Goal: Task Accomplishment & Management: Complete application form

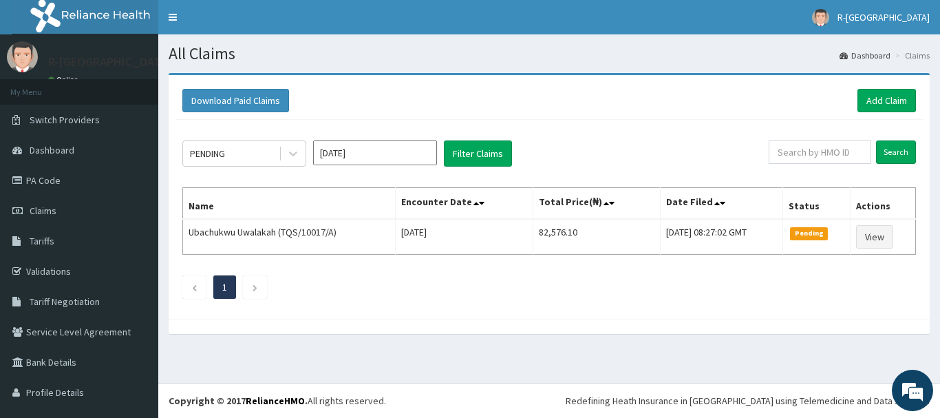
scroll to position [27, 0]
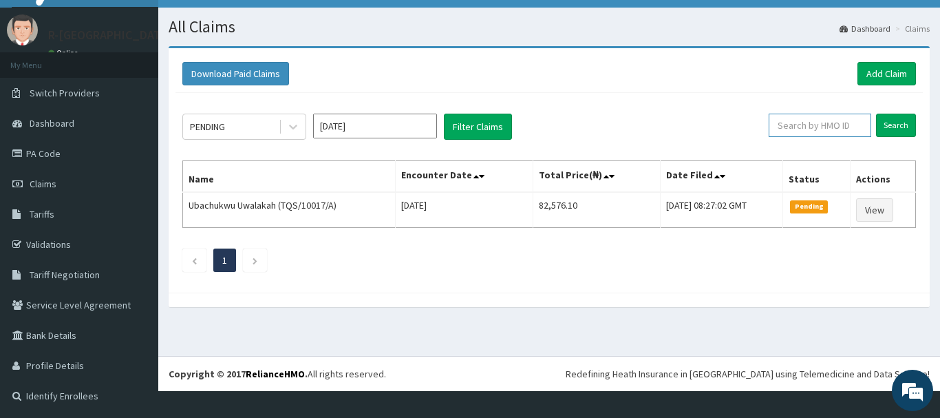
click at [795, 120] on input "text" at bounding box center [819, 125] width 102 height 23
paste input "SBG/10250/A"
click at [894, 122] on input "Search" at bounding box center [896, 125] width 40 height 23
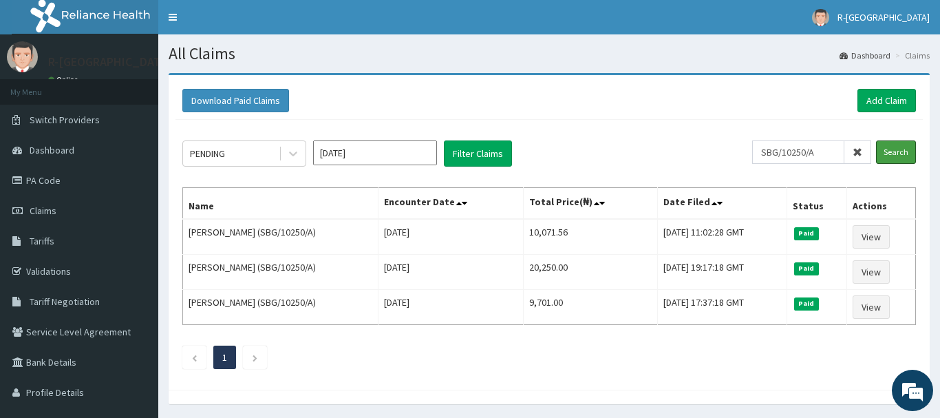
scroll to position [0, 0]
click at [828, 151] on input "SBG/10250/A" at bounding box center [798, 151] width 92 height 23
type input "S"
type input "NAH/13259/O"
click at [892, 144] on input "Search" at bounding box center [896, 151] width 40 height 23
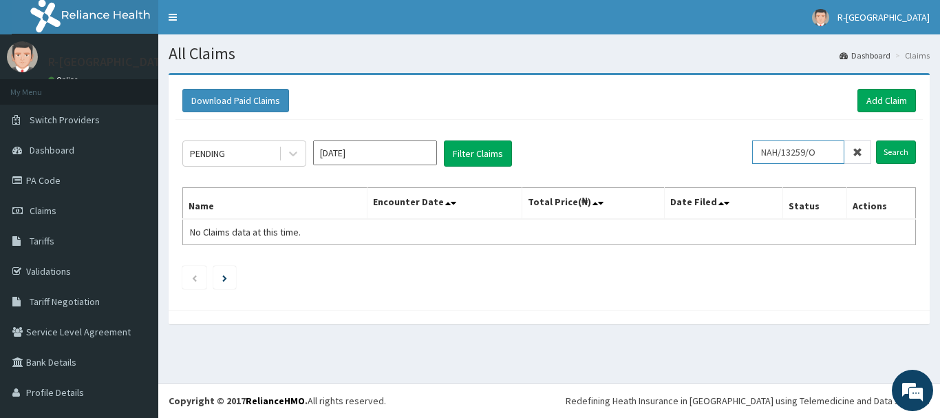
click at [771, 149] on input "NAH/13259/O" at bounding box center [798, 151] width 92 height 23
drag, startPoint x: 826, startPoint y: 151, endPoint x: 748, endPoint y: 152, distance: 77.7
click at [752, 152] on input "NAH/13259/O" at bounding box center [798, 151] width 92 height 23
click at [860, 153] on icon at bounding box center [857, 152] width 10 height 10
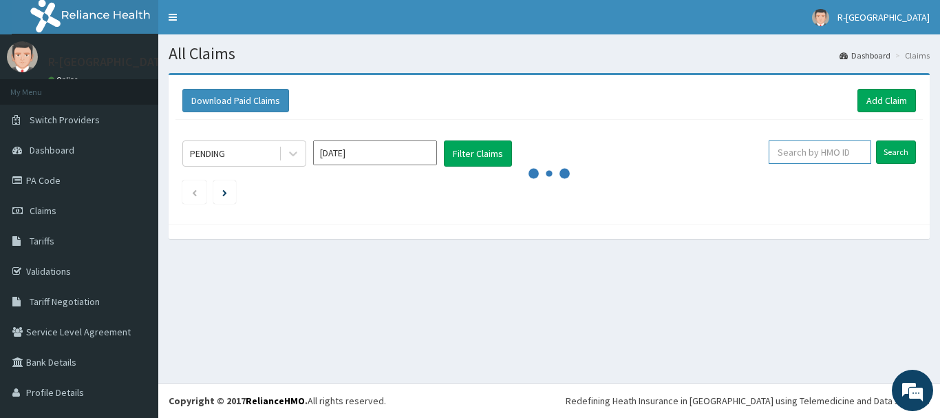
click at [789, 151] on input "text" at bounding box center [819, 151] width 102 height 23
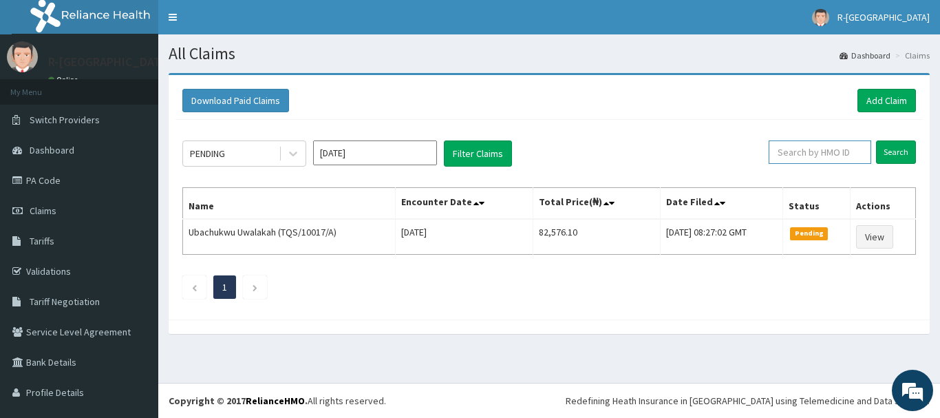
paste input "NAH/13259/0"
type input "NAH/13259/0"
click at [894, 153] on input "Search" at bounding box center [896, 151] width 40 height 23
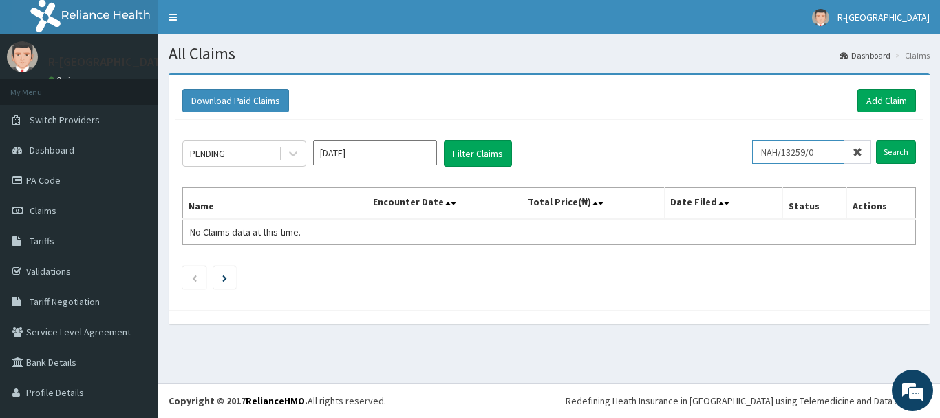
click at [772, 148] on input "NAH/13259/0" at bounding box center [798, 151] width 92 height 23
click at [897, 155] on input "Search" at bounding box center [896, 151] width 40 height 23
click at [889, 150] on input "Search" at bounding box center [896, 151] width 40 height 23
drag, startPoint x: 853, startPoint y: 148, endPoint x: 840, endPoint y: 166, distance: 22.7
click at [853, 147] on span at bounding box center [857, 151] width 27 height 23
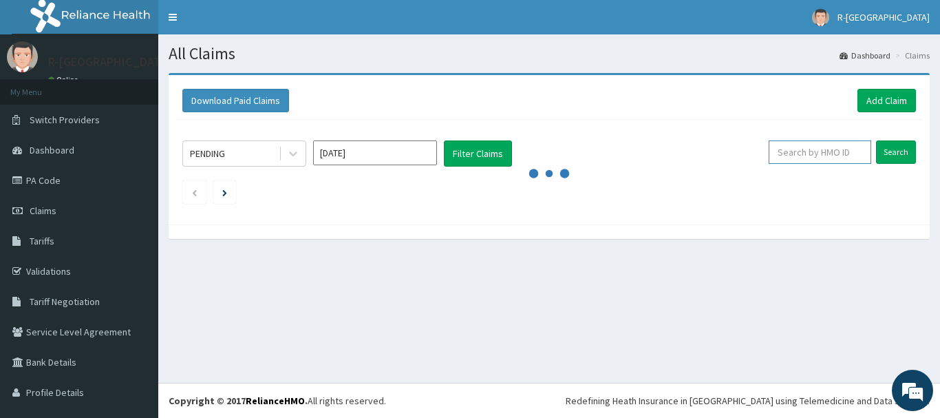
paste input "GRS/10167/A"
type input "GRS/10167/A"
click at [895, 151] on input "Search" at bounding box center [896, 151] width 40 height 23
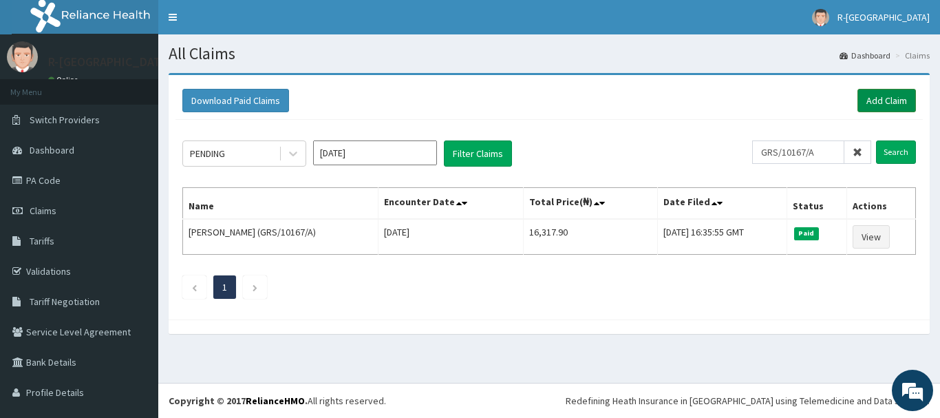
click at [883, 100] on link "Add Claim" at bounding box center [886, 100] width 58 height 23
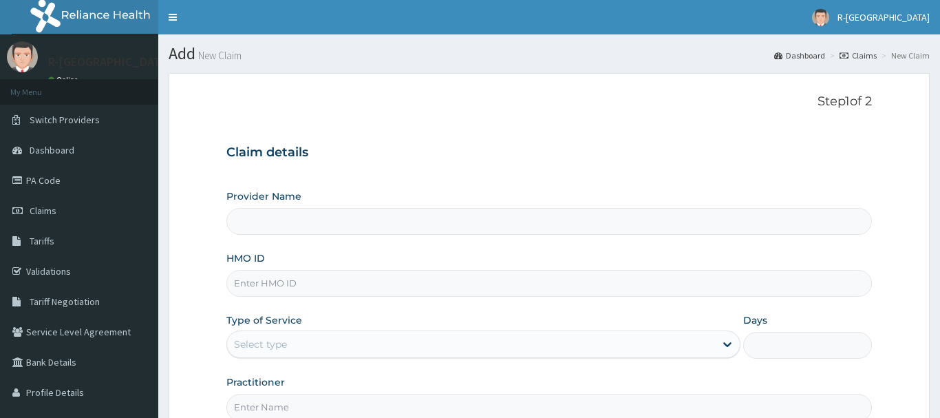
scroll to position [140, 0]
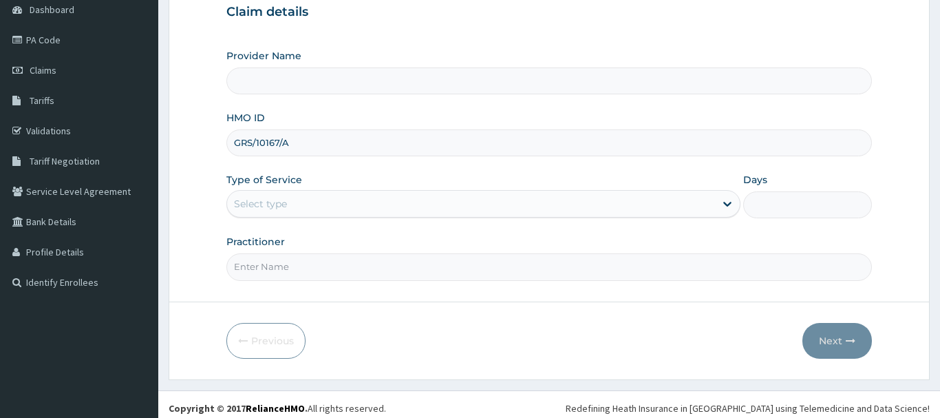
type input "GRS/10167/A"
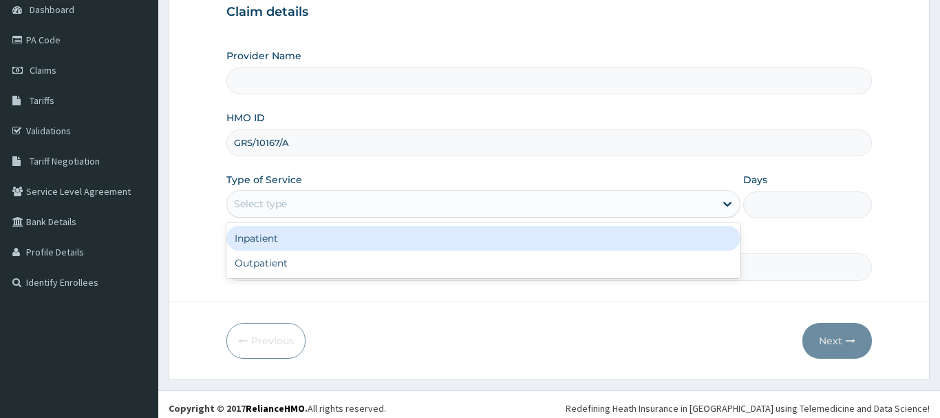
drag, startPoint x: 254, startPoint y: 207, endPoint x: 265, endPoint y: 279, distance: 72.4
click at [255, 208] on div "Select type" at bounding box center [260, 204] width 53 height 14
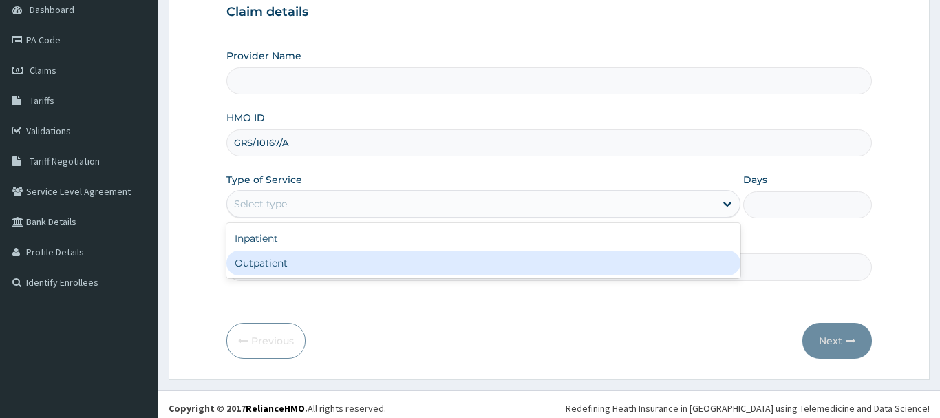
type input "R-Jolad Hospital Nigeria Limited(kupa)"
click at [264, 263] on div "Outpatient" at bounding box center [483, 262] width 515 height 25
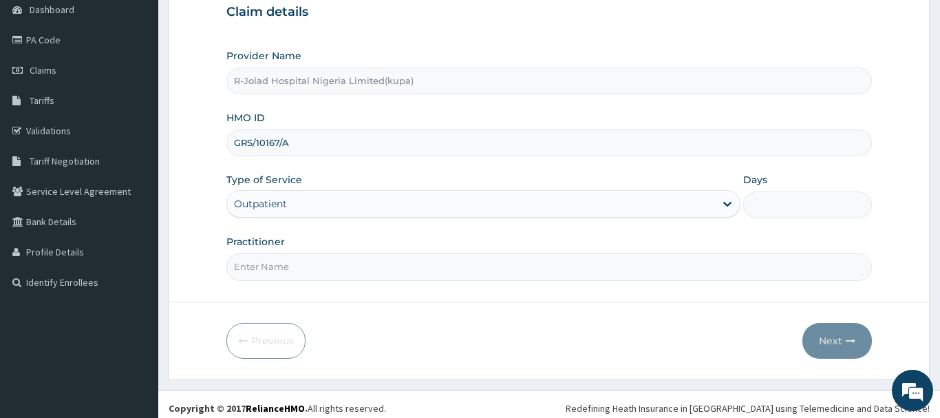
type input "1"
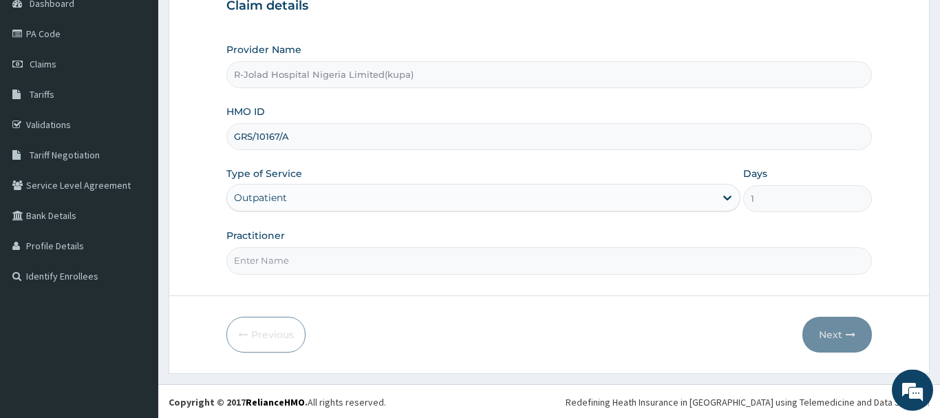
scroll to position [148, 0]
drag, startPoint x: 270, startPoint y: 263, endPoint x: 270, endPoint y: 256, distance: 6.9
click at [270, 261] on input "Practitioner" at bounding box center [548, 259] width 645 height 27
paste input "Morenikeji Salami"
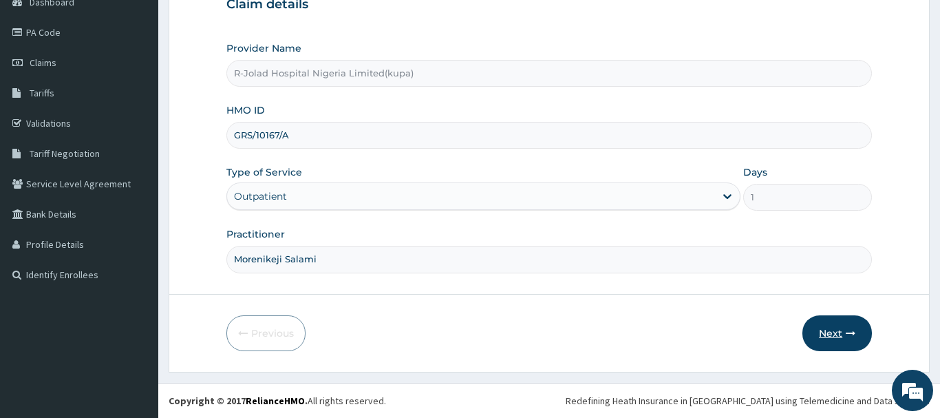
type input "Morenikeji Salami"
click at [824, 327] on button "Next" at bounding box center [836, 333] width 69 height 36
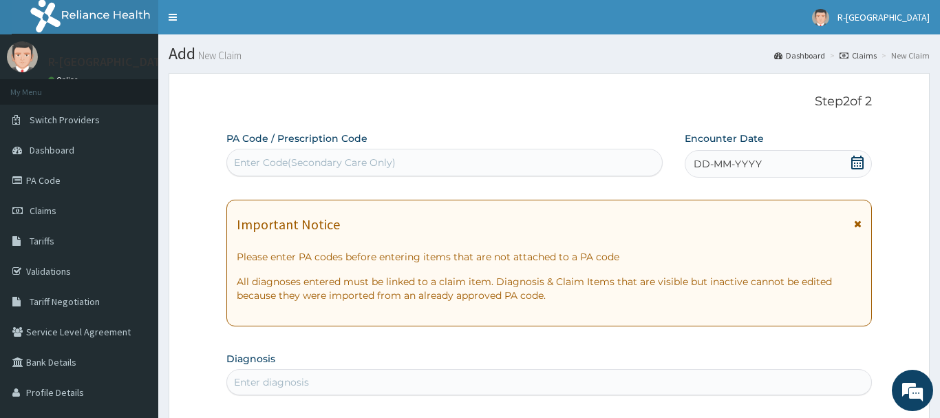
click at [853, 159] on icon at bounding box center [857, 162] width 14 height 14
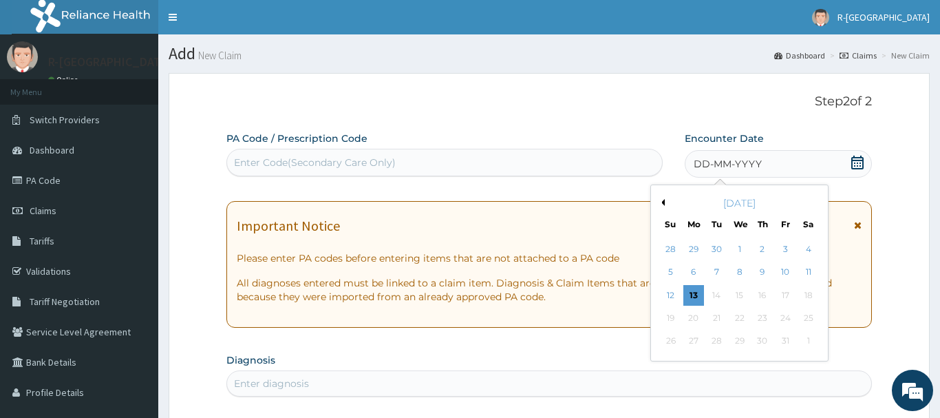
click at [661, 202] on button "Previous Month" at bounding box center [661, 202] width 7 height 7
click at [717, 319] on div "24" at bounding box center [716, 317] width 21 height 21
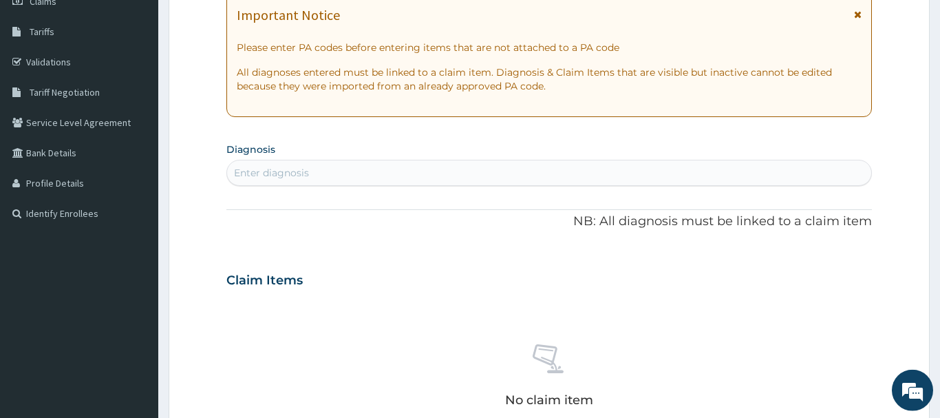
scroll to position [211, 0]
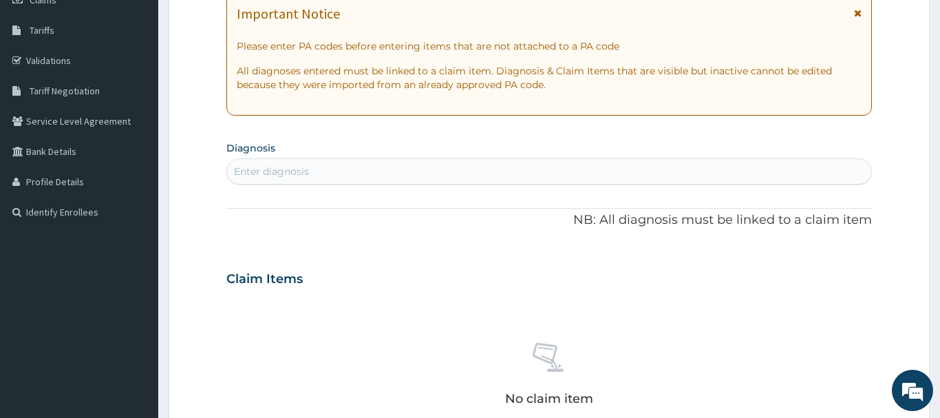
click at [232, 165] on div "Enter diagnosis" at bounding box center [549, 171] width 644 height 22
type input "COUGH"
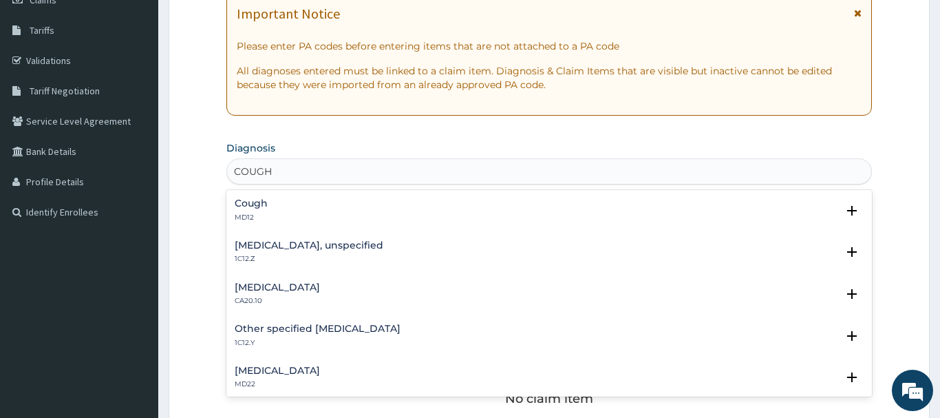
click at [250, 202] on h4 "Cough" at bounding box center [251, 203] width 33 height 10
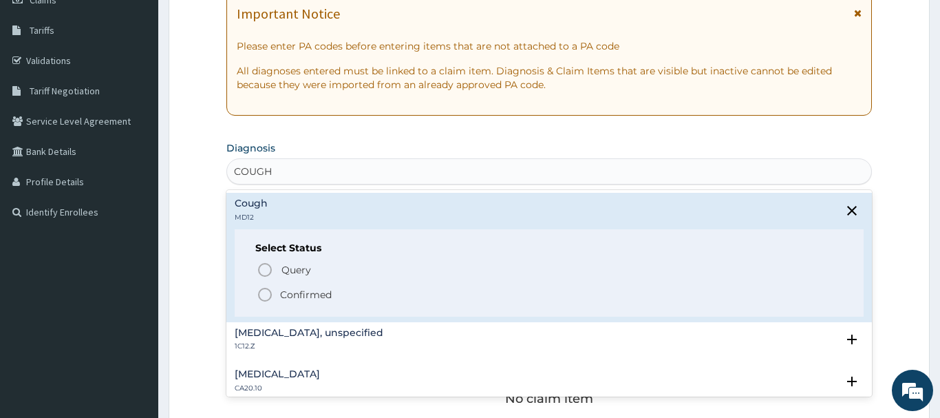
click at [268, 298] on icon "status option filled" at bounding box center [265, 294] width 17 height 17
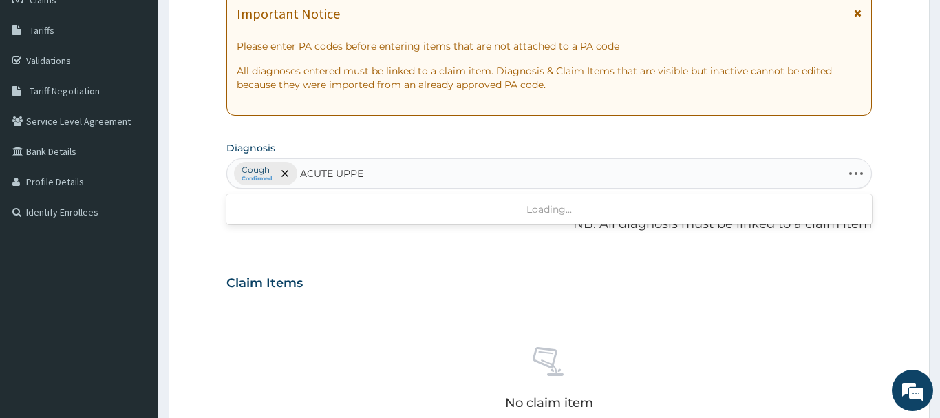
type input "ACUTE UPPER"
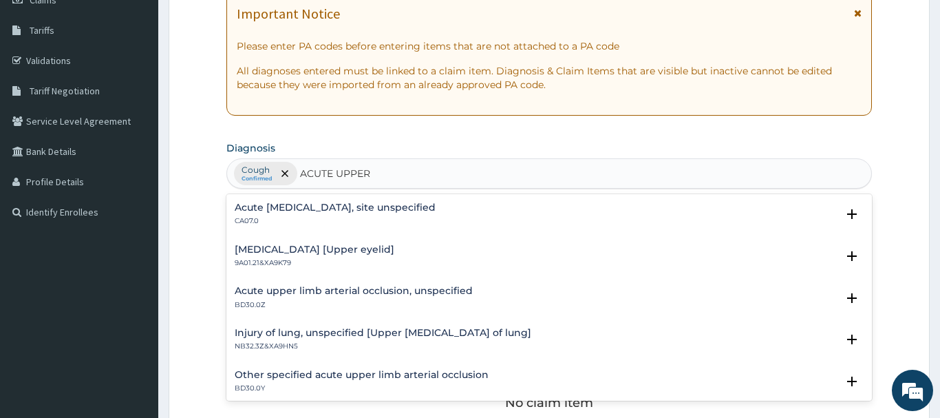
click at [285, 203] on h4 "Acute upper respiratory infection, site unspecified" at bounding box center [335, 207] width 201 height 10
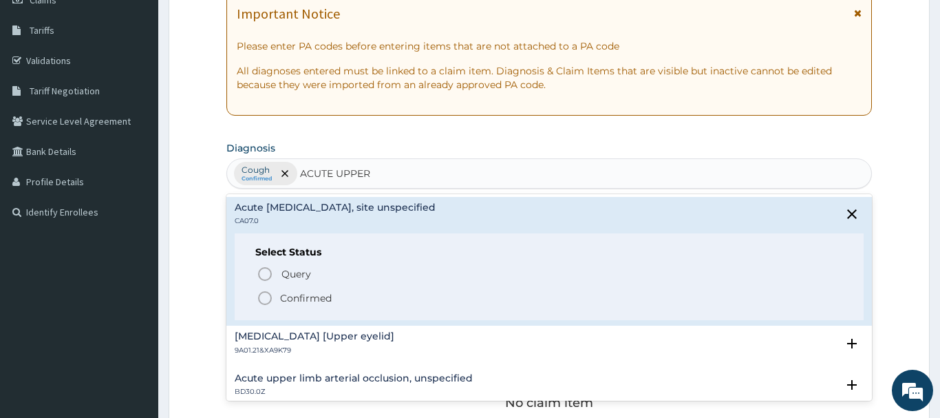
click at [260, 296] on icon "status option filled" at bounding box center [265, 298] width 17 height 17
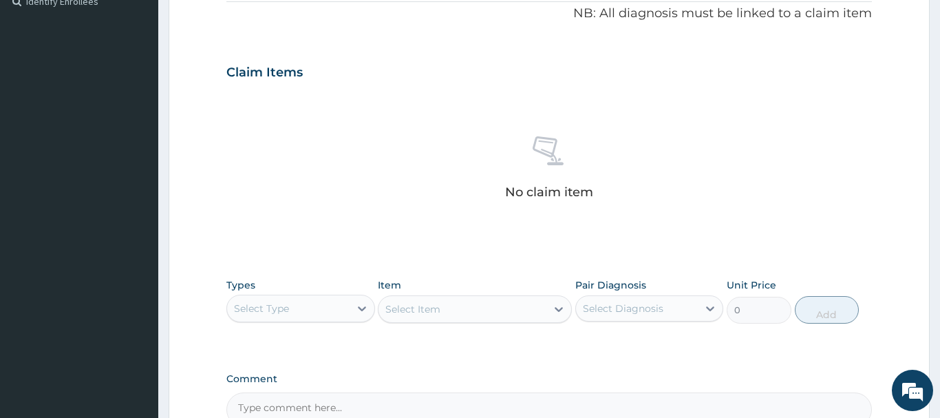
drag, startPoint x: 252, startPoint y: 308, endPoint x: 390, endPoint y: 184, distance: 185.1
click at [255, 305] on div "Select Type" at bounding box center [261, 308] width 55 height 14
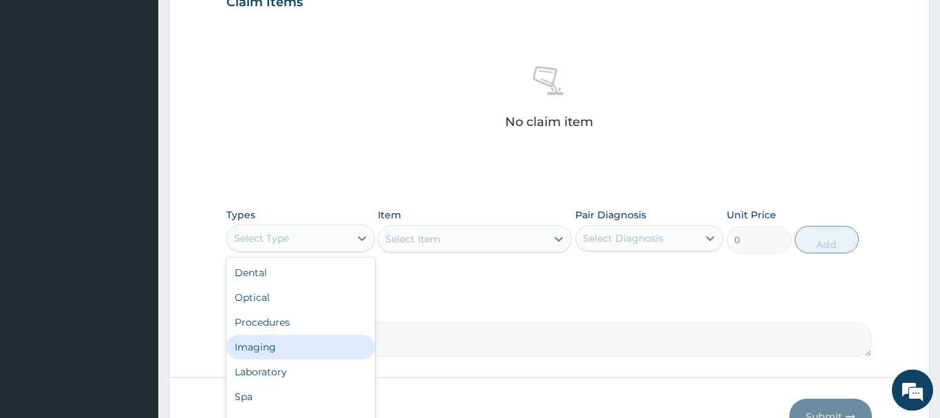
scroll to position [561, 0]
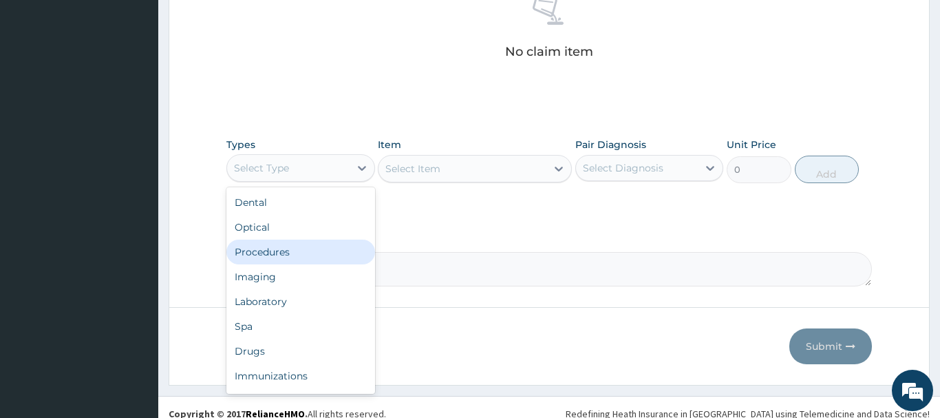
click at [262, 248] on div "Procedures" at bounding box center [300, 251] width 149 height 25
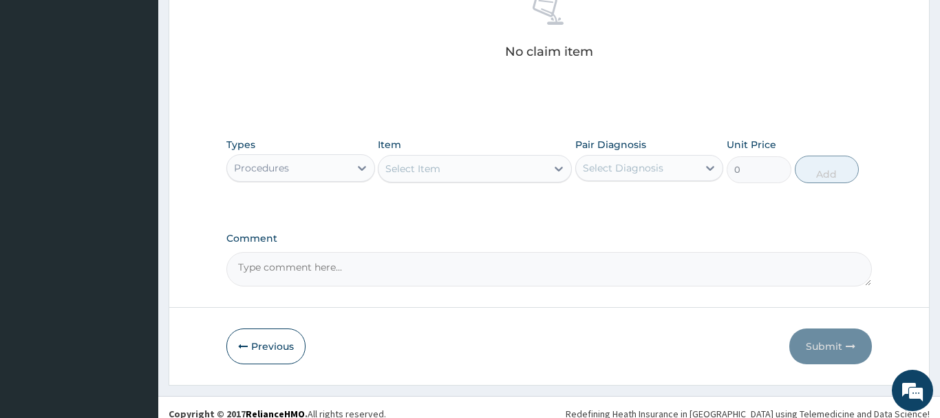
click at [416, 174] on div "Select Item" at bounding box center [412, 169] width 55 height 14
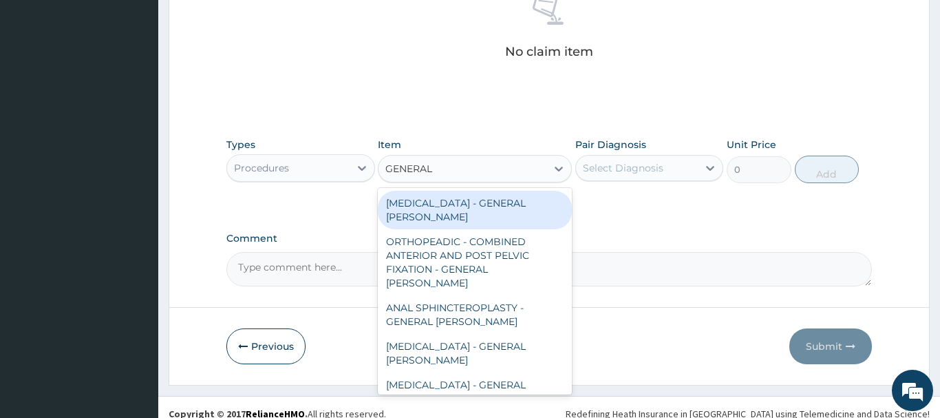
type input "GENERAL C"
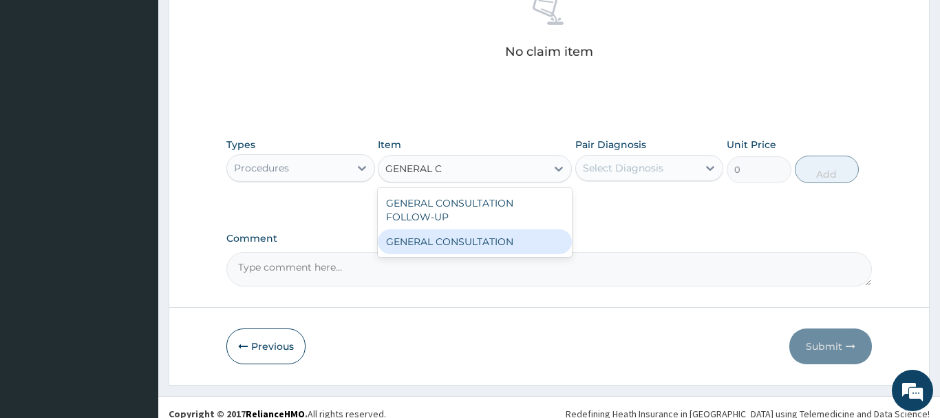
click at [523, 237] on div "GENERAL CONSULTATION" at bounding box center [475, 241] width 194 height 25
type input "6750"
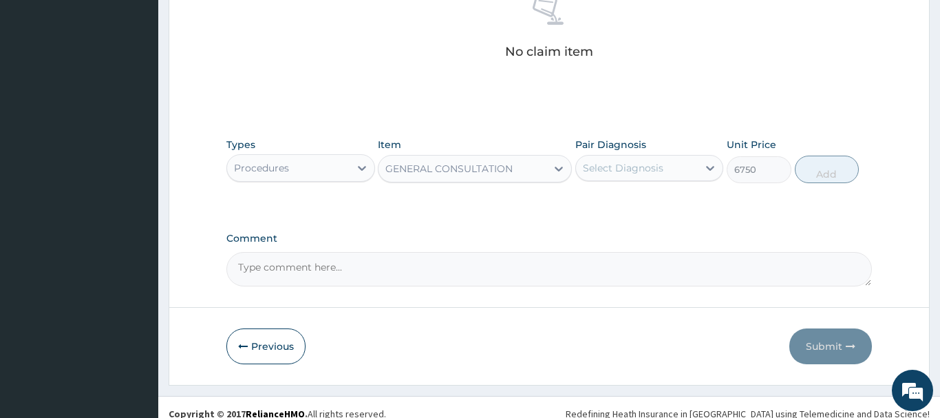
click at [655, 158] on div "Select Diagnosis" at bounding box center [637, 168] width 122 height 22
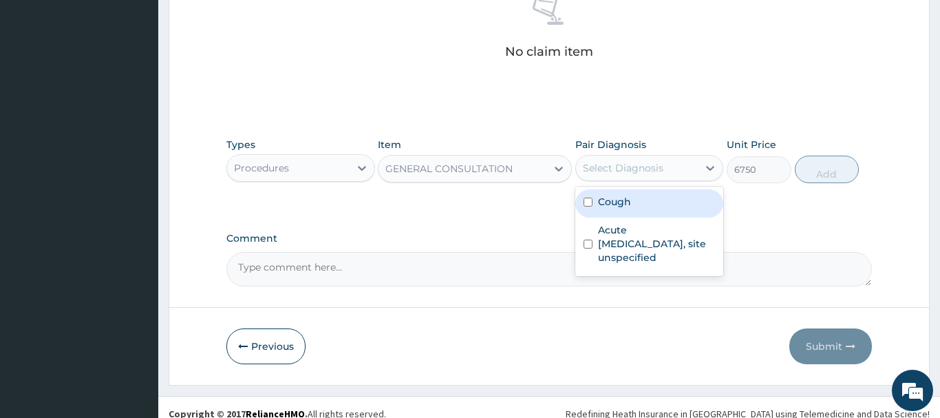
click at [624, 204] on label "Cough" at bounding box center [614, 202] width 33 height 14
checkbox input "true"
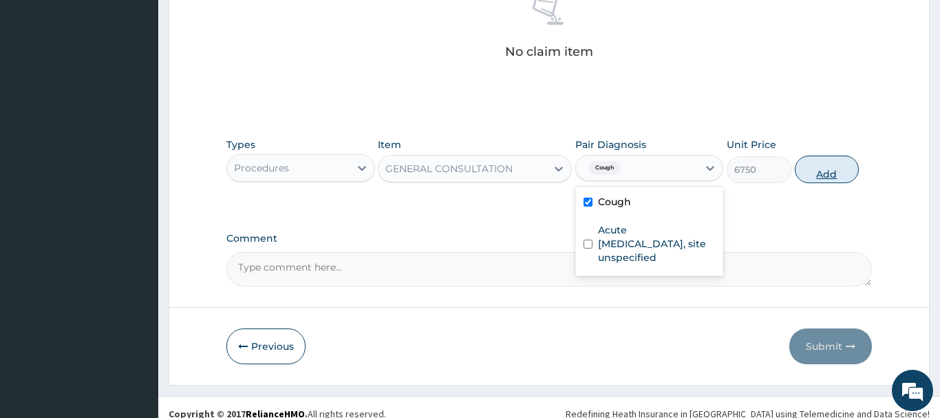
click at [827, 158] on button "Add" at bounding box center [827, 169] width 65 height 28
type input "0"
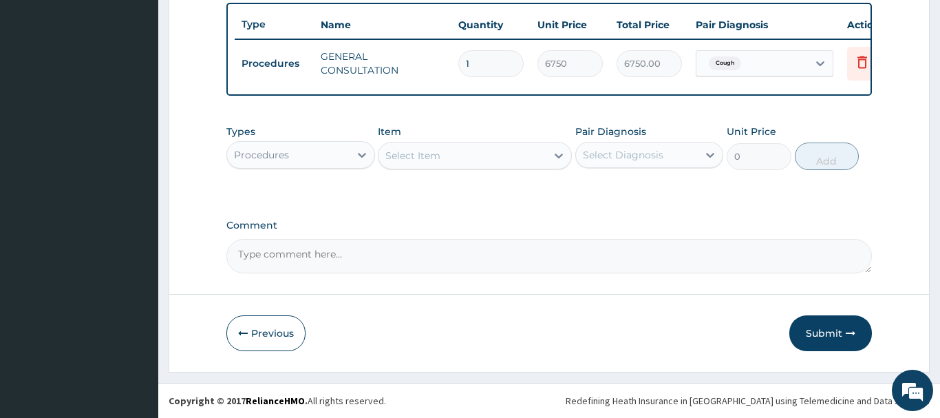
scroll to position [509, 0]
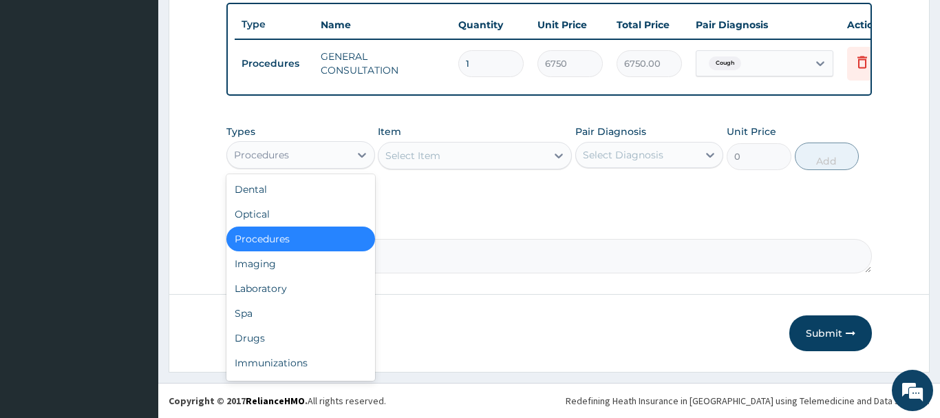
drag, startPoint x: 290, startPoint y: 151, endPoint x: 295, endPoint y: 165, distance: 15.2
click at [289, 150] on div "Procedures" at bounding box center [288, 155] width 122 height 22
click at [250, 294] on div "Laboratory" at bounding box center [300, 288] width 149 height 25
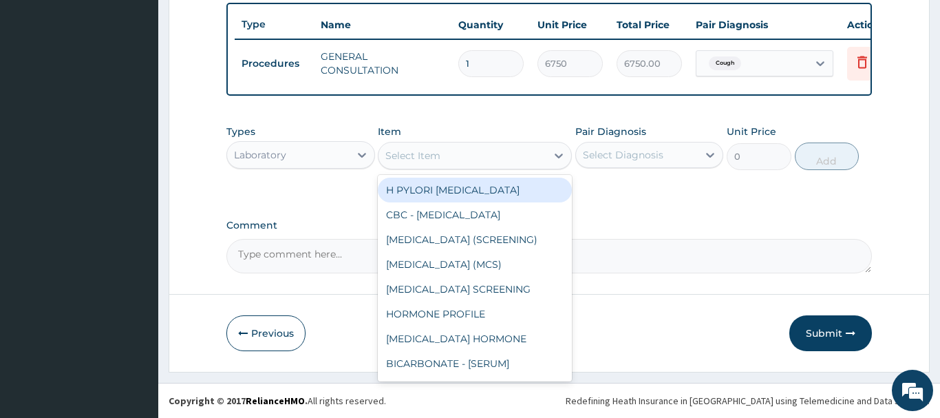
click at [419, 159] on div "Select Item" at bounding box center [412, 156] width 55 height 14
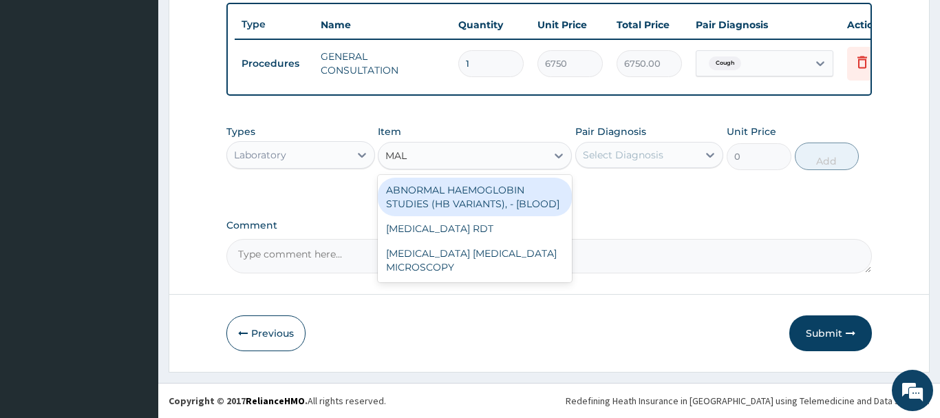
type input "MALA"
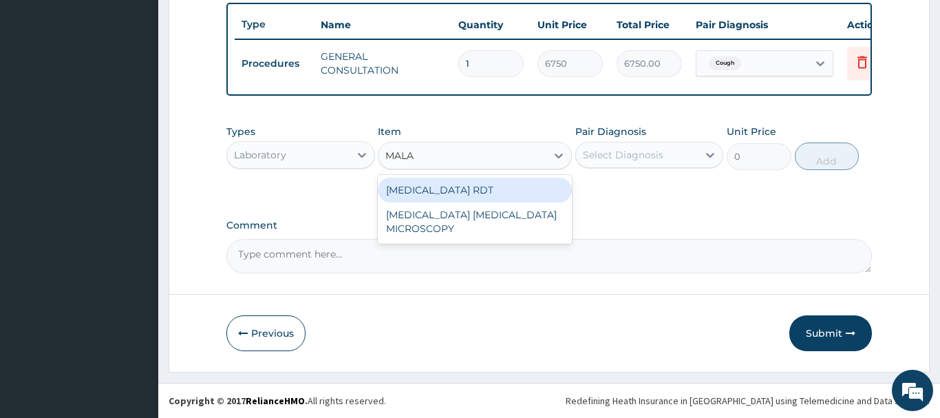
click at [445, 192] on div "MALARIA RDT" at bounding box center [475, 189] width 194 height 25
type input "2700"
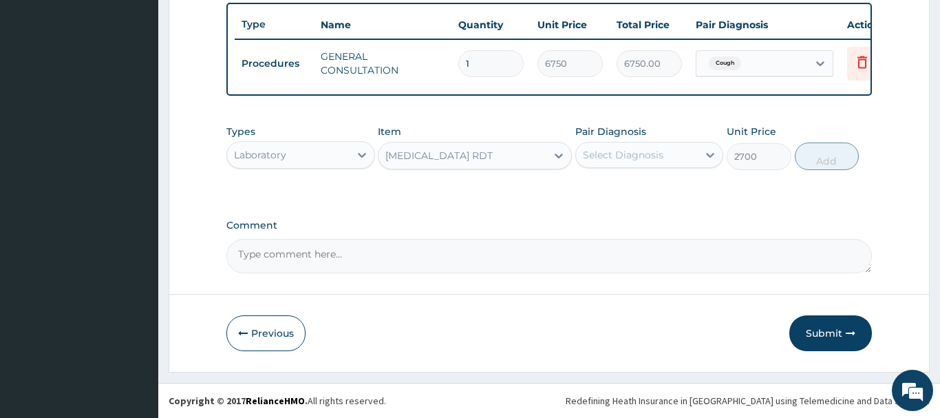
click at [653, 152] on div "Select Diagnosis" at bounding box center [623, 155] width 80 height 14
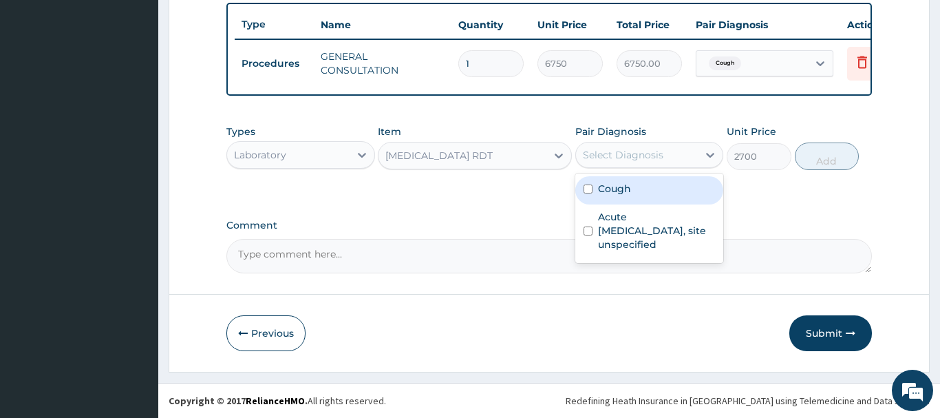
click at [637, 190] on div "Cough" at bounding box center [649, 190] width 149 height 28
checkbox input "true"
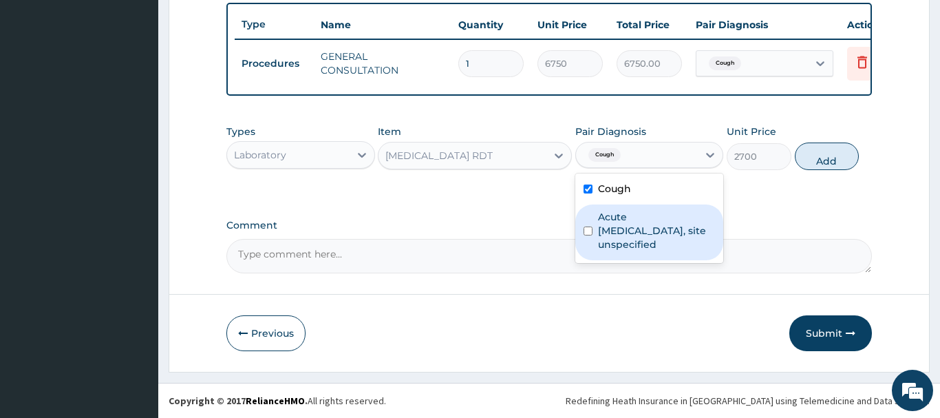
scroll to position [299, 0]
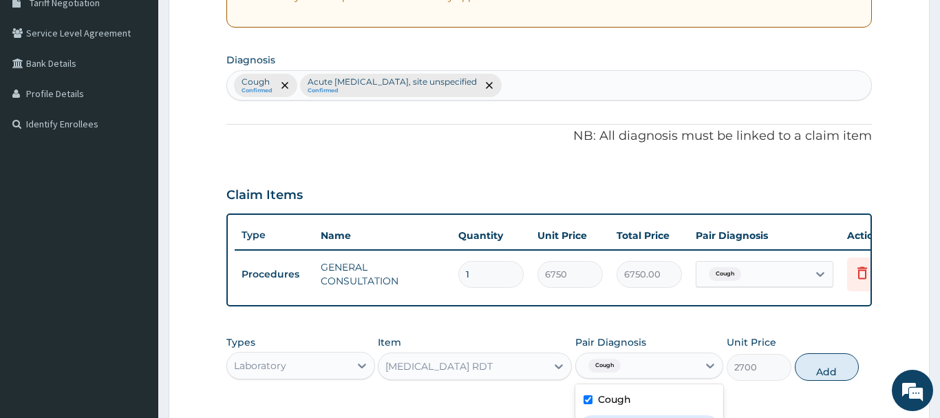
click at [555, 95] on div "Cough Confirmed Acute upper respiratory infection, site unspecified Confirmed" at bounding box center [549, 85] width 644 height 29
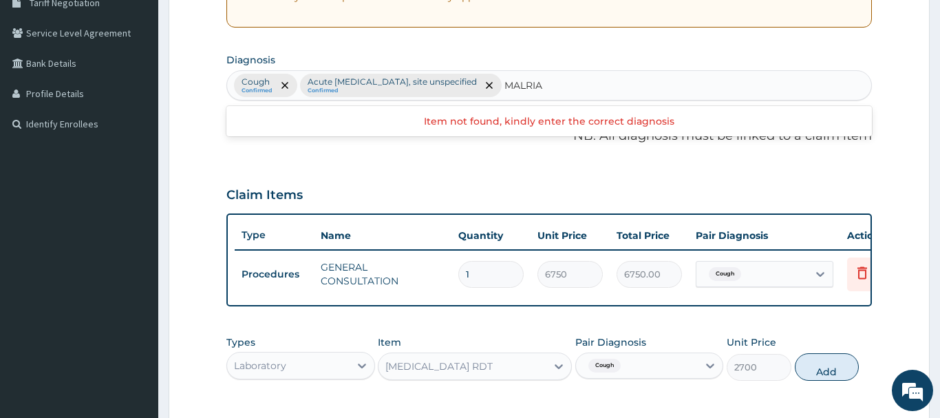
click at [544, 83] on input "MALRIA" at bounding box center [524, 85] width 40 height 14
type input "MALARIA"
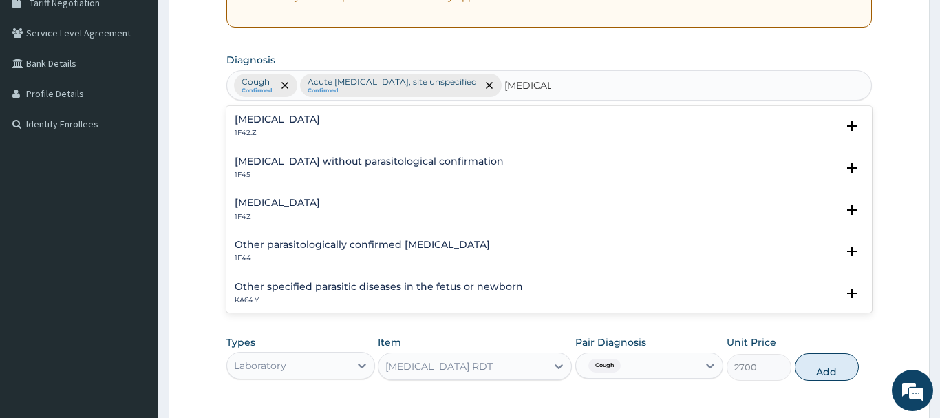
click at [246, 207] on h4 "Malaria, unspecified" at bounding box center [277, 202] width 85 height 10
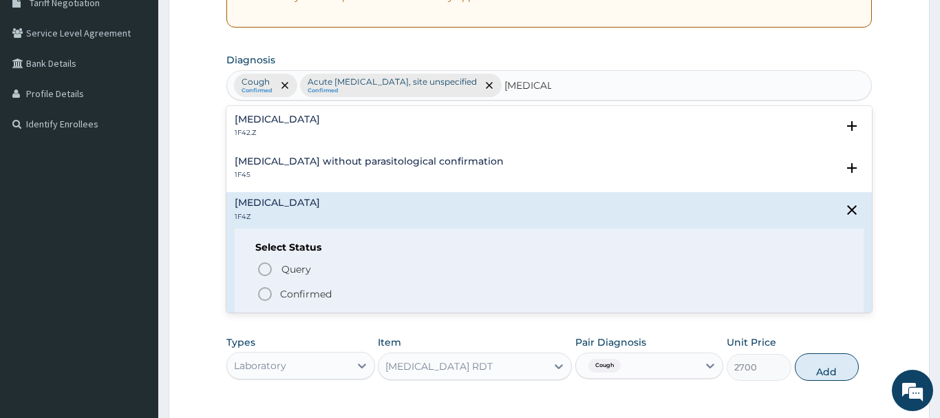
drag, startPoint x: 266, startPoint y: 294, endPoint x: 278, endPoint y: 288, distance: 13.6
click at [270, 293] on icon "status option filled" at bounding box center [265, 293] width 17 height 17
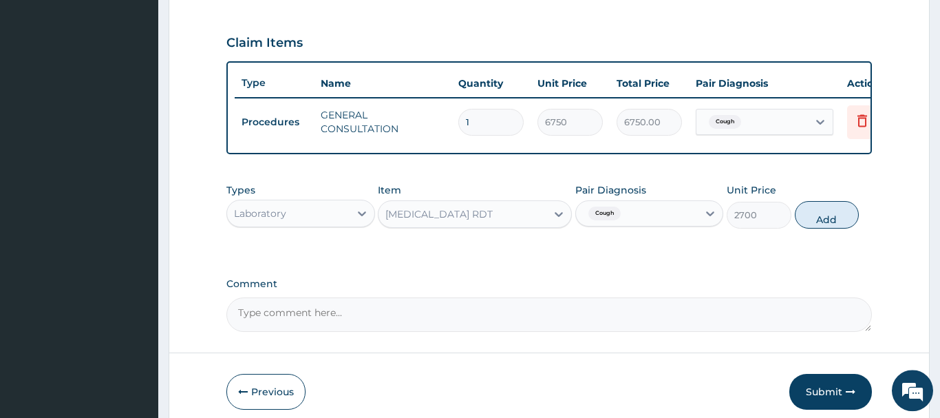
scroll to position [509, 0]
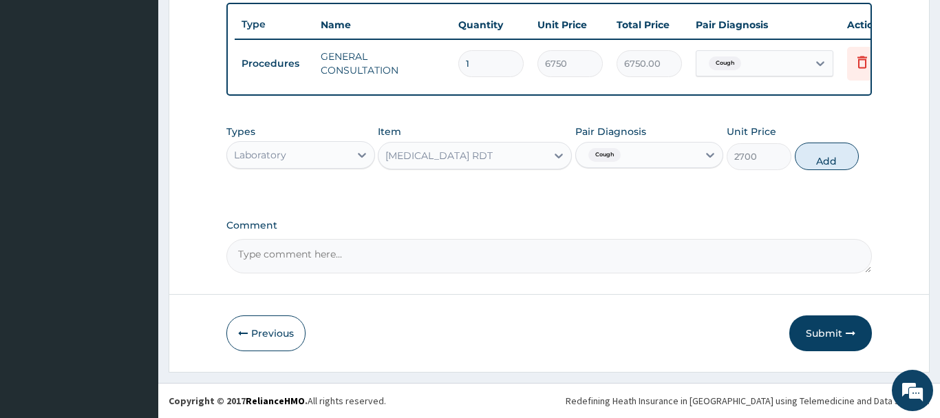
click at [626, 151] on input "text" at bounding box center [625, 155] width 1 height 14
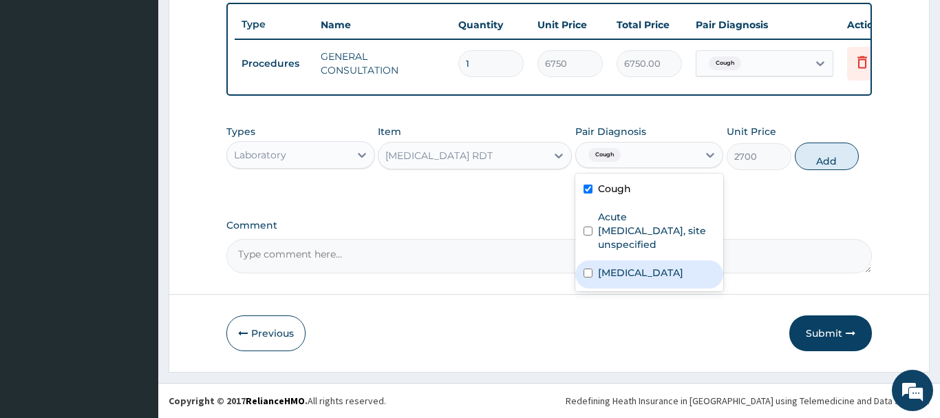
drag, startPoint x: 628, startPoint y: 272, endPoint x: 628, endPoint y: 260, distance: 11.7
click at [628, 274] on label "Malaria, unspecified" at bounding box center [640, 273] width 85 height 14
checkbox input "true"
click at [628, 171] on div "Types Laboratory Item MALARIA RDT Pair Diagnosis option Malaria, unspecified, s…" at bounding box center [548, 147] width 645 height 59
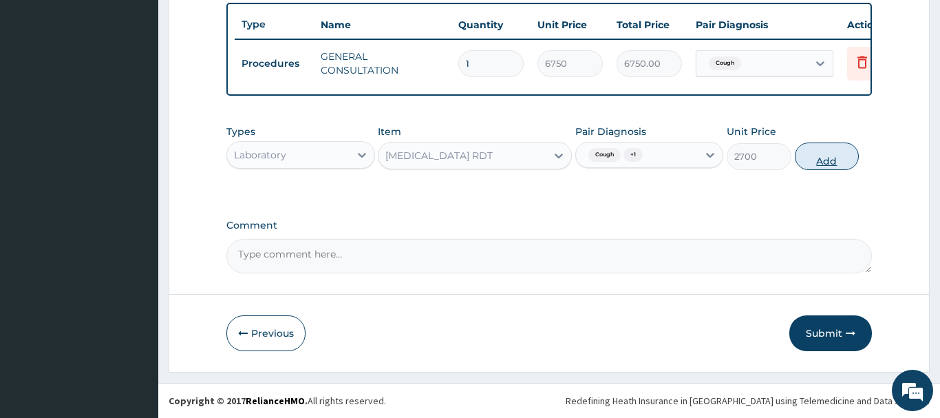
click at [826, 157] on button "Add" at bounding box center [827, 156] width 65 height 28
type input "0"
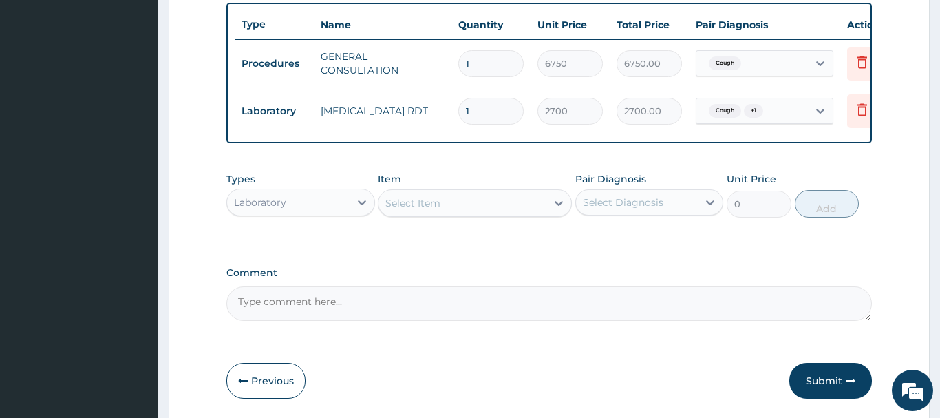
click at [404, 200] on div "Select Item" at bounding box center [412, 203] width 55 height 14
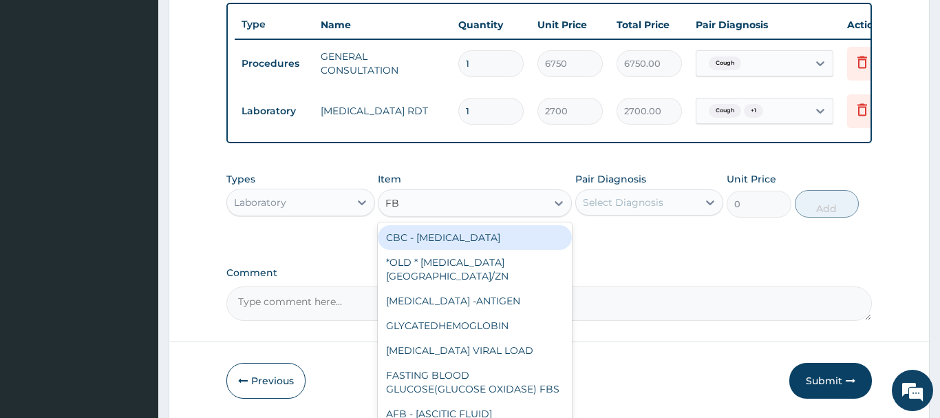
type input "FBC"
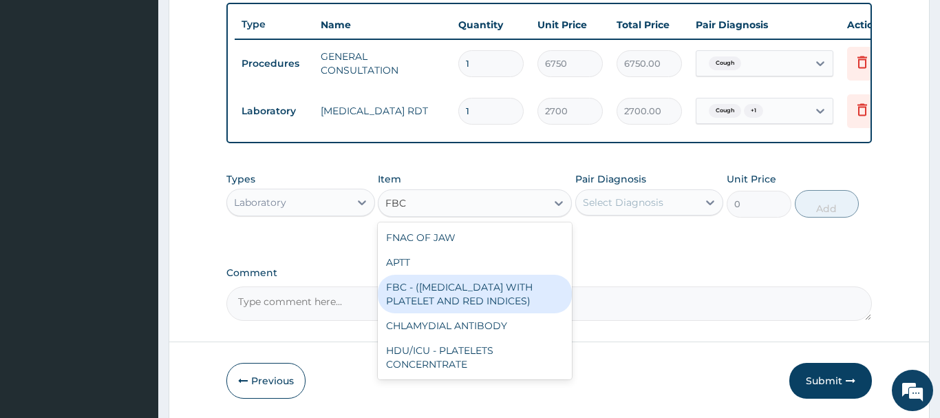
drag, startPoint x: 516, startPoint y: 294, endPoint x: 531, endPoint y: 288, distance: 16.1
click at [521, 294] on div "FBC - (FULL BLOOD COUNT WITH PLATELET AND RED INDICES)" at bounding box center [475, 293] width 194 height 39
type input "5400"
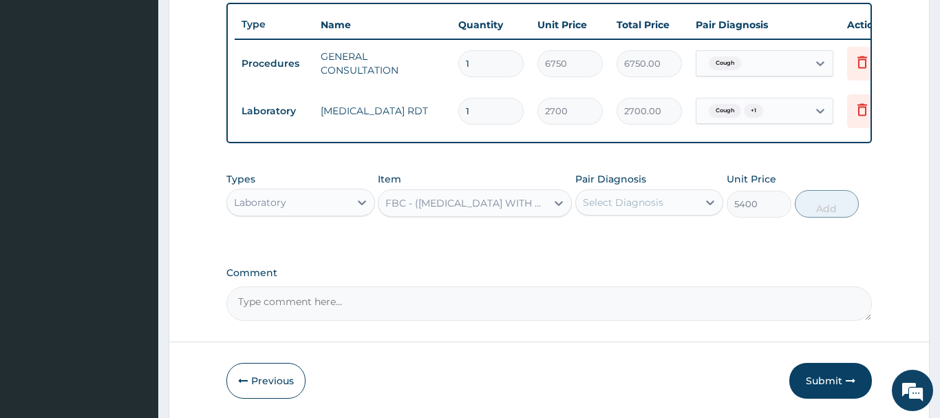
click at [620, 211] on div "Select Diagnosis" at bounding box center [637, 202] width 122 height 22
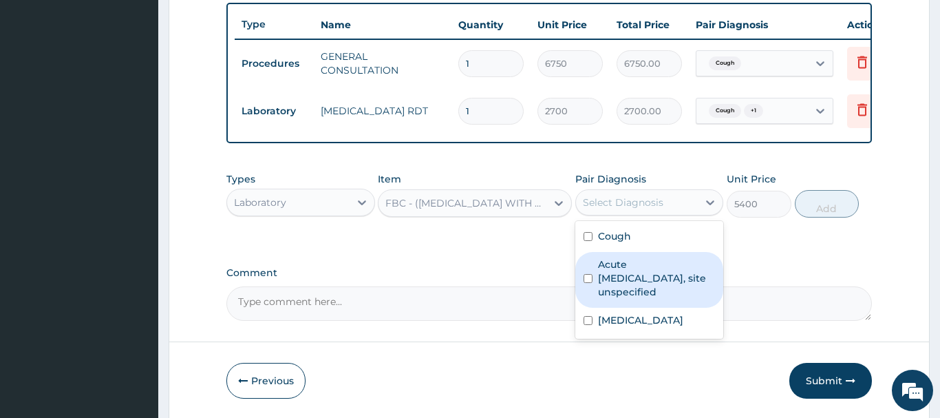
click at [634, 272] on label "Acute upper respiratory infection, site unspecified" at bounding box center [657, 277] width 118 height 41
checkbox input "true"
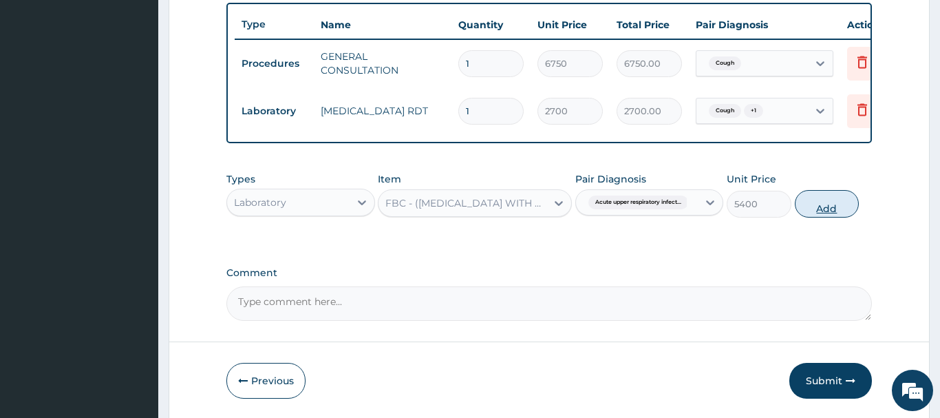
click at [834, 197] on button "Add" at bounding box center [827, 204] width 65 height 28
type input "0"
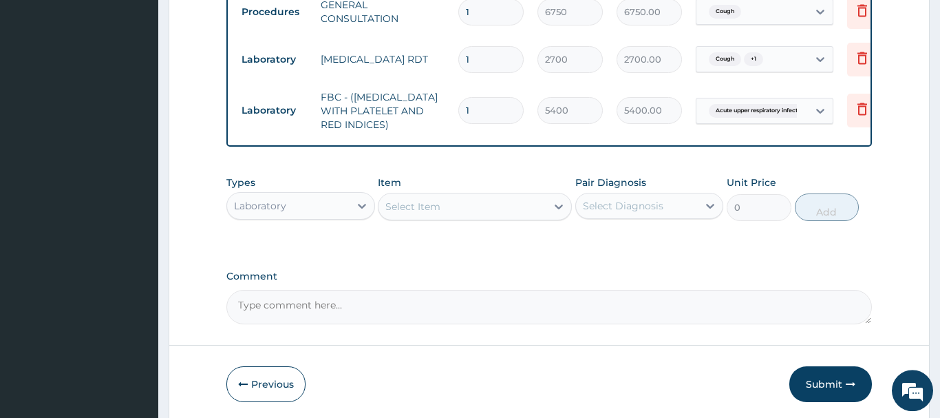
scroll to position [579, 0]
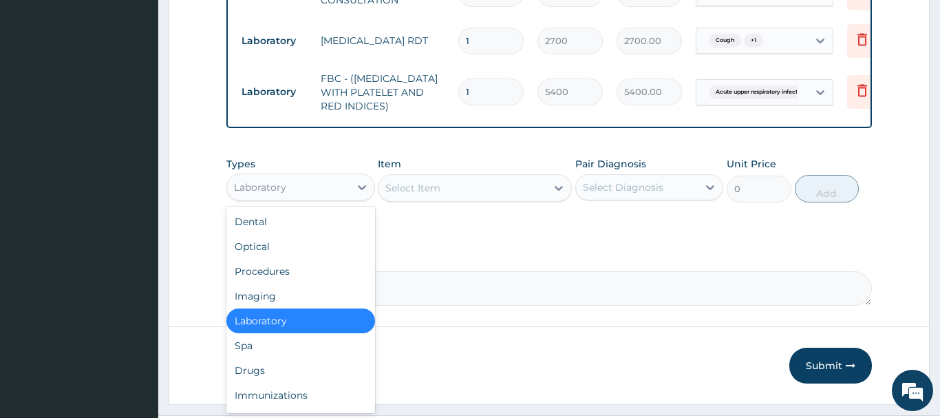
drag, startPoint x: 285, startPoint y: 187, endPoint x: 299, endPoint y: 303, distance: 116.4
click at [285, 191] on div "Laboratory" at bounding box center [260, 187] width 52 height 14
click at [250, 374] on div "Drugs" at bounding box center [300, 370] width 149 height 25
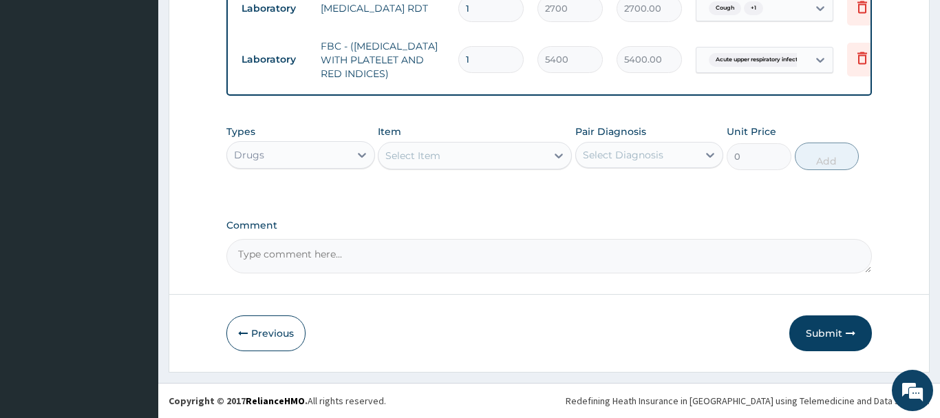
scroll to position [331, 0]
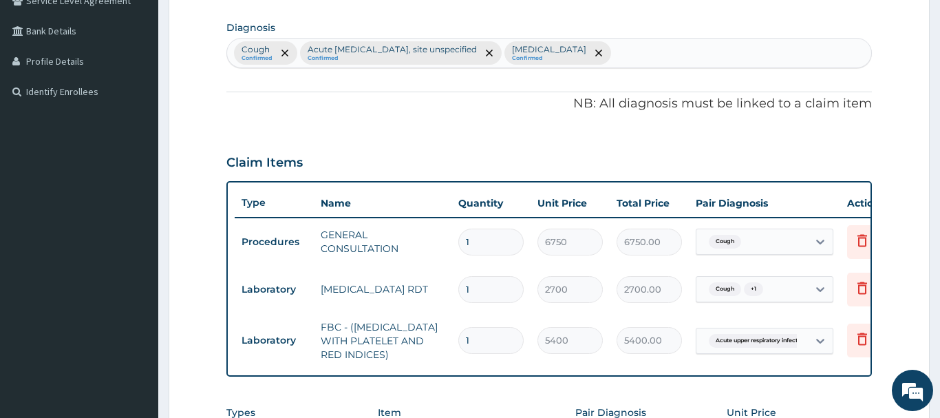
click at [669, 56] on div "Cough Confirmed Acute upper respiratory infection, site unspecified Confirmed M…" at bounding box center [549, 53] width 644 height 29
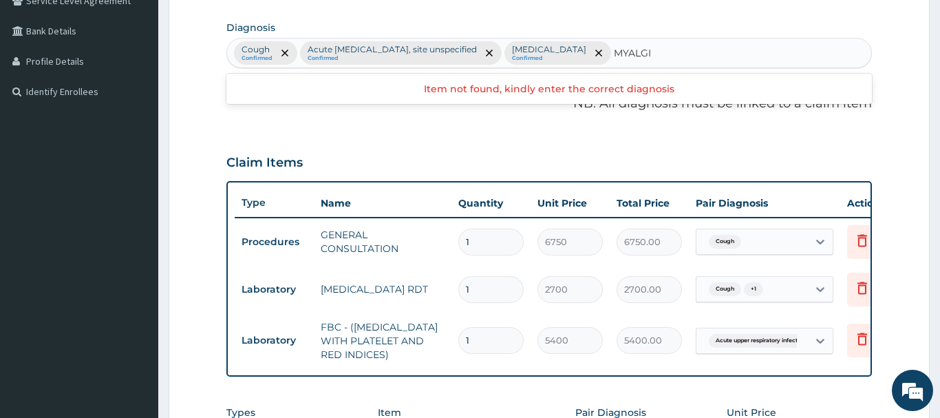
type input "MYALGIA"
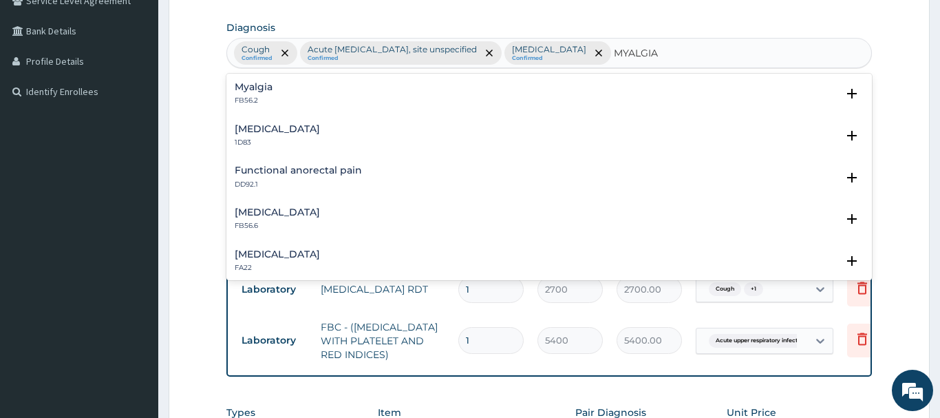
click at [251, 86] on h4 "Myalgia" at bounding box center [254, 87] width 38 height 10
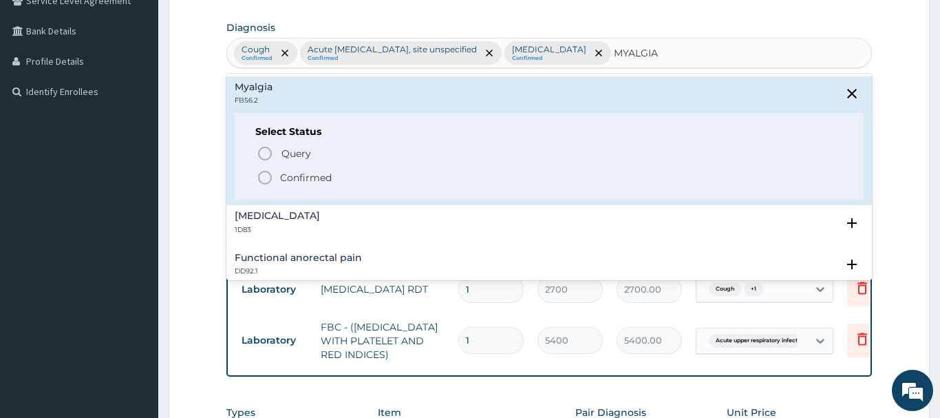
click at [267, 177] on icon "status option filled" at bounding box center [265, 177] width 17 height 17
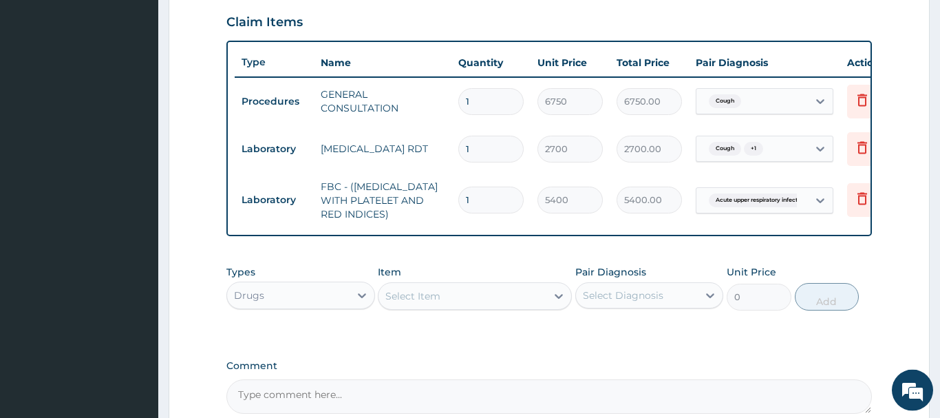
scroll to position [612, 0]
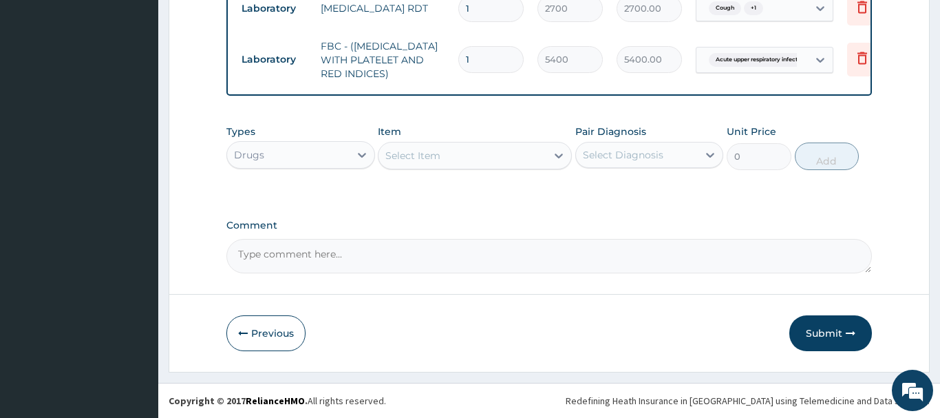
click at [397, 154] on div "Select Item" at bounding box center [412, 156] width 55 height 14
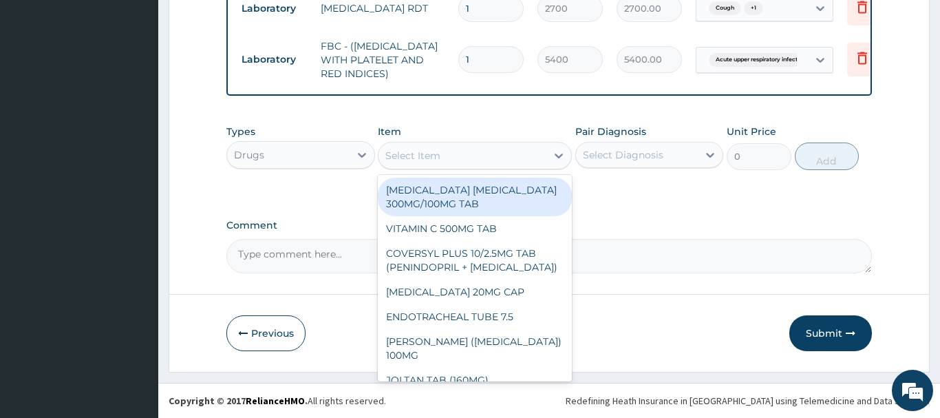
paste input "ARTHROTEC GENE"
type input "ARTHROTEC GENE"
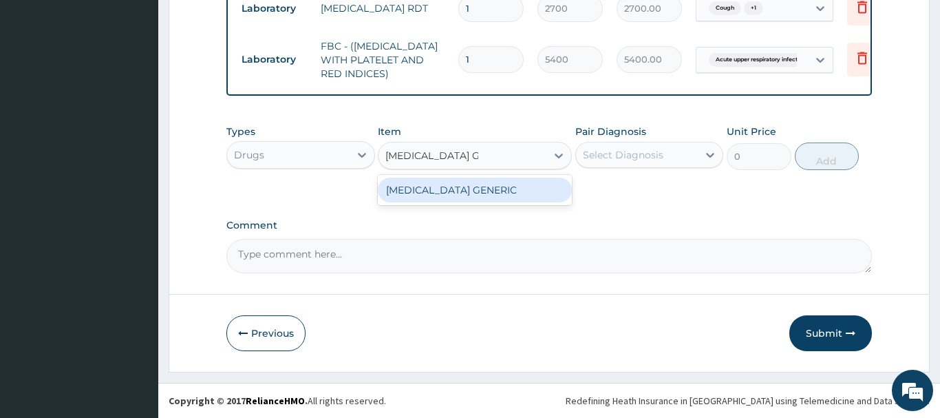
drag, startPoint x: 467, startPoint y: 190, endPoint x: 479, endPoint y: 191, distance: 11.7
click at [468, 190] on div "[MEDICAL_DATA] GENERIC" at bounding box center [475, 189] width 194 height 25
type input "297.5"
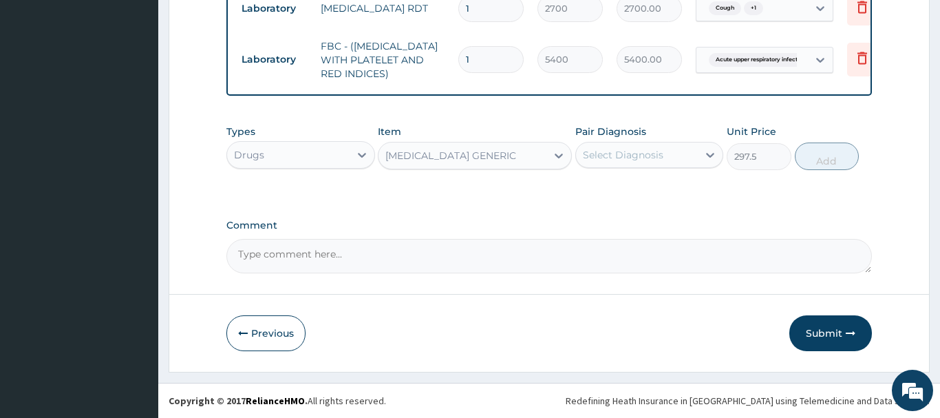
click at [629, 155] on div "Select Diagnosis" at bounding box center [623, 155] width 80 height 14
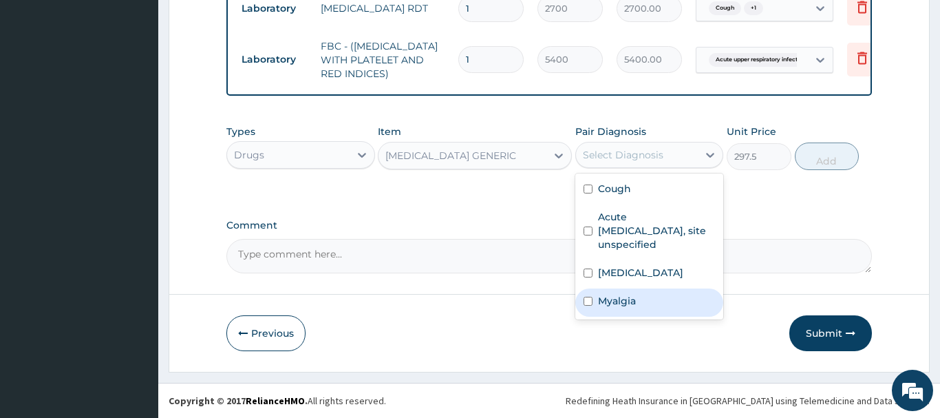
click at [620, 307] on label "Myalgia" at bounding box center [617, 301] width 38 height 14
checkbox input "true"
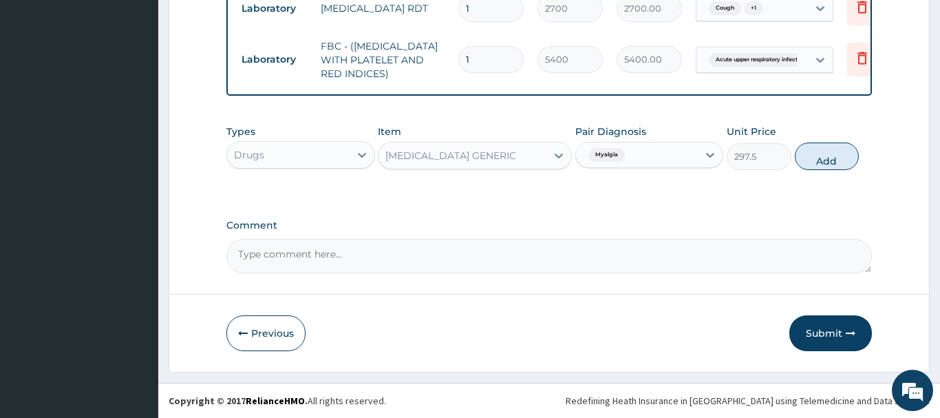
drag, startPoint x: 826, startPoint y: 160, endPoint x: 815, endPoint y: 166, distance: 12.6
click at [826, 160] on button "Add" at bounding box center [827, 156] width 65 height 28
type input "0"
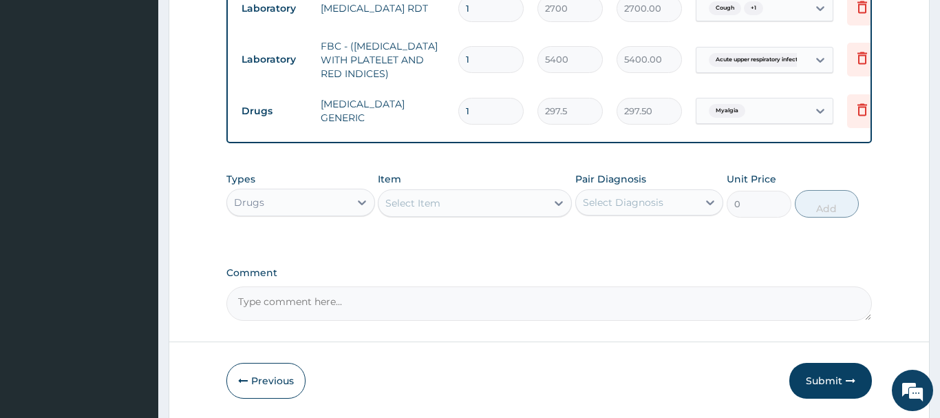
click at [477, 104] on input "1" at bounding box center [490, 111] width 65 height 27
type input "10"
type input "2975.00"
type input "10"
click at [395, 203] on div "Select Item" at bounding box center [412, 203] width 55 height 14
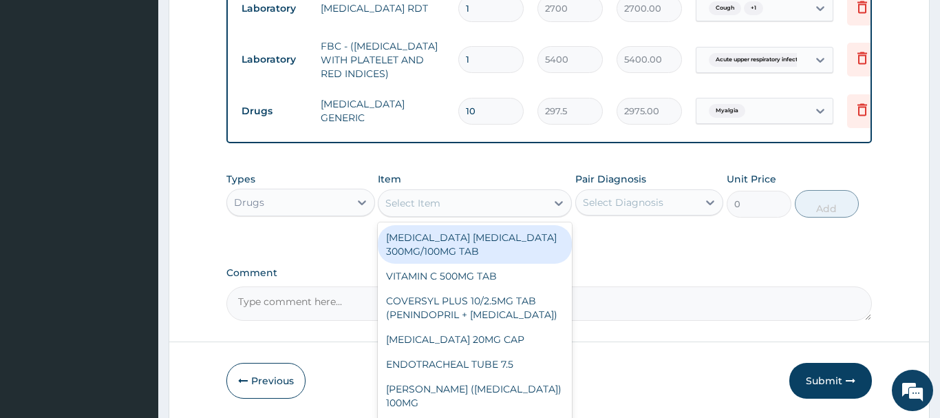
paste input "LEVOCETRIZINE HCL 5MG"
type input "LEVOCETRIZINE HCL 5MG"
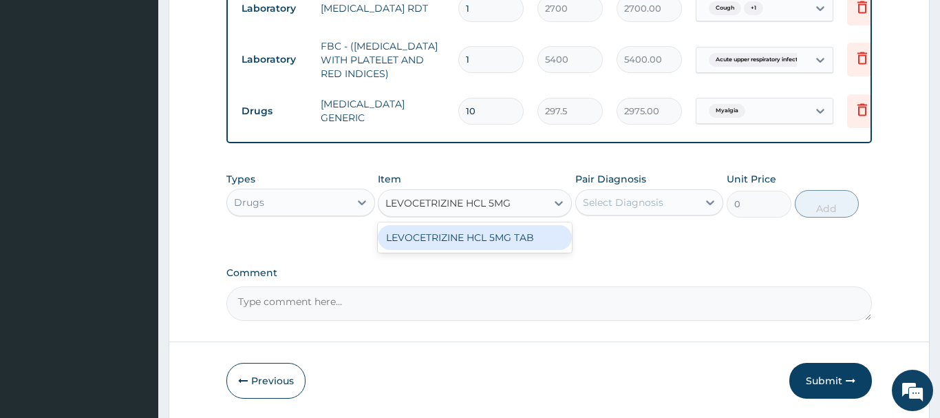
click at [477, 239] on div "LEVOCETRIZINE HCL 5MG TAB" at bounding box center [475, 237] width 194 height 25
type input "81.65499877929688"
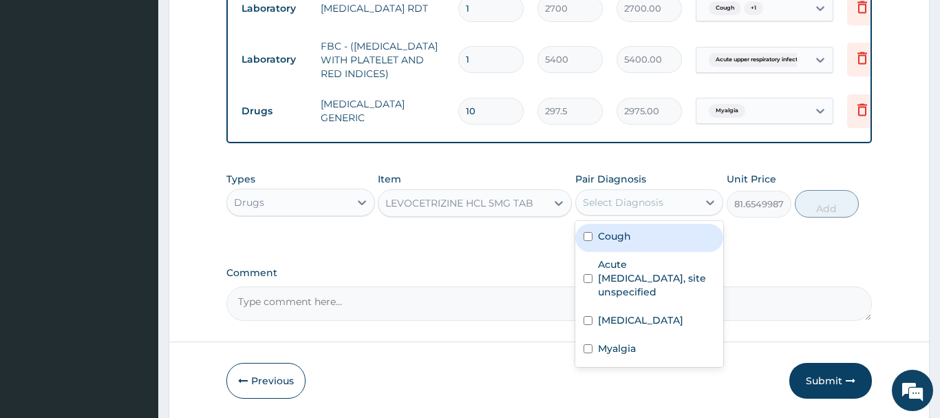
click at [636, 192] on div "Select Diagnosis" at bounding box center [637, 202] width 122 height 22
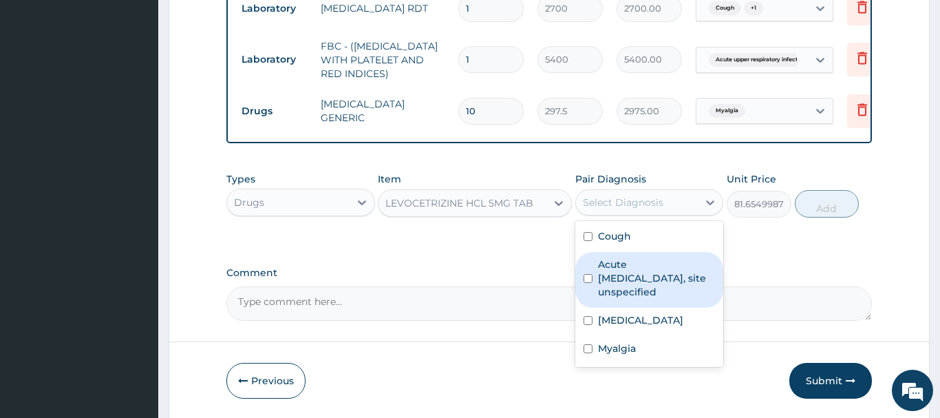
click at [634, 275] on label "Acute [MEDICAL_DATA], site unspecified" at bounding box center [657, 277] width 118 height 41
checkbox input "true"
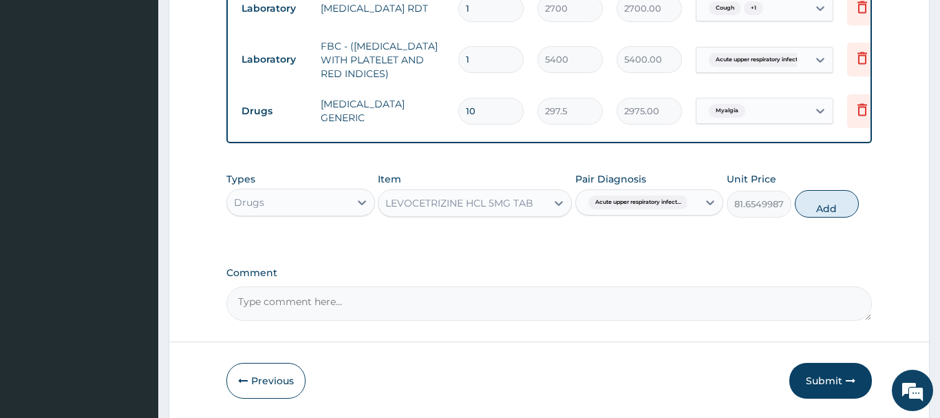
drag, startPoint x: 826, startPoint y: 204, endPoint x: 817, endPoint y: 204, distance: 8.9
click at [820, 204] on button "Add" at bounding box center [827, 204] width 65 height 28
type input "0"
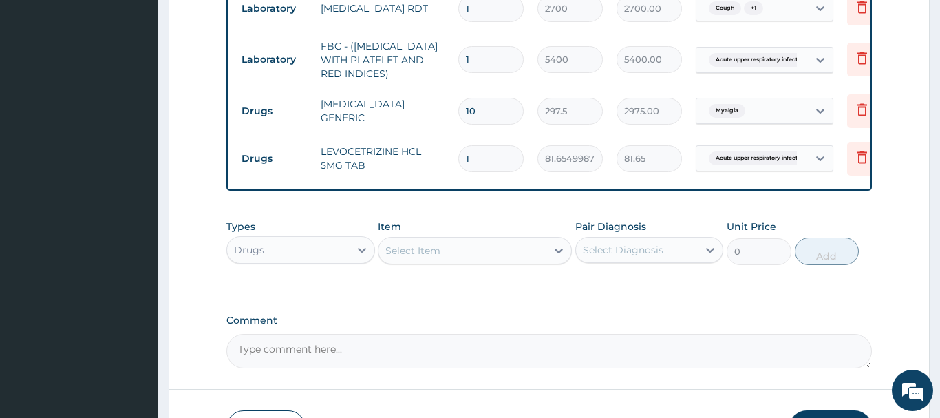
click at [411, 249] on div "Select Item" at bounding box center [412, 251] width 55 height 14
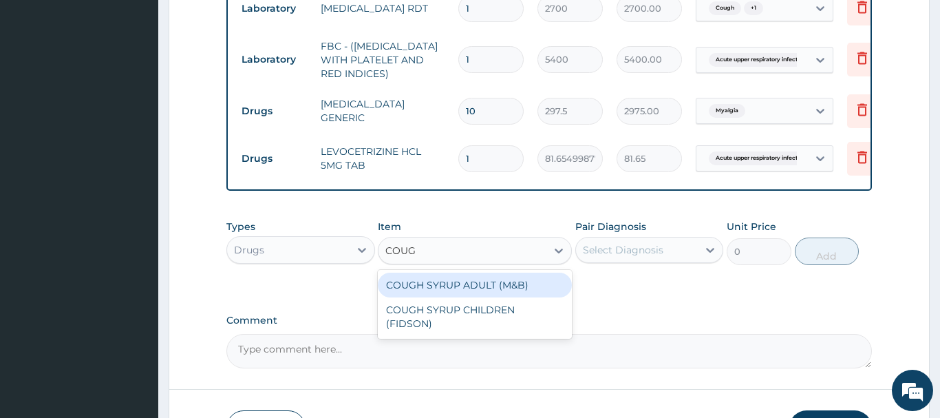
type input "COUGH"
click at [496, 274] on div "COUGH SYRUP ADULT (M&B)" at bounding box center [475, 284] width 194 height 25
type input "1312.5"
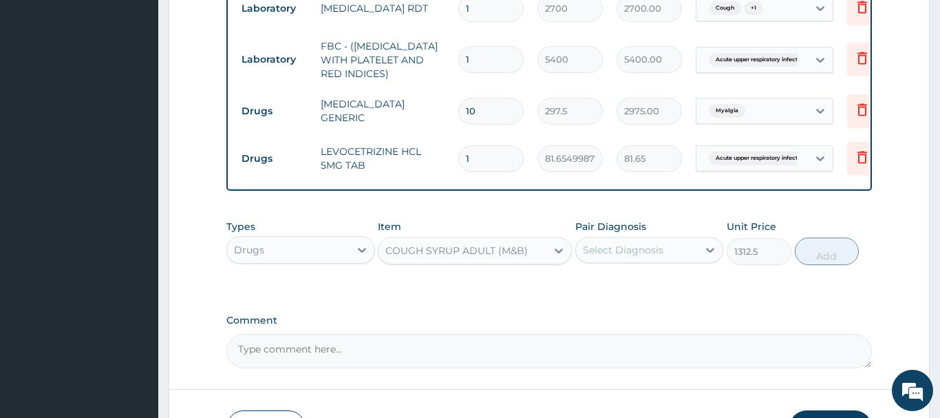
click at [692, 257] on div "Select Diagnosis" at bounding box center [637, 250] width 122 height 22
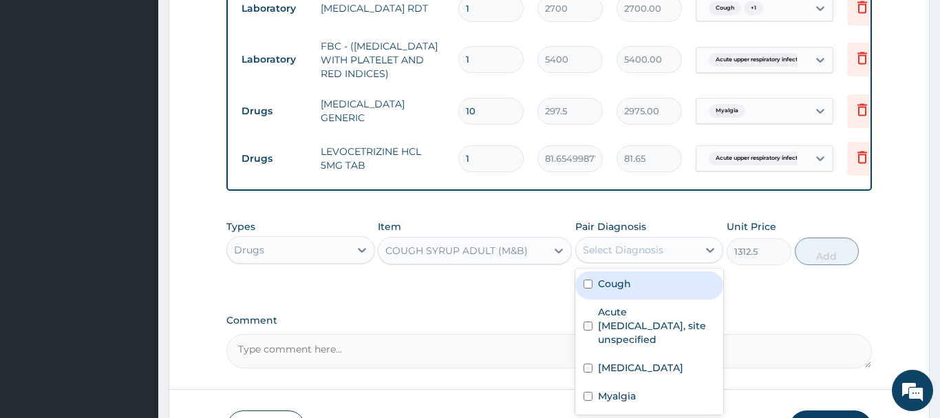
click at [616, 286] on label "Cough" at bounding box center [614, 284] width 33 height 14
checkbox input "true"
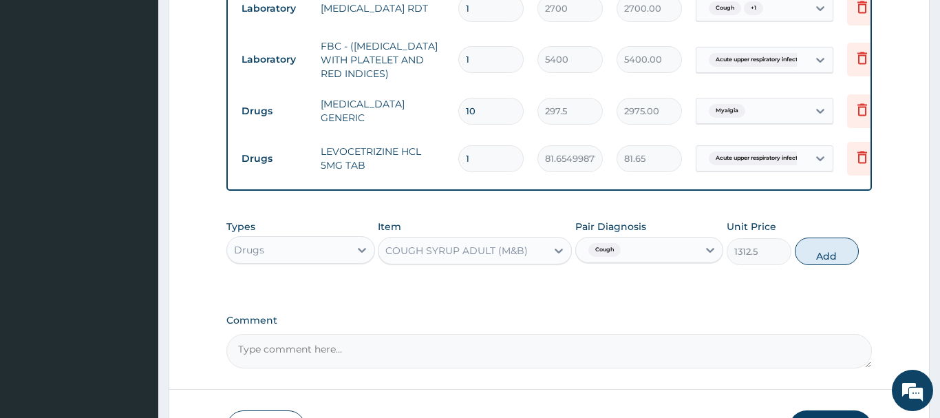
click at [845, 250] on button "Add" at bounding box center [827, 251] width 65 height 28
type input "0"
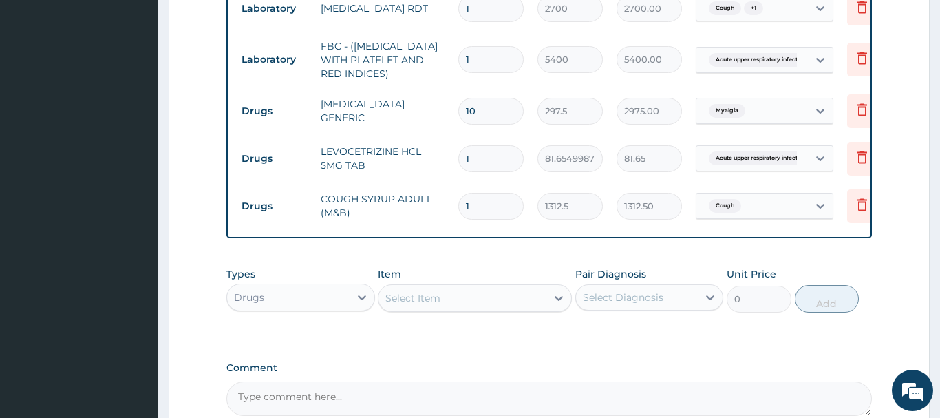
drag, startPoint x: 468, startPoint y: 204, endPoint x: 420, endPoint y: 215, distance: 50.1
click at [458, 216] on input "1" at bounding box center [490, 206] width 65 height 27
type input "3"
type input "3937.50"
drag, startPoint x: 472, startPoint y: 204, endPoint x: 430, endPoint y: 202, distance: 42.0
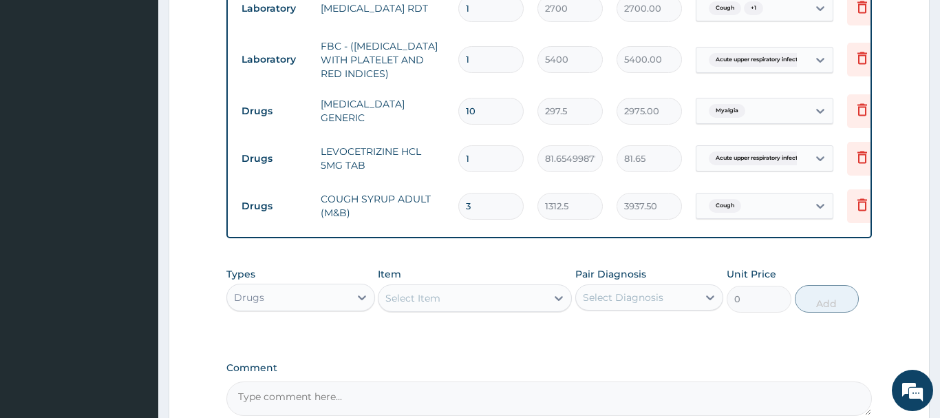
click at [458, 213] on input "3" at bounding box center [490, 206] width 65 height 27
type input "1"
type input "1312.50"
drag, startPoint x: 483, startPoint y: 153, endPoint x: 409, endPoint y: 173, distance: 76.3
click at [458, 172] on input "1" at bounding box center [490, 158] width 65 height 27
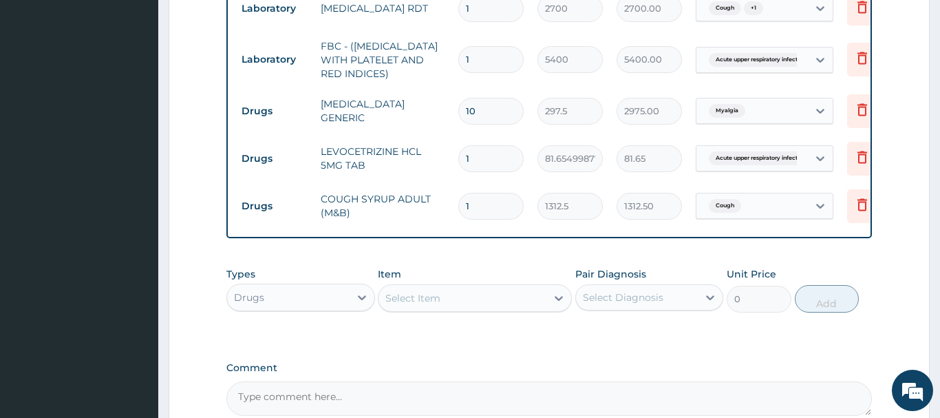
type input "3"
type input "244.96"
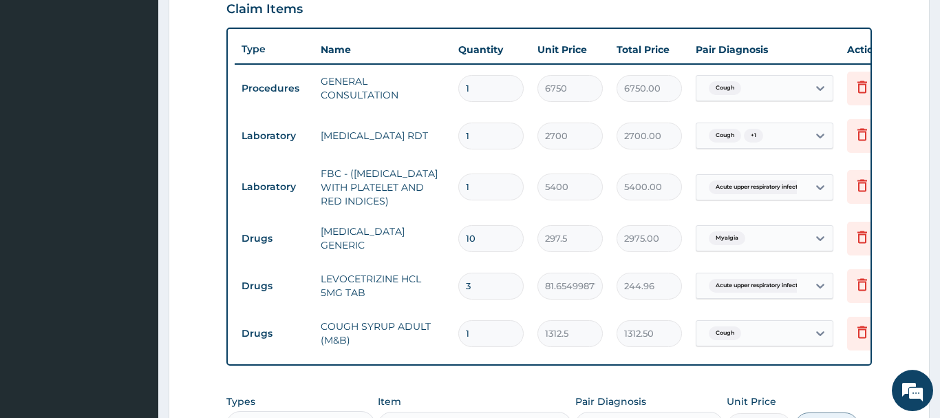
scroll to position [471, 0]
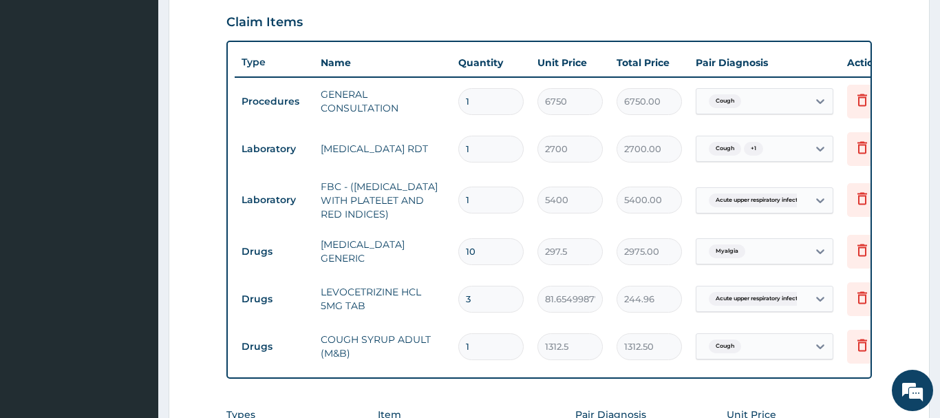
type input "3"
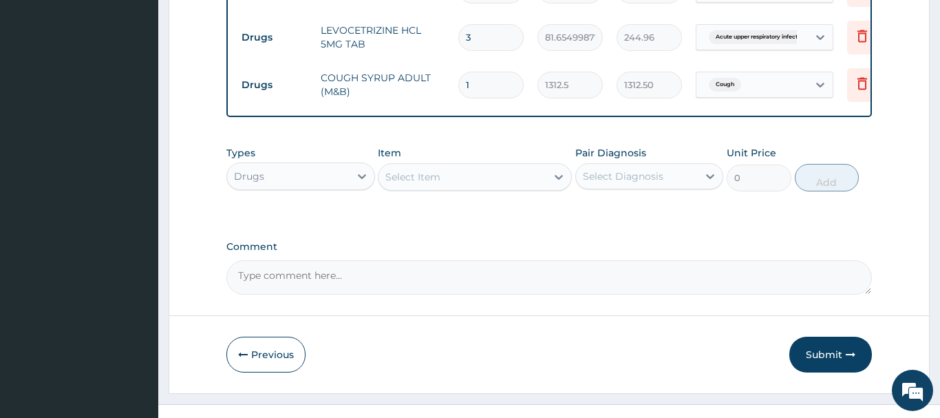
scroll to position [752, 0]
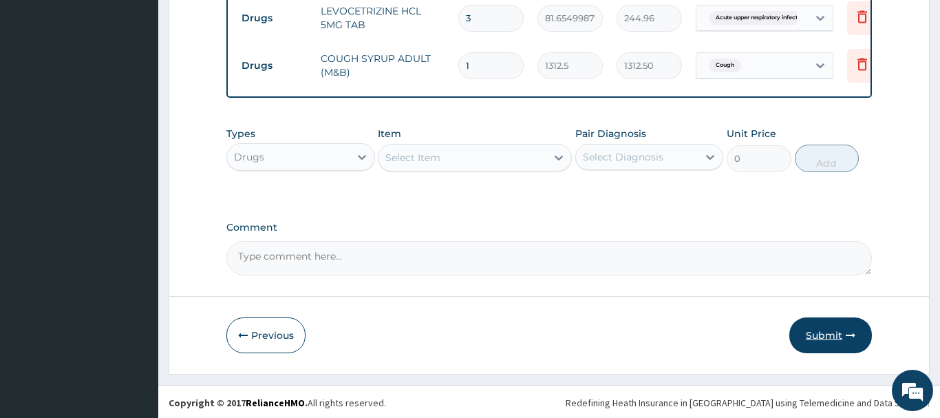
click at [825, 332] on button "Submit" at bounding box center [830, 335] width 83 height 36
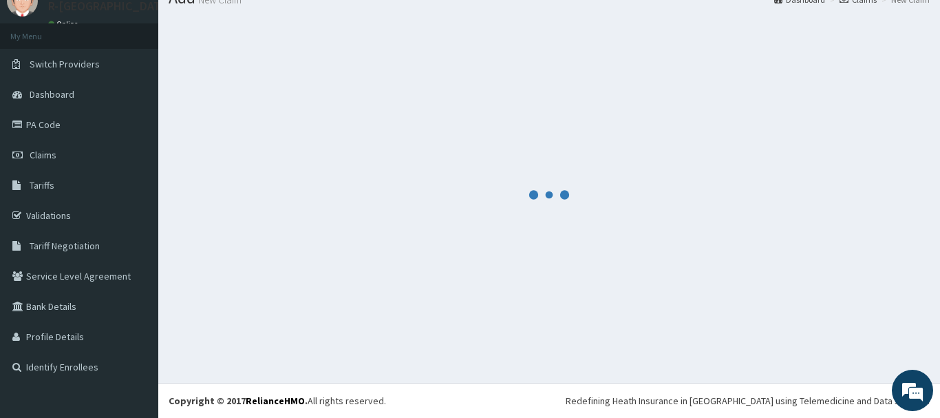
scroll to position [56, 0]
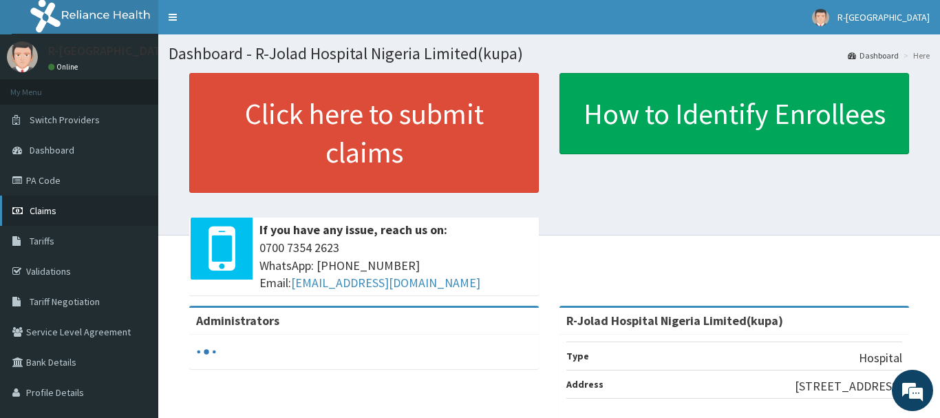
click at [45, 212] on span "Claims" at bounding box center [43, 210] width 27 height 12
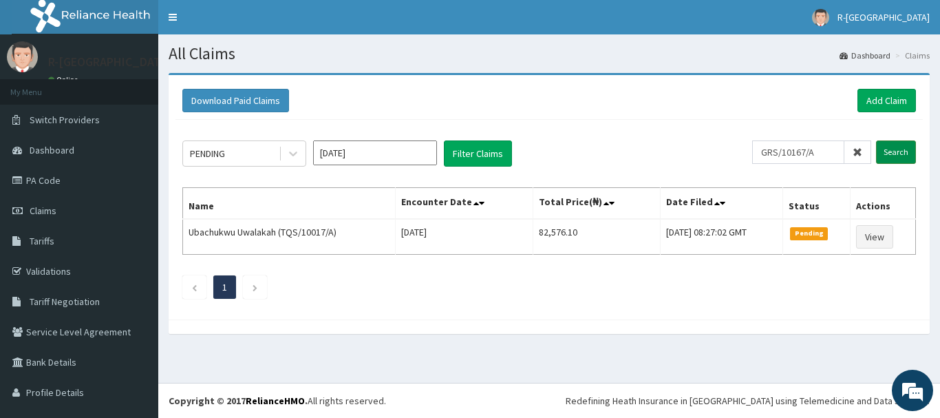
type input "GRS/10167/A"
click at [900, 148] on input "Search" at bounding box center [896, 151] width 40 height 23
click at [46, 210] on span "Claims" at bounding box center [43, 210] width 27 height 12
click at [889, 104] on link "Add Claim" at bounding box center [886, 100] width 58 height 23
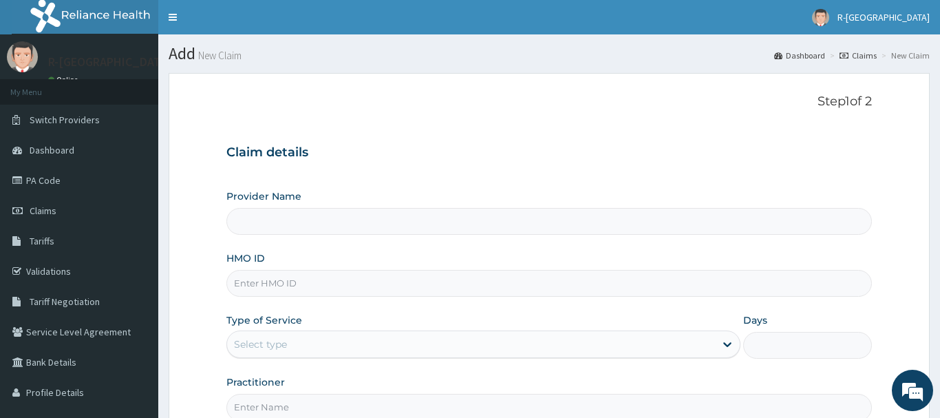
scroll to position [140, 0]
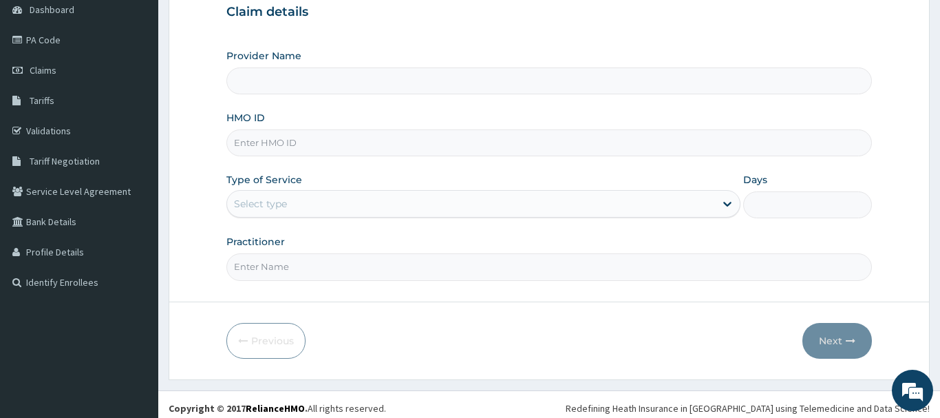
click at [251, 144] on input "HMO ID" at bounding box center [548, 142] width 645 height 27
paste input "SBG/10250/A"
type input "SBG/10250/A"
click at [248, 204] on div "Select type" at bounding box center [260, 204] width 53 height 14
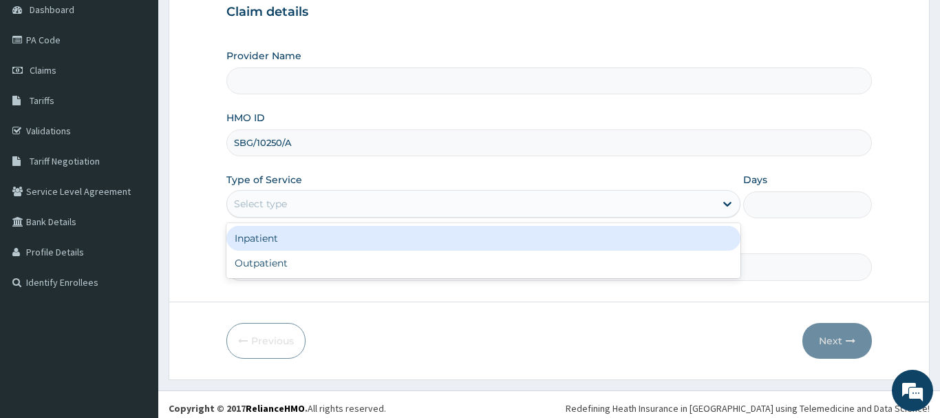
type input "R-Jolad Hospital Nigeria Limited(kupa)"
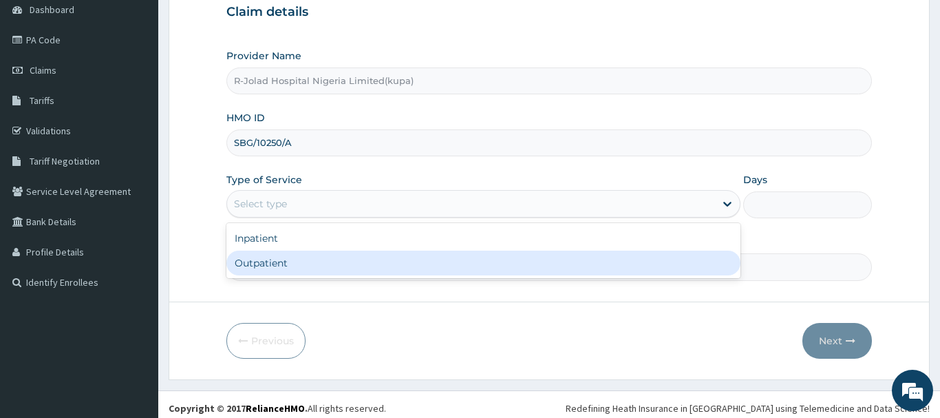
click at [244, 266] on div "Outpatient" at bounding box center [483, 262] width 515 height 25
type input "1"
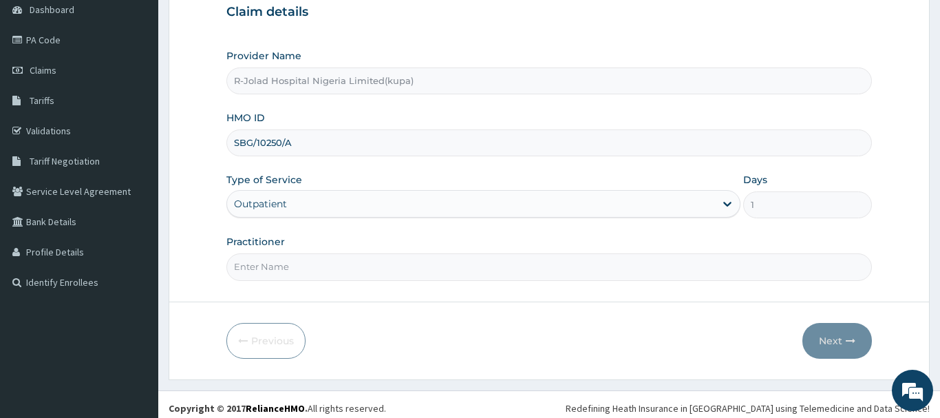
click at [247, 269] on input "Practitioner" at bounding box center [548, 266] width 645 height 27
paste input "Elrufai Adike"
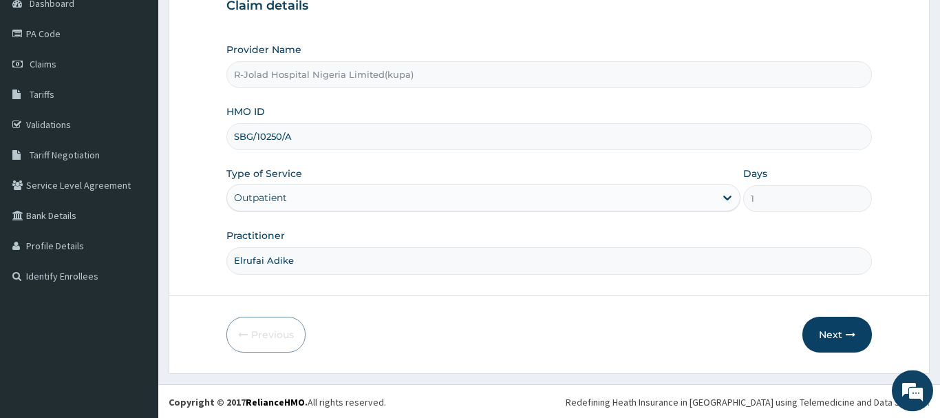
scroll to position [148, 0]
type input "Elrufai Adike"
click at [839, 334] on button "Next" at bounding box center [836, 333] width 69 height 36
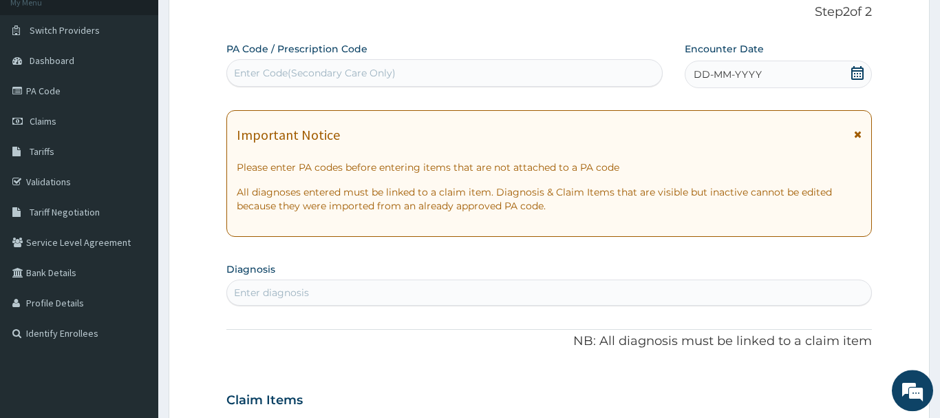
scroll to position [8, 0]
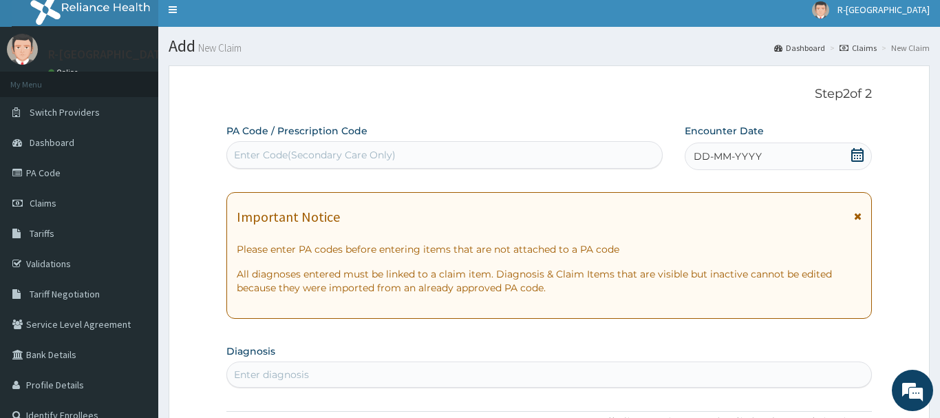
click at [854, 152] on icon at bounding box center [857, 155] width 12 height 14
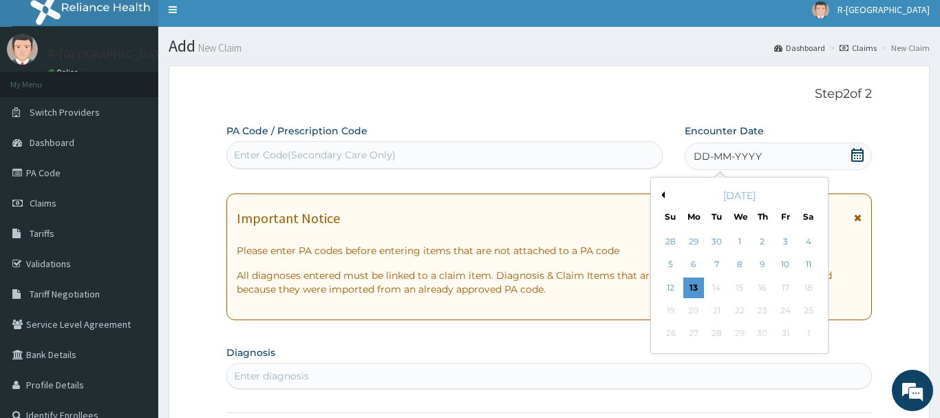
drag, startPoint x: 736, startPoint y: 242, endPoint x: 596, endPoint y: 222, distance: 141.2
click at [736, 241] on div "1" at bounding box center [739, 241] width 21 height 21
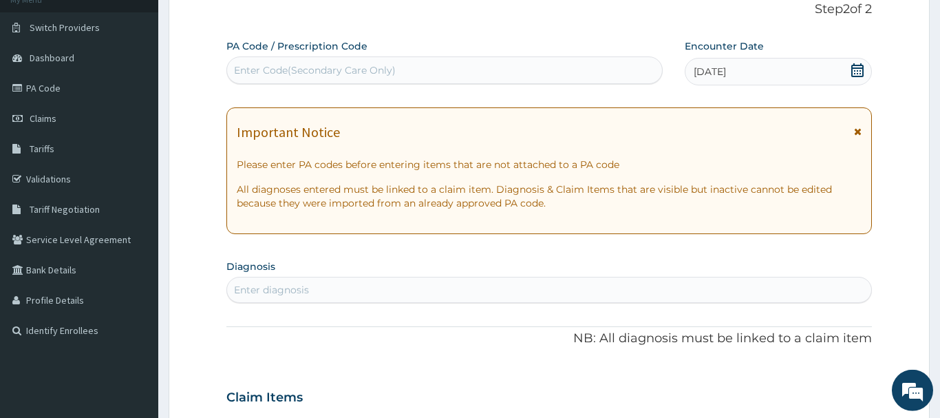
scroll to position [148, 0]
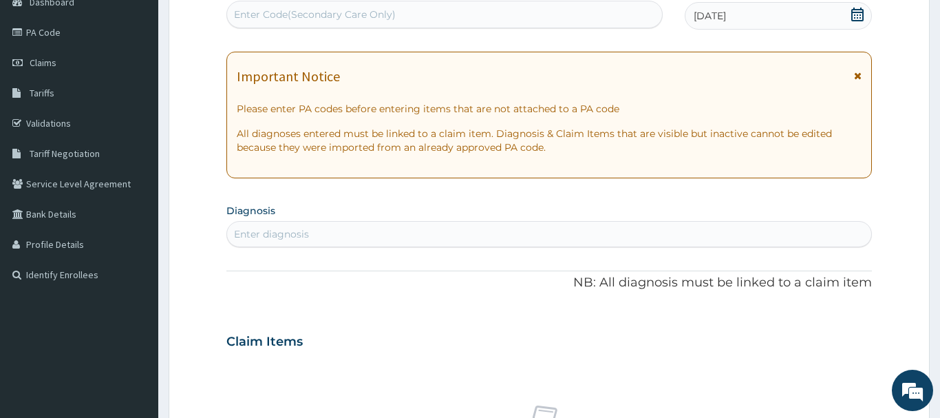
click at [261, 230] on div "Enter diagnosis" at bounding box center [271, 234] width 75 height 14
type input "ACUTE UPPER"
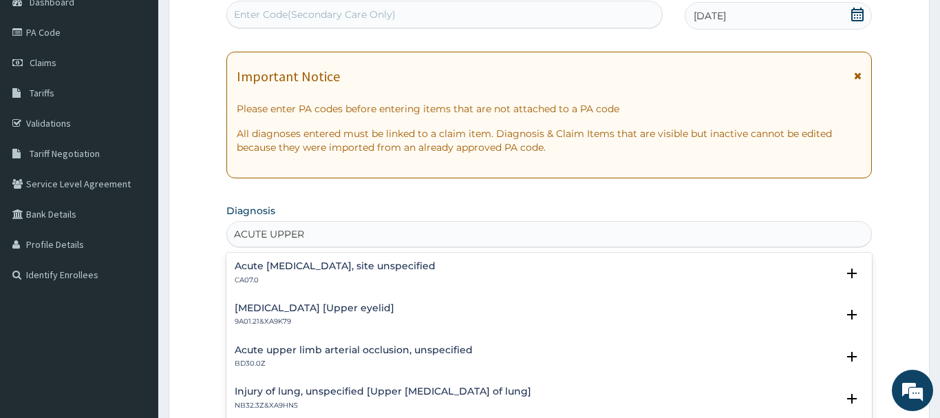
click at [276, 261] on h4 "Acute [MEDICAL_DATA], site unspecified" at bounding box center [335, 266] width 201 height 10
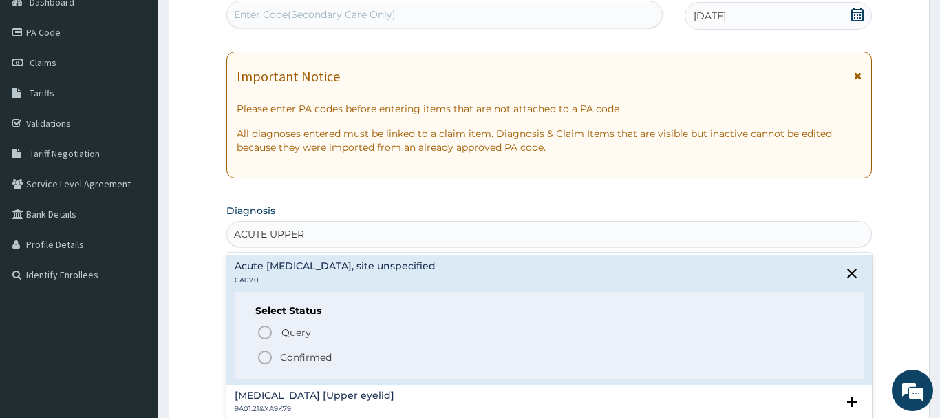
click at [267, 357] on icon "status option filled" at bounding box center [265, 357] width 17 height 17
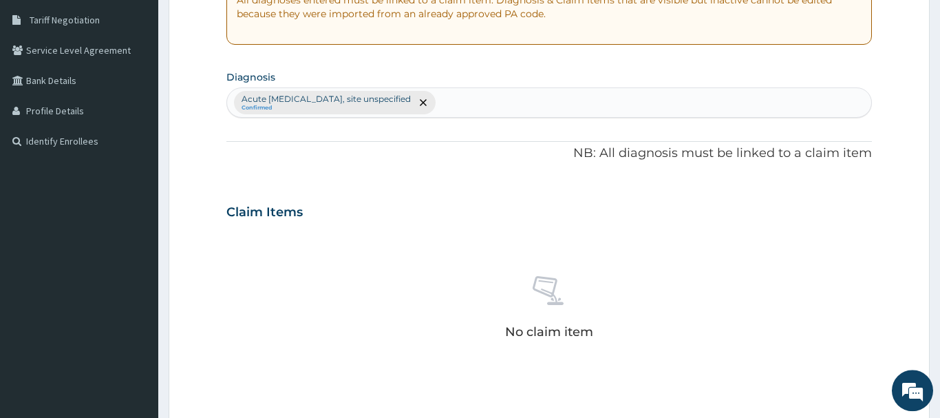
scroll to position [288, 0]
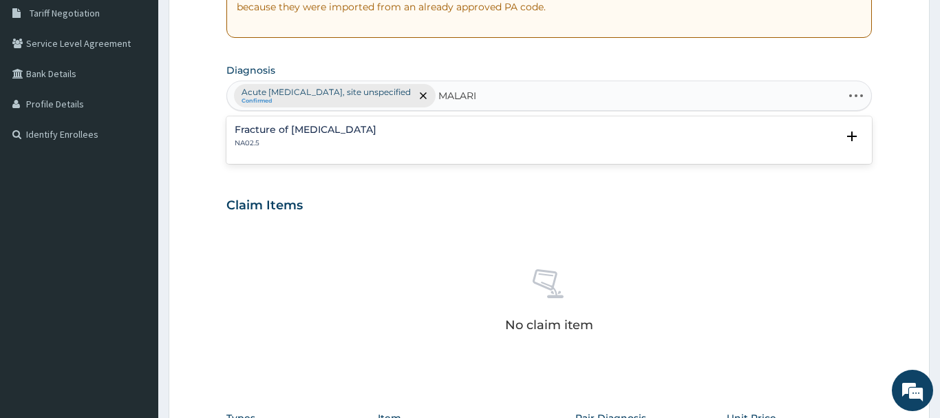
type input "MALARIA"
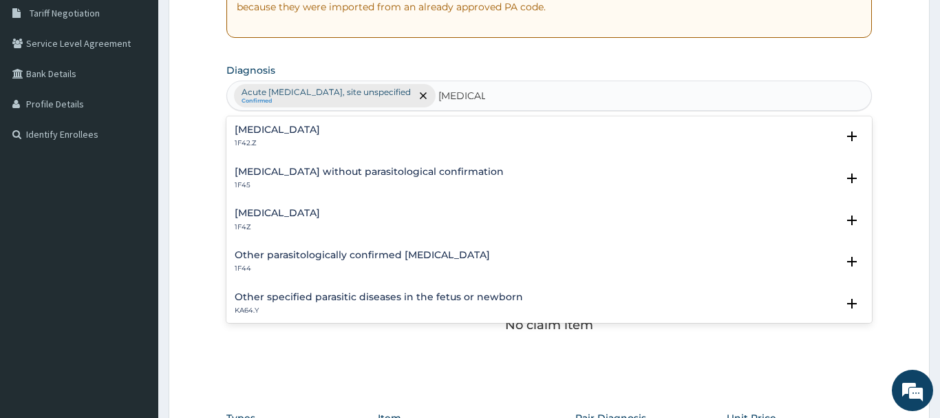
click at [282, 211] on h4 "[MEDICAL_DATA]" at bounding box center [277, 213] width 85 height 10
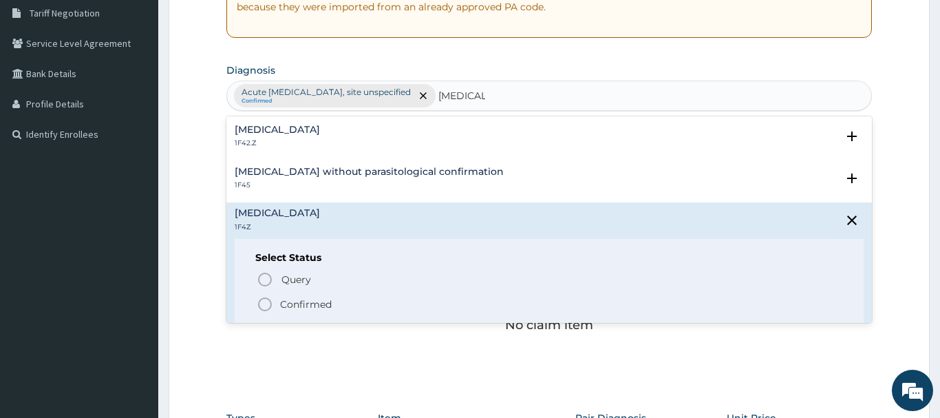
click at [265, 307] on icon "status option filled" at bounding box center [265, 304] width 17 height 17
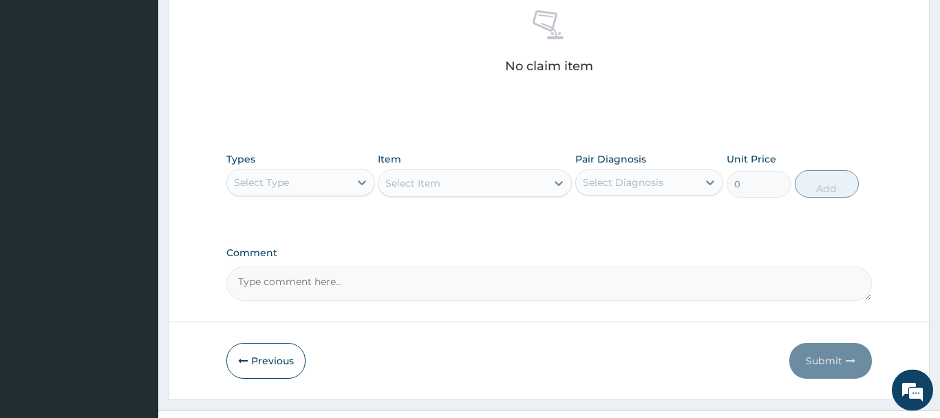
scroll to position [569, 0]
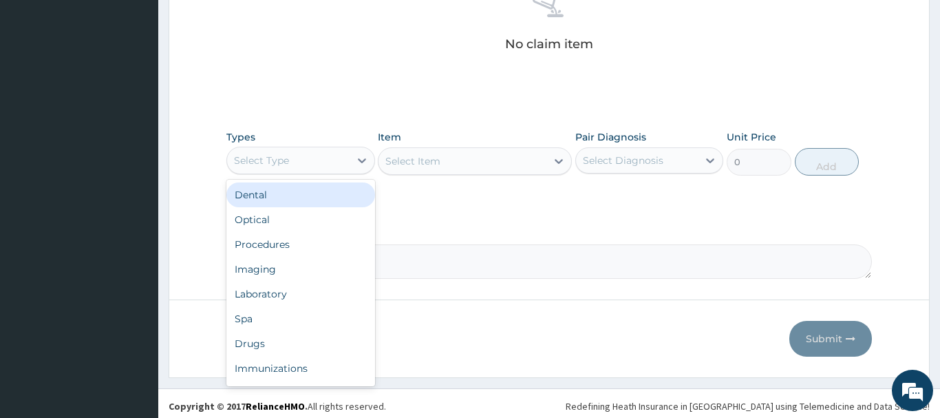
click at [269, 160] on div "Select Type" at bounding box center [261, 160] width 55 height 14
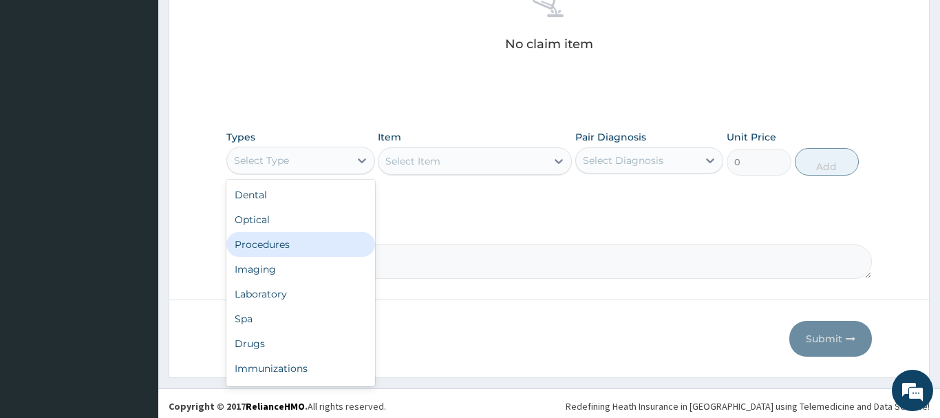
click at [254, 247] on div "Procedures" at bounding box center [300, 244] width 149 height 25
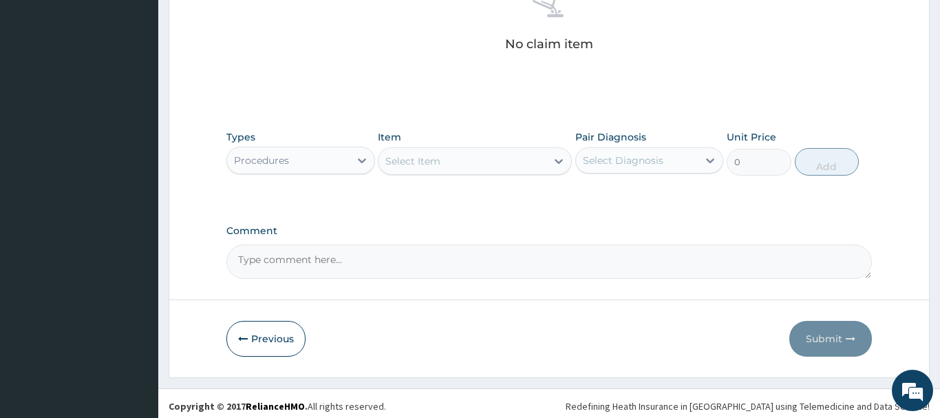
click at [429, 162] on div "Select Item" at bounding box center [412, 161] width 55 height 14
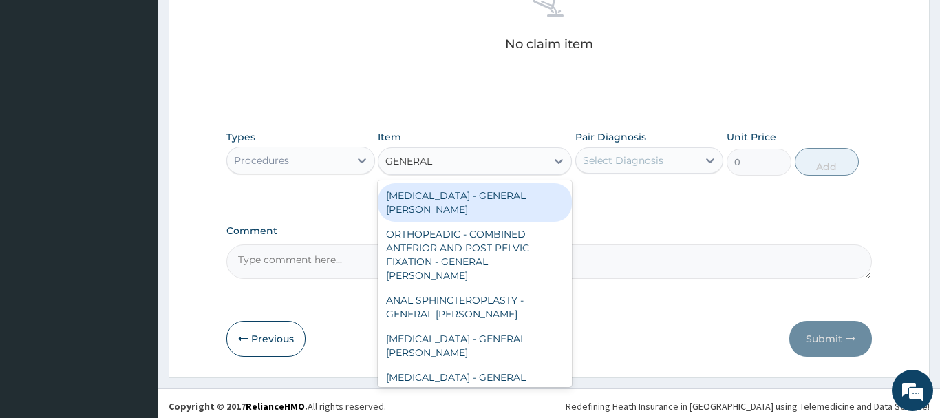
type input "GENERAL C"
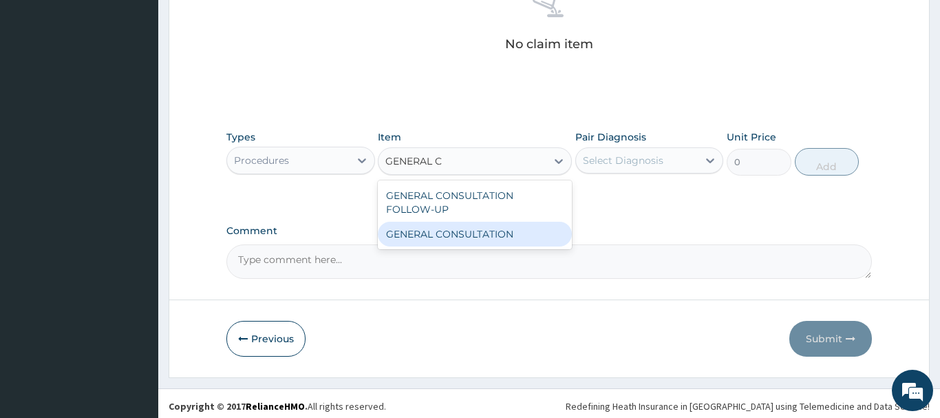
click at [504, 233] on div "GENERAL CONSULTATION" at bounding box center [475, 234] width 194 height 25
type input "6750"
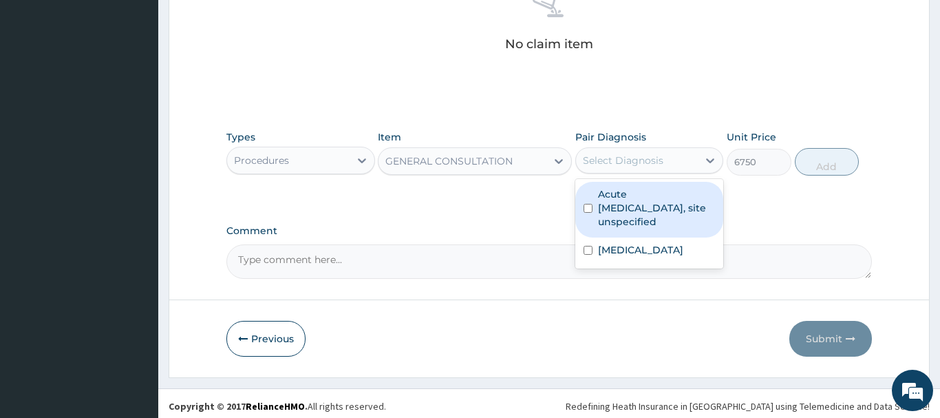
click at [650, 160] on div "Select Diagnosis" at bounding box center [623, 160] width 80 height 14
click at [645, 199] on label "Acute upper respiratory infection, site unspecified" at bounding box center [657, 207] width 118 height 41
checkbox input "true"
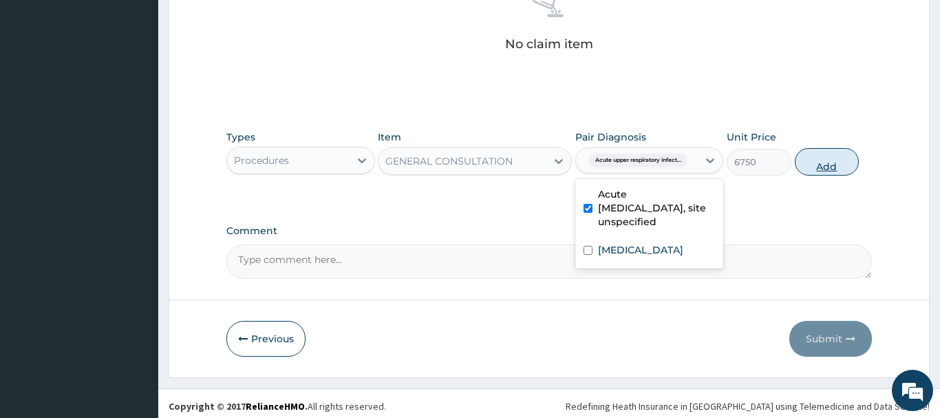
drag, startPoint x: 830, startPoint y: 162, endPoint x: 831, endPoint y: 154, distance: 7.6
click at [830, 161] on button "Add" at bounding box center [827, 162] width 65 height 28
type input "0"
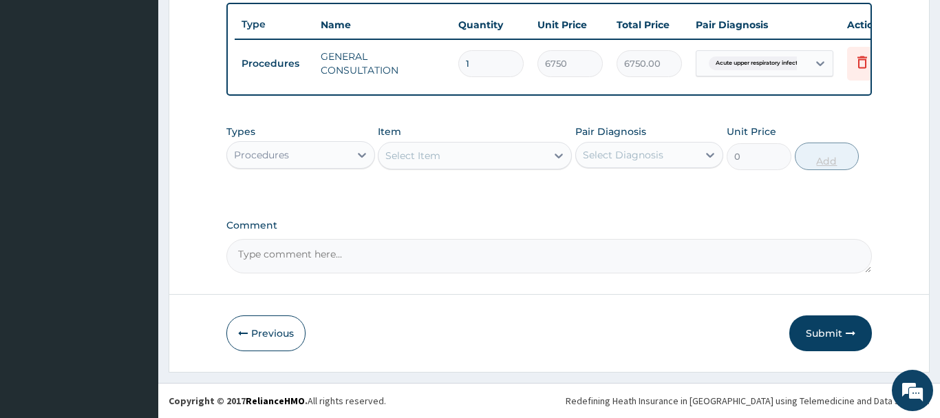
scroll to position [509, 0]
click at [264, 154] on div "Procedures" at bounding box center [261, 155] width 55 height 14
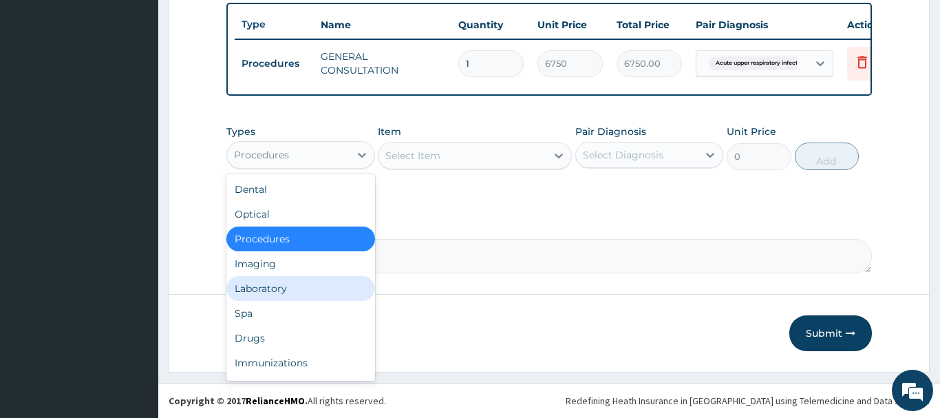
click at [257, 288] on div "Laboratory" at bounding box center [300, 288] width 149 height 25
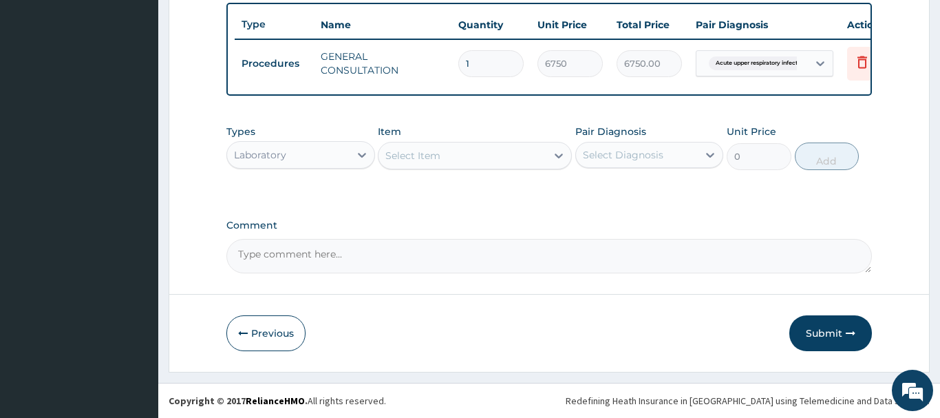
click at [415, 153] on div "Select Item" at bounding box center [412, 156] width 55 height 14
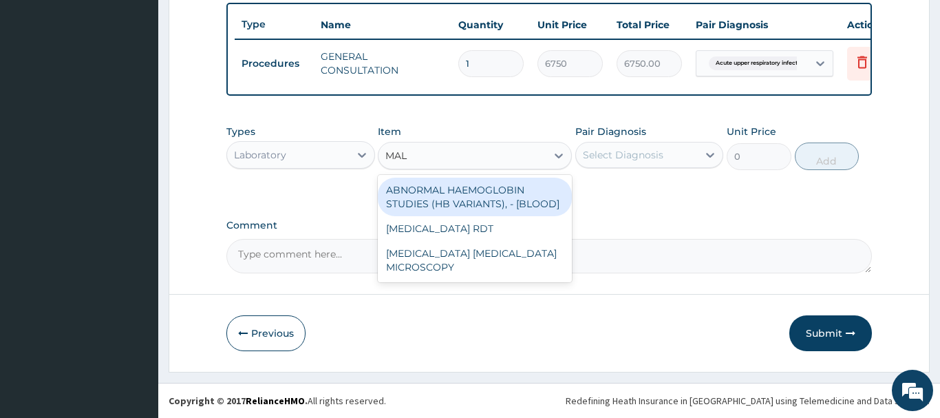
type input "MALA"
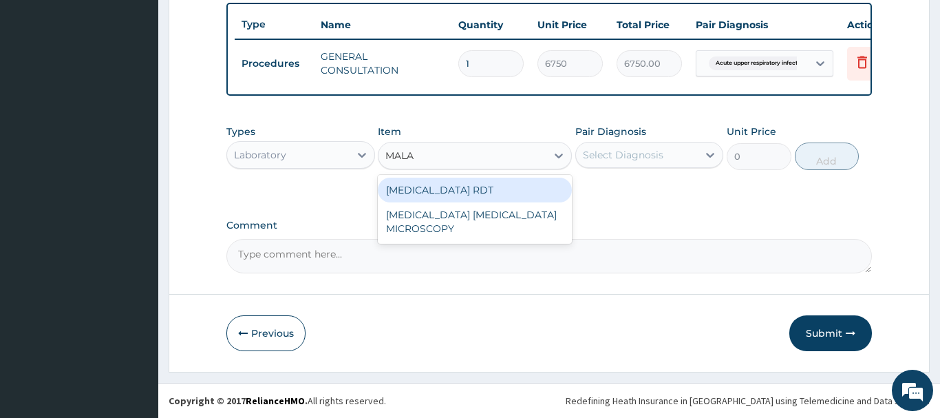
click at [445, 188] on div "MALARIA RDT" at bounding box center [475, 189] width 194 height 25
type input "2700"
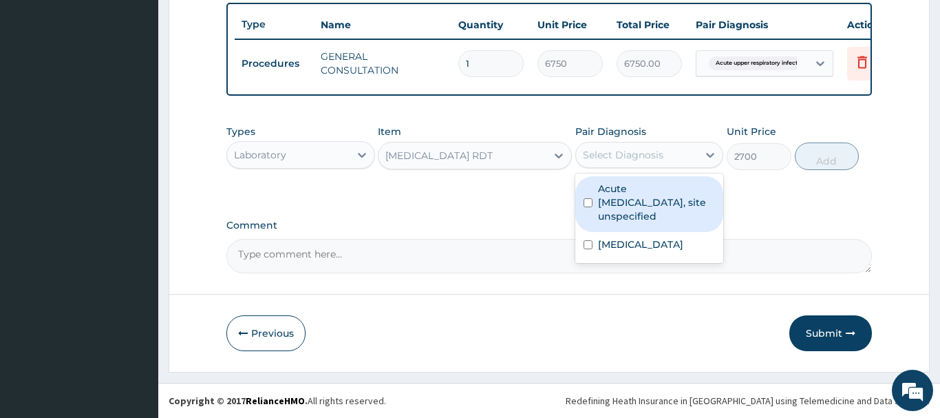
click at [627, 153] on div "Select Diagnosis" at bounding box center [623, 155] width 80 height 14
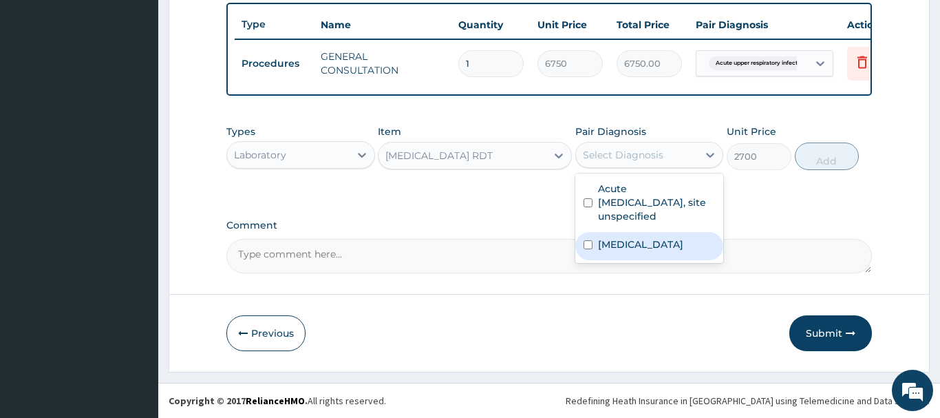
click at [645, 242] on label "Malaria, unspecified" at bounding box center [640, 244] width 85 height 14
checkbox input "true"
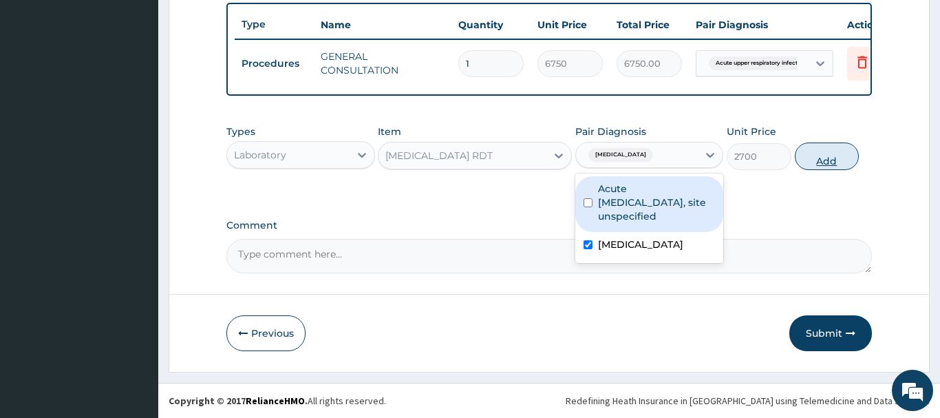
click at [831, 150] on button "Add" at bounding box center [827, 156] width 65 height 28
type input "0"
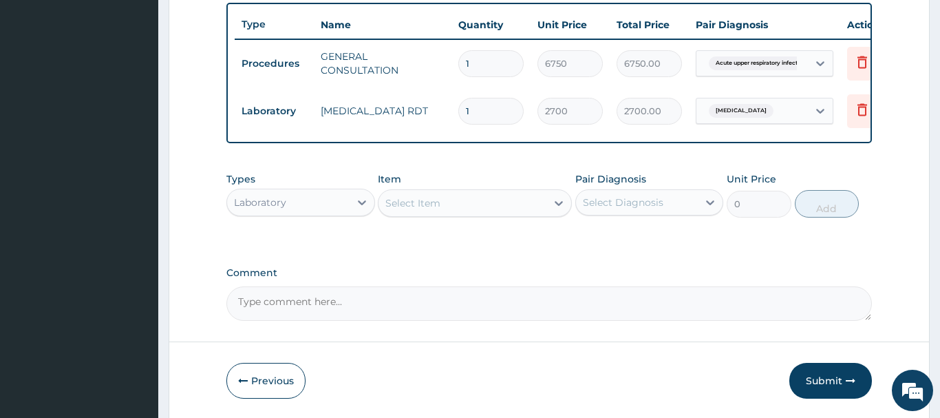
click at [416, 204] on div "Select Item" at bounding box center [412, 203] width 55 height 14
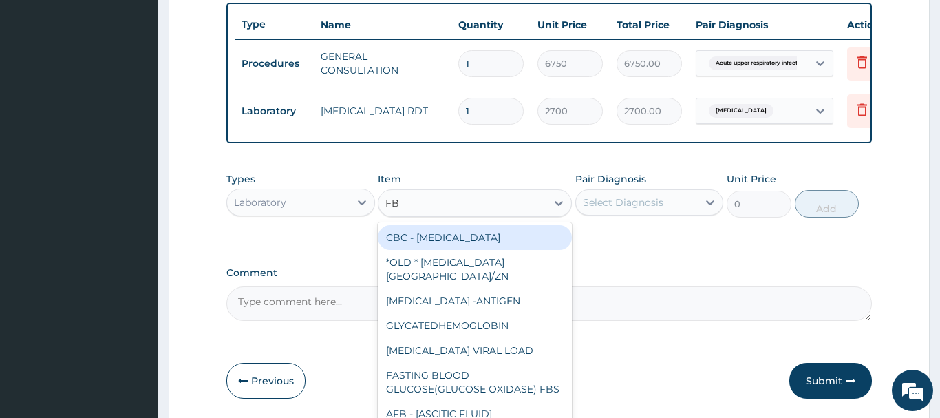
type input "FBC"
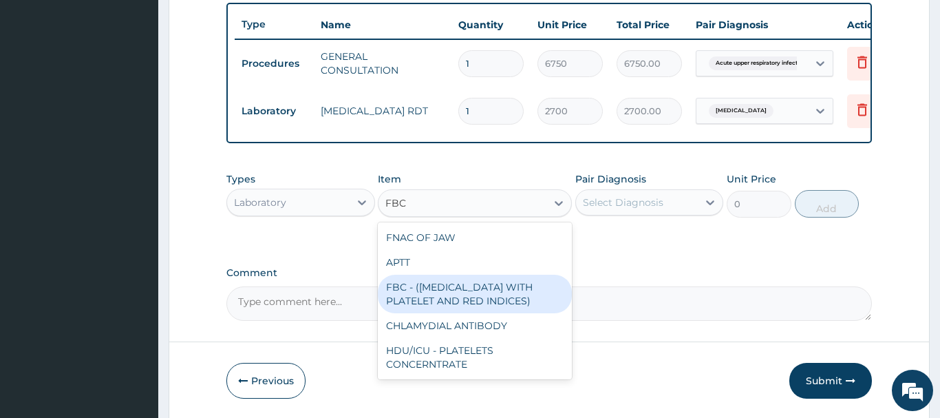
click at [486, 297] on div "FBC - (FULL BLOOD COUNT WITH PLATELET AND RED INDICES)" at bounding box center [475, 293] width 194 height 39
type input "5400"
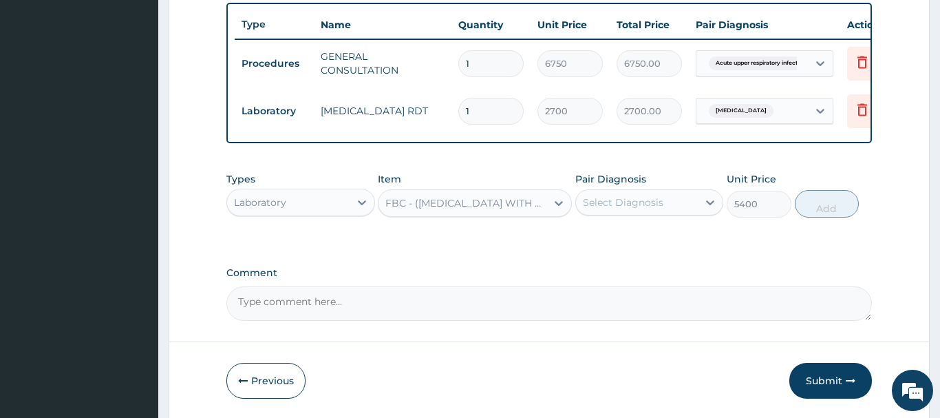
click at [647, 204] on div "Select Diagnosis" at bounding box center [623, 202] width 80 height 14
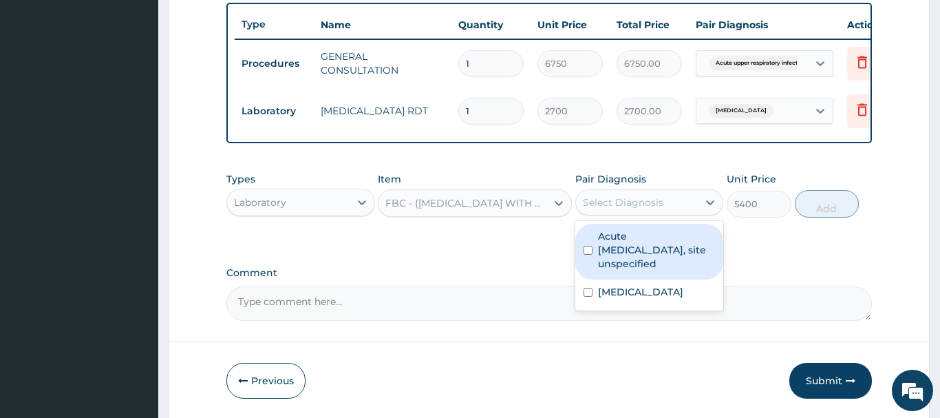
drag, startPoint x: 638, startPoint y: 251, endPoint x: 617, endPoint y: 248, distance: 21.6
click at [621, 248] on label "Acute upper respiratory infection, site unspecified" at bounding box center [657, 249] width 118 height 41
checkbox input "true"
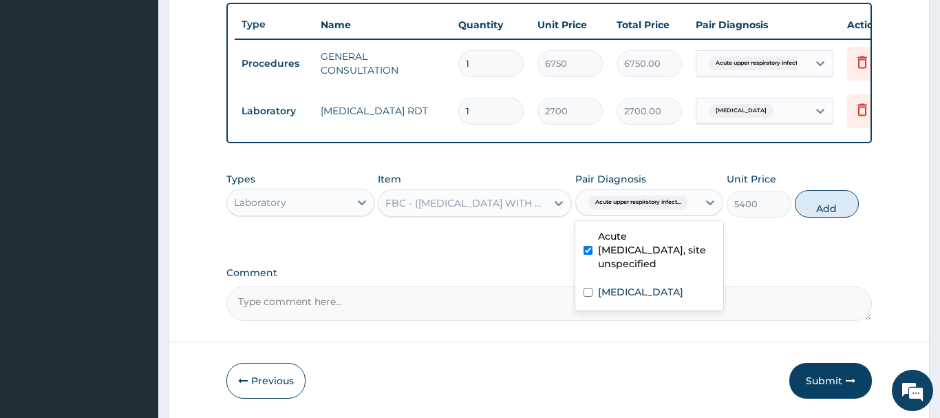
click at [829, 202] on button "Add" at bounding box center [827, 204] width 65 height 28
type input "0"
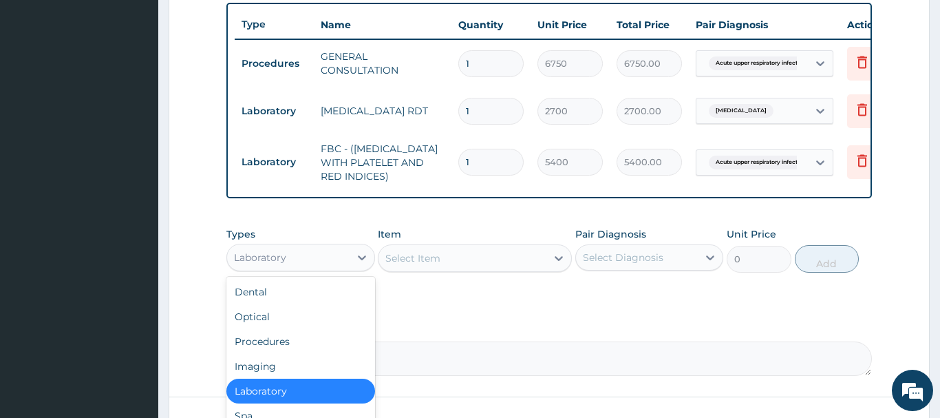
click at [284, 257] on div "Laboratory" at bounding box center [260, 257] width 52 height 14
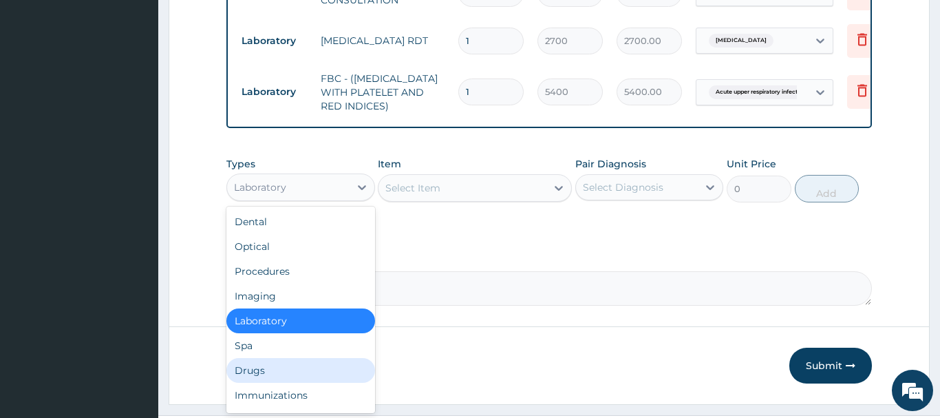
click at [255, 371] on div "Drugs" at bounding box center [300, 370] width 149 height 25
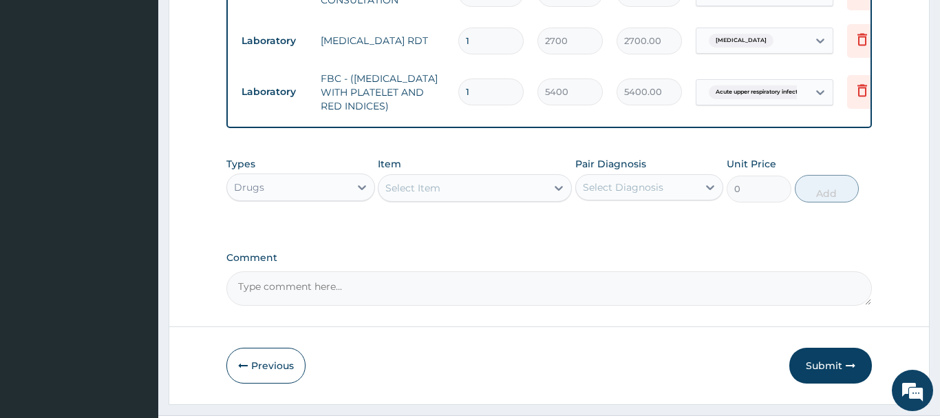
drag, startPoint x: 289, startPoint y: 192, endPoint x: 295, endPoint y: 182, distance: 12.0
click at [290, 190] on div "Drugs" at bounding box center [288, 187] width 122 height 22
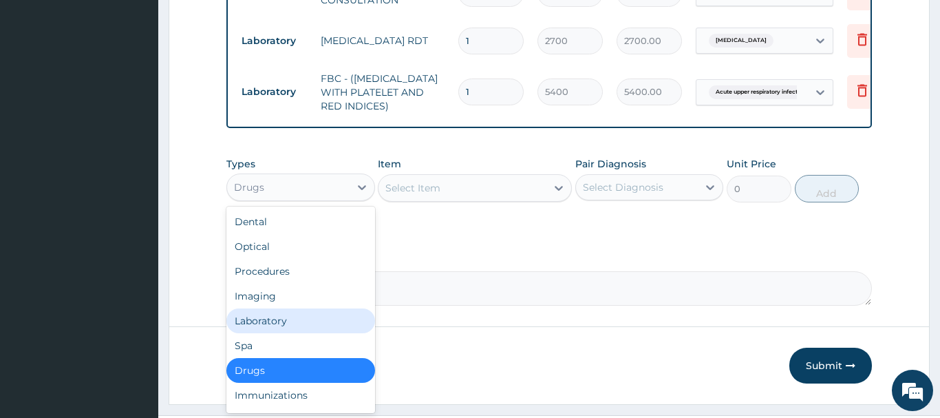
click at [246, 323] on div "Laboratory" at bounding box center [300, 320] width 149 height 25
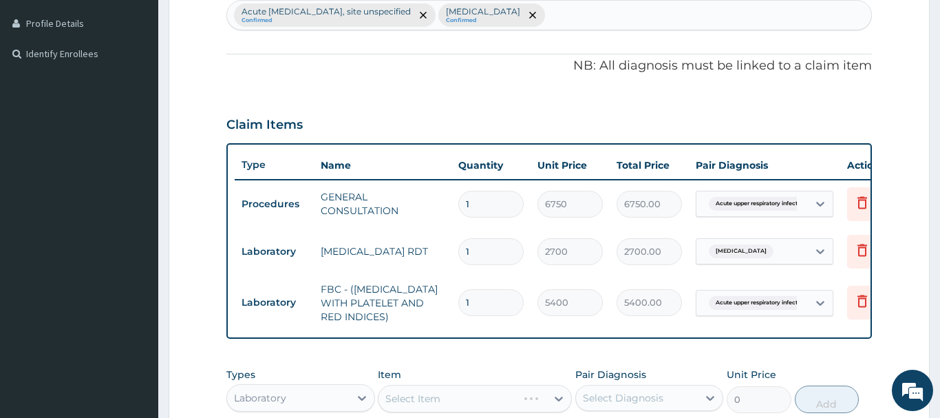
scroll to position [228, 0]
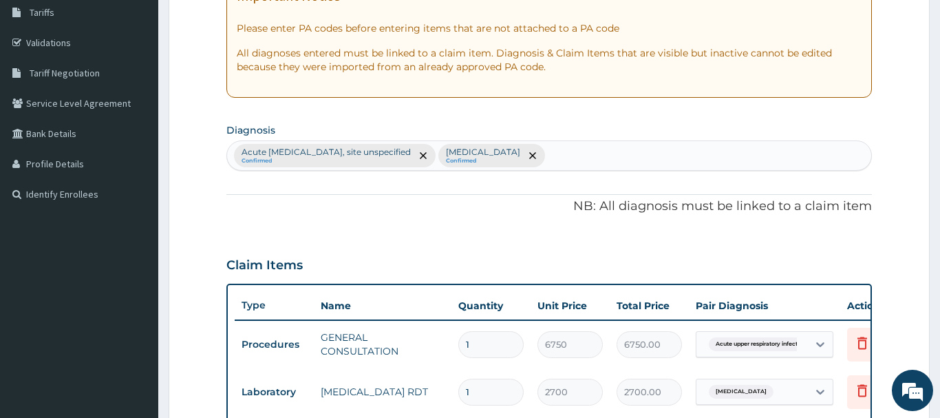
click at [619, 151] on div "Acute upper respiratory infection, site unspecified Confirmed Malaria, unspecif…" at bounding box center [549, 155] width 644 height 29
type input "PREGNANCY"
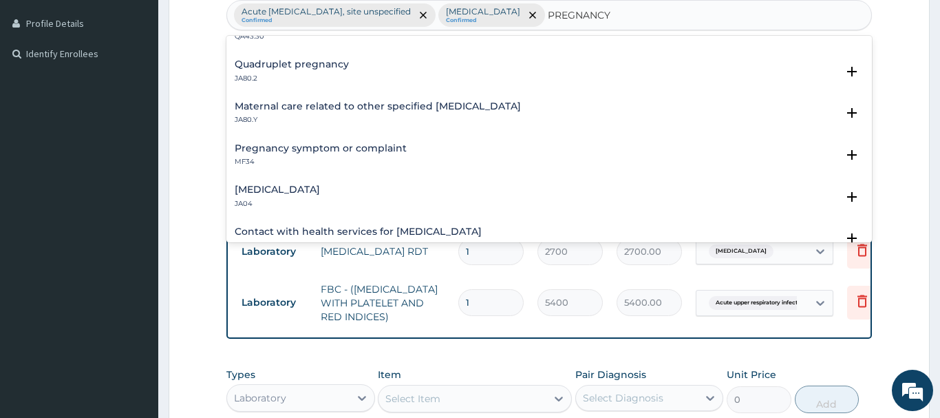
scroll to position [743, 0]
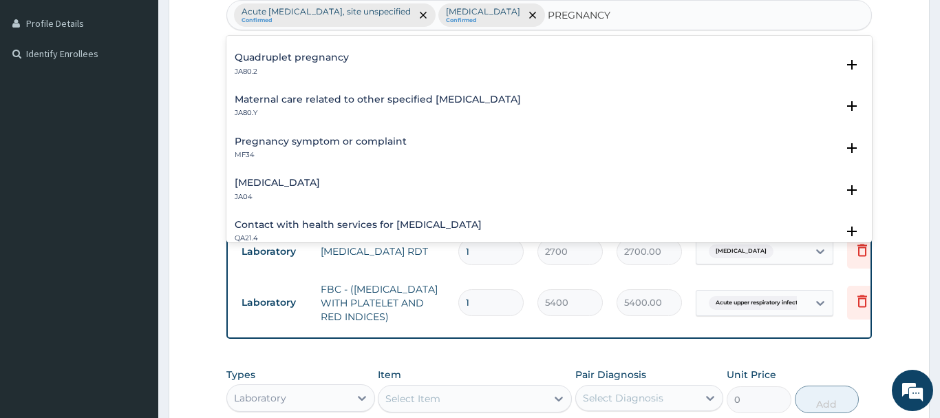
click at [310, 138] on h4 "Pregnancy symptom or complaint" at bounding box center [321, 141] width 172 height 10
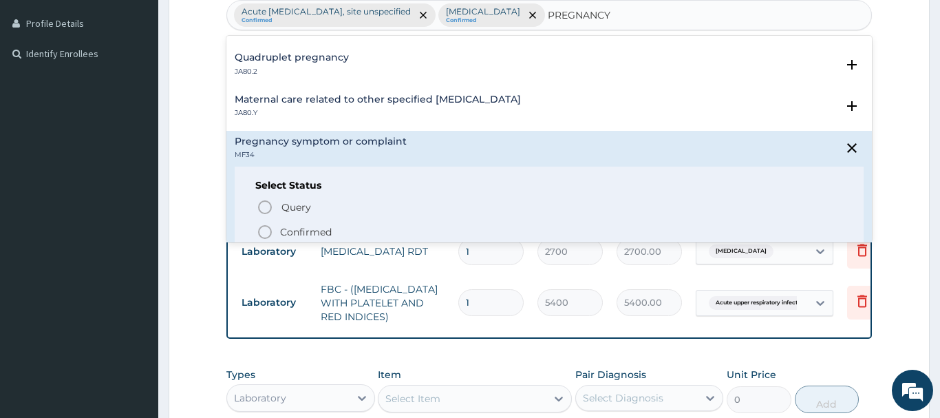
click at [270, 230] on icon "status option filled" at bounding box center [265, 232] width 17 height 17
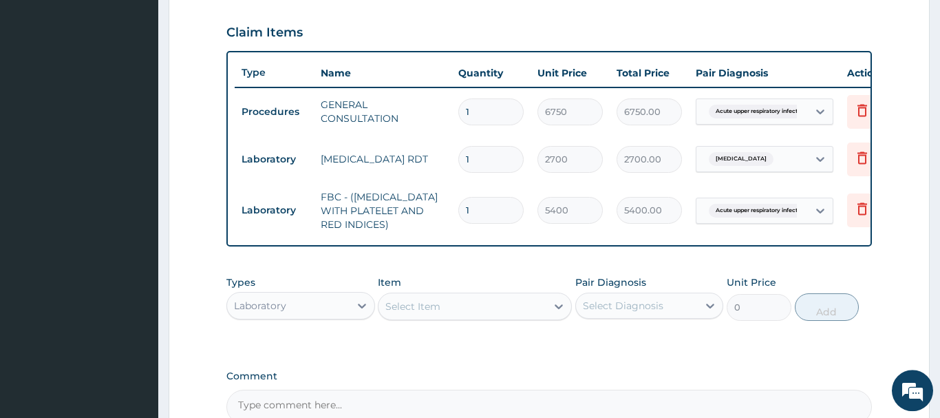
scroll to position [509, 0]
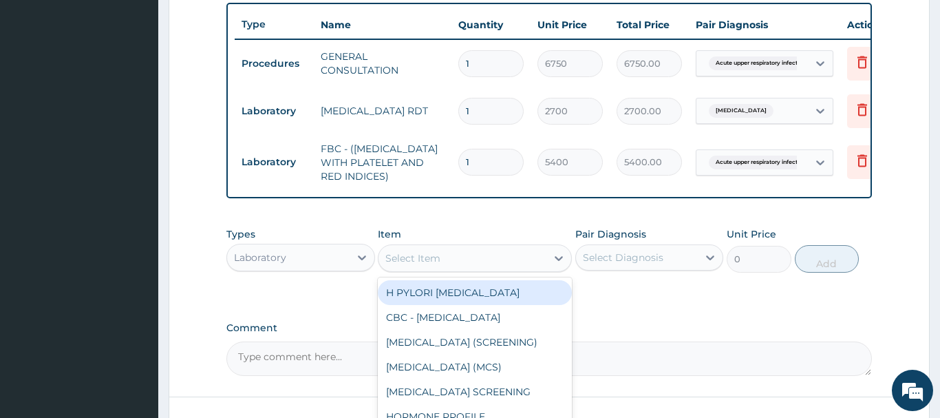
click at [406, 259] on div "Select Item" at bounding box center [412, 258] width 55 height 14
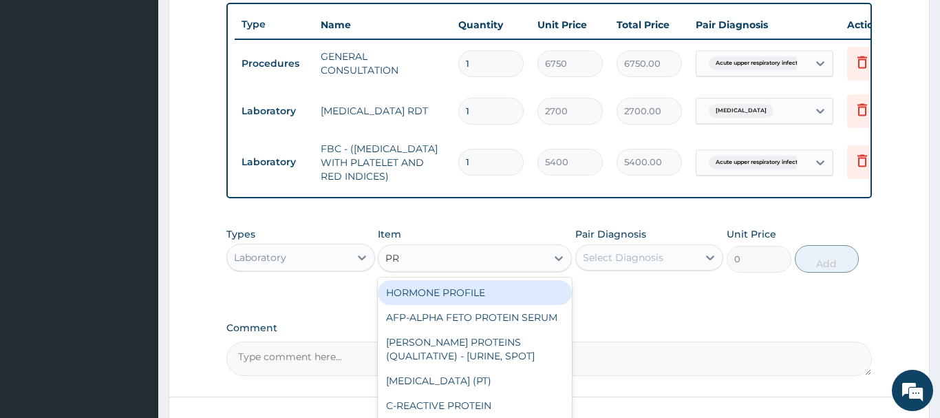
type input "PRE"
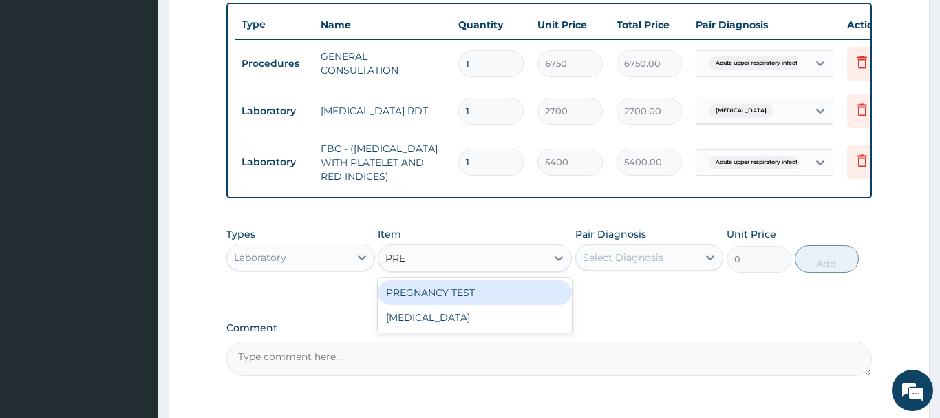
click at [466, 286] on div "PREGNANCY TEST" at bounding box center [475, 292] width 194 height 25
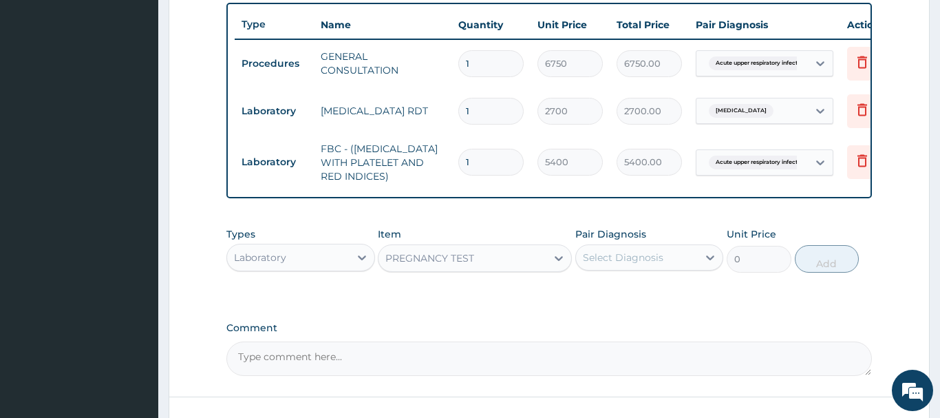
type input "2700"
click at [648, 249] on div "Select Diagnosis" at bounding box center [637, 257] width 122 height 22
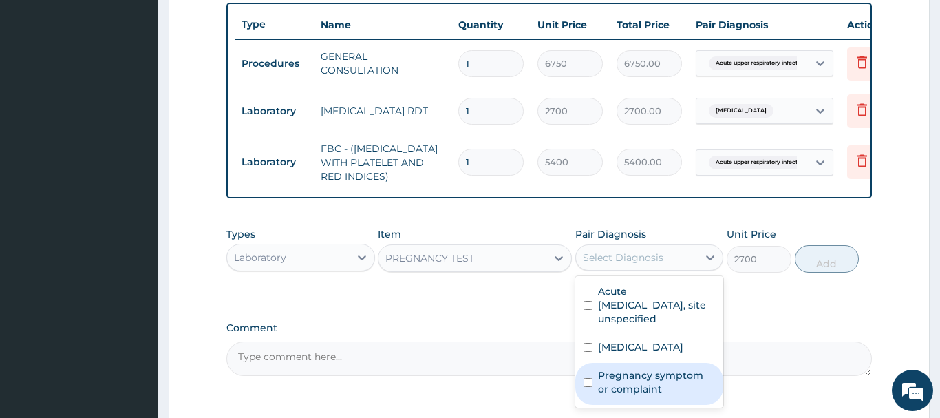
click at [629, 374] on label "Pregnancy symptom or complaint" at bounding box center [657, 382] width 118 height 28
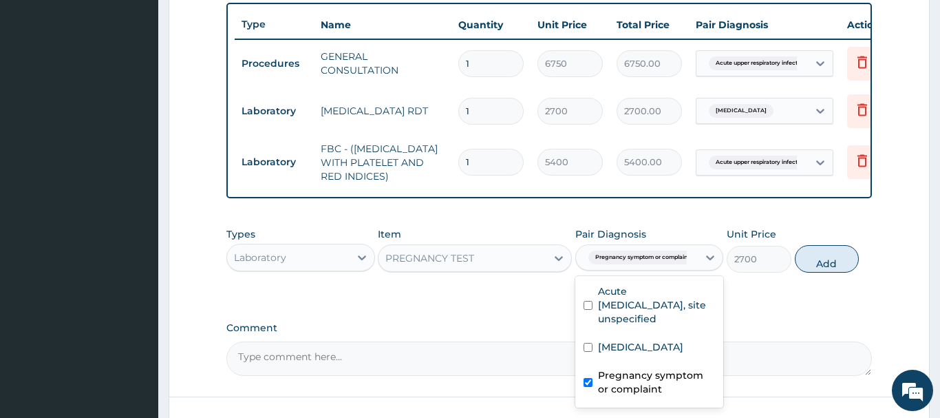
checkbox input "true"
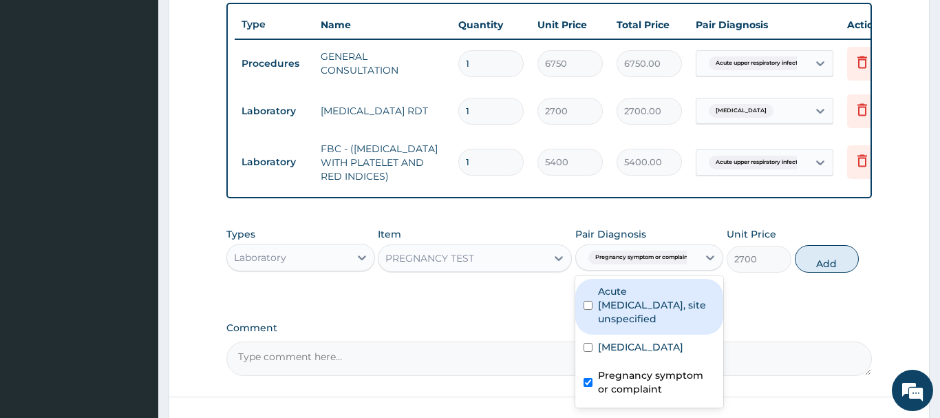
drag, startPoint x: 813, startPoint y: 252, endPoint x: 801, endPoint y: 246, distance: 13.2
click at [801, 246] on div "Types Laboratory Item PREGNANCY TEST Pair Diagnosis option Pregnancy symptom or…" at bounding box center [548, 249] width 645 height 59
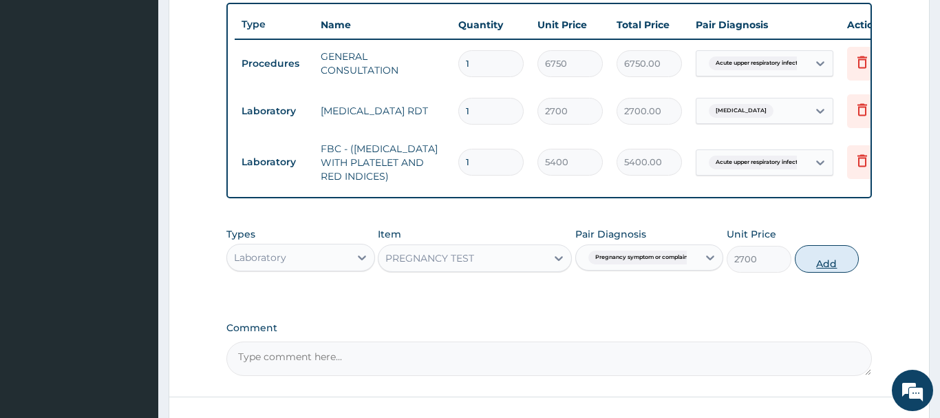
click at [830, 257] on button "Add" at bounding box center [827, 259] width 65 height 28
type input "0"
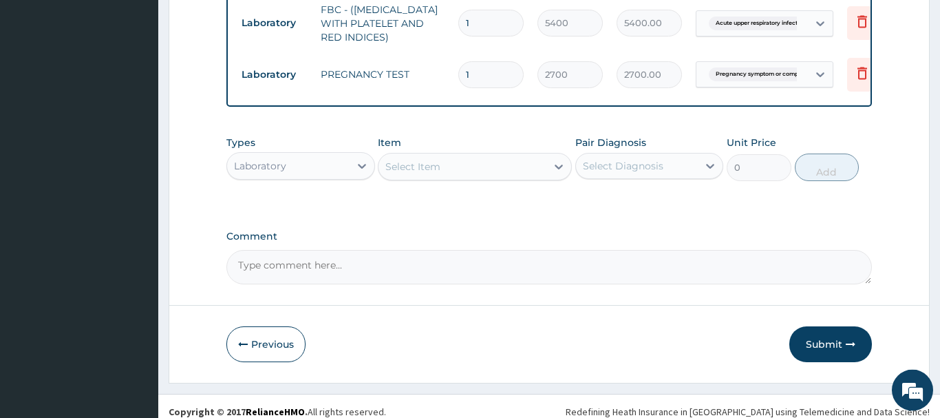
scroll to position [649, 0]
click at [267, 160] on div "Laboratory" at bounding box center [260, 165] width 52 height 14
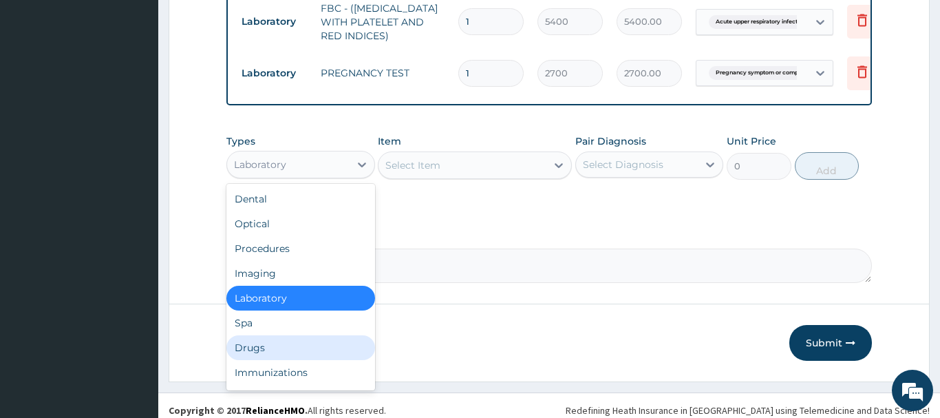
click at [257, 347] on div "Drugs" at bounding box center [300, 347] width 149 height 25
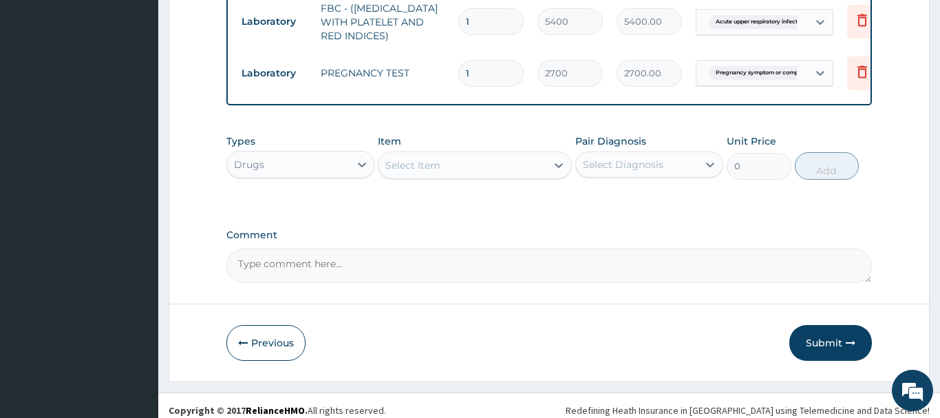
click at [411, 165] on div "Select Item" at bounding box center [412, 165] width 55 height 14
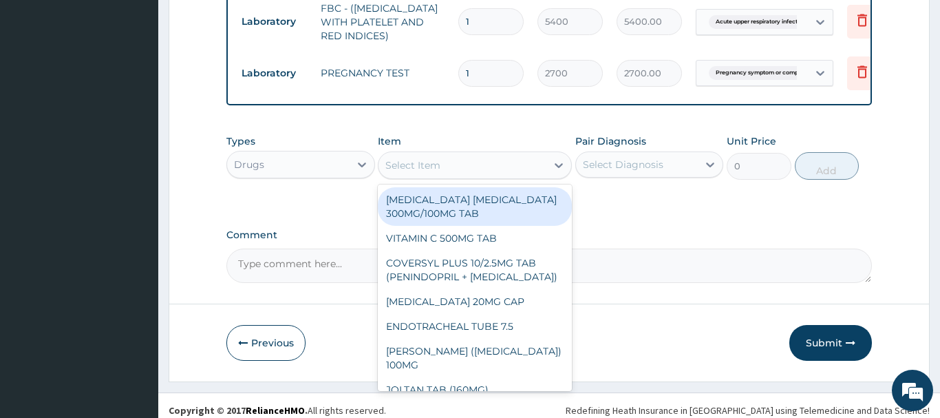
paste input "PARACETAMOL 500M"
type input "PARACETAMOL 500M"
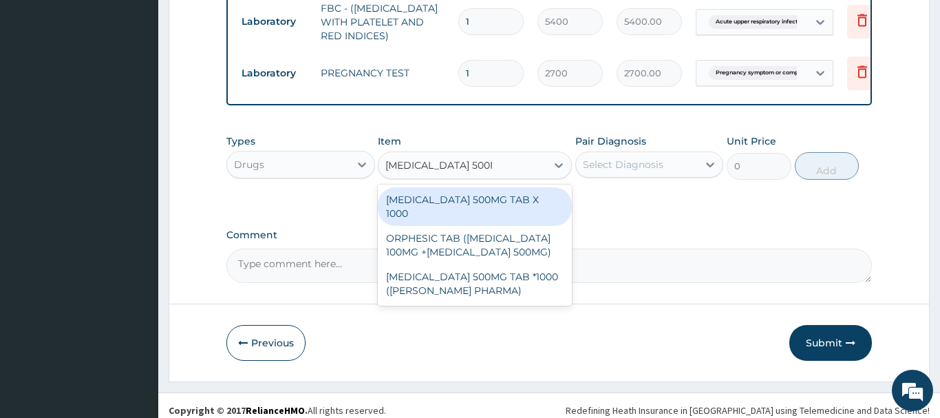
click at [494, 193] on div "PARACETAMOL 500MG TAB X 1000" at bounding box center [475, 206] width 194 height 39
type input "22.39999961853027"
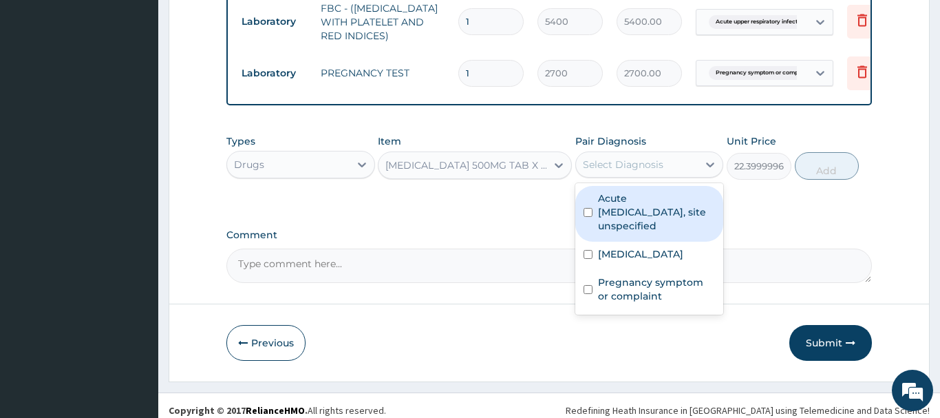
click at [638, 169] on div "Select Diagnosis" at bounding box center [623, 165] width 80 height 14
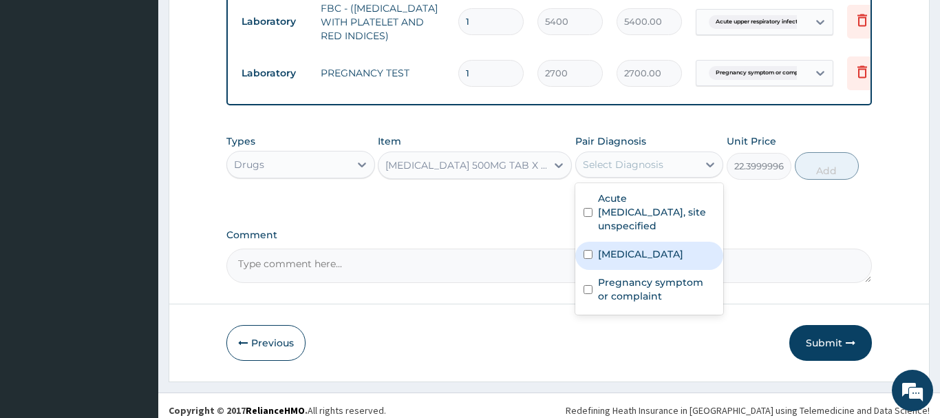
drag, startPoint x: 623, startPoint y: 254, endPoint x: 616, endPoint y: 253, distance: 6.9
click at [623, 254] on label "Malaria, unspecified" at bounding box center [640, 254] width 85 height 14
checkbox input "true"
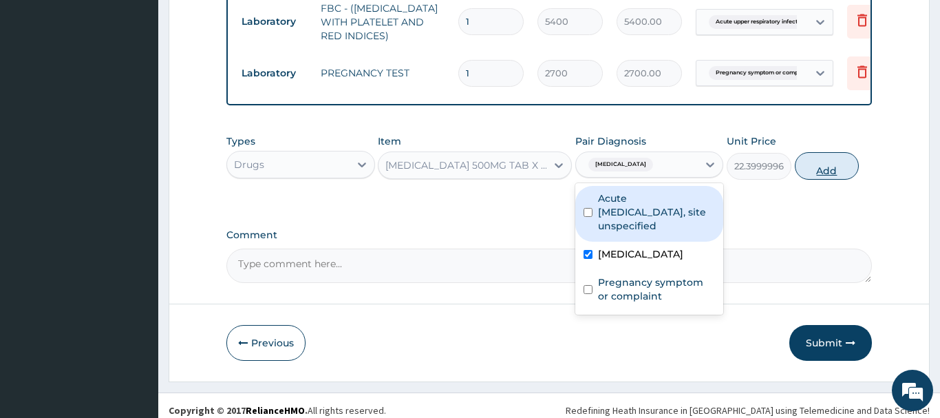
click at [821, 160] on button "Add" at bounding box center [827, 166] width 65 height 28
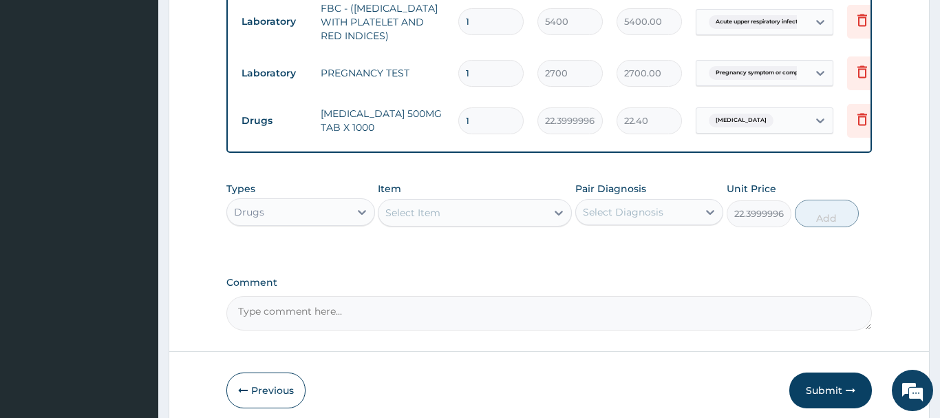
type input "0"
type input "18"
type input "403.20"
type input "18"
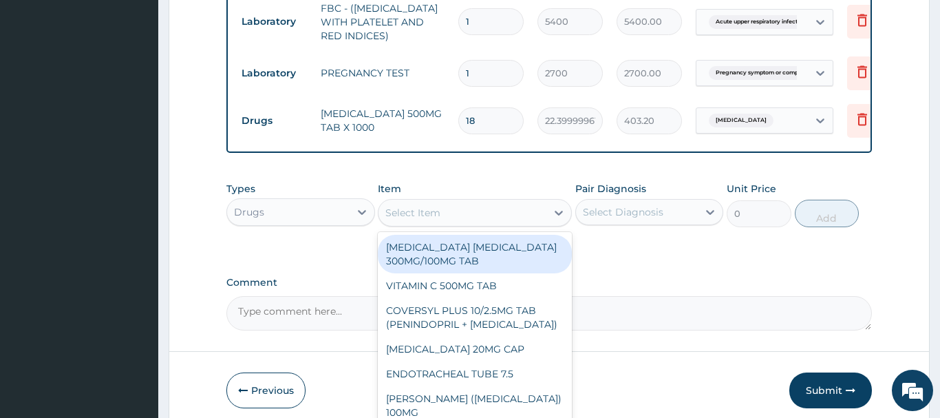
click at [413, 214] on div "Select Item" at bounding box center [412, 213] width 55 height 14
type input "641.655029296875"
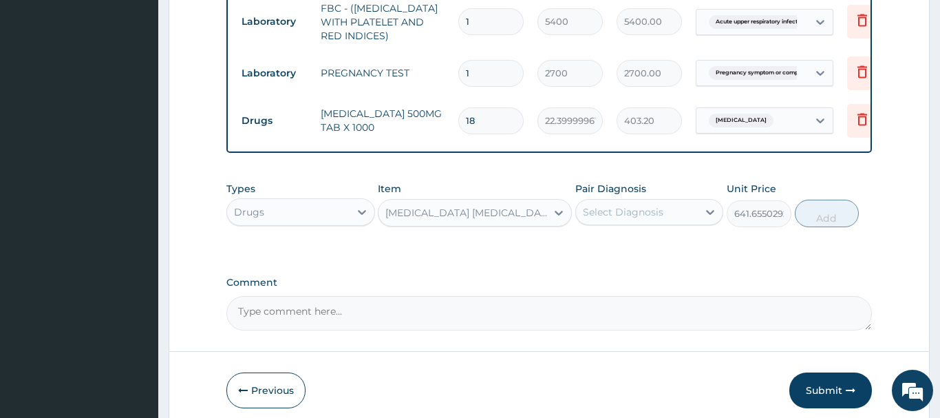
click at [413, 217] on div "AMODIAQUINE ARTESUNATE 300MG/100MG TAB" at bounding box center [466, 213] width 162 height 14
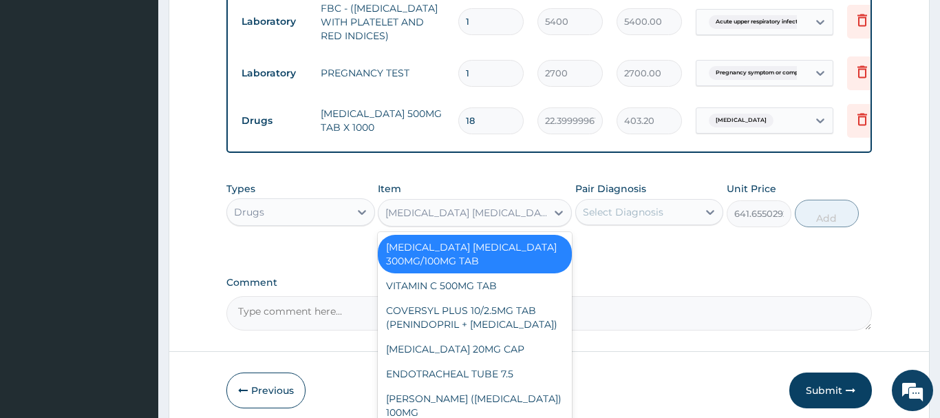
paste input "LEVOCETRIZINE HCL 5MG T"
type input "LEVOCETRIZINE HCL 5MG T"
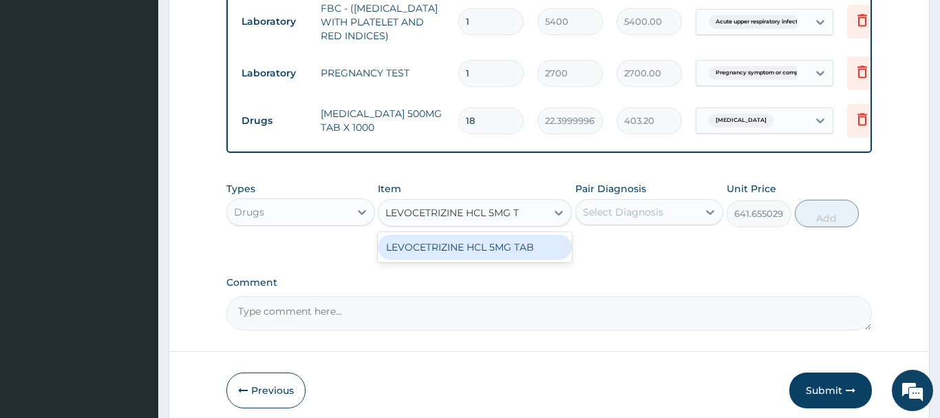
click at [457, 244] on div "LEVOCETRIZINE HCL 5MG TAB" at bounding box center [475, 247] width 194 height 25
type input "81.65499877929688"
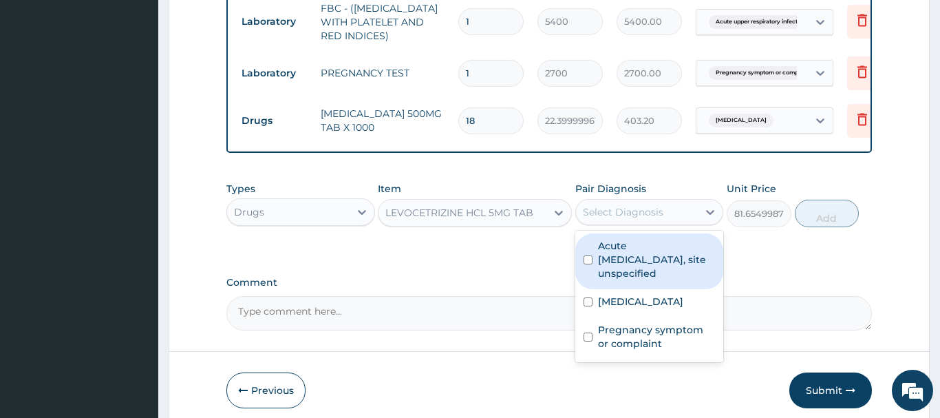
drag, startPoint x: 623, startPoint y: 212, endPoint x: 627, endPoint y: 278, distance: 66.1
click at [624, 213] on div "Select Diagnosis" at bounding box center [623, 212] width 80 height 14
click at [629, 270] on label "Acute upper respiratory infection, site unspecified" at bounding box center [657, 259] width 118 height 41
checkbox input "true"
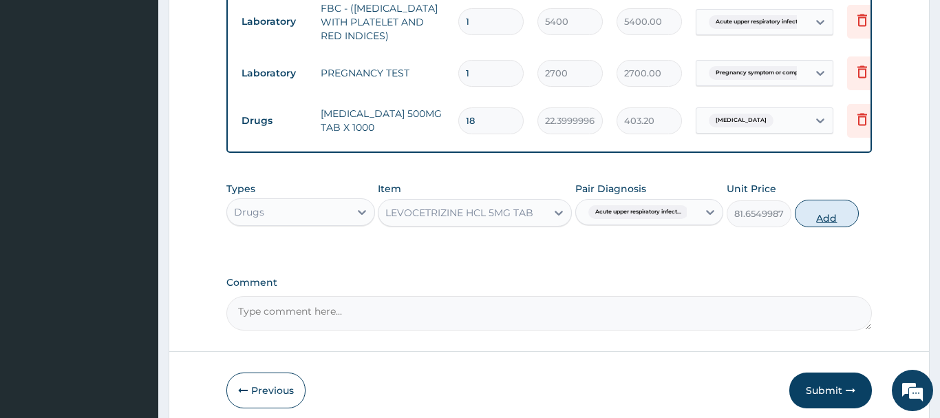
click at [832, 218] on button "Add" at bounding box center [827, 213] width 65 height 28
type input "0"
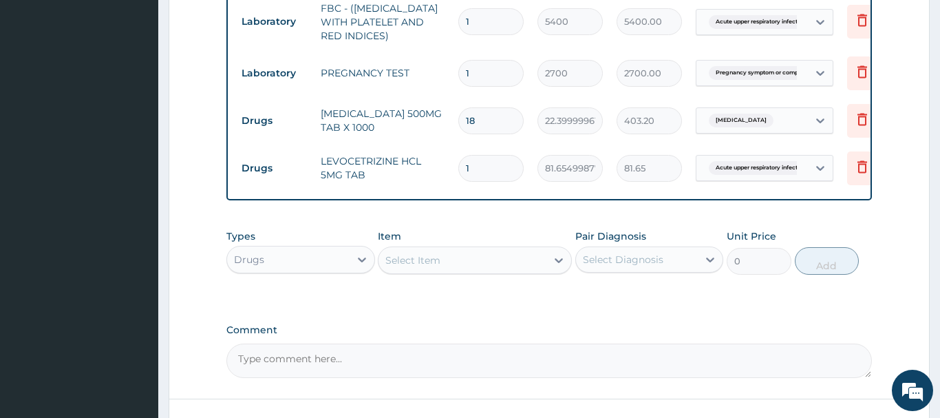
drag, startPoint x: 484, startPoint y: 164, endPoint x: 435, endPoint y: 186, distance: 53.9
click at [458, 182] on input "1" at bounding box center [490, 168] width 65 height 27
type input "3"
type input "244.96"
type input "3"
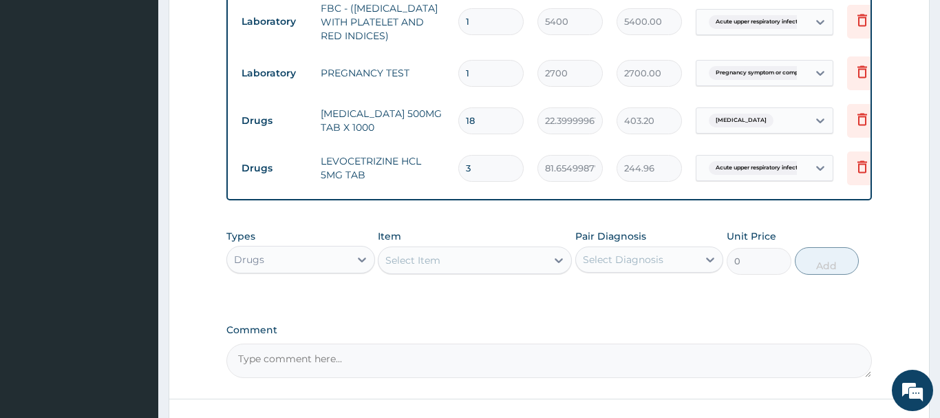
click at [392, 260] on div "Select Item" at bounding box center [412, 260] width 55 height 14
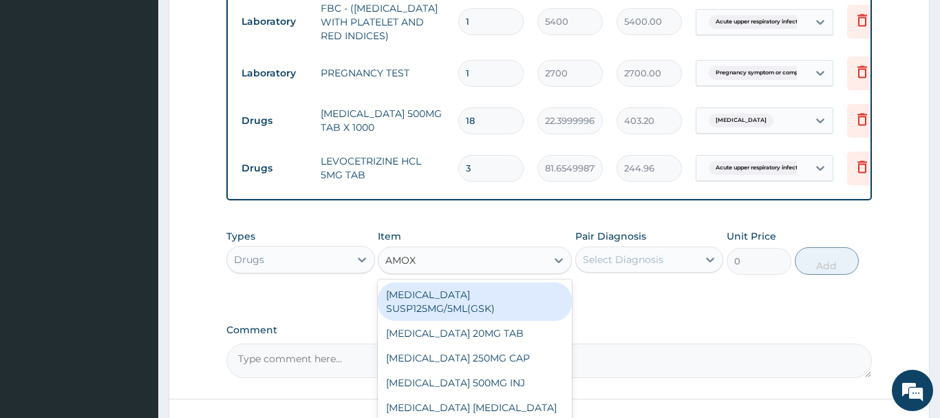
type input "AMOXI"
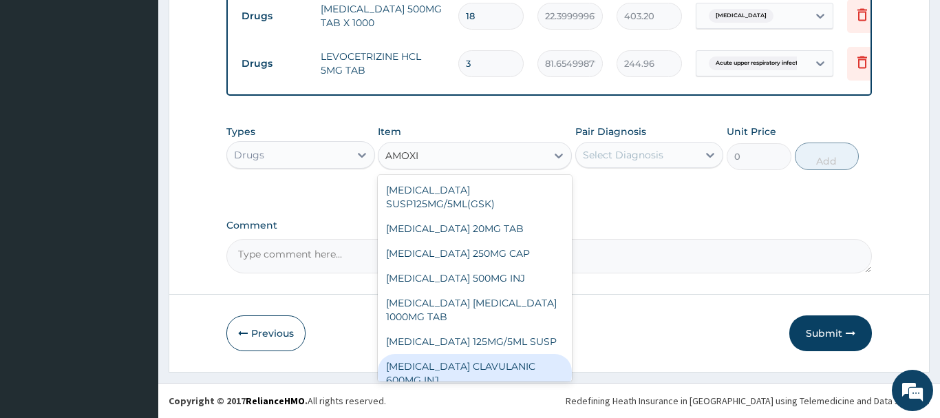
scroll to position [149, 0]
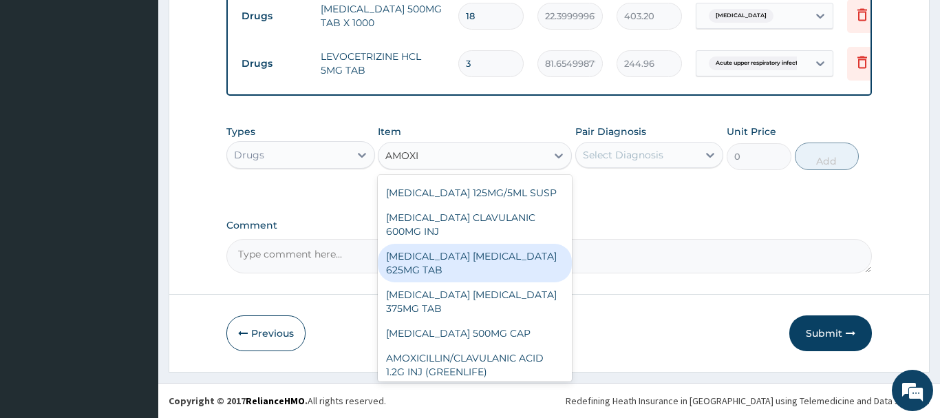
click at [466, 244] on div "AMOXICILLIN CLAVULANIC ACID 625MG TAB" at bounding box center [475, 263] width 194 height 39
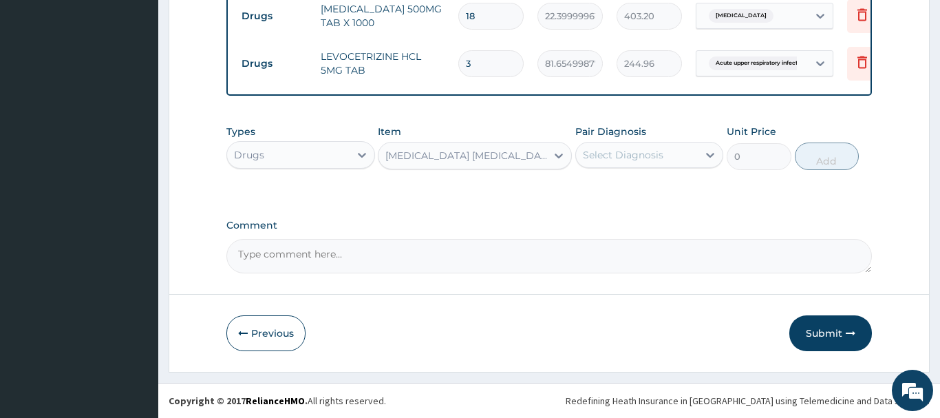
type input "522.4974975585938"
click at [615, 145] on div "Select Diagnosis" at bounding box center [637, 155] width 122 height 22
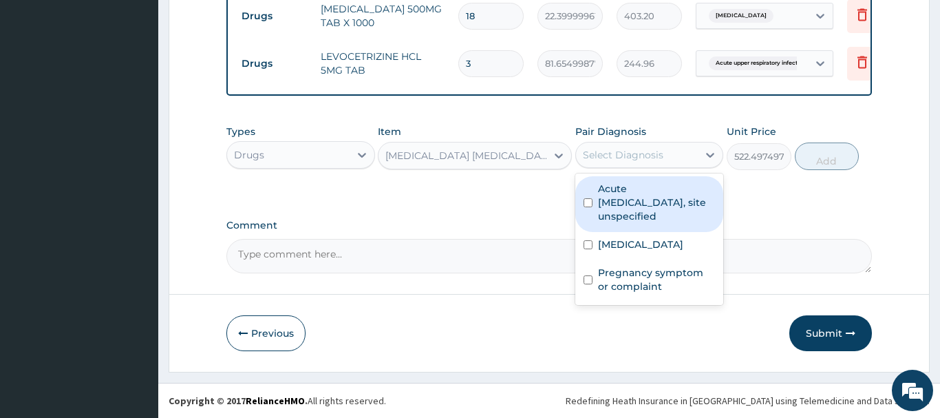
click at [638, 202] on label "Acute upper respiratory infection, site unspecified" at bounding box center [657, 202] width 118 height 41
checkbox input "true"
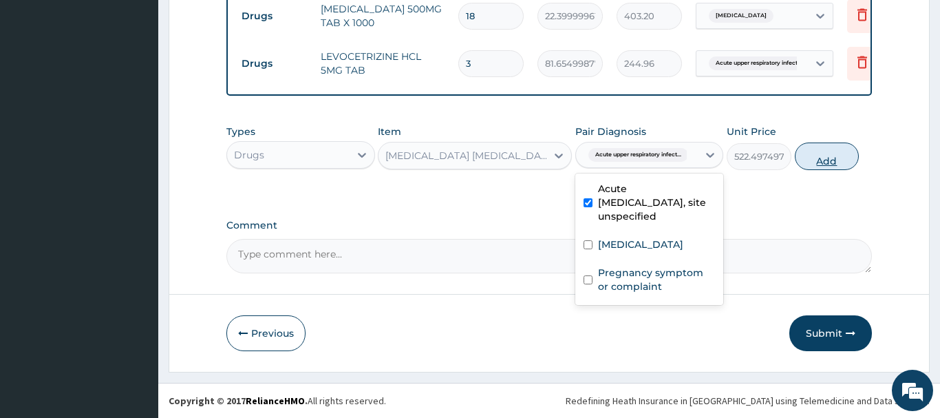
click at [822, 153] on button "Add" at bounding box center [827, 156] width 65 height 28
type input "0"
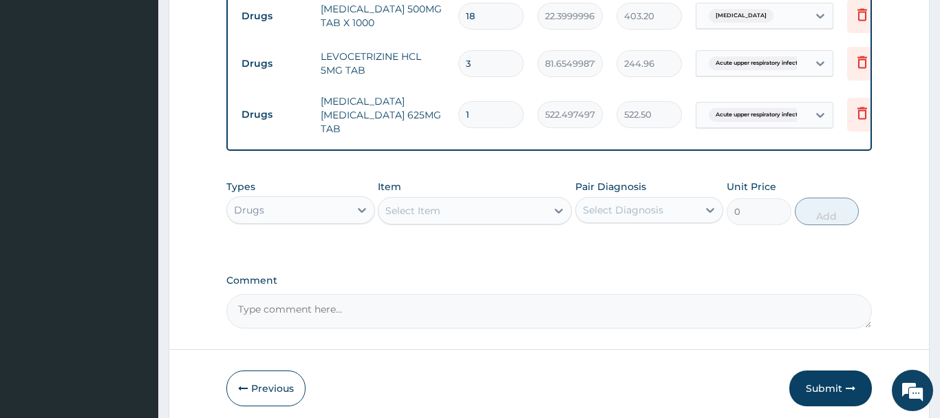
click at [478, 111] on input "1" at bounding box center [490, 114] width 65 height 27
type input "14"
type input "7314.96"
type input "14"
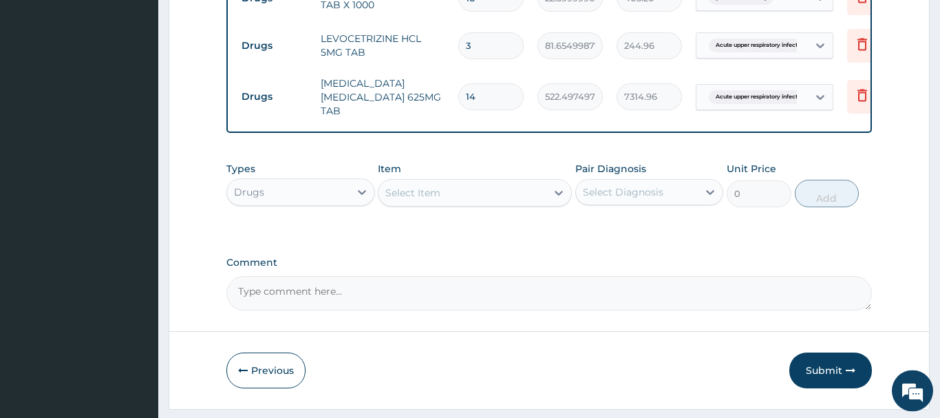
scroll to position [809, 0]
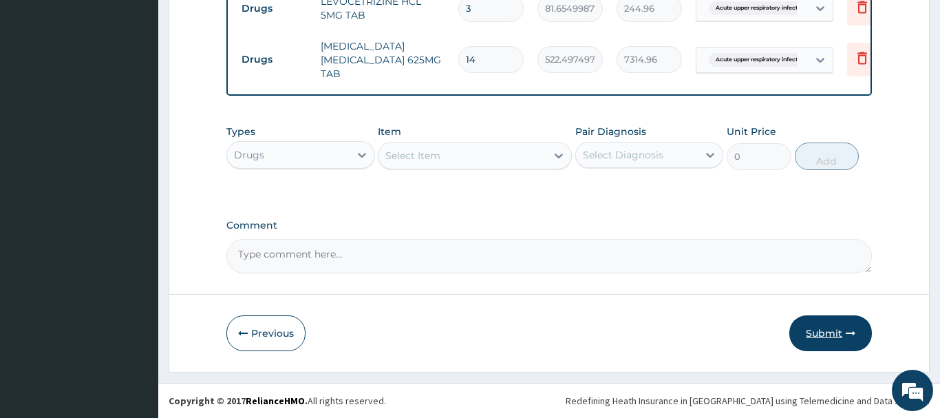
click at [832, 327] on button "Submit" at bounding box center [830, 333] width 83 height 36
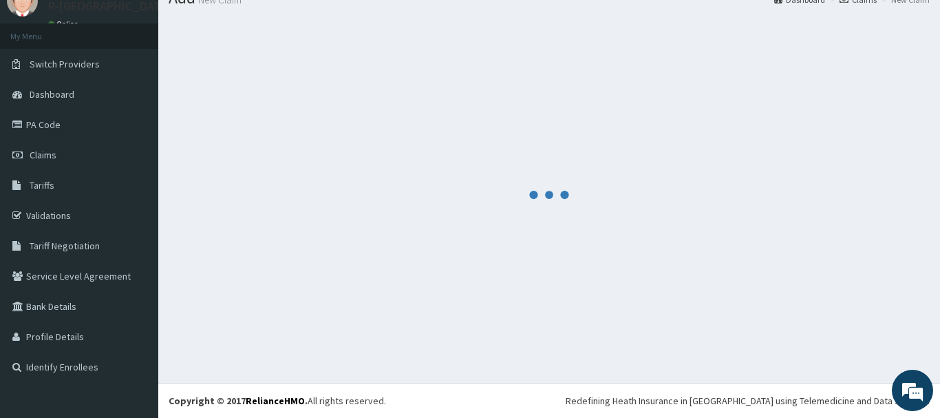
scroll to position [56, 0]
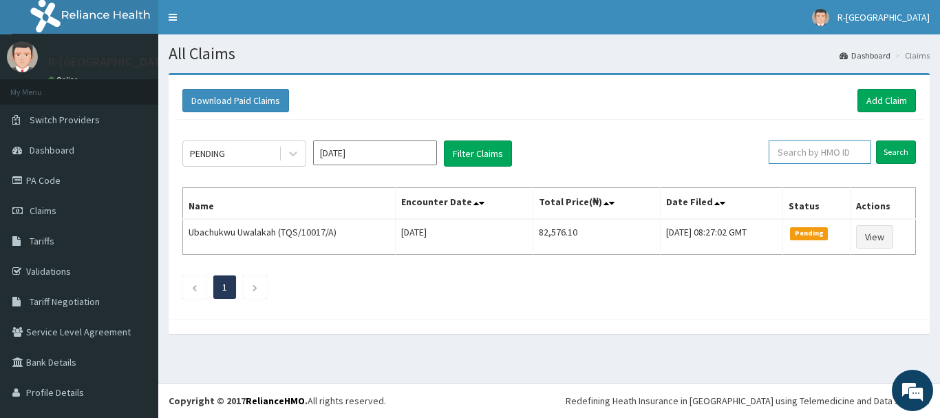
click at [788, 153] on input "text" at bounding box center [819, 151] width 102 height 23
paste input "SBG/10250/A"
type input "SBG/10250/A"
click at [896, 147] on input "Search" at bounding box center [896, 151] width 40 height 23
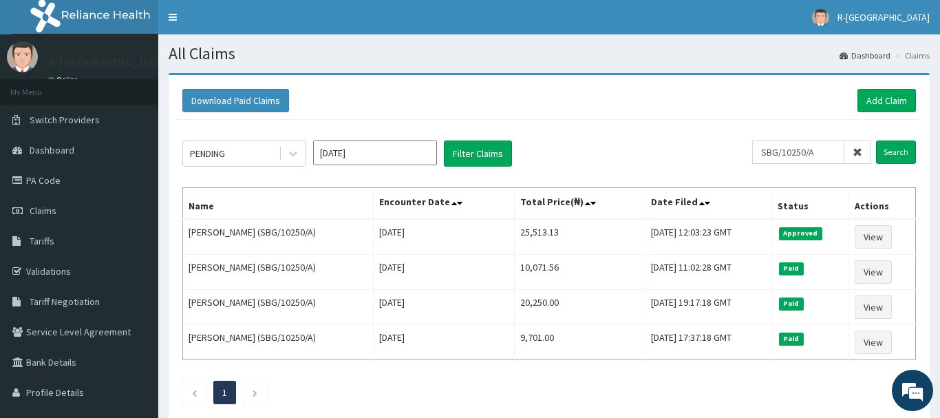
click at [860, 153] on icon at bounding box center [857, 152] width 10 height 10
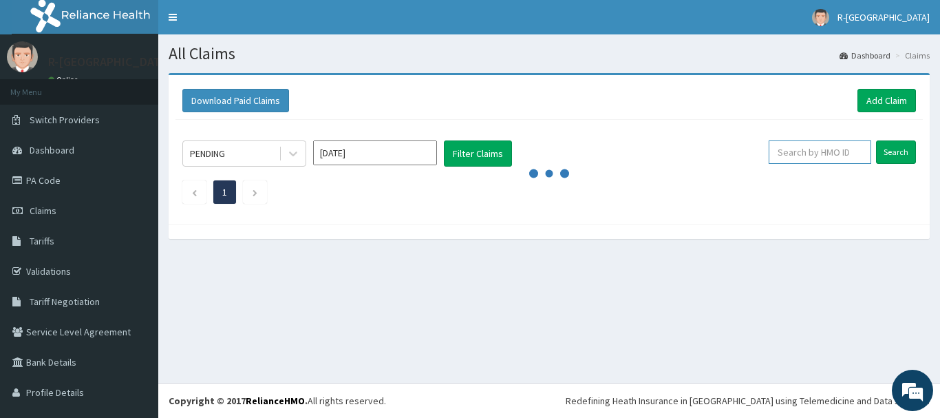
paste input "SBG/10250/B"
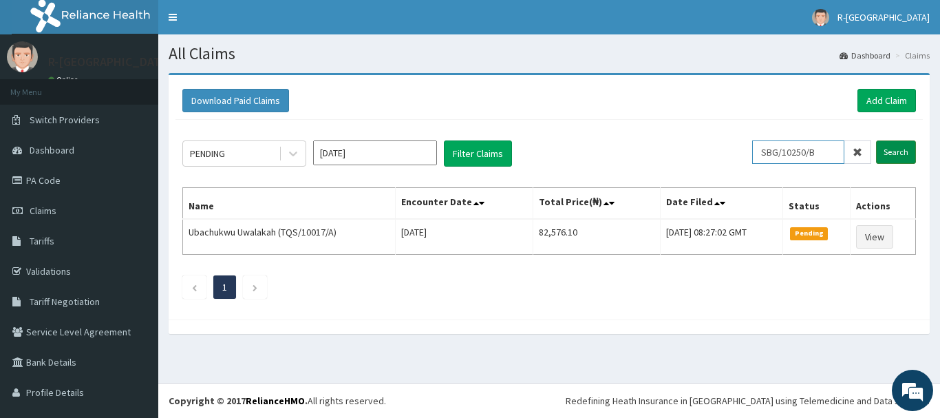
type input "SBG/10250/B"
click at [897, 150] on input "Search" at bounding box center [896, 151] width 40 height 23
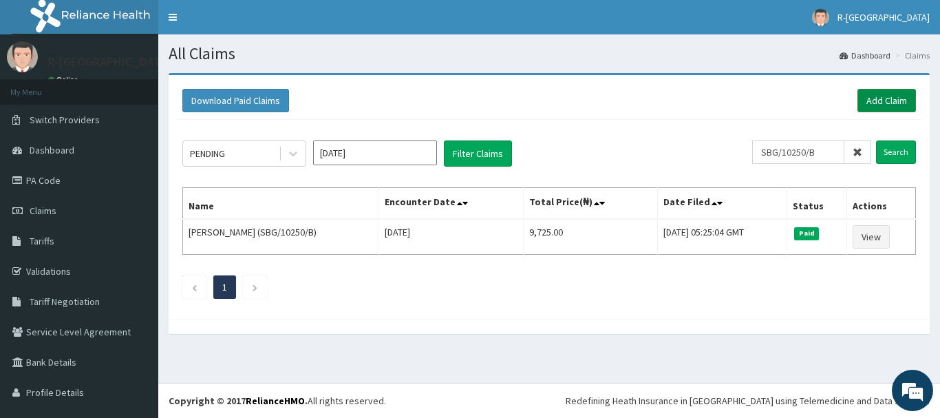
click at [869, 103] on link "Add Claim" at bounding box center [886, 100] width 58 height 23
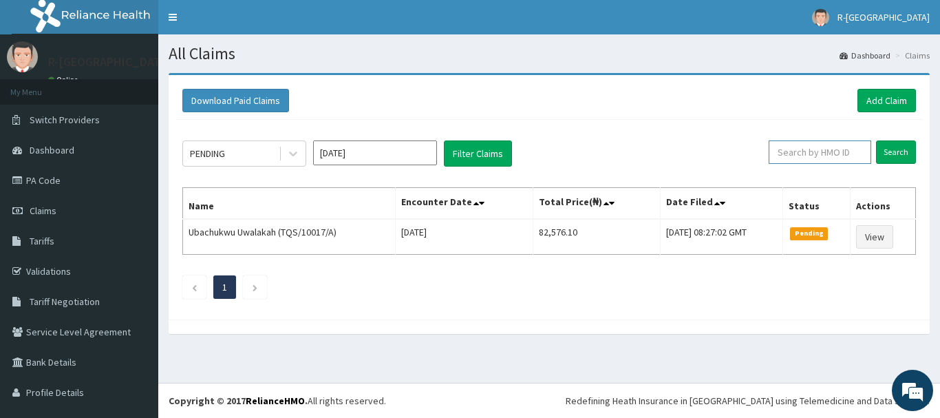
paste input "GSV/12717/A"
type input "GSV/12717/A"
click at [897, 151] on input "Search" at bounding box center [896, 151] width 40 height 23
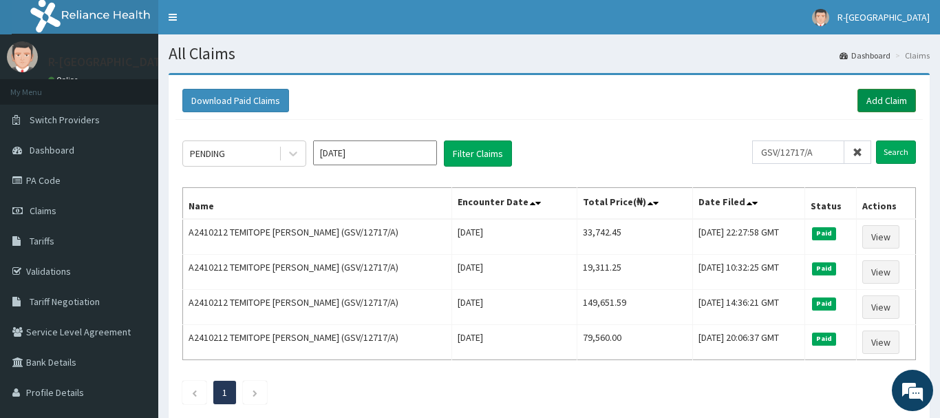
click at [880, 100] on link "Add Claim" at bounding box center [886, 100] width 58 height 23
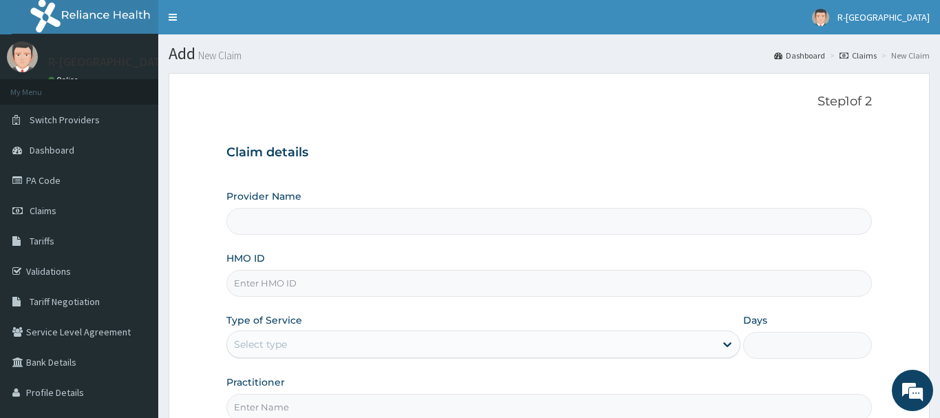
click at [251, 270] on input "HMO ID" at bounding box center [548, 283] width 645 height 27
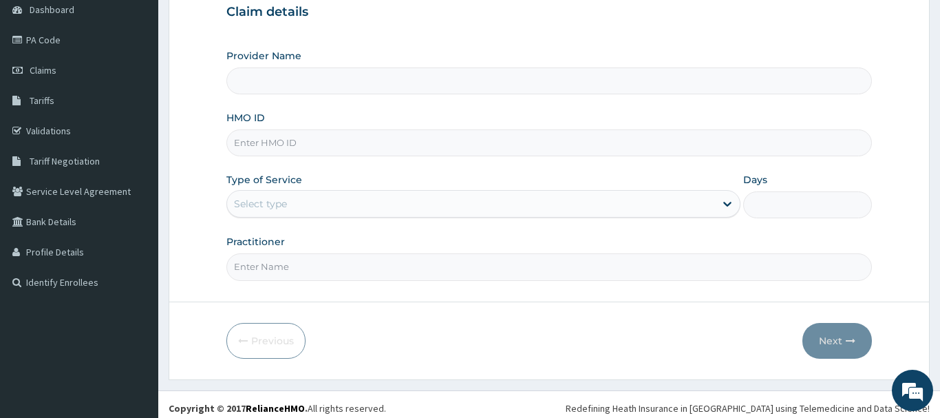
scroll to position [140, 0]
type input "R-Jolad Hospital Nigeria Limited(kupa)"
type input "GSV/12717/A"
click at [250, 203] on div "Select type" at bounding box center [260, 204] width 53 height 14
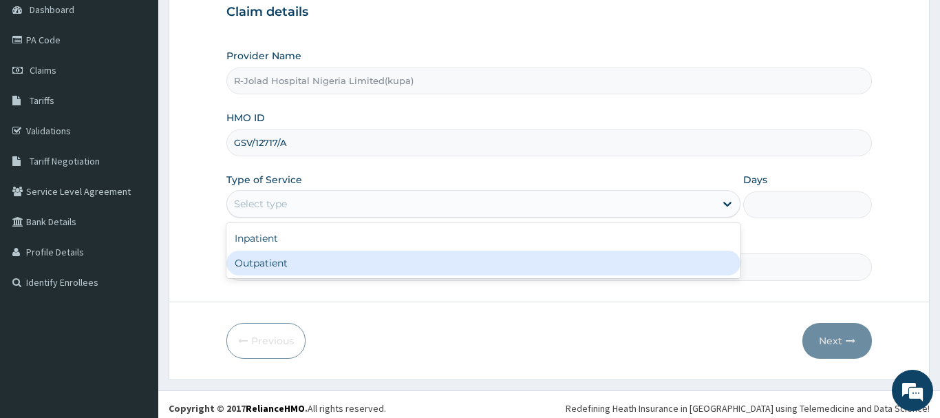
click at [261, 266] on div "Outpatient" at bounding box center [483, 262] width 515 height 25
type input "1"
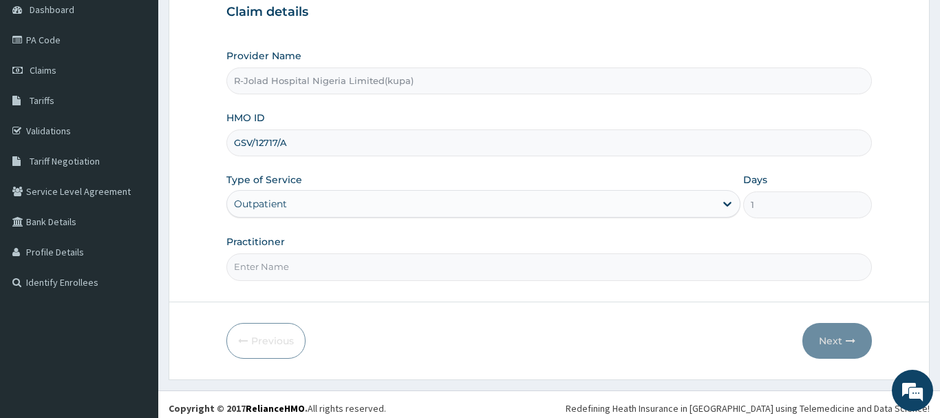
click at [262, 266] on input "Practitioner" at bounding box center [548, 266] width 645 height 27
paste input "Daniel Ayira"
type input "Daniel Ayira"
click at [819, 336] on button "Next" at bounding box center [836, 341] width 69 height 36
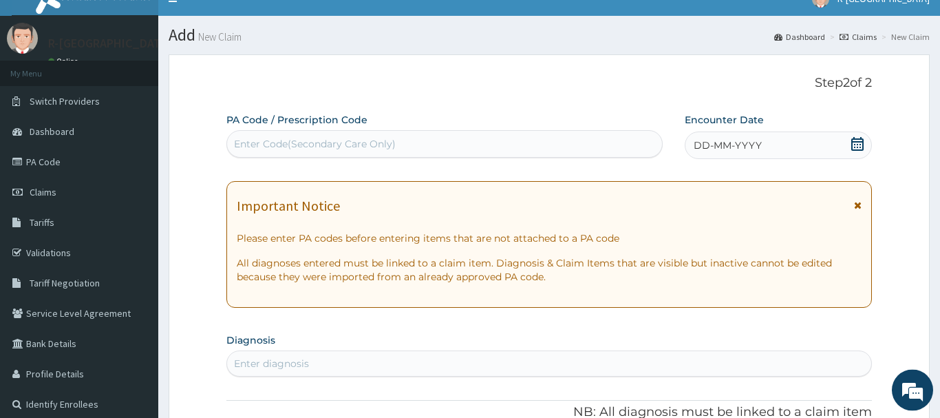
scroll to position [0, 0]
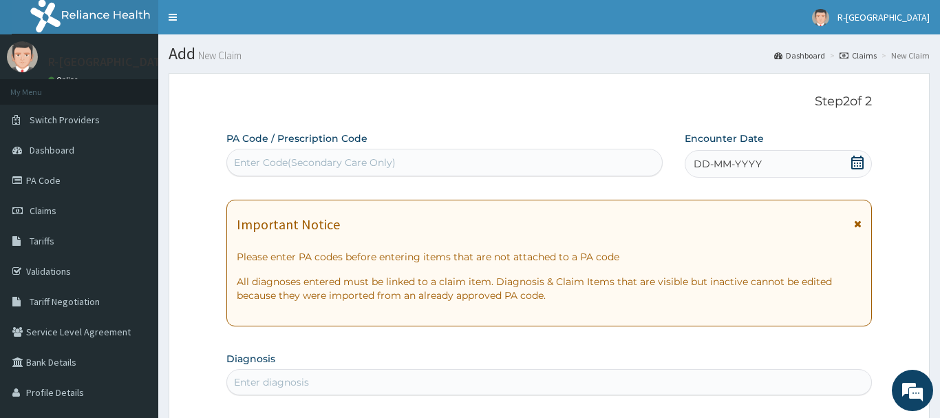
drag, startPoint x: 855, startPoint y: 155, endPoint x: 829, endPoint y: 144, distance: 28.4
click at [856, 155] on div "DD-MM-YYYY" at bounding box center [777, 164] width 187 height 28
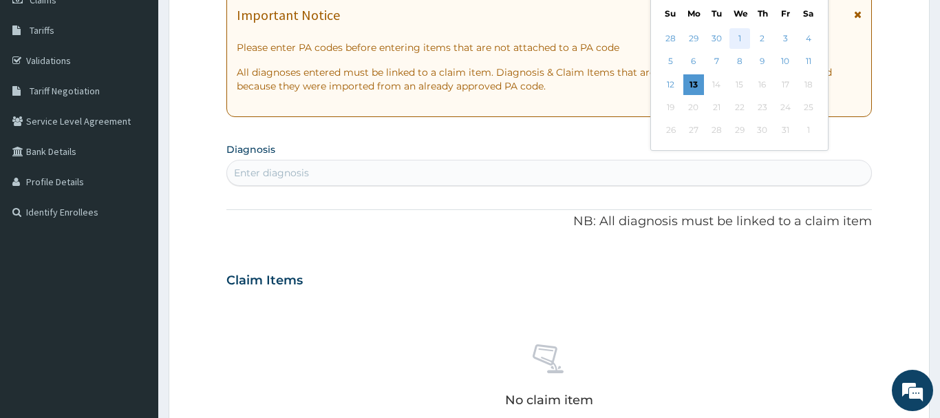
click at [737, 34] on div "1" at bounding box center [739, 38] width 21 height 21
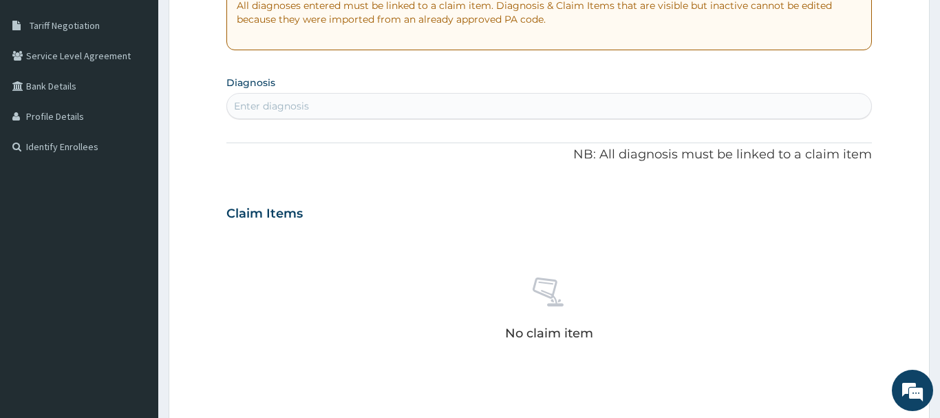
scroll to position [211, 0]
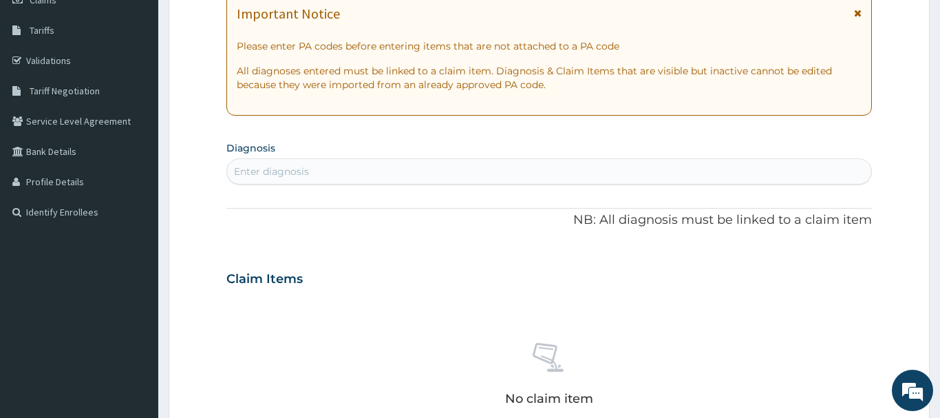
drag, startPoint x: 235, startPoint y: 171, endPoint x: 245, endPoint y: 173, distance: 9.8
click at [235, 173] on div "Enter diagnosis" at bounding box center [271, 171] width 75 height 14
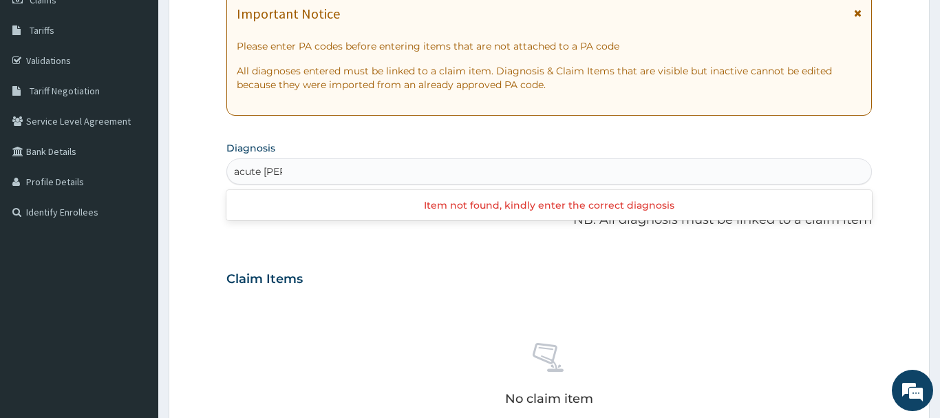
type input "acute lary"
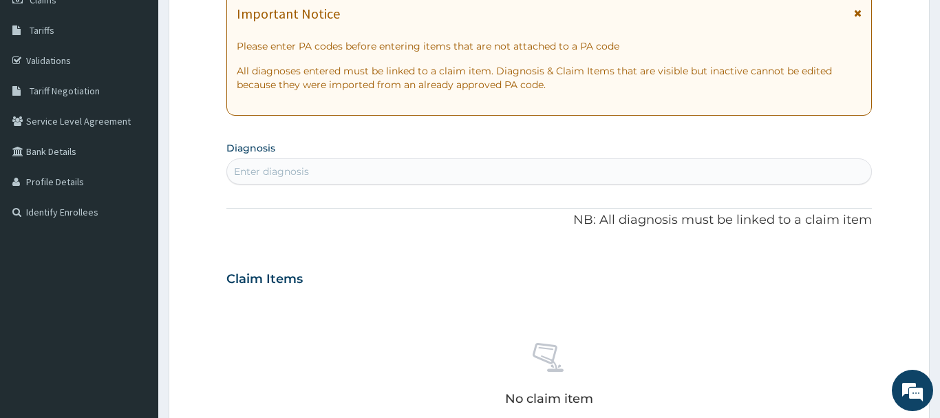
click at [259, 170] on div "Enter diagnosis" at bounding box center [271, 171] width 75 height 14
type input "laryngo"
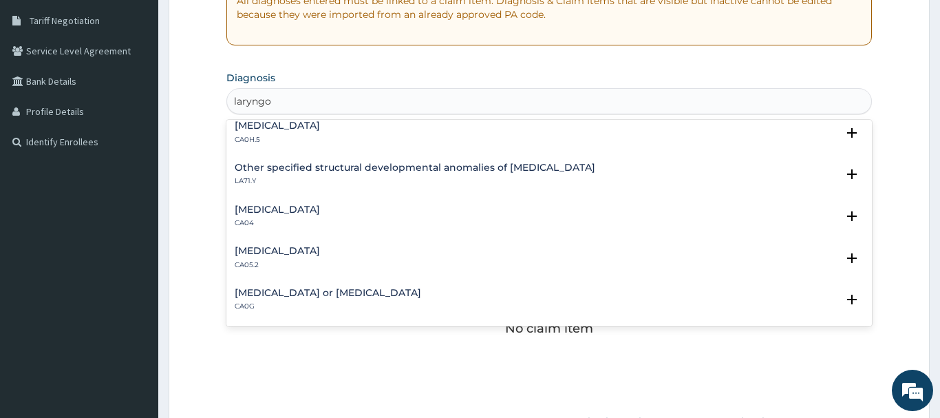
scroll to position [0, 0]
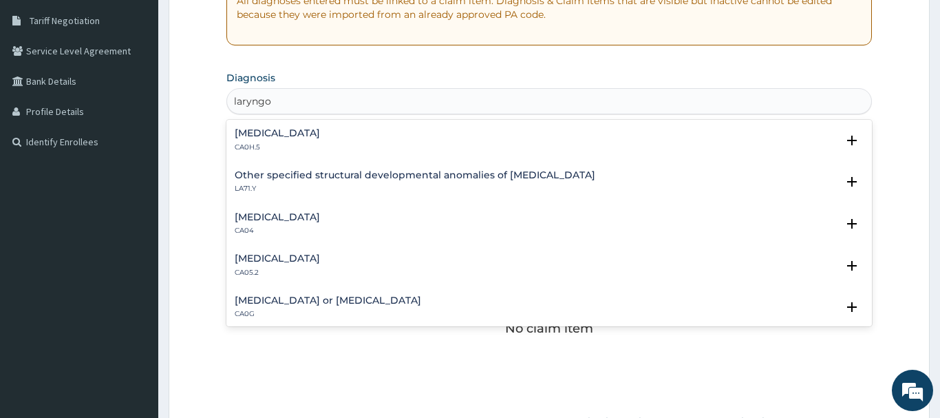
click at [293, 213] on h4 "Acute laryngopharyngitis" at bounding box center [277, 217] width 85 height 10
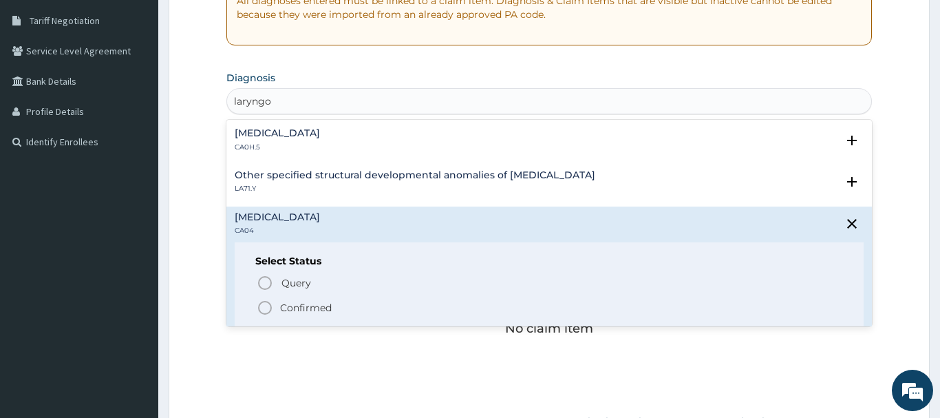
click at [266, 305] on icon "status option filled" at bounding box center [265, 307] width 17 height 17
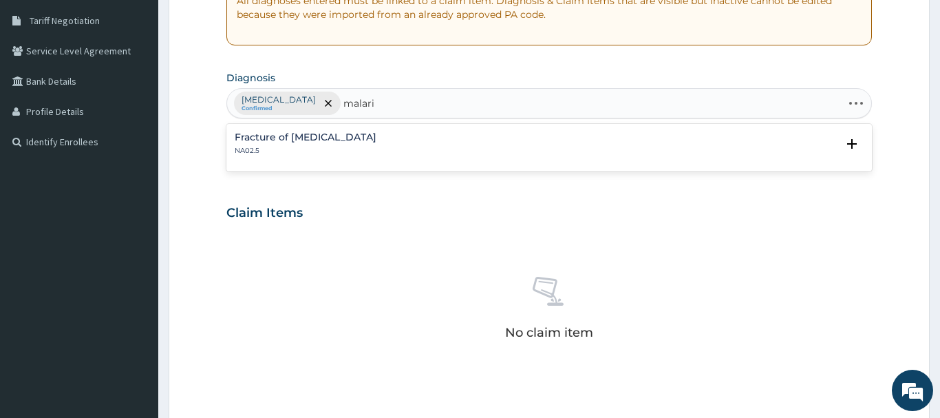
type input "malaria"
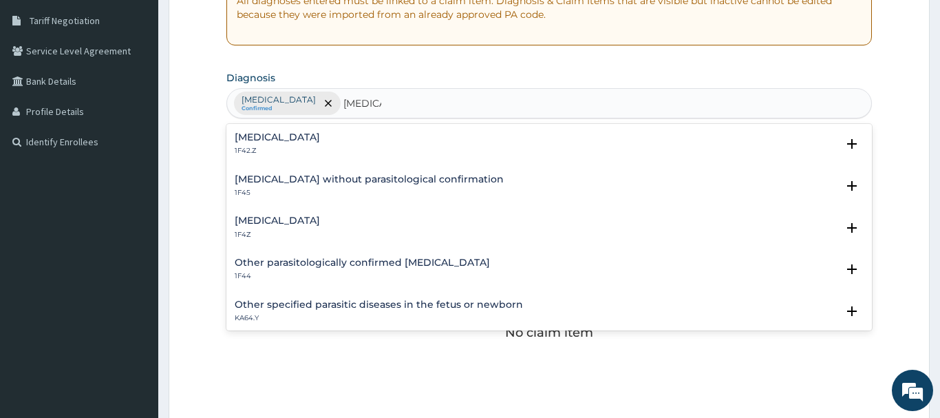
click at [257, 221] on h4 "Malaria, unspecified" at bounding box center [277, 220] width 85 height 10
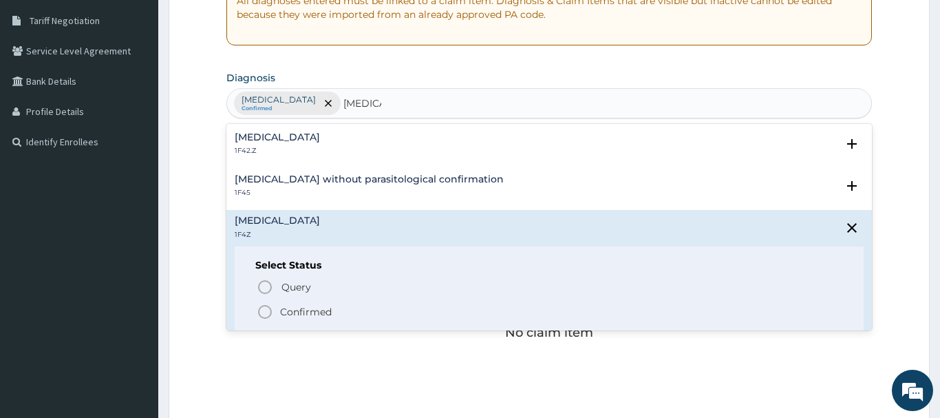
click at [265, 312] on icon "status option filled" at bounding box center [265, 311] width 17 height 17
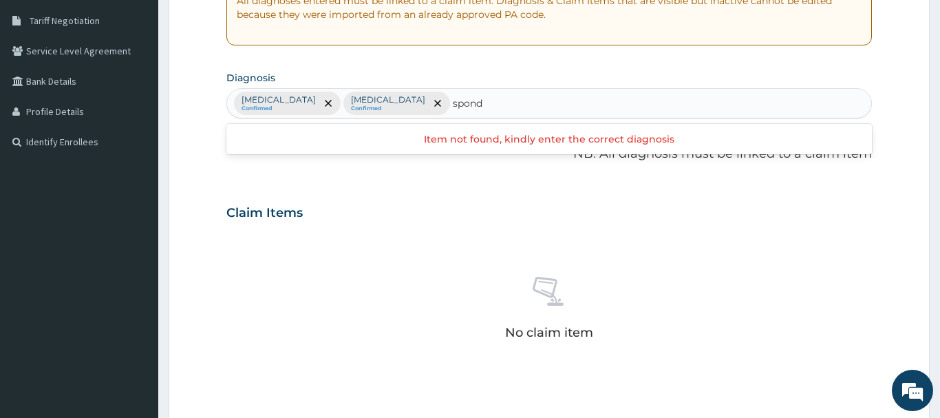
type input "spond"
type input "spondylosi"
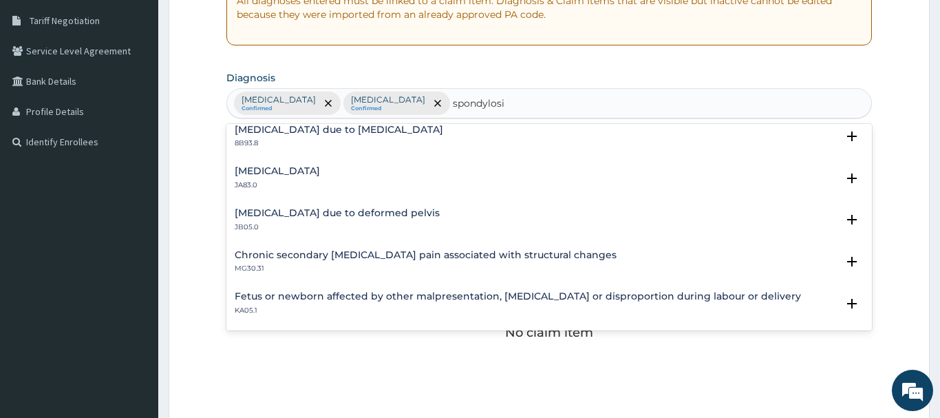
scroll to position [100, 0]
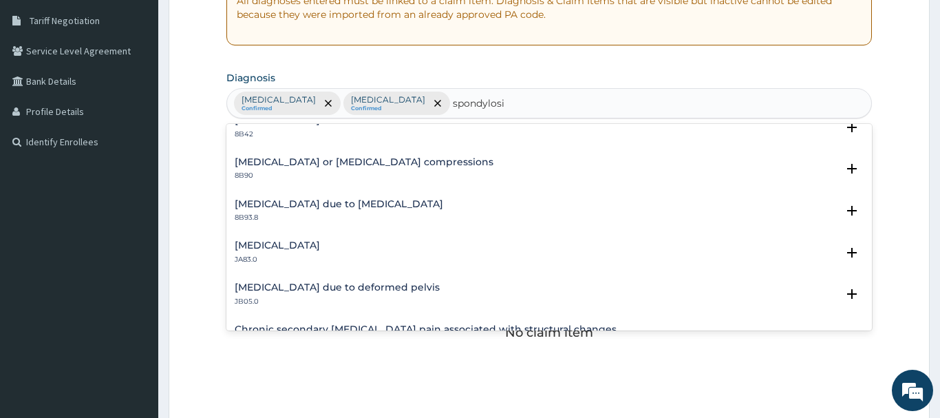
click at [296, 202] on h4 "[MEDICAL_DATA] due to [MEDICAL_DATA]" at bounding box center [339, 204] width 208 height 10
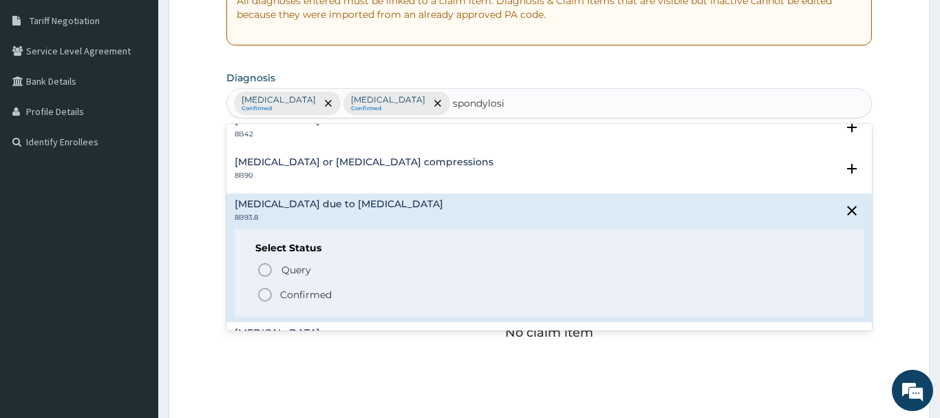
click at [265, 293] on icon "status option filled" at bounding box center [265, 294] width 17 height 17
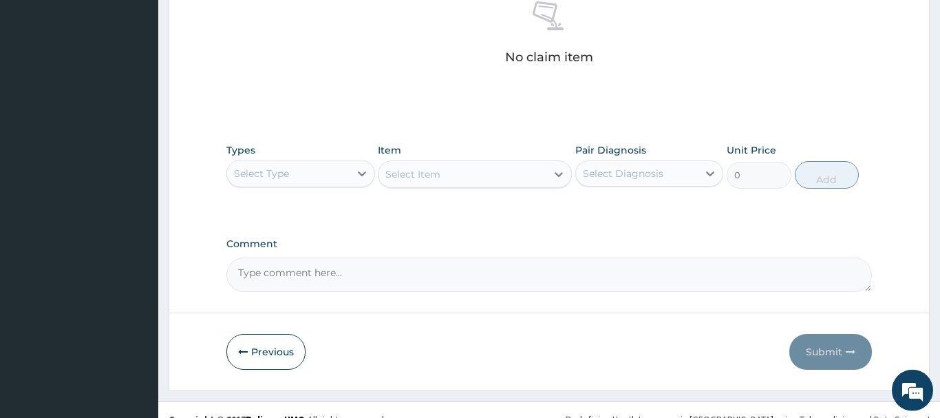
scroll to position [574, 0]
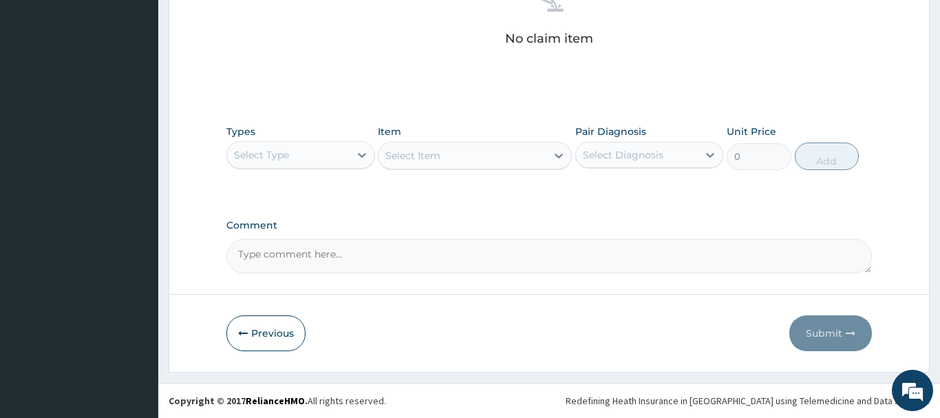
click at [270, 155] on div "Select Type" at bounding box center [261, 155] width 55 height 14
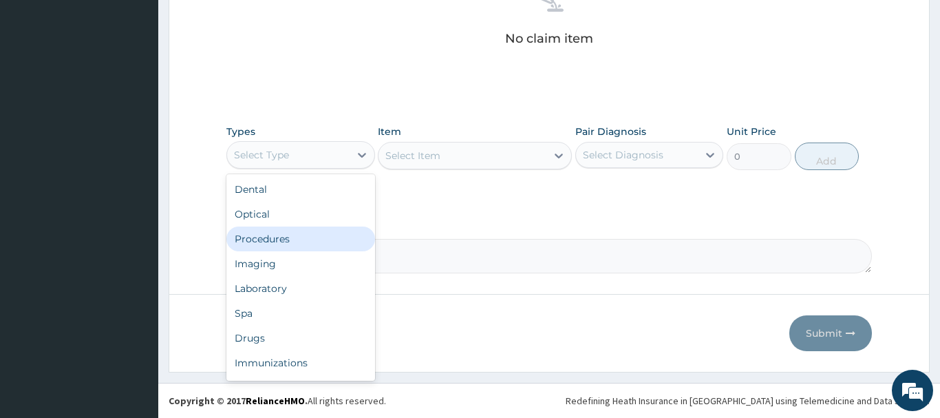
click at [258, 233] on div "Procedures" at bounding box center [300, 238] width 149 height 25
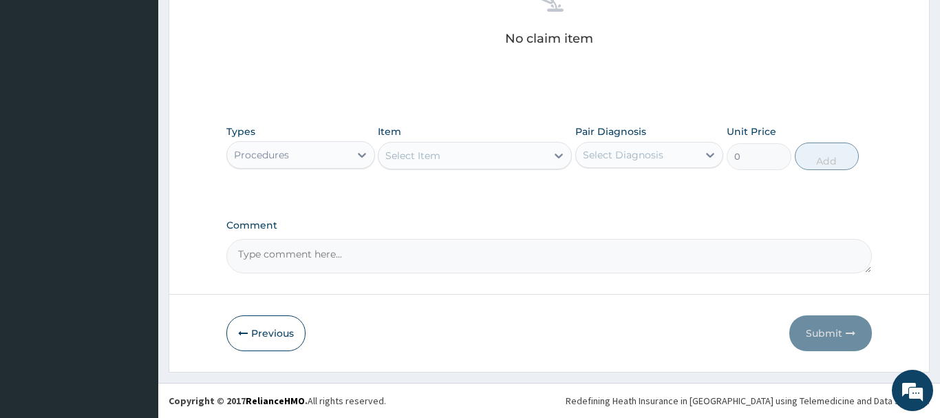
click at [411, 153] on div "Select Item" at bounding box center [412, 156] width 55 height 14
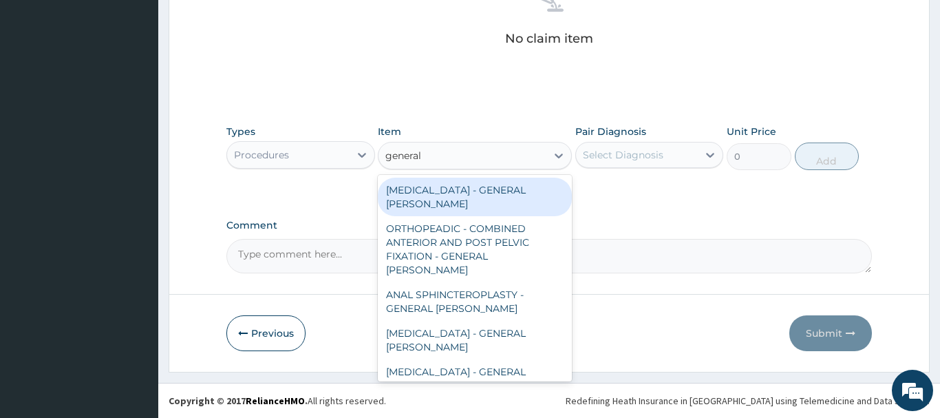
type input "general c"
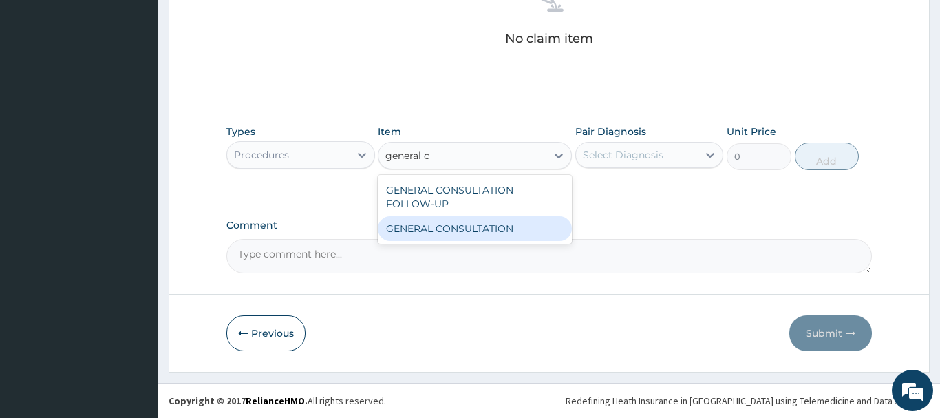
click at [436, 224] on div "GENERAL CONSULTATION" at bounding box center [475, 228] width 194 height 25
type input "6750"
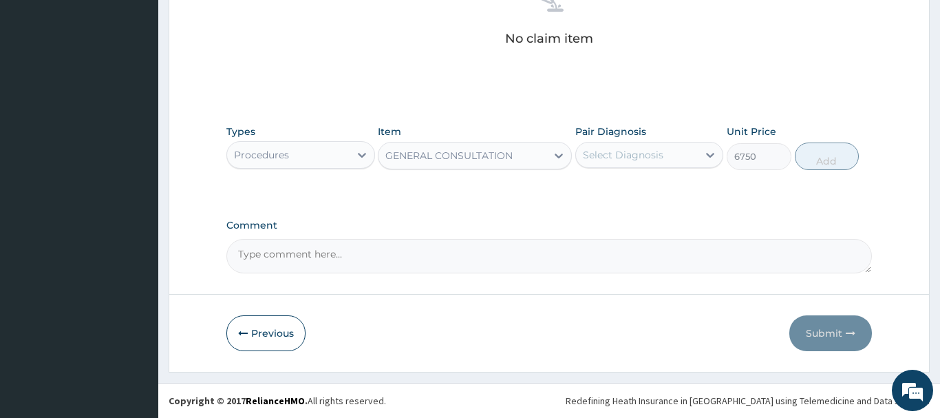
click at [618, 149] on div "Select Diagnosis" at bounding box center [623, 155] width 80 height 14
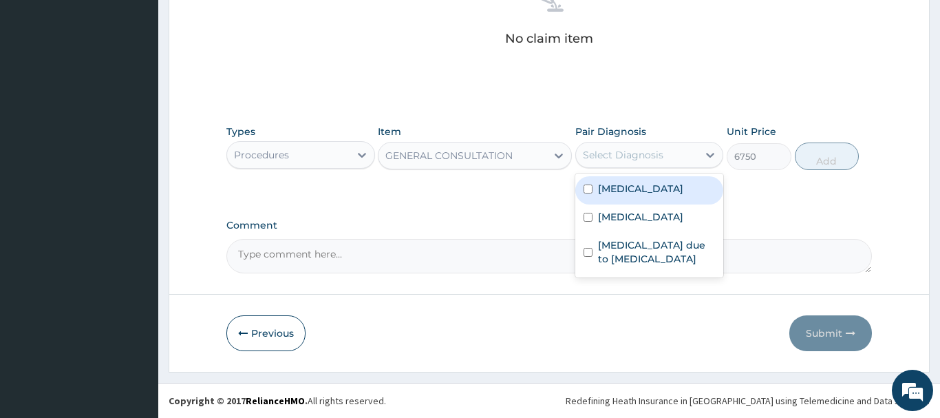
click at [641, 195] on label "[MEDICAL_DATA]" at bounding box center [640, 189] width 85 height 14
checkbox input "true"
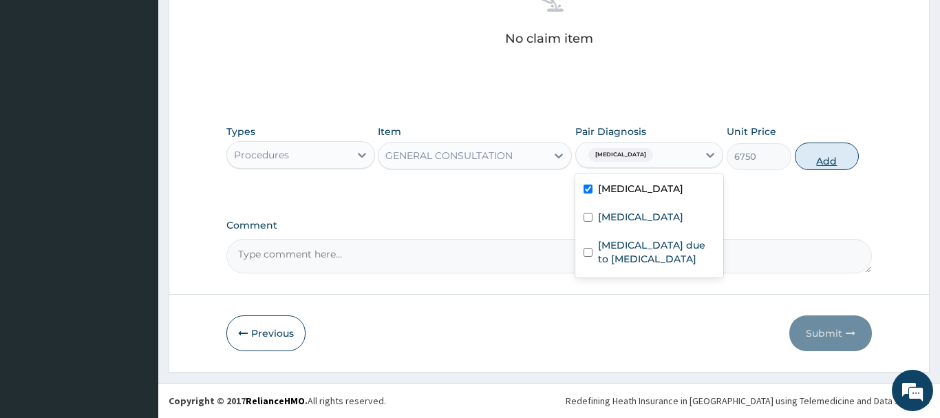
click at [814, 158] on button "Add" at bounding box center [827, 156] width 65 height 28
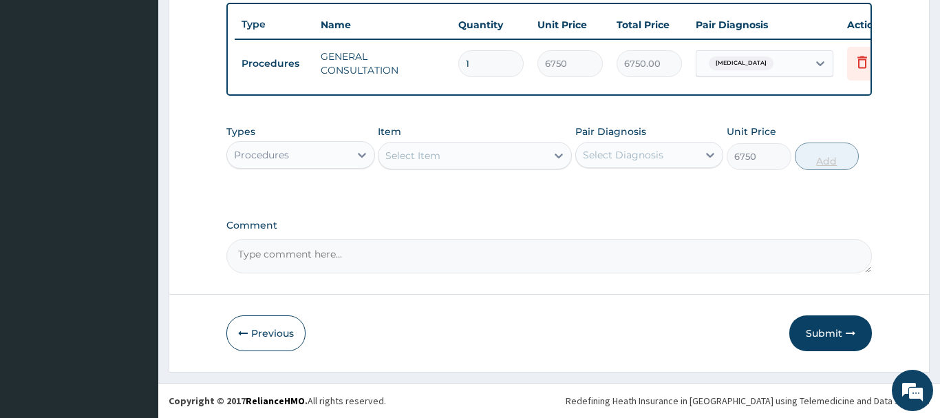
type input "0"
click at [253, 156] on div "Procedures" at bounding box center [261, 155] width 55 height 14
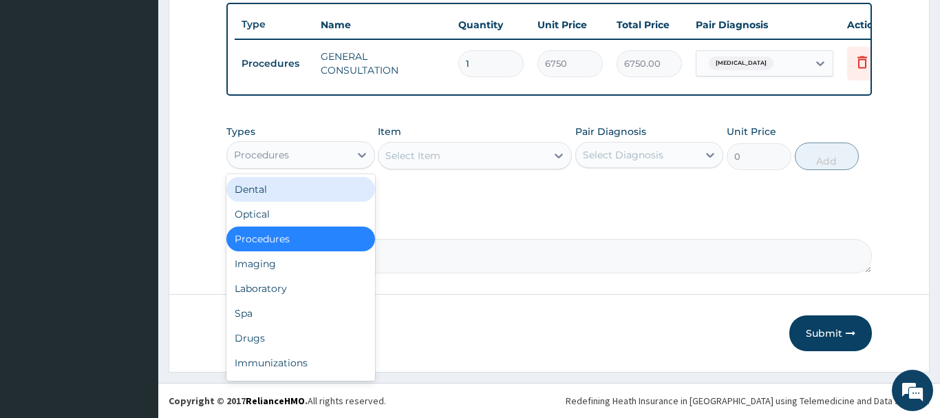
click at [239, 186] on div "Dental" at bounding box center [300, 189] width 149 height 25
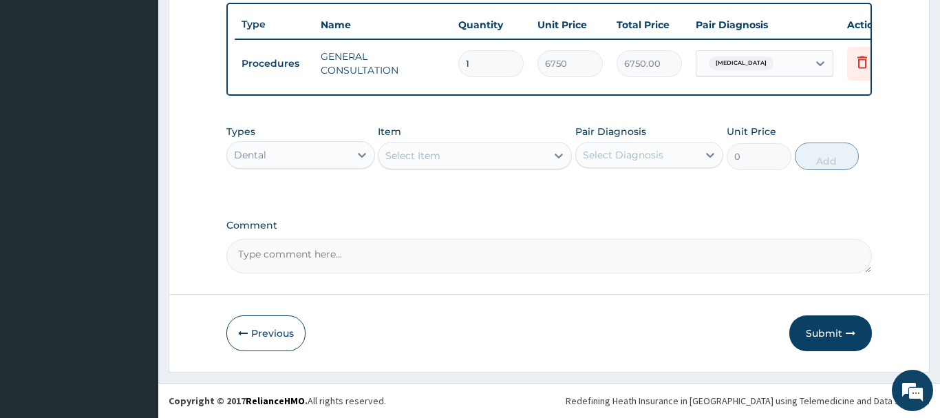
click at [263, 152] on div "Dental" at bounding box center [250, 155] width 32 height 14
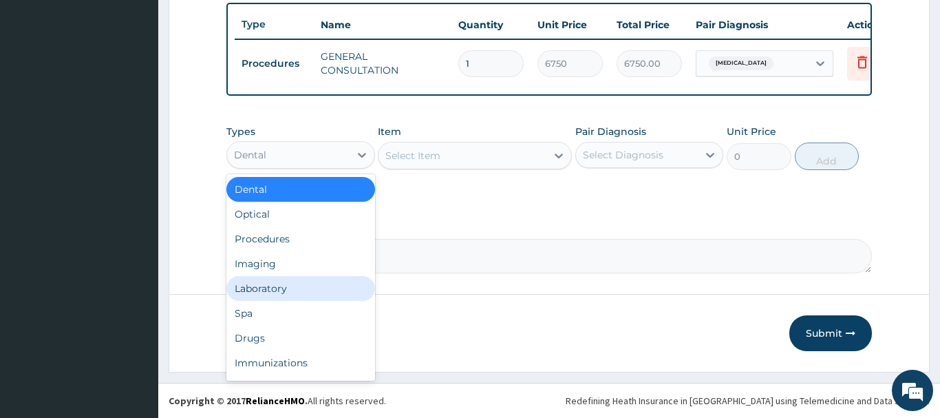
click at [244, 286] on div "Laboratory" at bounding box center [300, 288] width 149 height 25
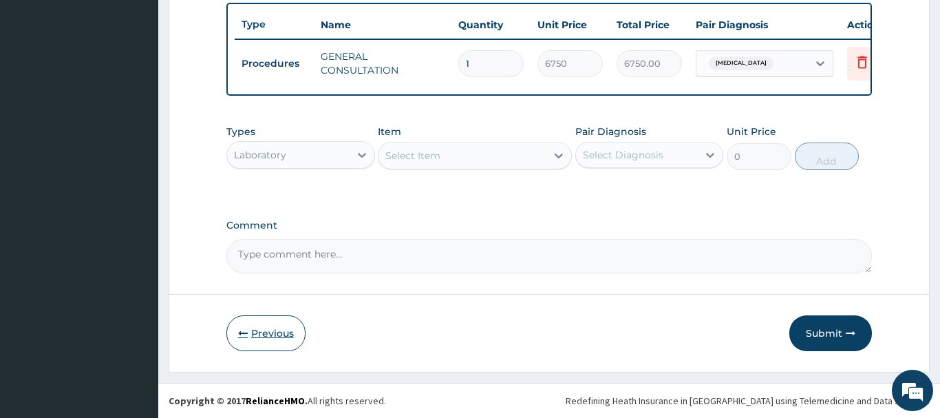
click at [275, 332] on button "Previous" at bounding box center [265, 333] width 79 height 36
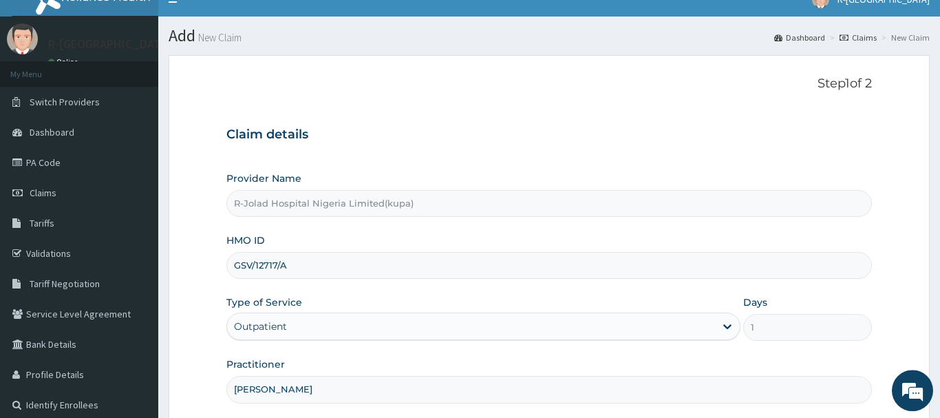
scroll to position [0, 0]
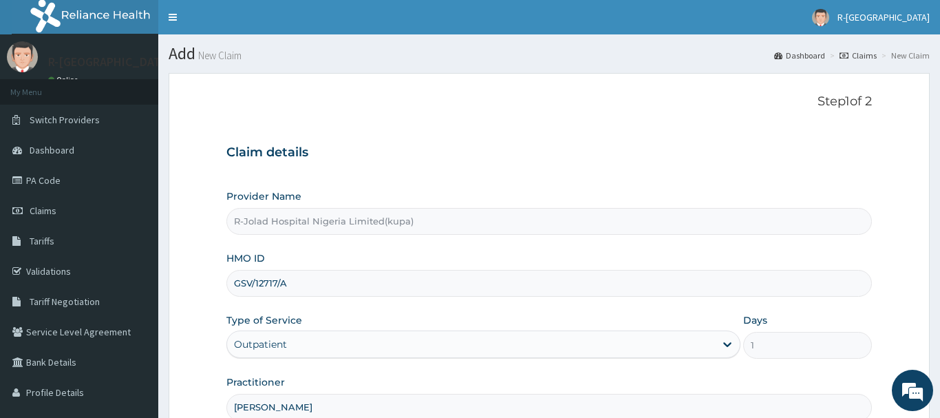
drag, startPoint x: 290, startPoint y: 290, endPoint x: 234, endPoint y: 285, distance: 56.6
click at [234, 285] on input "GSV/12717/A" at bounding box center [548, 283] width 645 height 27
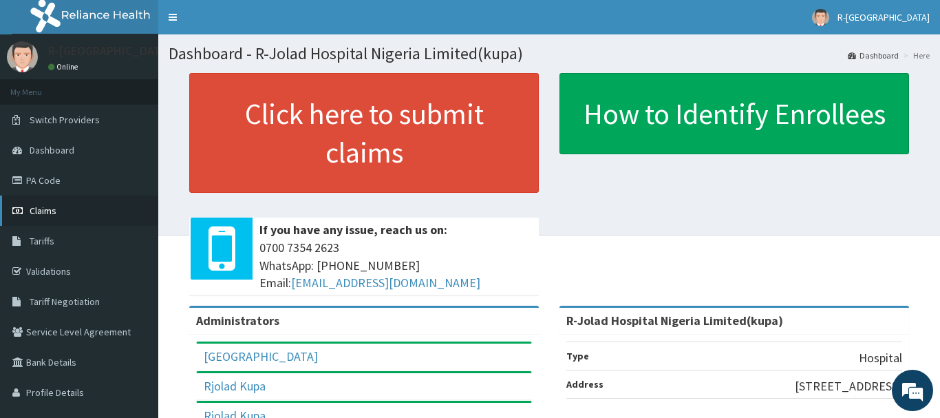
click at [50, 211] on span "Claims" at bounding box center [43, 210] width 27 height 12
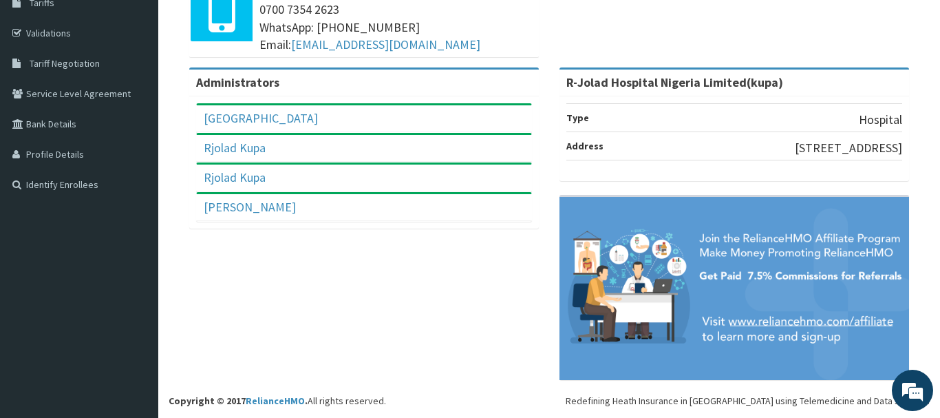
scroll to position [200, 0]
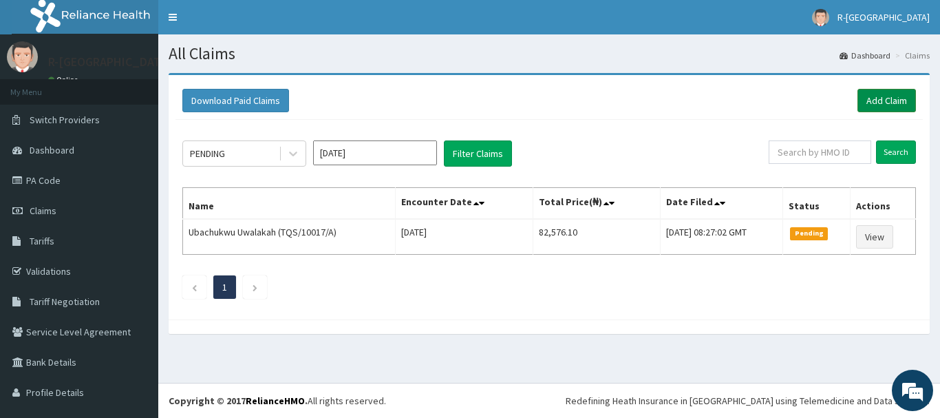
click at [894, 102] on link "Add Claim" at bounding box center [886, 100] width 58 height 23
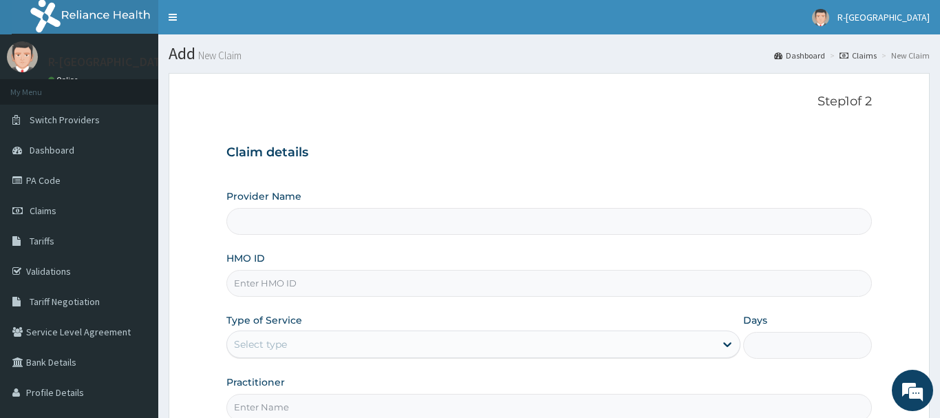
scroll to position [140, 0]
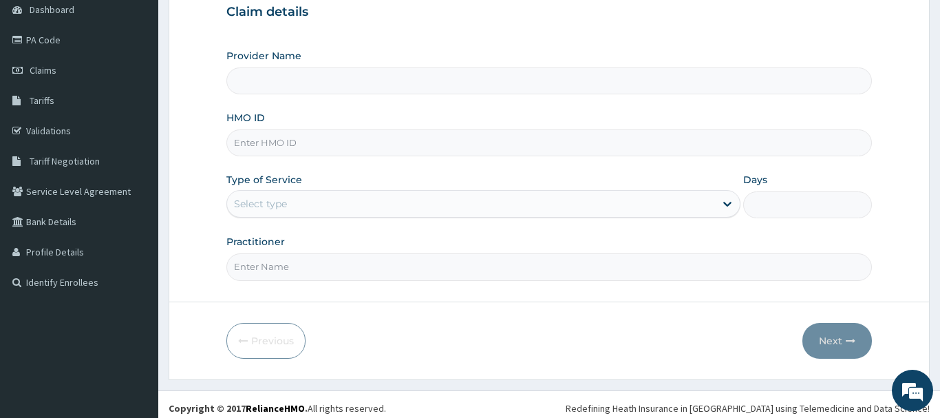
click at [245, 137] on input "HMO ID" at bounding box center [548, 142] width 645 height 27
type input "R-Jolad Hospital Nigeria Limited(kupa)"
paste input "GSV/12717/A"
type input "GSV/12717/A"
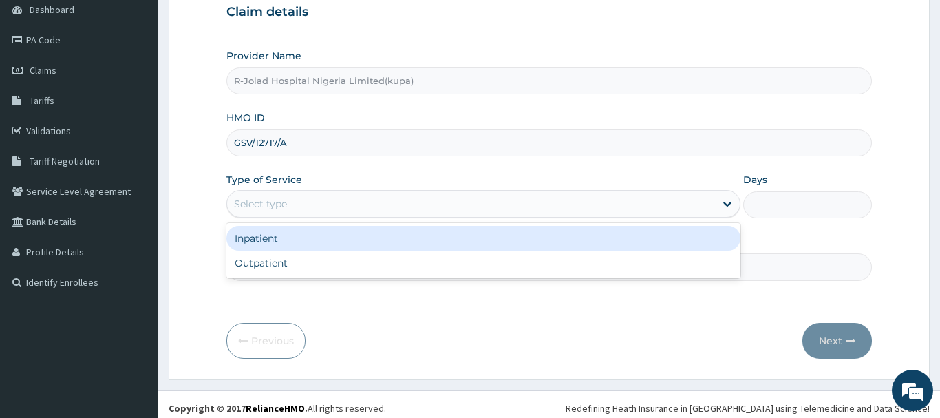
click at [257, 202] on div "Select type" at bounding box center [260, 204] width 53 height 14
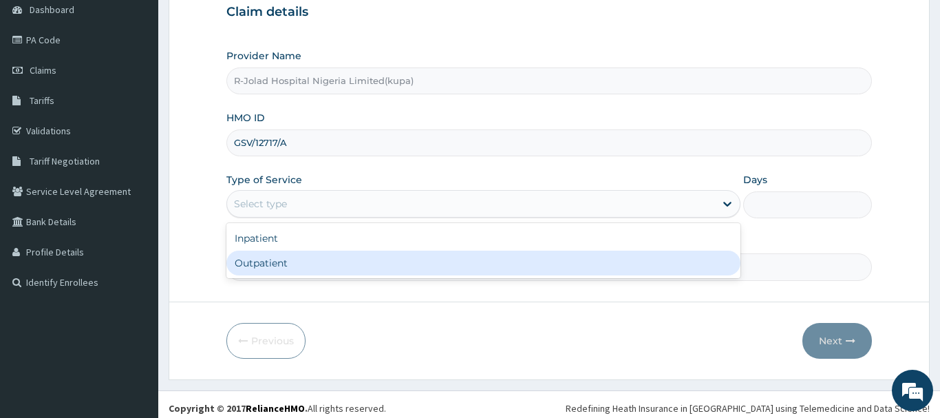
click at [251, 263] on div "Outpatient" at bounding box center [483, 262] width 515 height 25
type input "1"
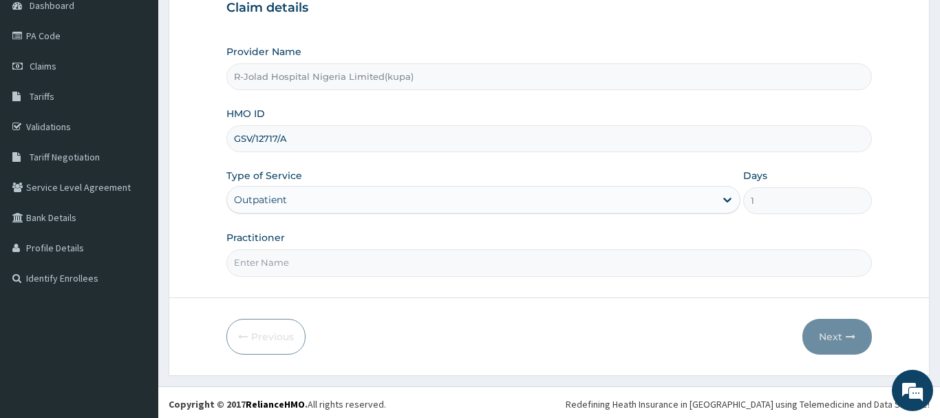
scroll to position [148, 0]
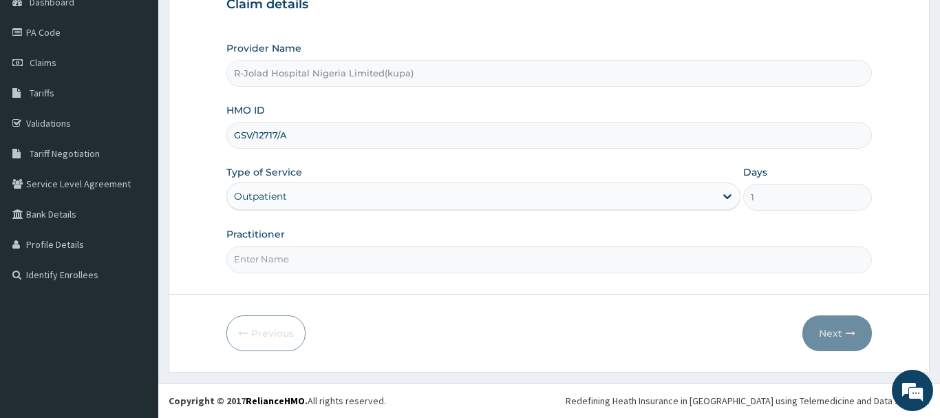
click at [254, 266] on input "Practitioner" at bounding box center [548, 259] width 645 height 27
paste input "[PERSON_NAME]"
type input "[PERSON_NAME]"
click at [830, 338] on button "Next" at bounding box center [836, 333] width 69 height 36
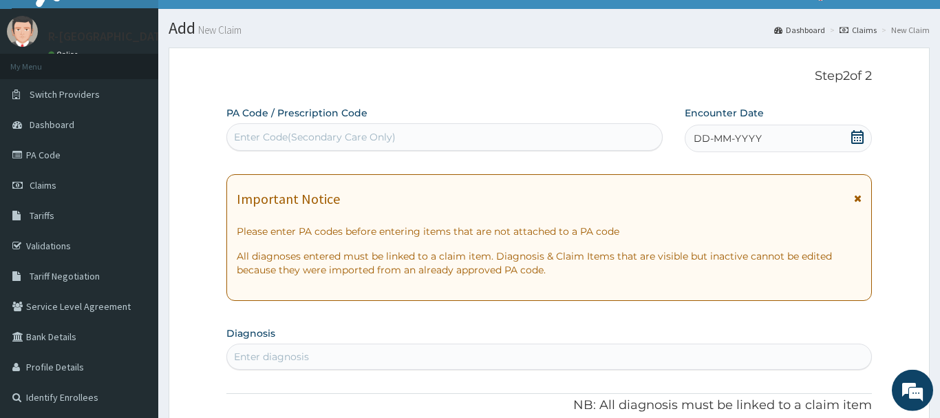
scroll to position [8, 0]
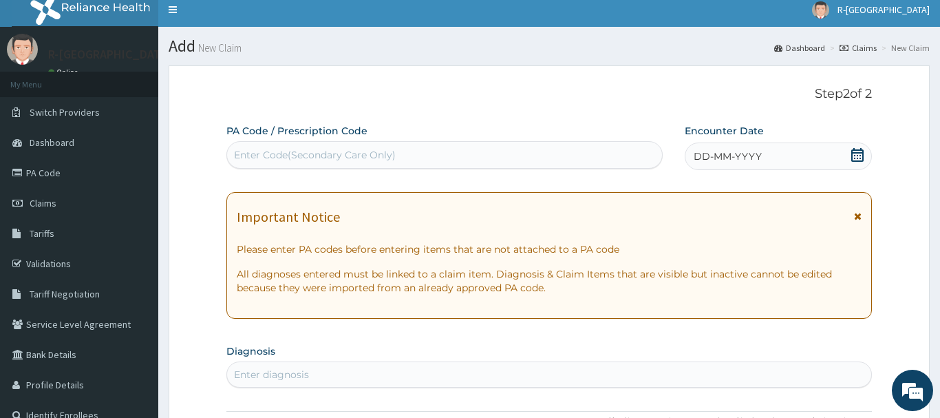
click at [857, 151] on icon at bounding box center [857, 155] width 14 height 14
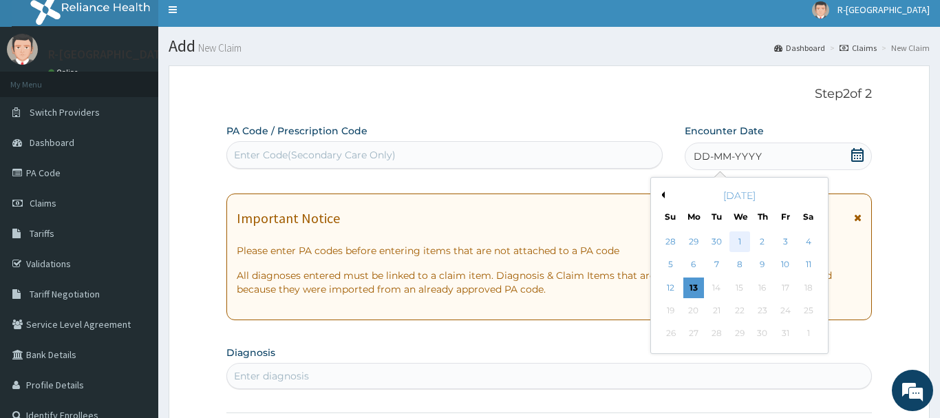
click at [740, 241] on div "1" at bounding box center [739, 241] width 21 height 21
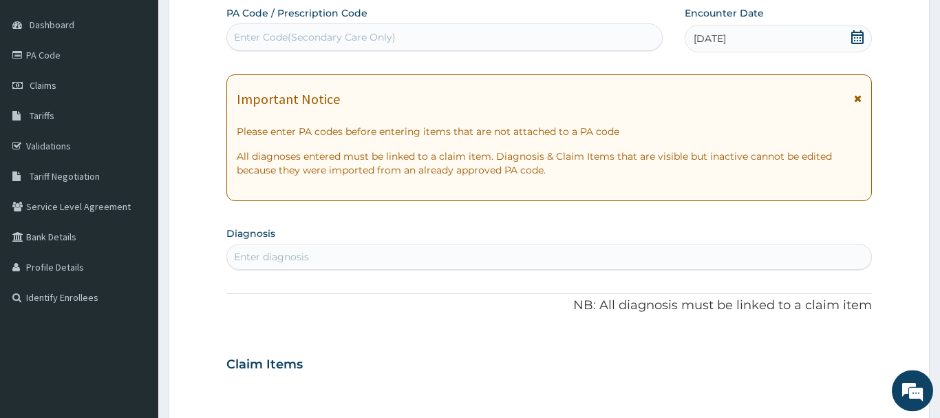
scroll to position [218, 0]
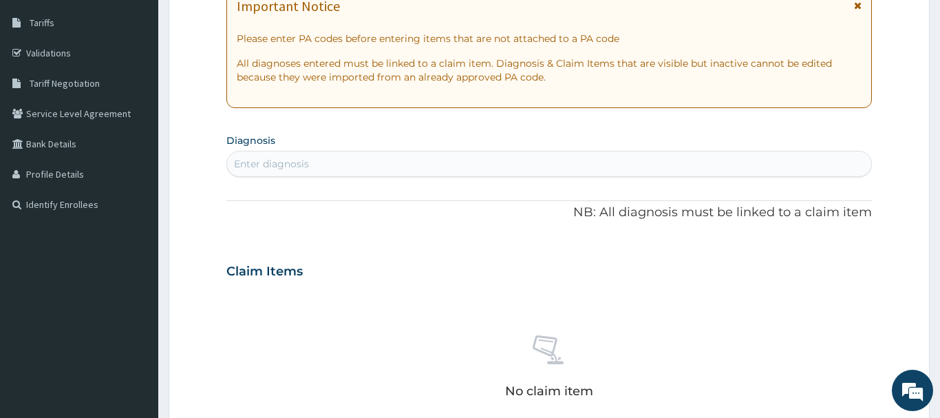
click at [248, 164] on div "Enter diagnosis" at bounding box center [271, 164] width 75 height 14
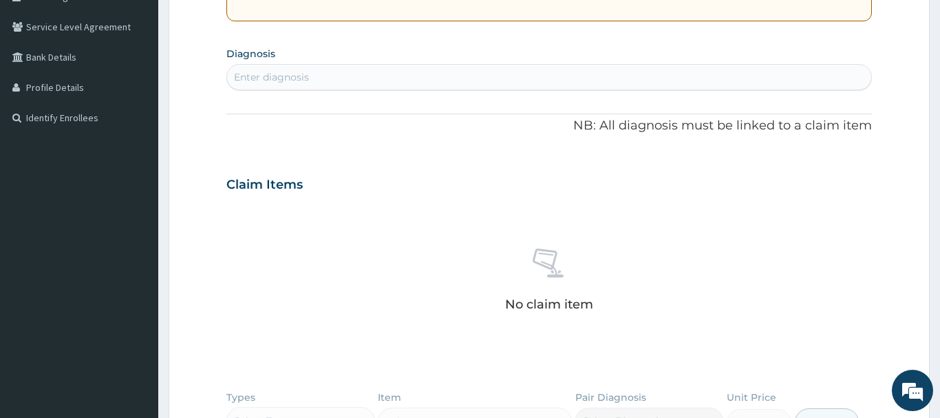
scroll to position [288, 0]
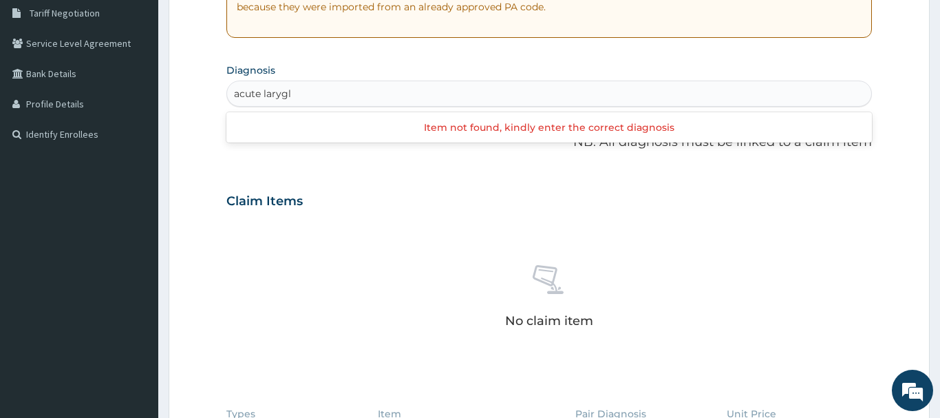
type input "acute larygl"
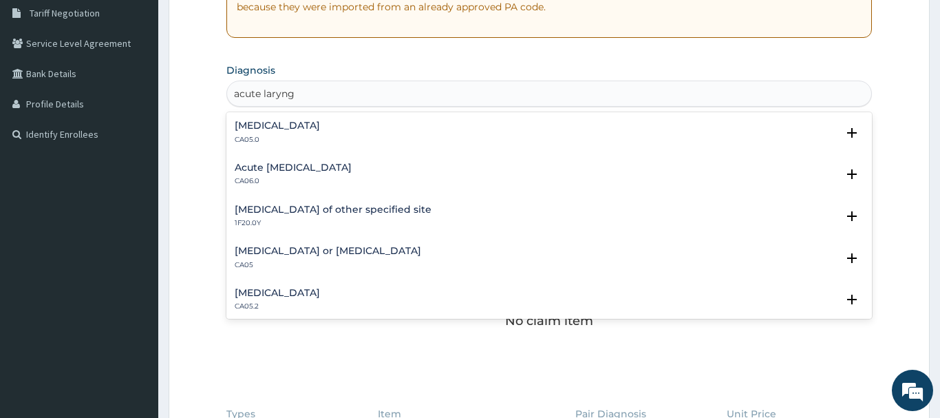
type input "acute laryngo"
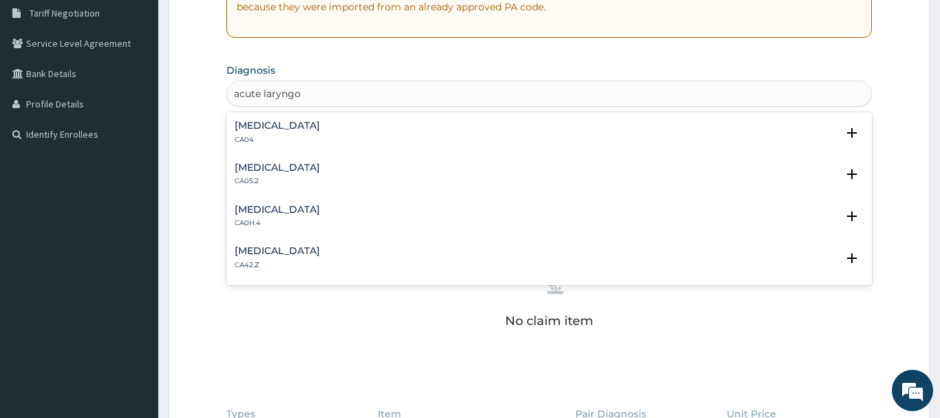
click at [310, 122] on h4 "[MEDICAL_DATA]" at bounding box center [277, 125] width 85 height 10
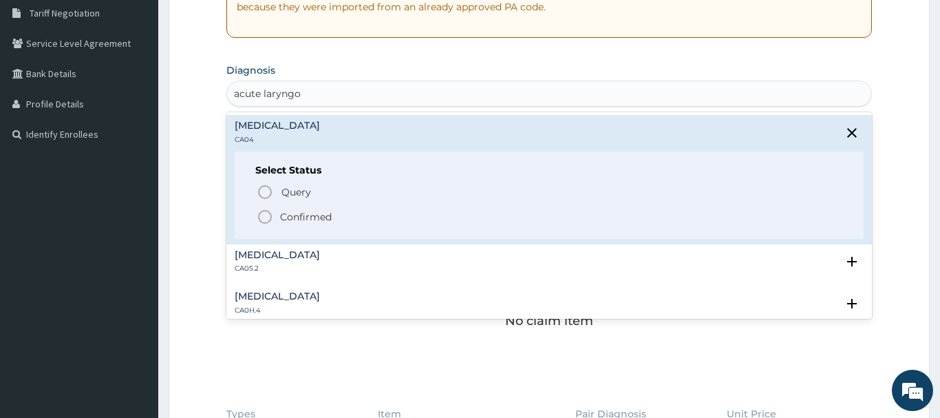
click at [270, 219] on icon "status option filled" at bounding box center [265, 216] width 17 height 17
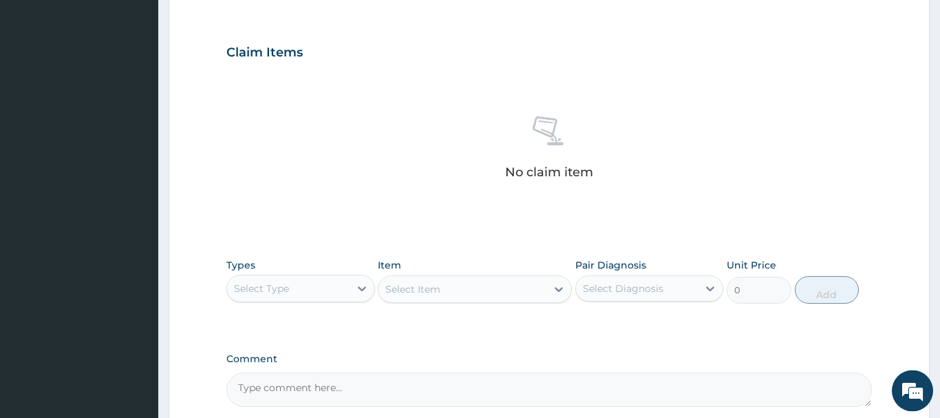
scroll to position [499, 0]
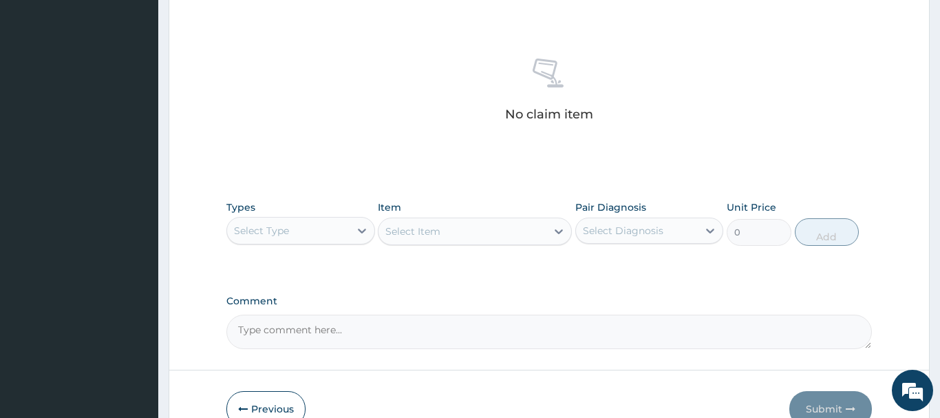
drag, startPoint x: 266, startPoint y: 228, endPoint x: 266, endPoint y: 241, distance: 13.1
click at [266, 229] on div "Select Type" at bounding box center [261, 231] width 55 height 14
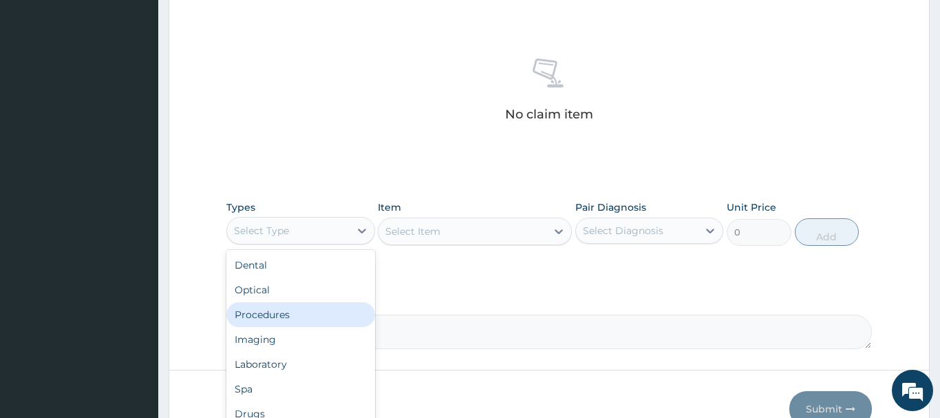
click at [274, 315] on div "Procedures" at bounding box center [300, 314] width 149 height 25
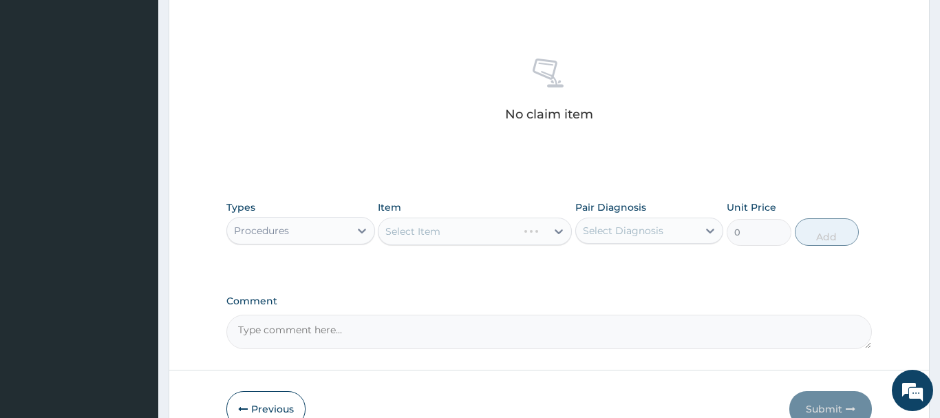
click at [391, 230] on div "Select Item" at bounding box center [475, 231] width 194 height 28
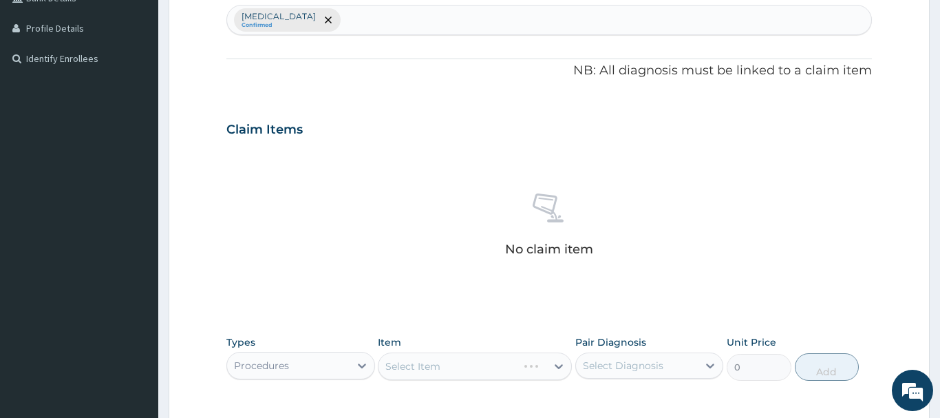
scroll to position [504, 0]
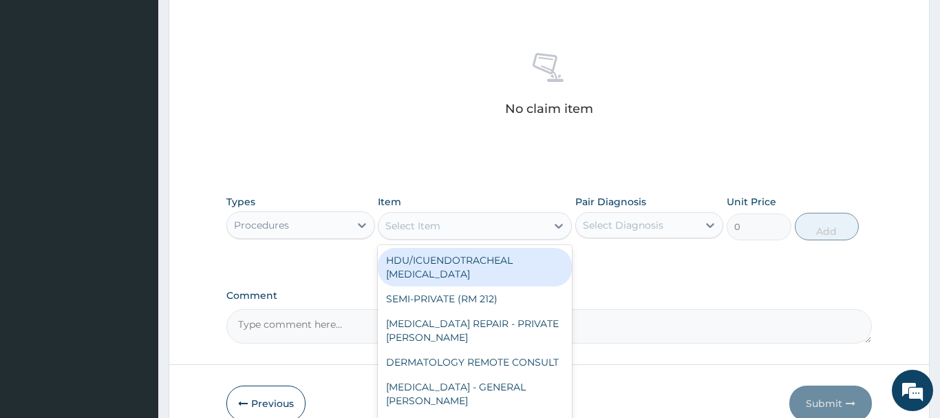
click at [410, 229] on div "Select Item" at bounding box center [412, 226] width 55 height 14
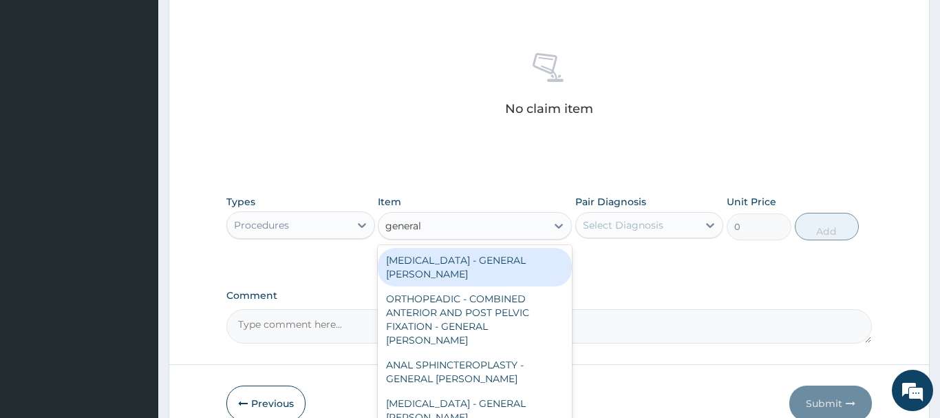
type input "general c"
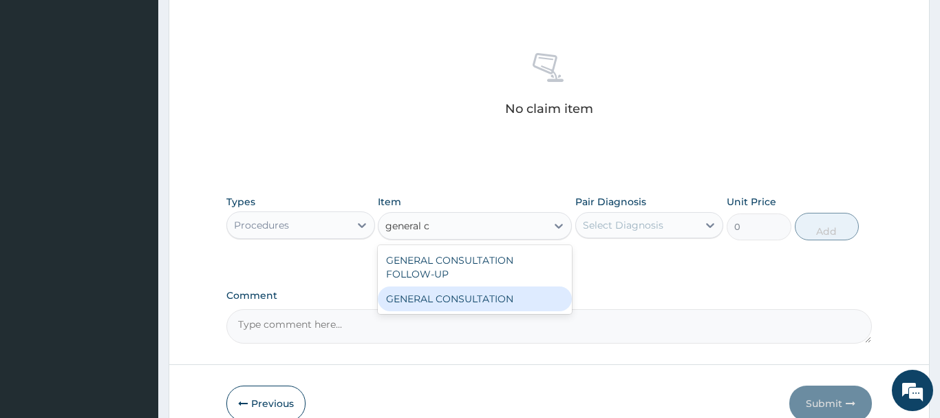
click at [490, 296] on div "GENERAL CONSULTATION" at bounding box center [475, 298] width 194 height 25
type input "6750"
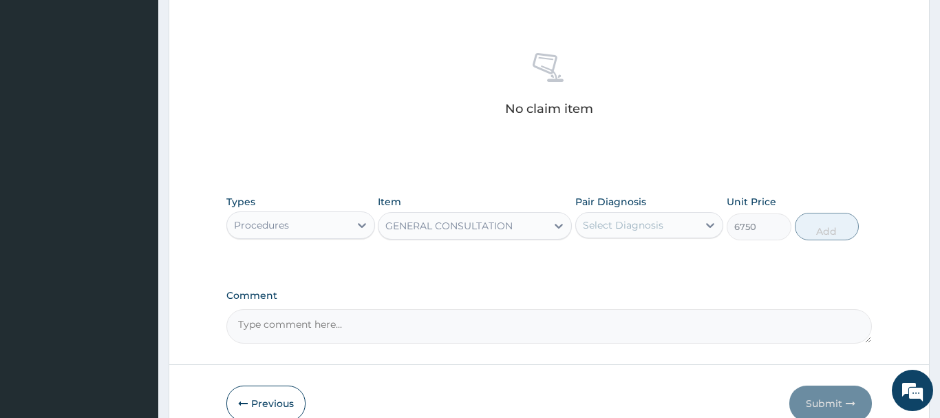
click at [633, 223] on div "Select Diagnosis" at bounding box center [623, 225] width 80 height 14
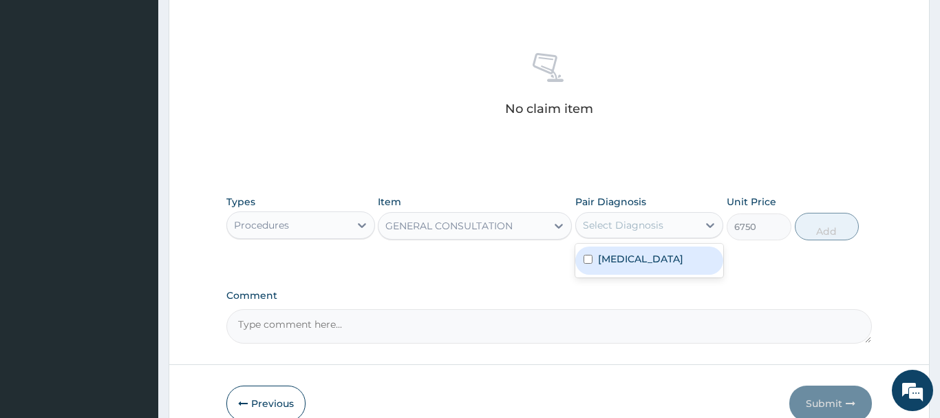
click at [652, 274] on div "[MEDICAL_DATA]" at bounding box center [649, 260] width 149 height 28
checkbox input "true"
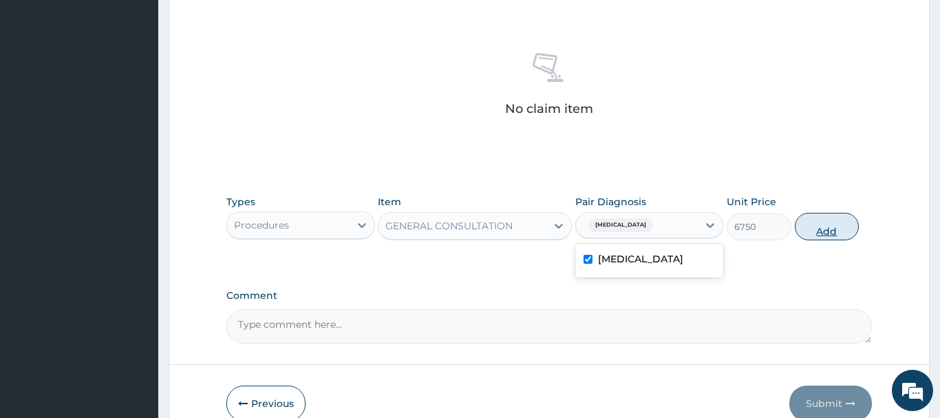
click at [837, 226] on button "Add" at bounding box center [827, 227] width 65 height 28
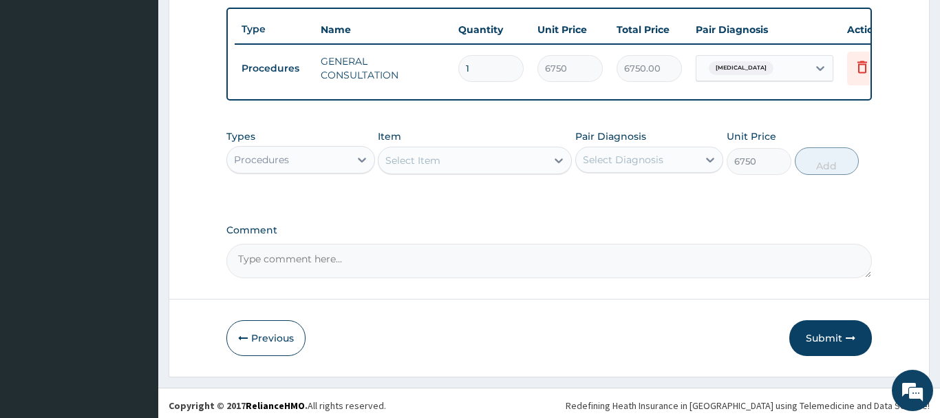
type input "0"
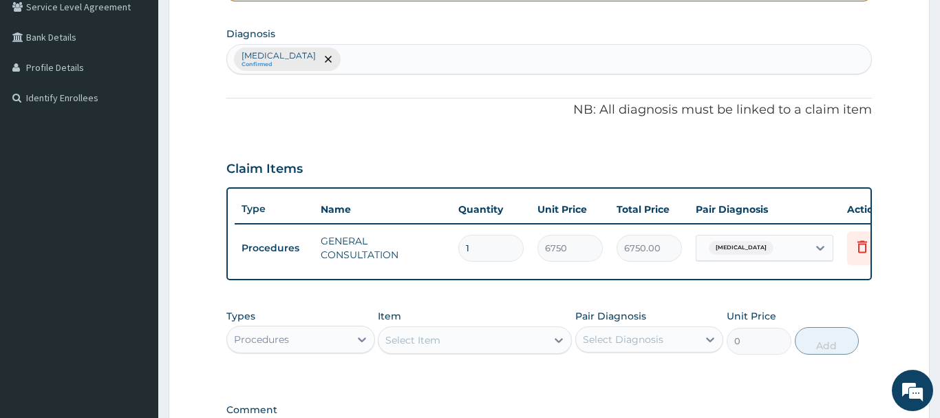
scroll to position [294, 0]
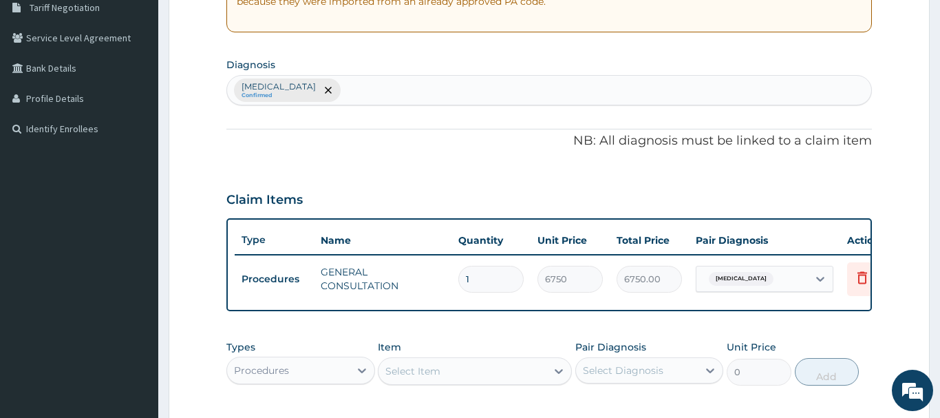
click at [396, 90] on div "[MEDICAL_DATA] Confirmed" at bounding box center [549, 90] width 644 height 29
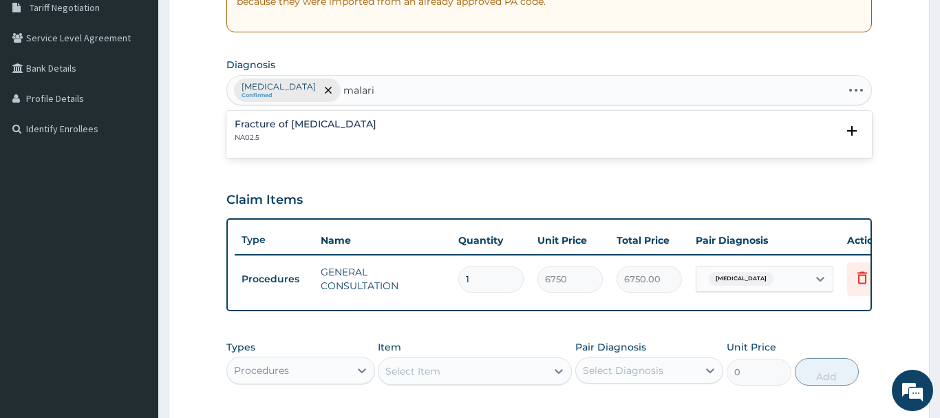
type input "[MEDICAL_DATA]"
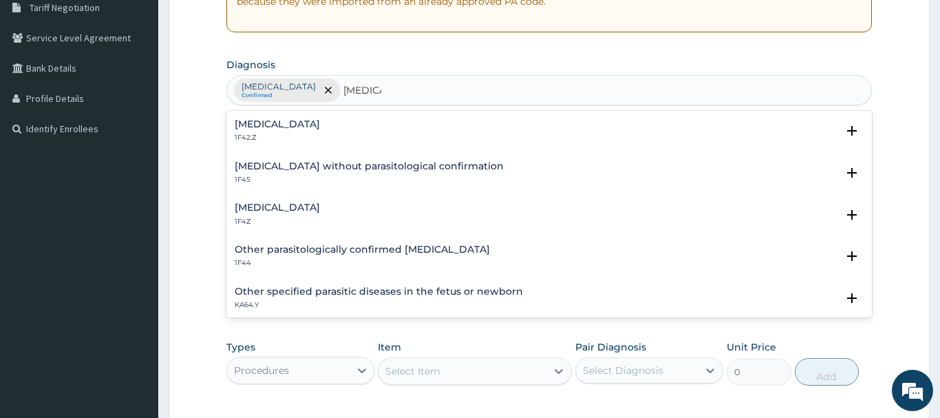
click at [264, 211] on h4 "Malaria, unspecified" at bounding box center [277, 207] width 85 height 10
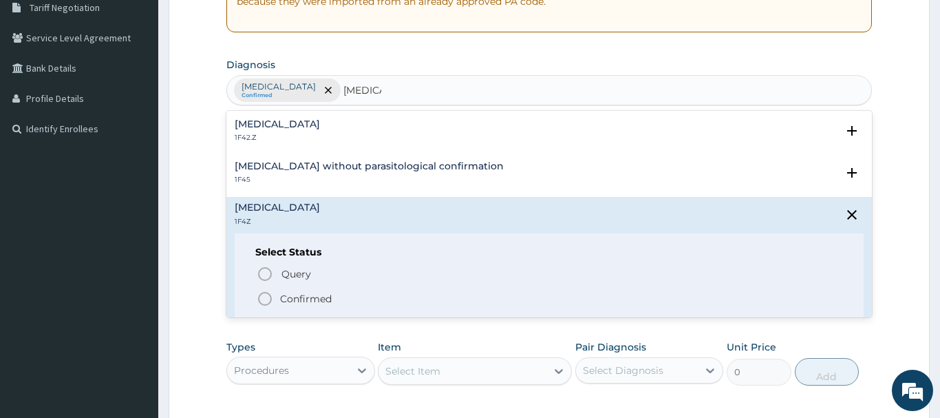
click at [267, 297] on icon "status option filled" at bounding box center [265, 298] width 17 height 17
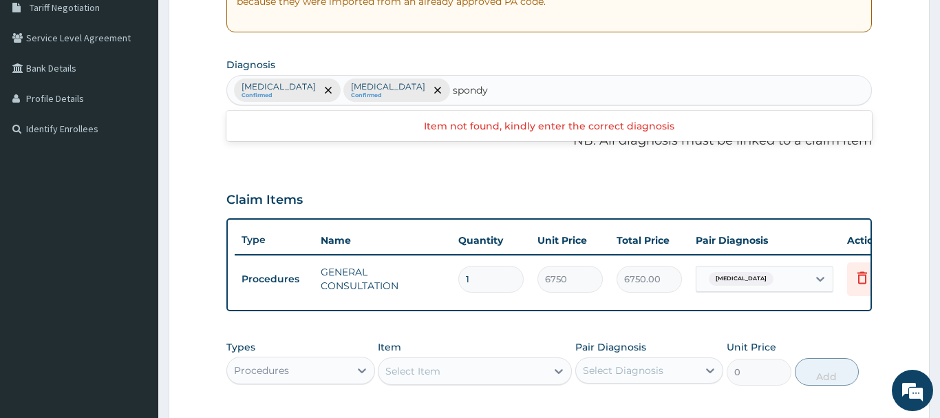
type input "spondy"
click at [504, 87] on input "sponylosis" at bounding box center [478, 90] width 51 height 14
type input "spondylosis"
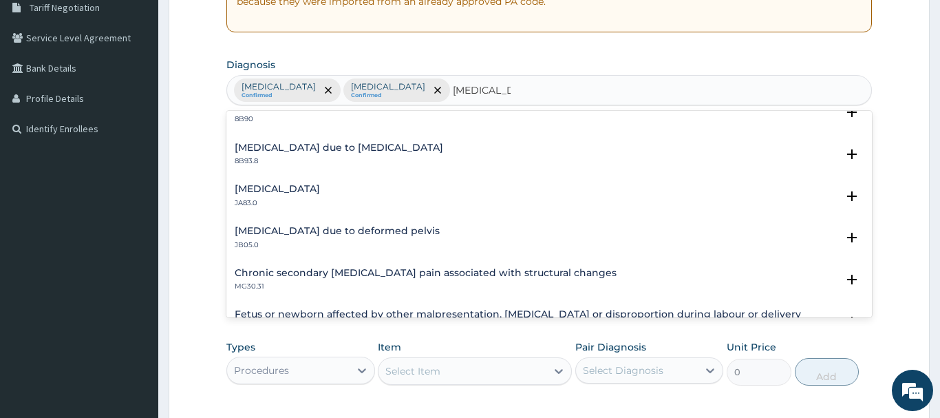
scroll to position [149, 0]
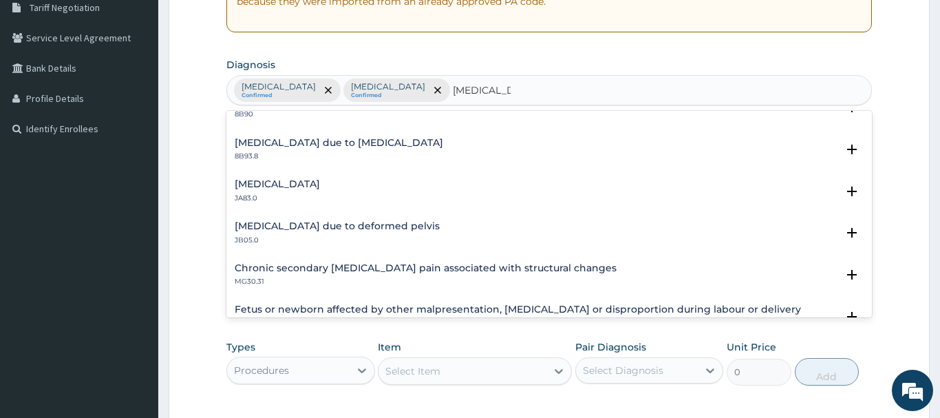
click at [256, 138] on h4 "Radiculopathy due to spondylosis" at bounding box center [339, 143] width 208 height 10
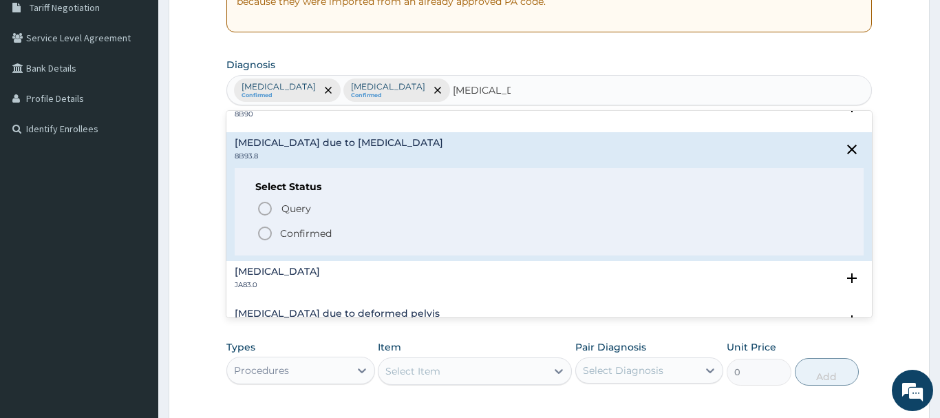
click at [265, 233] on icon "status option filled" at bounding box center [265, 233] width 17 height 17
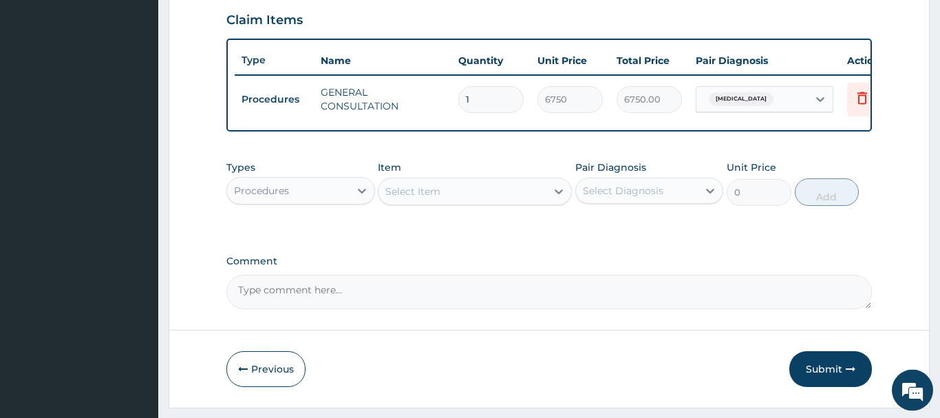
scroll to position [504, 0]
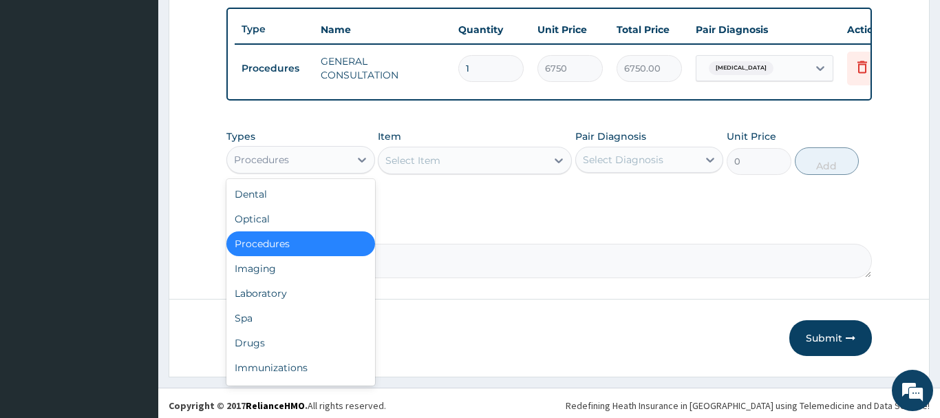
drag, startPoint x: 277, startPoint y: 163, endPoint x: 285, endPoint y: 246, distance: 83.6
click at [277, 162] on div "Procedures" at bounding box center [261, 160] width 55 height 14
click at [263, 292] on div "Laboratory" at bounding box center [300, 293] width 149 height 25
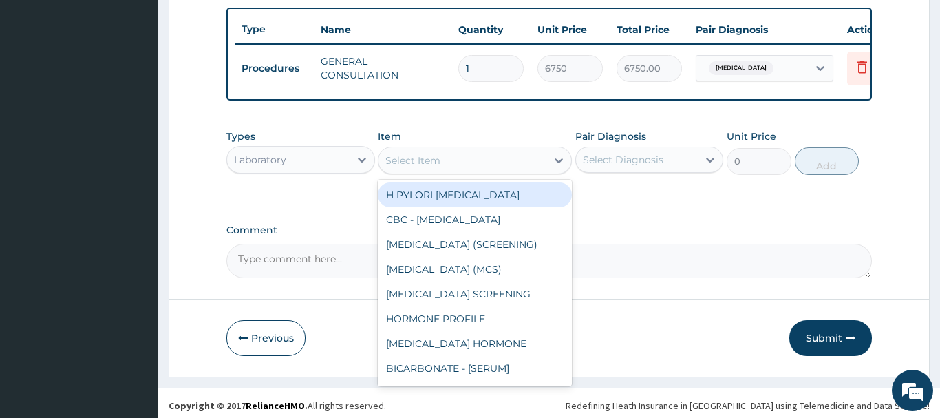
click at [437, 161] on div "Select Item" at bounding box center [412, 160] width 55 height 14
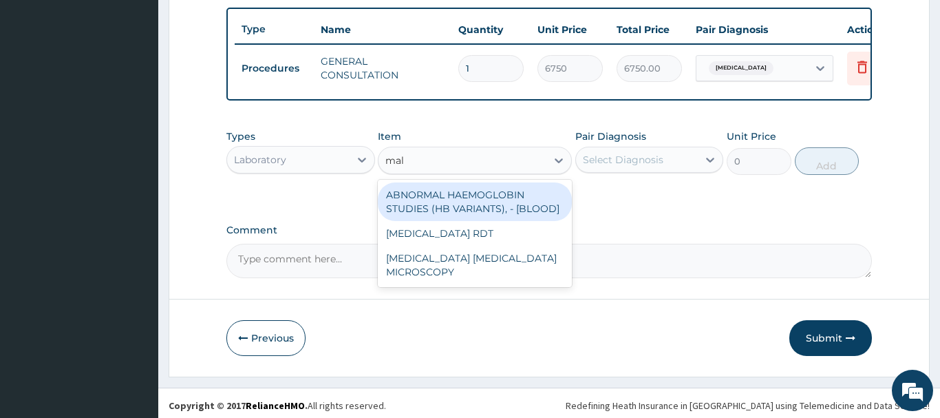
type input "mala"
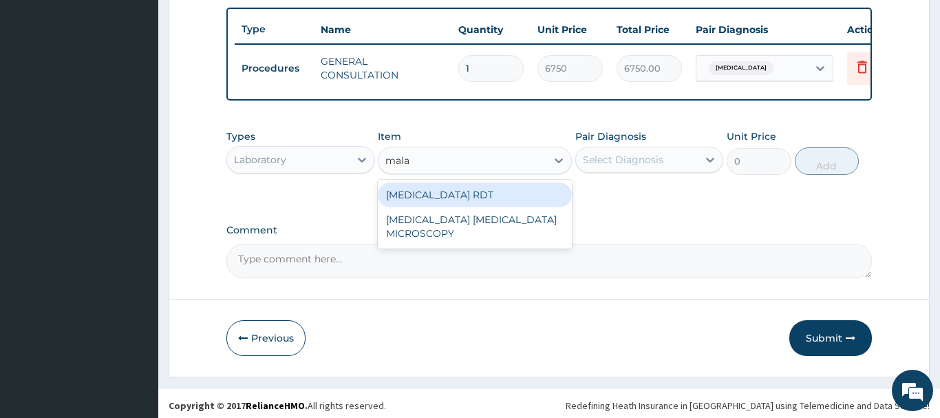
drag, startPoint x: 435, startPoint y: 190, endPoint x: 444, endPoint y: 193, distance: 8.7
click at [433, 191] on div "MALARIA RDT" at bounding box center [475, 194] width 194 height 25
type input "2700"
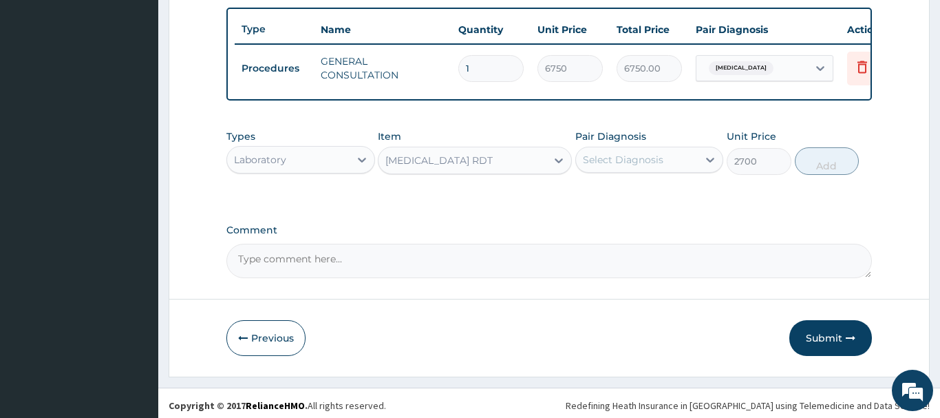
click at [650, 162] on div "Select Diagnosis" at bounding box center [623, 160] width 80 height 14
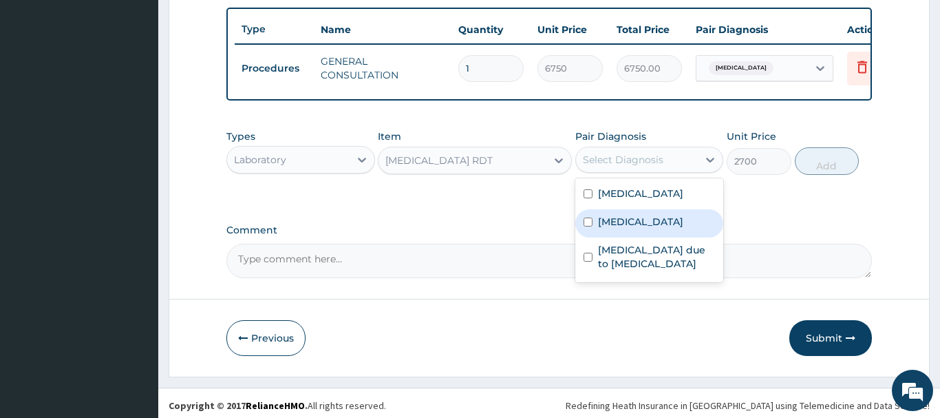
click at [643, 237] on div "Malaria, unspecified" at bounding box center [649, 223] width 149 height 28
checkbox input "true"
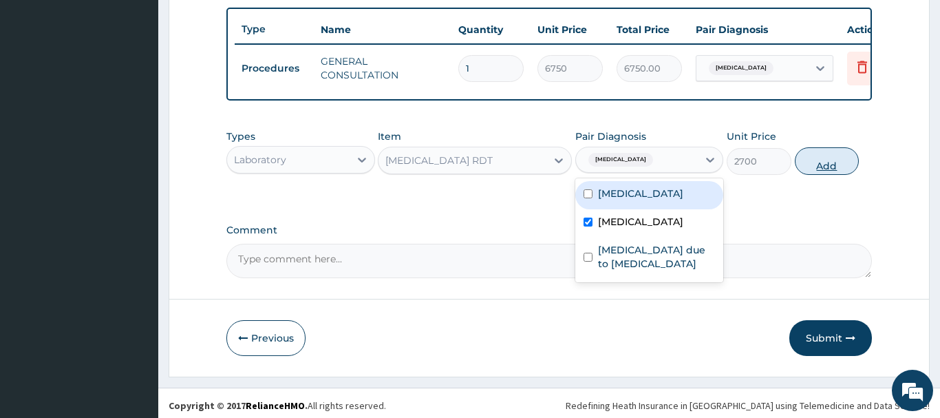
click at [845, 153] on button "Add" at bounding box center [827, 161] width 65 height 28
type input "0"
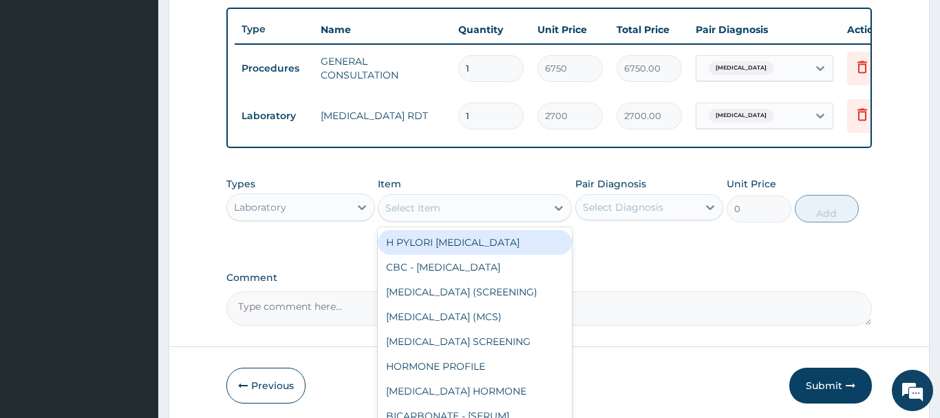
click at [448, 218] on div "Select Item" at bounding box center [462, 208] width 168 height 22
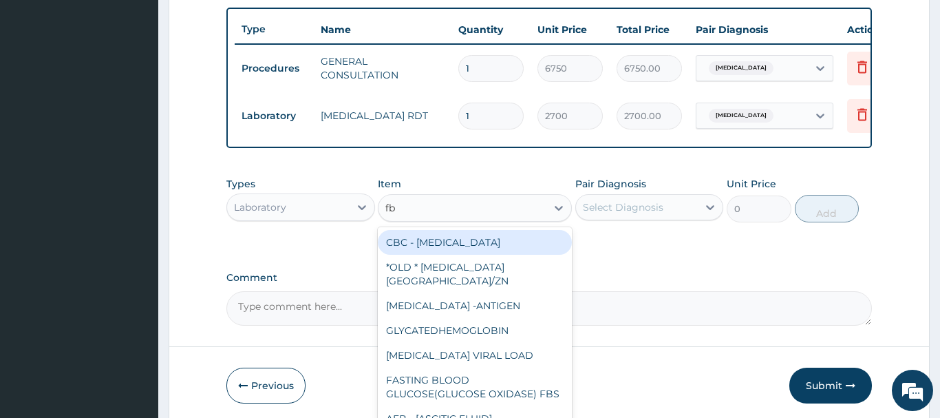
type input "fbc"
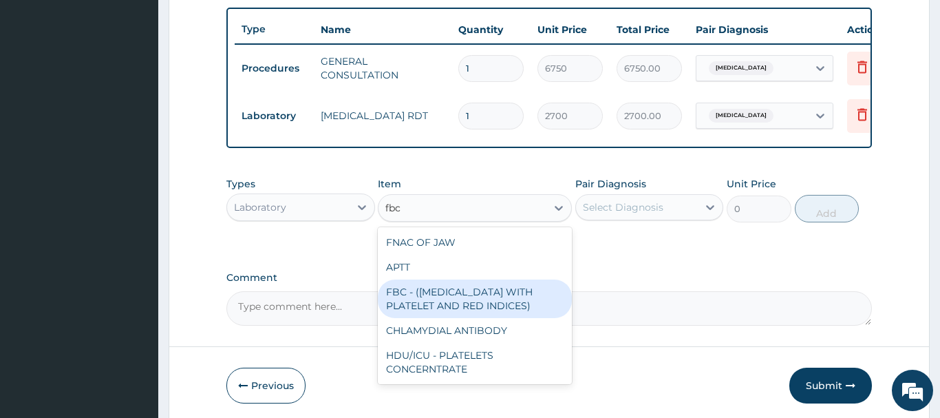
click at [451, 303] on div "FBC - (FULL BLOOD COUNT WITH PLATELET AND RED INDICES)" at bounding box center [475, 298] width 194 height 39
type input "5400"
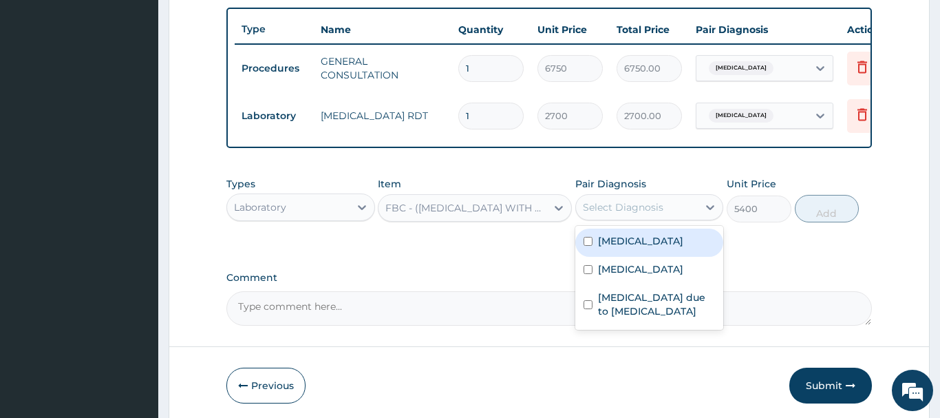
drag, startPoint x: 626, startPoint y: 206, endPoint x: 634, endPoint y: 226, distance: 21.3
click at [627, 206] on div "Select Diagnosis" at bounding box center [623, 207] width 80 height 14
click at [601, 246] on label "Acute laryngopharyngitis" at bounding box center [640, 241] width 85 height 14
checkbox input "true"
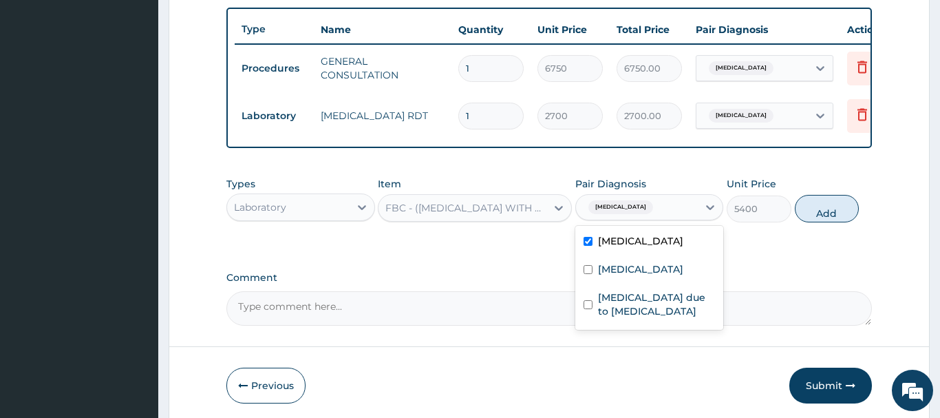
drag, startPoint x: 832, startPoint y: 211, endPoint x: 838, endPoint y: 203, distance: 9.8
click at [832, 210] on button "Add" at bounding box center [827, 209] width 65 height 28
type input "0"
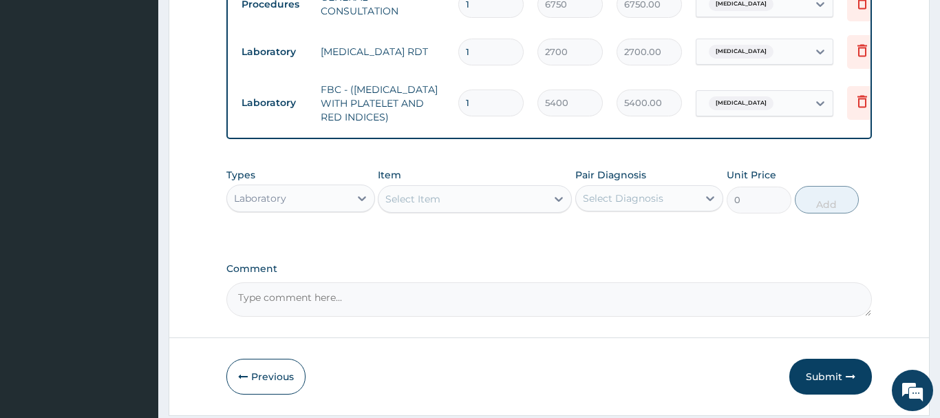
scroll to position [612, 0]
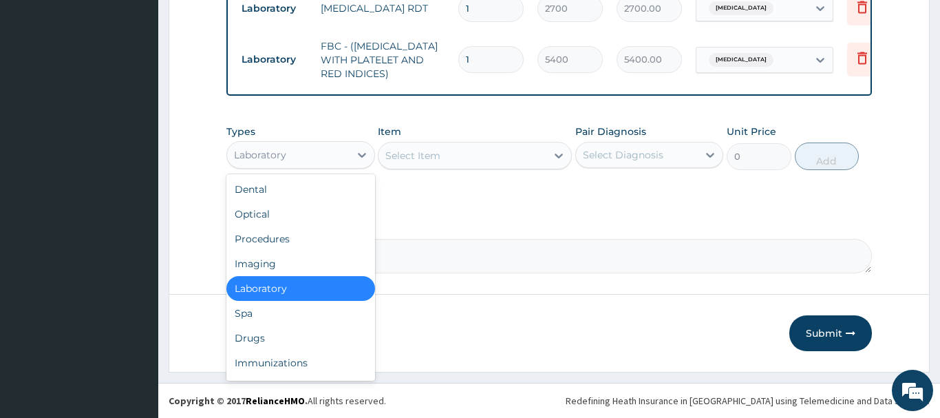
click at [259, 147] on div "Laboratory" at bounding box center [288, 155] width 122 height 22
click at [248, 340] on div "Drugs" at bounding box center [300, 337] width 149 height 25
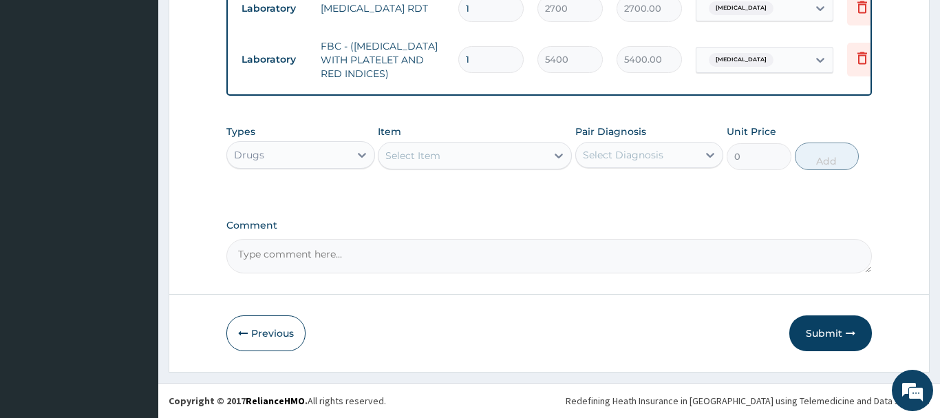
click at [415, 149] on div "Select Item" at bounding box center [412, 156] width 55 height 14
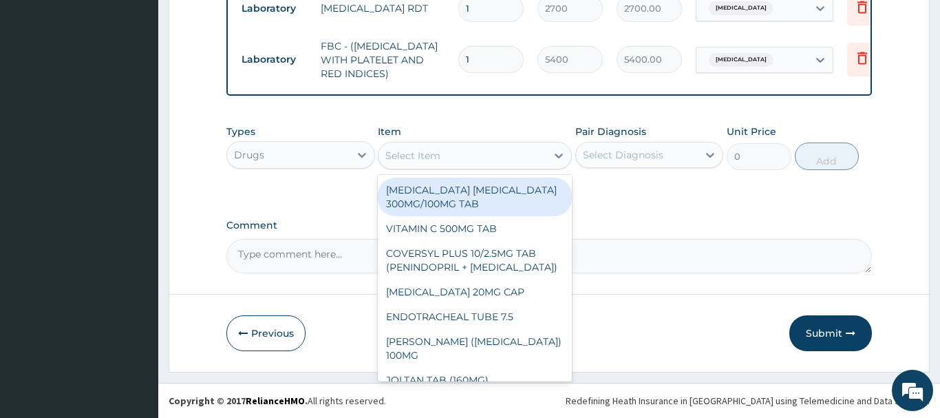
paste input "CEFUROXIME 500MG TAB"
type input "CEFUROXIME 500MG TAB"
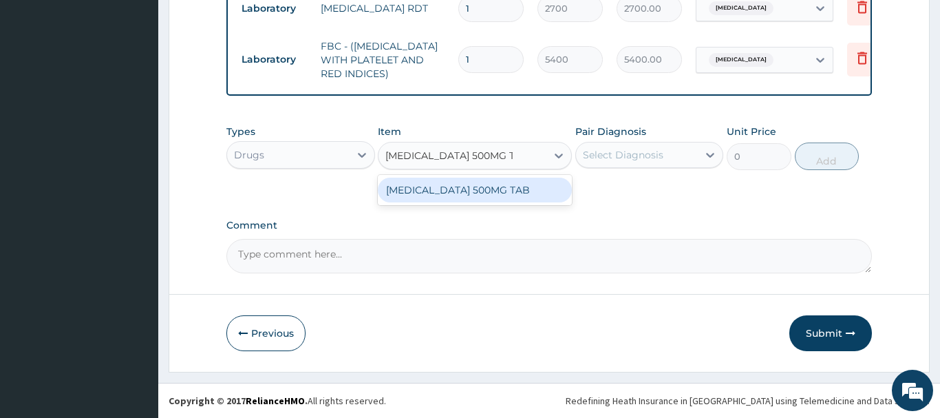
click at [461, 185] on div "CEFUROXIME 500MG TAB" at bounding box center [475, 189] width 194 height 25
type input "671.125"
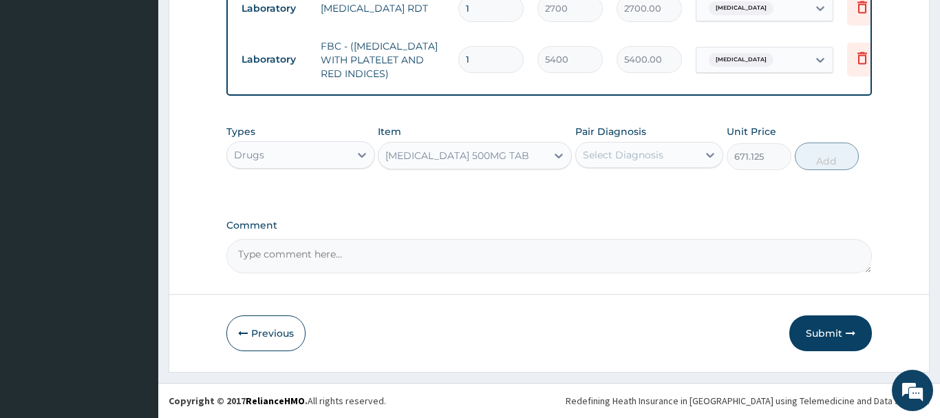
click at [622, 158] on div "Select Diagnosis" at bounding box center [623, 155] width 80 height 14
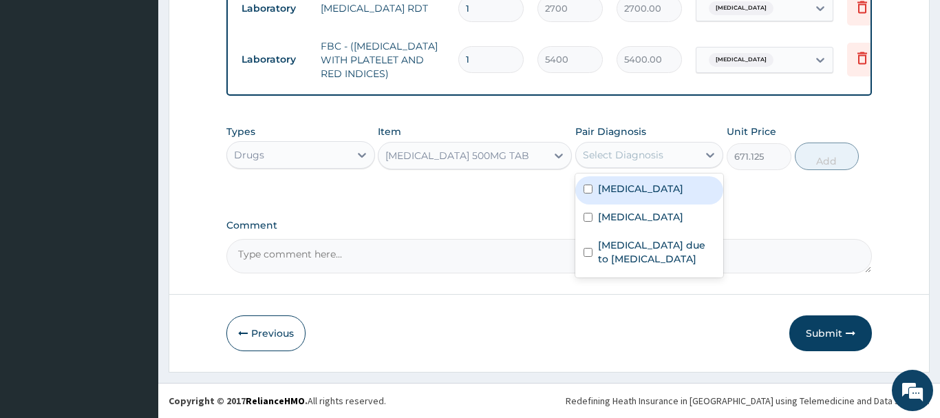
drag, startPoint x: 625, startPoint y: 189, endPoint x: 620, endPoint y: 183, distance: 8.3
click at [625, 188] on label "Acute laryngopharyngitis" at bounding box center [640, 189] width 85 height 14
checkbox input "true"
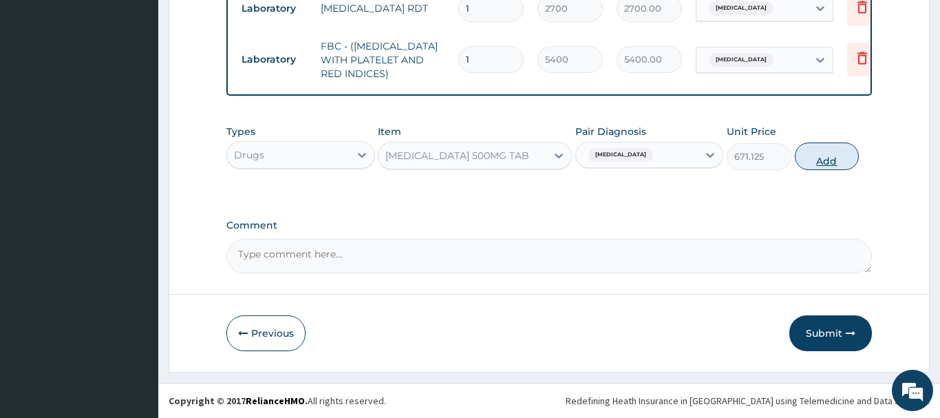
click at [828, 155] on button "Add" at bounding box center [827, 156] width 65 height 28
type input "0"
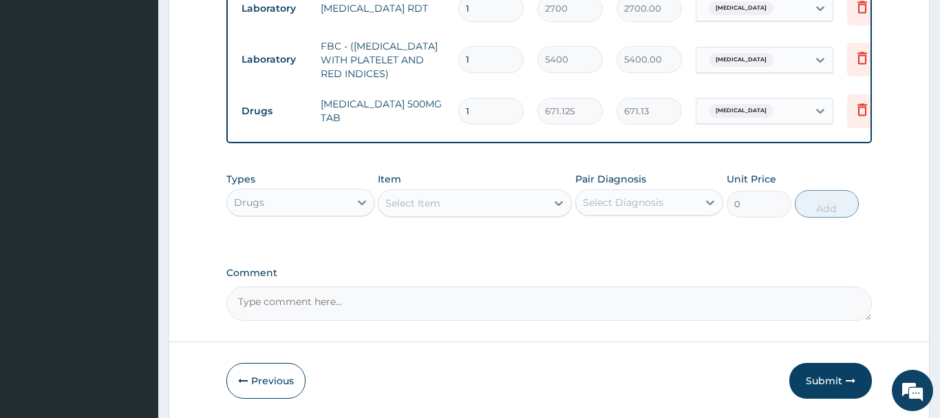
click at [486, 112] on input "1" at bounding box center [490, 111] width 65 height 27
type input "14"
type input "9395.75"
type input "14"
click at [404, 211] on div "Select Item" at bounding box center [462, 203] width 168 height 22
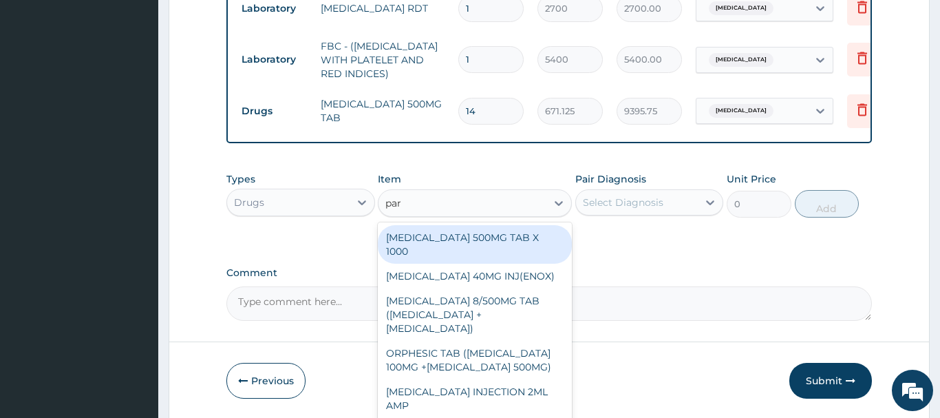
type input "para"
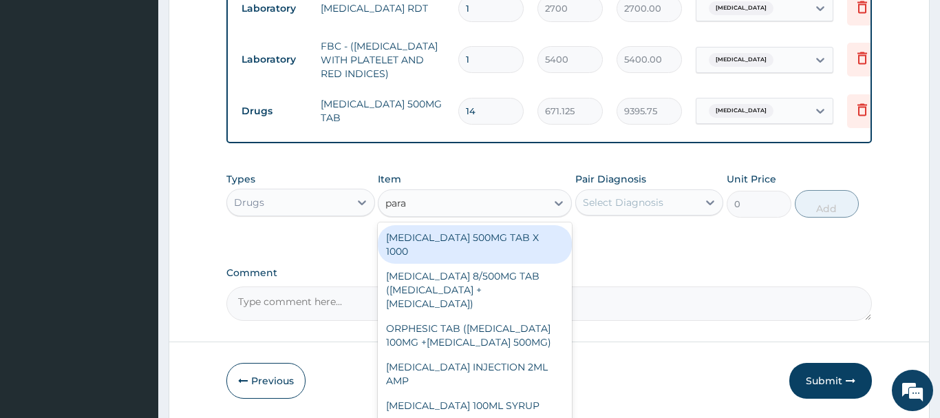
drag, startPoint x: 514, startPoint y: 236, endPoint x: 583, endPoint y: 226, distance: 69.6
click at [515, 236] on div "PARACETAMOL 500MG TAB X 1000" at bounding box center [475, 244] width 194 height 39
type input "22.39999961853027"
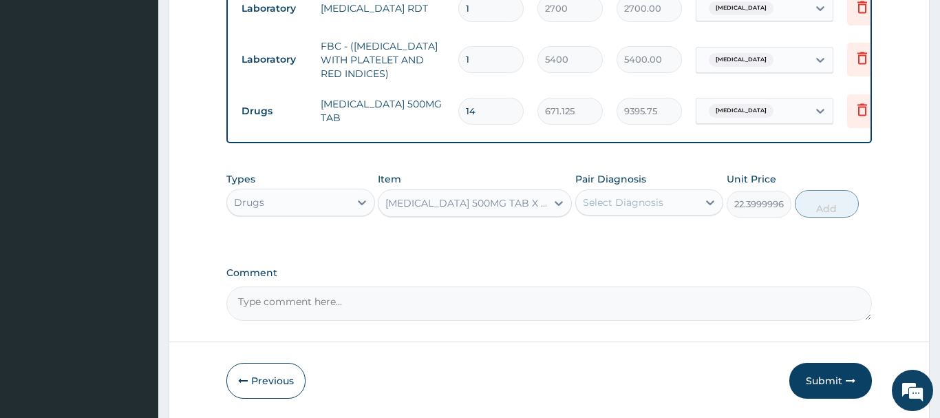
click at [614, 201] on div "Select Diagnosis" at bounding box center [623, 202] width 80 height 14
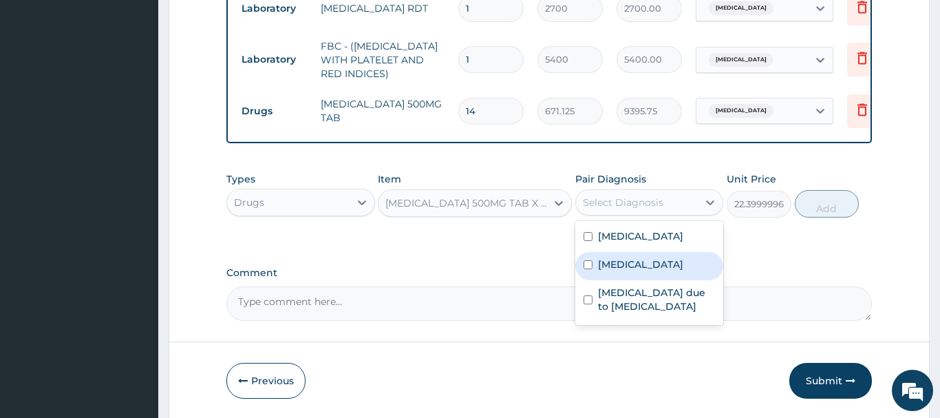
click at [651, 271] on label "Malaria, unspecified" at bounding box center [640, 264] width 85 height 14
checkbox input "true"
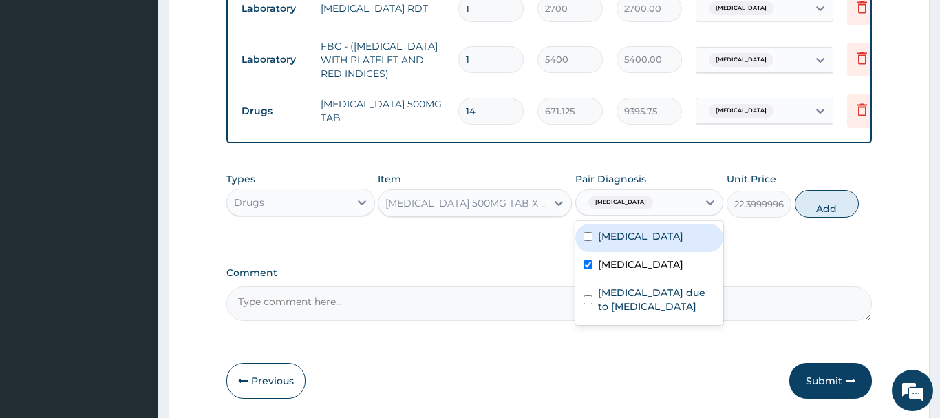
click at [826, 211] on button "Add" at bounding box center [827, 204] width 65 height 28
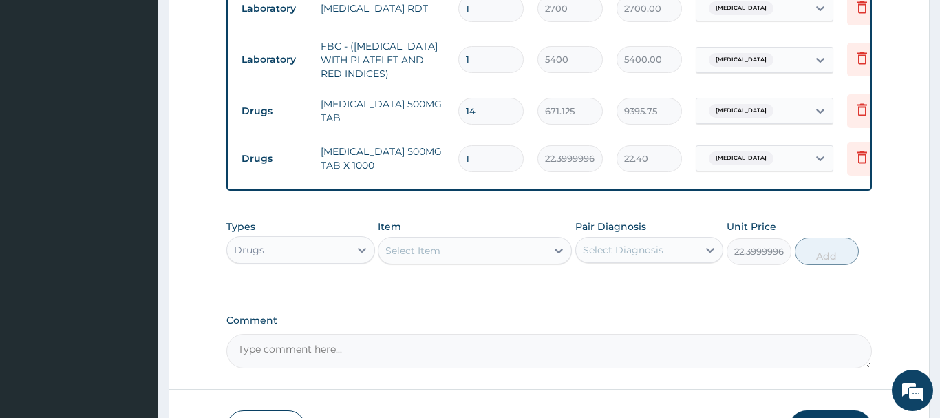
type input "0"
click at [482, 159] on input "1" at bounding box center [490, 158] width 65 height 27
type input "18"
type input "403.20"
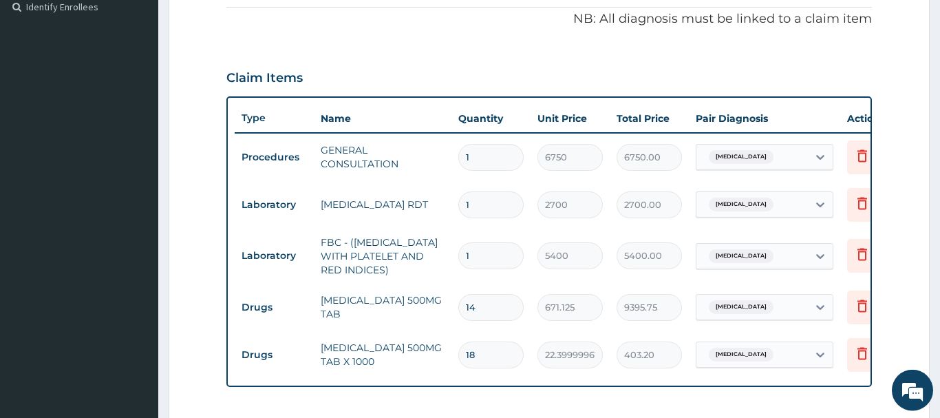
scroll to position [401, 0]
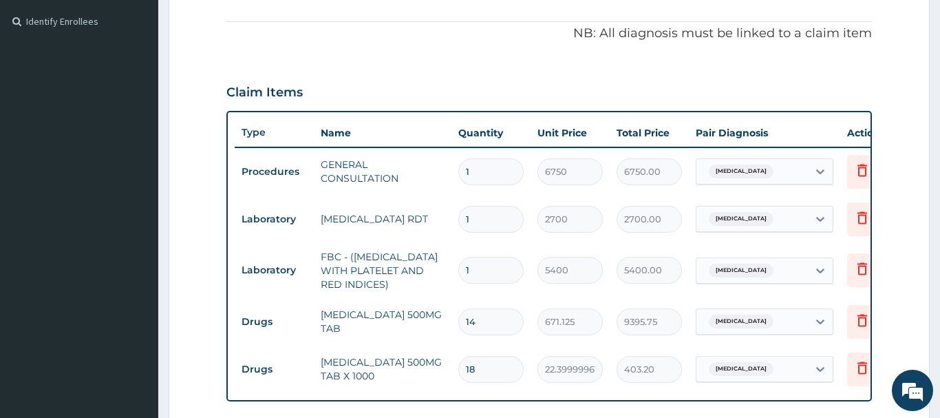
type input "18"
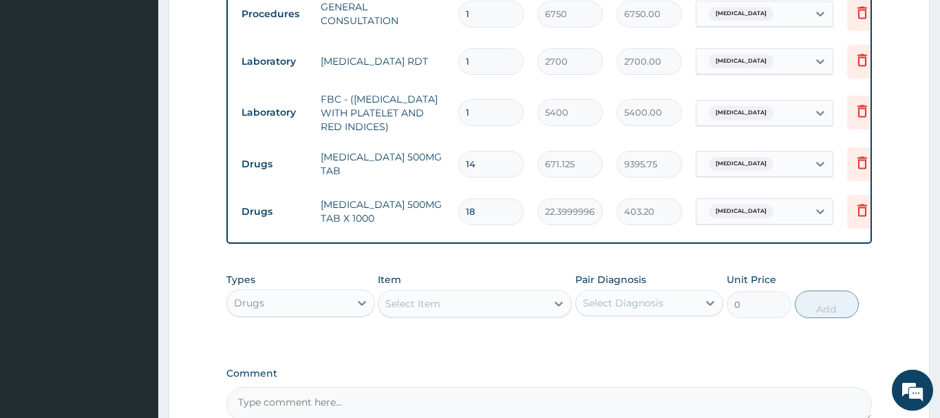
scroll to position [682, 0]
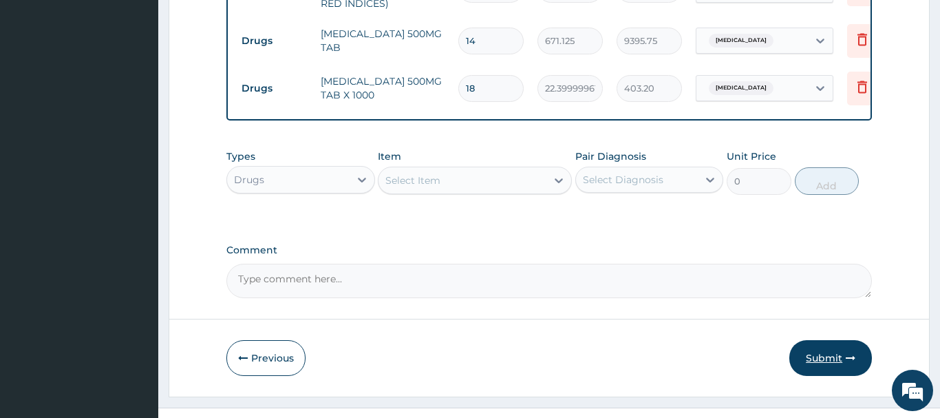
click at [823, 360] on button "Submit" at bounding box center [830, 358] width 83 height 36
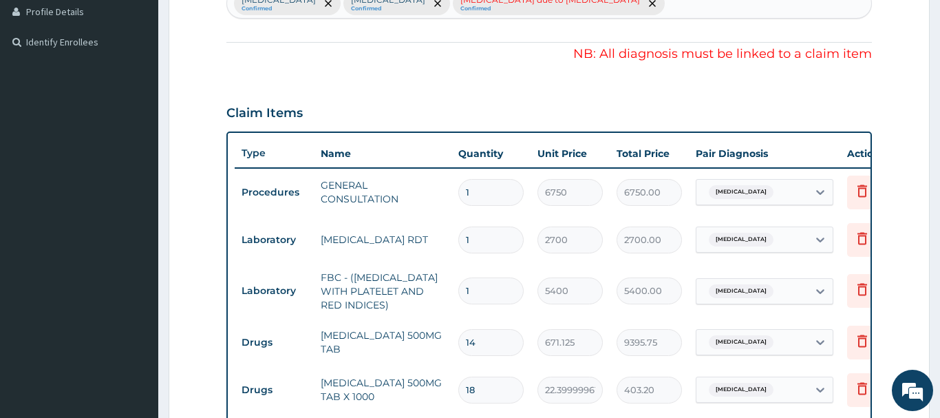
scroll to position [331, 0]
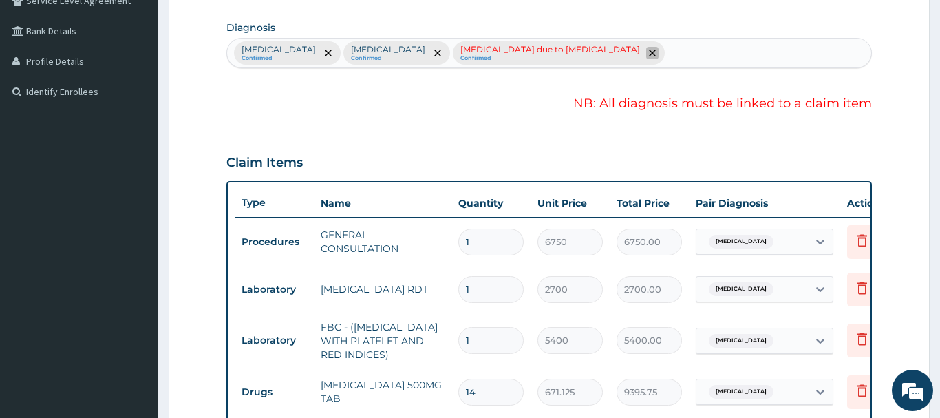
click at [647, 50] on span "remove selection option" at bounding box center [652, 53] width 12 height 12
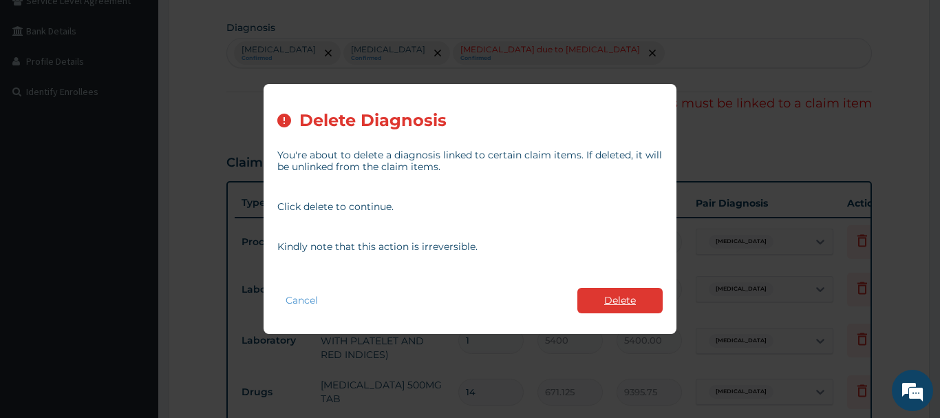
click at [620, 303] on button "Delete" at bounding box center [619, 300] width 85 height 25
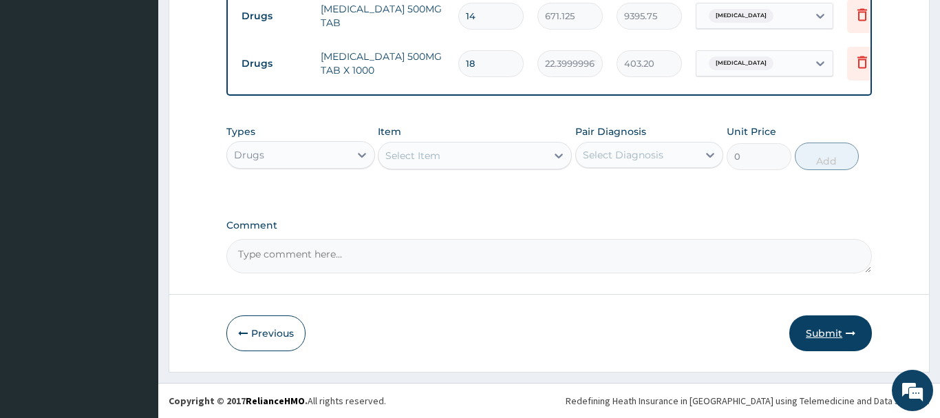
click at [841, 340] on button "Submit" at bounding box center [830, 333] width 83 height 36
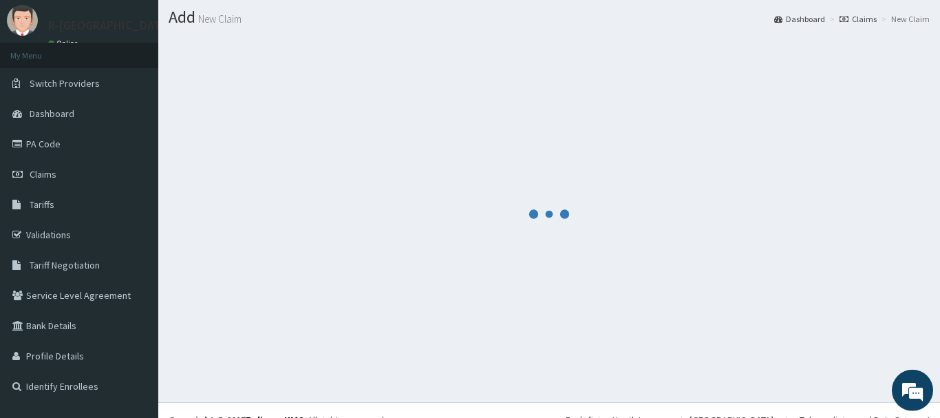
scroll to position [56, 0]
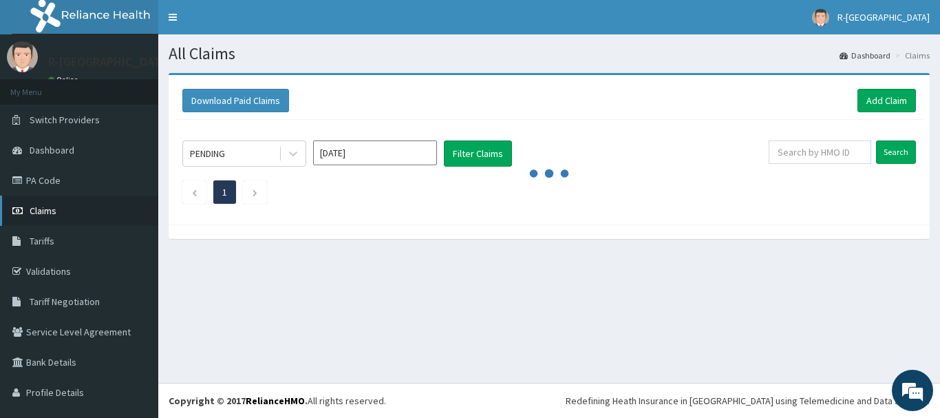
click at [47, 213] on span "Claims" at bounding box center [43, 210] width 27 height 12
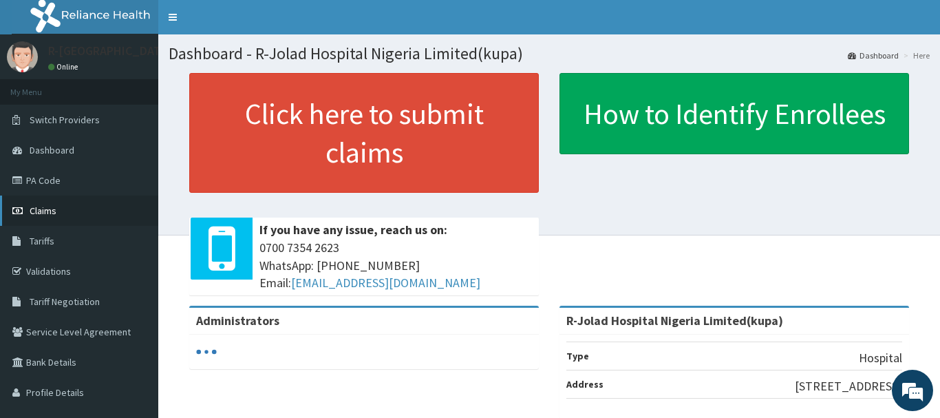
click at [45, 211] on span "Claims" at bounding box center [43, 210] width 27 height 12
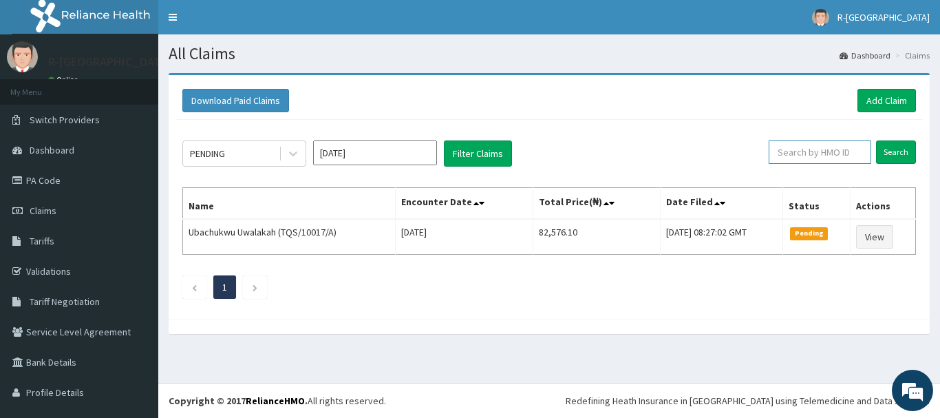
paste input "GSV/12717/A"
type input "GSV/12717/A"
click at [899, 149] on input "Search" at bounding box center [896, 151] width 40 height 23
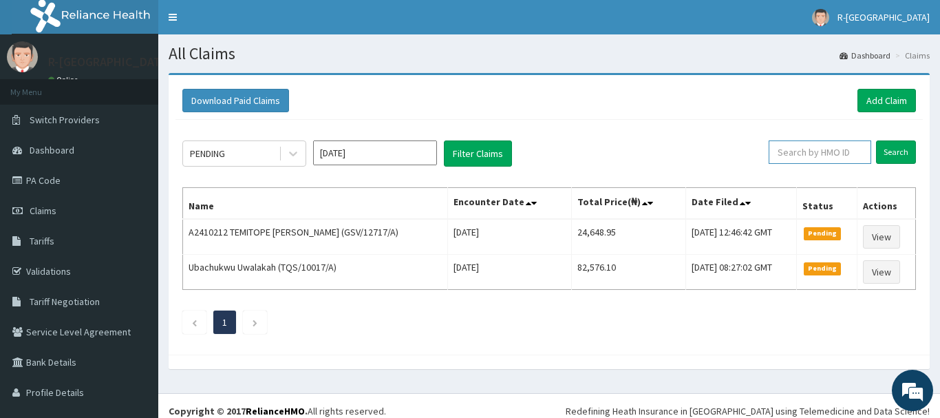
click at [792, 151] on input "text" at bounding box center [819, 151] width 102 height 23
paste input "CHL/10613/A"
type input "CHL/10613/A"
drag, startPoint x: 903, startPoint y: 152, endPoint x: 903, endPoint y: 164, distance: 12.4
click at [903, 154] on input "Search" at bounding box center [896, 151] width 40 height 23
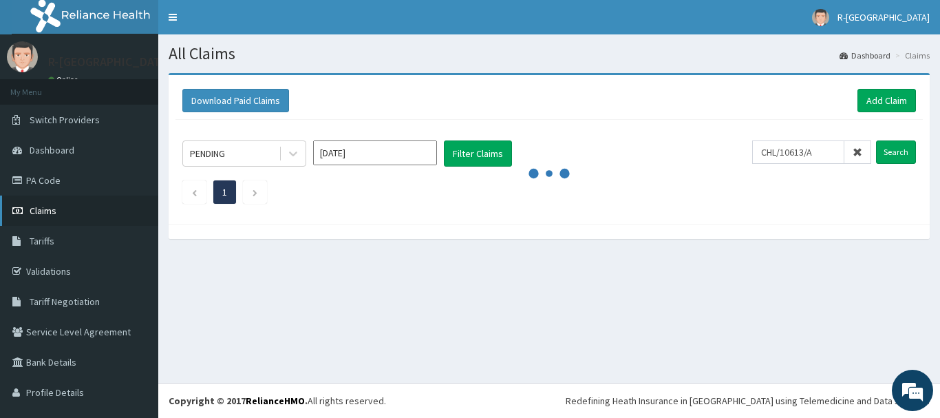
click at [45, 216] on span "Claims" at bounding box center [43, 210] width 27 height 12
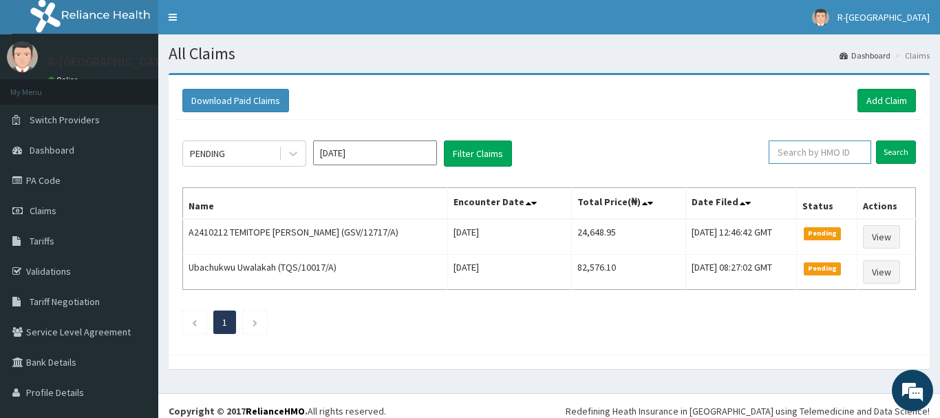
click at [790, 150] on input "text" at bounding box center [819, 151] width 102 height 23
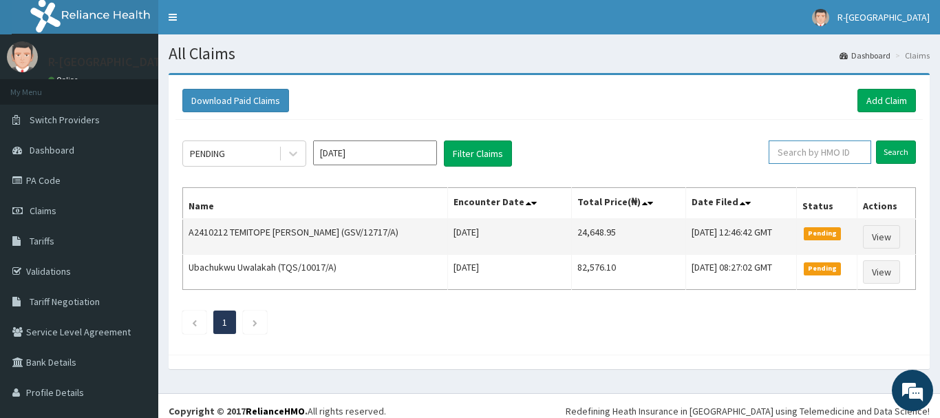
paste input "CHL/10613/A"
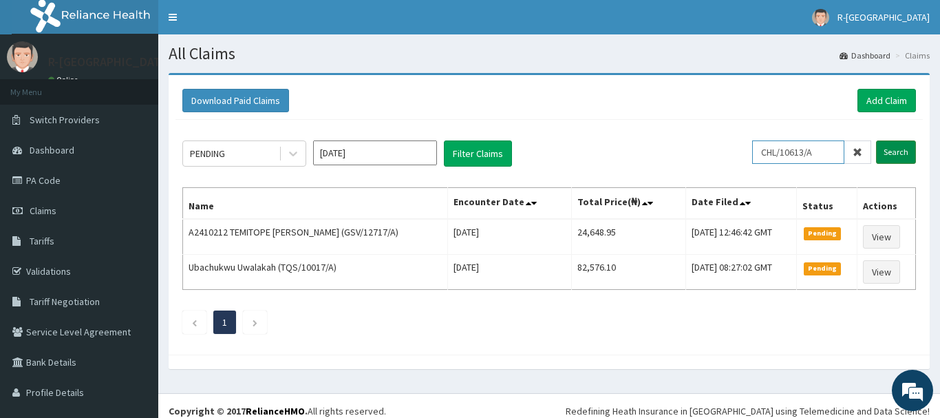
type input "CHL/10613/A"
click at [900, 153] on input "Search" at bounding box center [896, 151] width 40 height 23
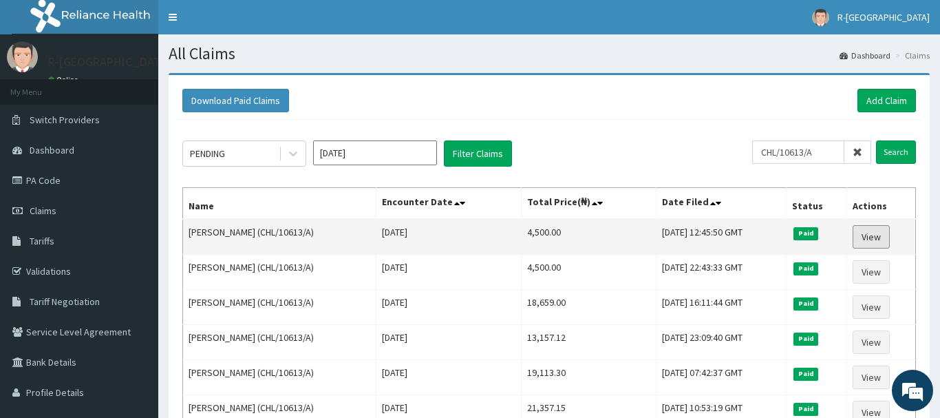
drag, startPoint x: 878, startPoint y: 235, endPoint x: 867, endPoint y: 225, distance: 14.6
click at [876, 233] on link "View" at bounding box center [870, 236] width 37 height 23
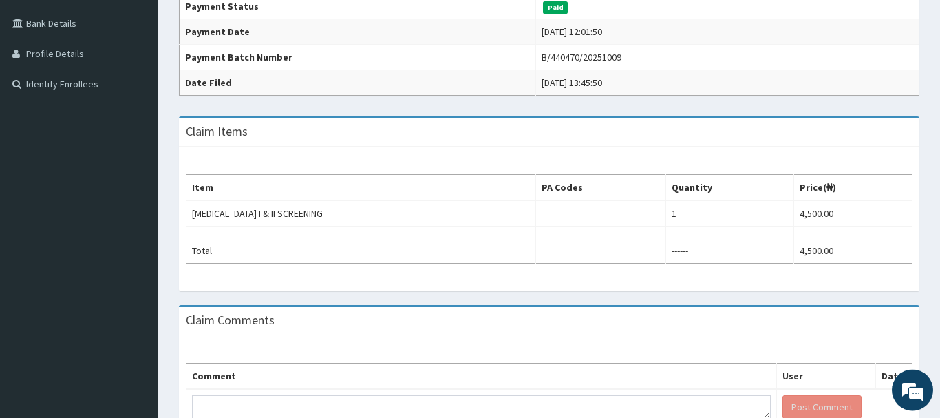
scroll to position [281, 0]
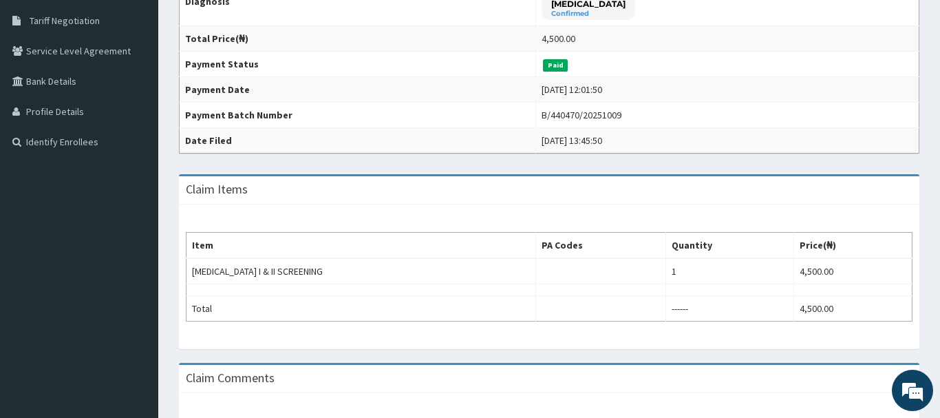
drag, startPoint x: 535, startPoint y: 114, endPoint x: 614, endPoint y: 115, distance: 79.8
click at [614, 115] on td "B/440470/20251009" at bounding box center [727, 114] width 383 height 25
click at [599, 111] on div "B/440470/20251009" at bounding box center [581, 115] width 80 height 14
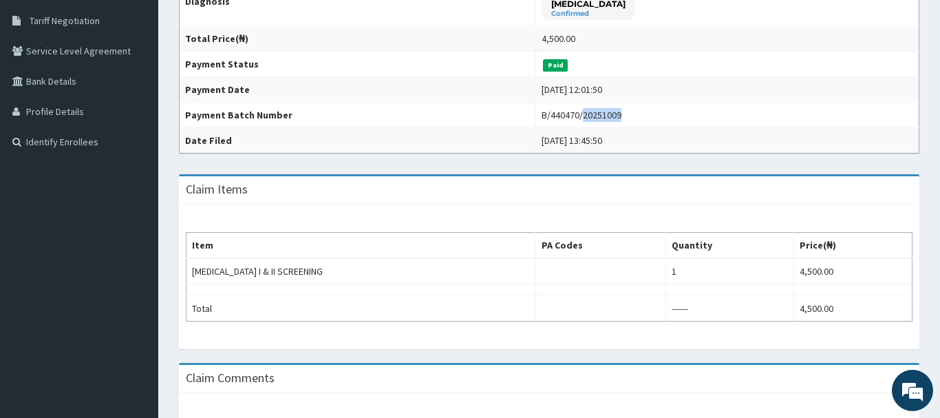
click at [599, 111] on div "B/440470/20251009" at bounding box center [581, 115] width 80 height 14
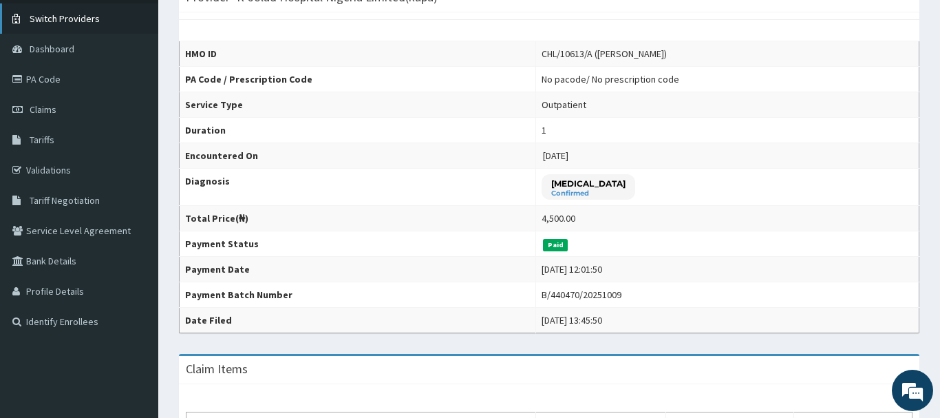
scroll to position [70, 0]
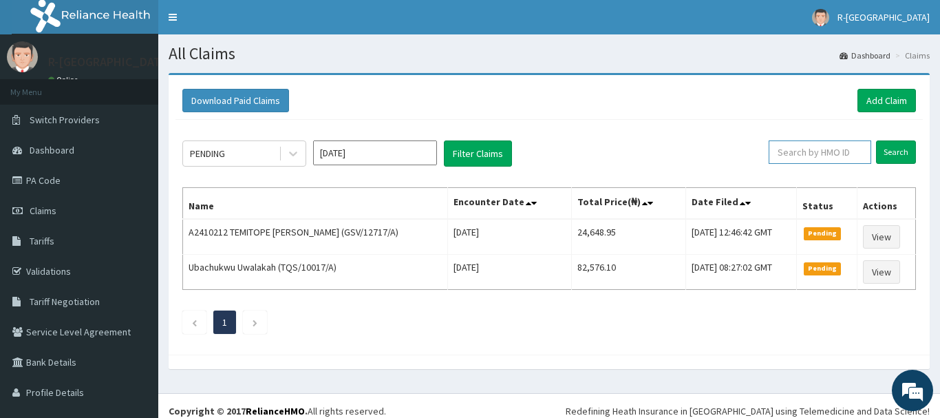
paste input "B/440470/20251009"
type input "B/440470/20251009"
click at [854, 151] on icon at bounding box center [857, 152] width 10 height 10
paste input "CHL/10613/A"
type input "CHL/10613/A"
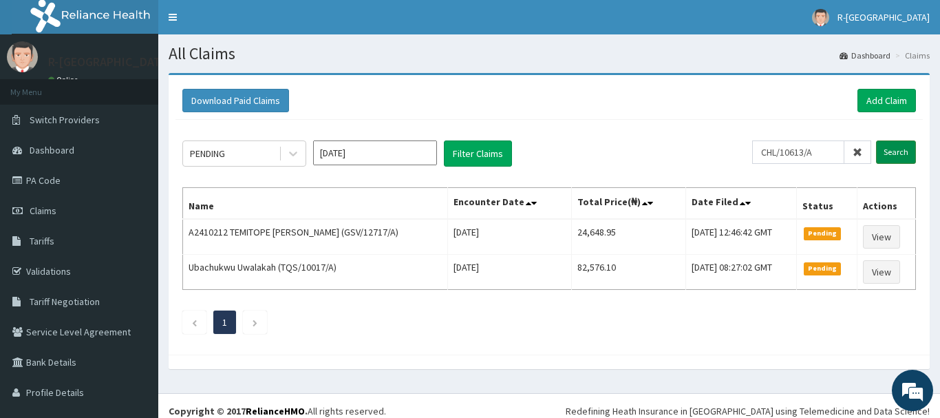
click at [898, 151] on input "Search" at bounding box center [896, 151] width 40 height 23
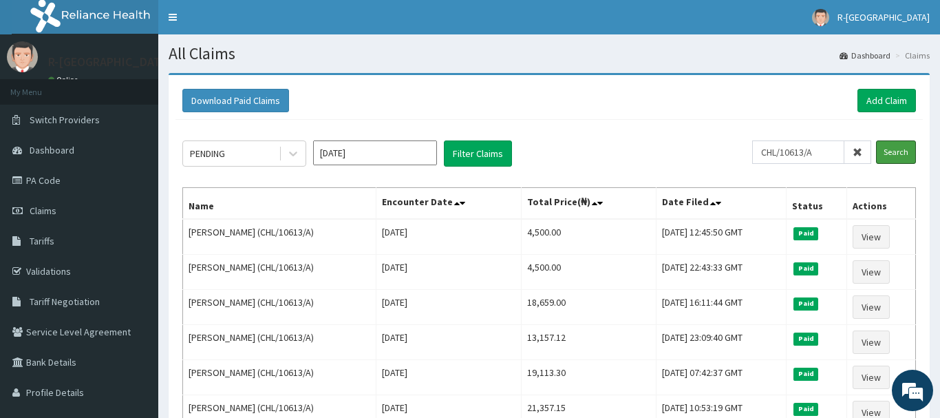
scroll to position [70, 0]
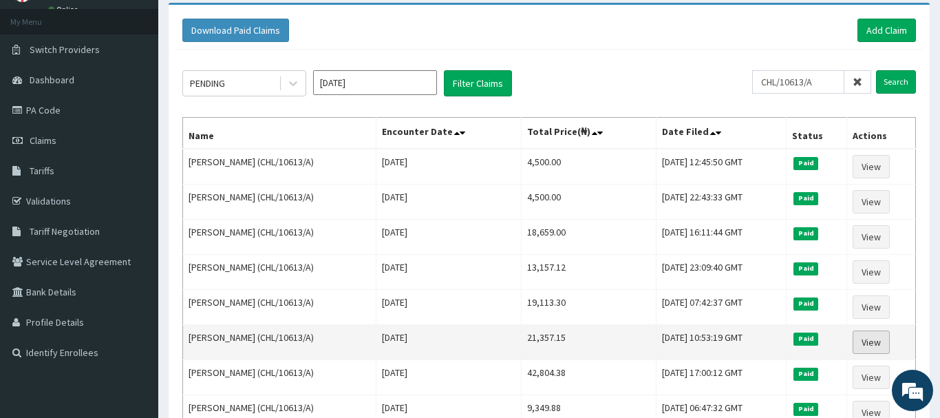
click at [874, 346] on link "View" at bounding box center [870, 341] width 37 height 23
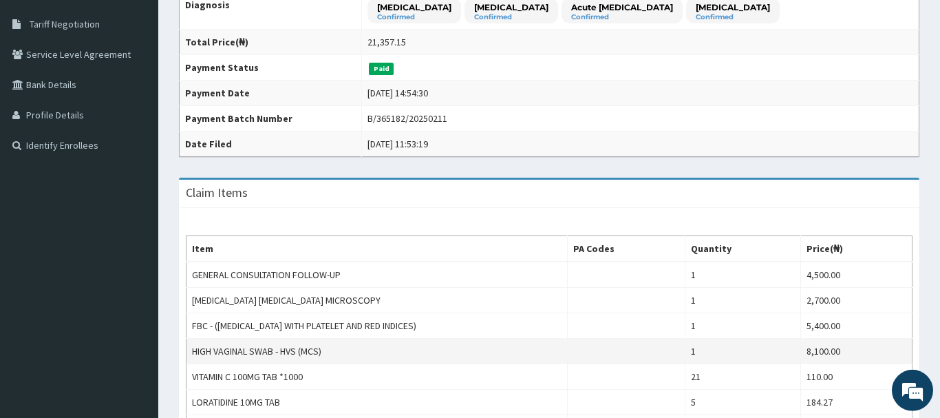
scroll to position [351, 0]
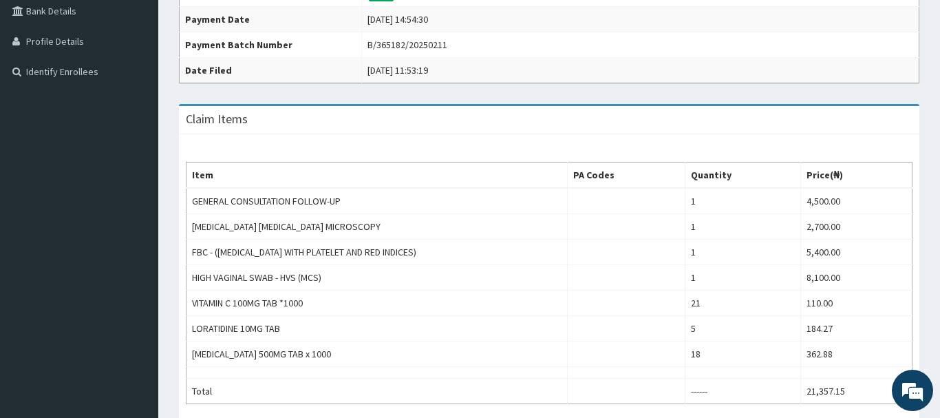
click at [391, 40] on div "B/365182/20250211" at bounding box center [407, 45] width 80 height 14
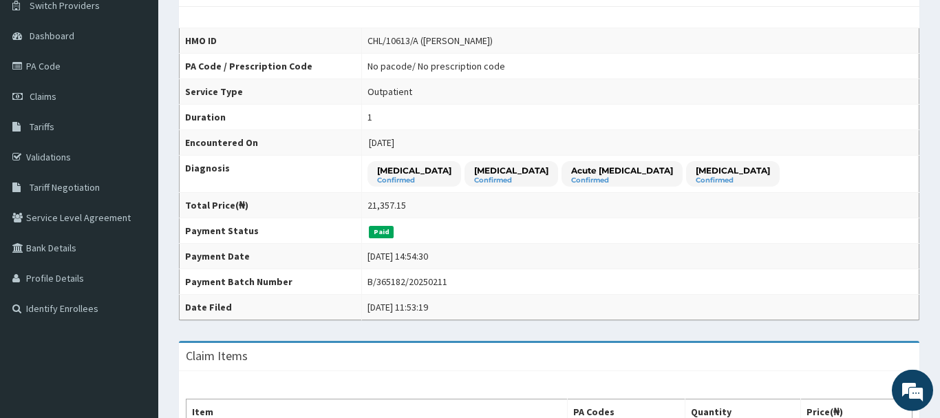
scroll to position [70, 0]
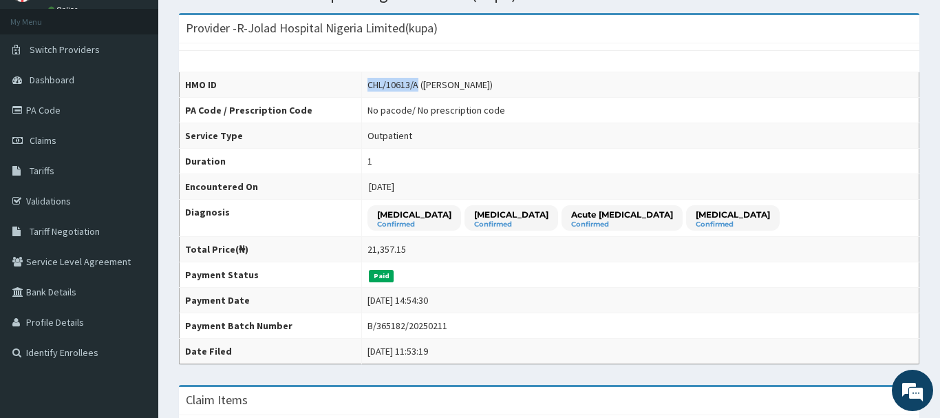
drag, startPoint x: 424, startPoint y: 84, endPoint x: 374, endPoint y: 85, distance: 49.5
click at [374, 85] on div "CHL/10613/A ([PERSON_NAME])" at bounding box center [429, 85] width 125 height 14
copy div "CHL/10613/A"
click at [43, 145] on link "Claims" at bounding box center [79, 140] width 158 height 30
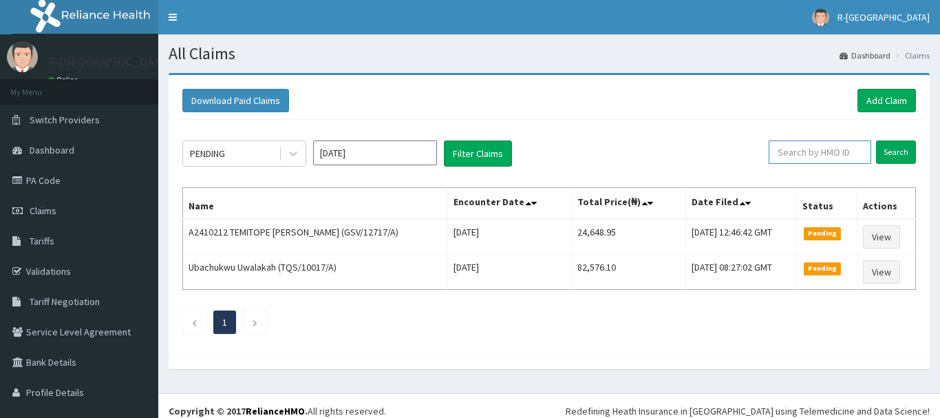
drag, startPoint x: 0, startPoint y: 0, endPoint x: 794, endPoint y: 155, distance: 808.9
paste input "CHL/10613/A"
type input "CHL/10613/A"
click at [889, 155] on input "Search" at bounding box center [896, 151] width 40 height 23
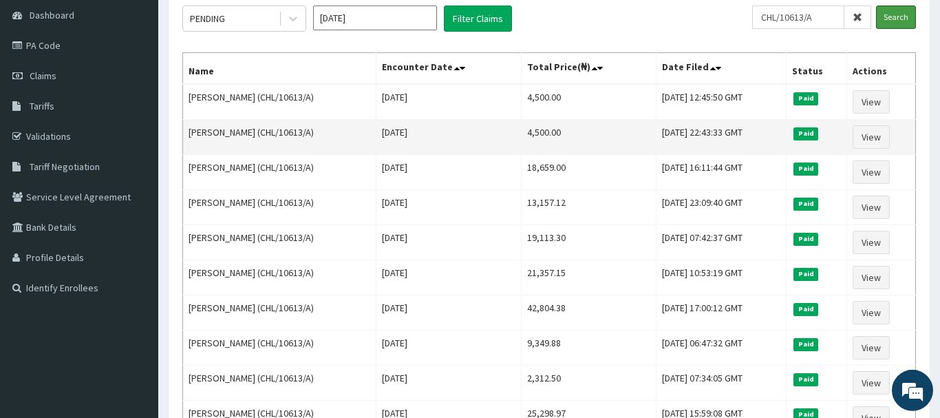
scroll to position [140, 0]
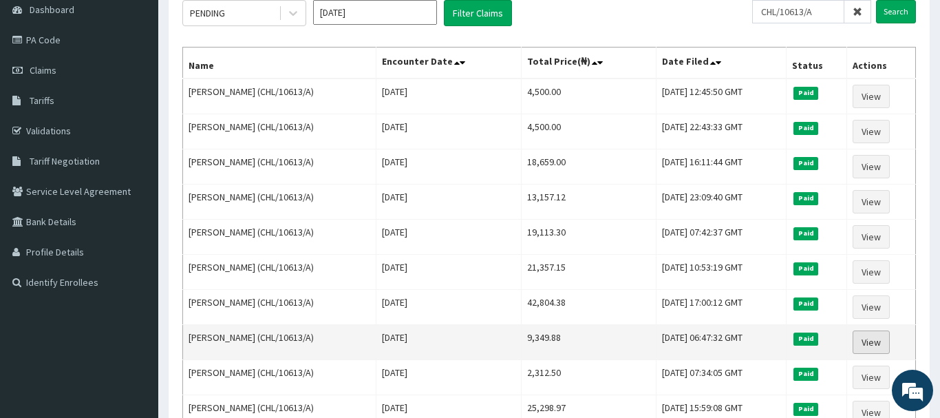
click at [866, 339] on link "View" at bounding box center [870, 341] width 37 height 23
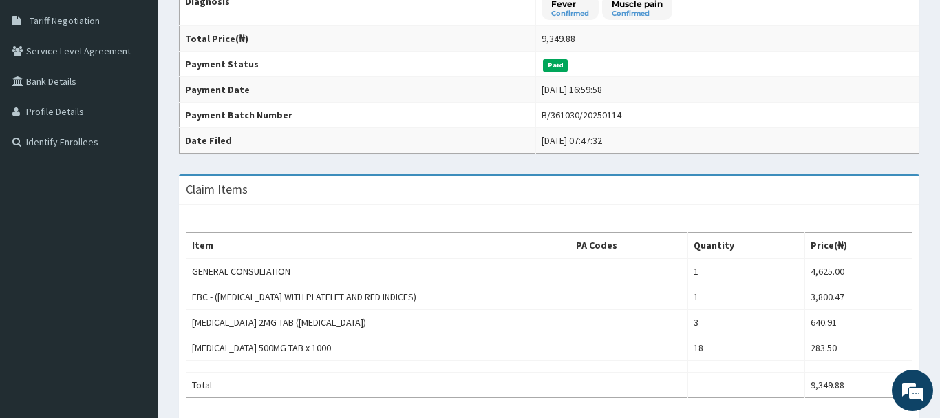
click at [552, 115] on div "B/361030/20250114" at bounding box center [581, 115] width 80 height 14
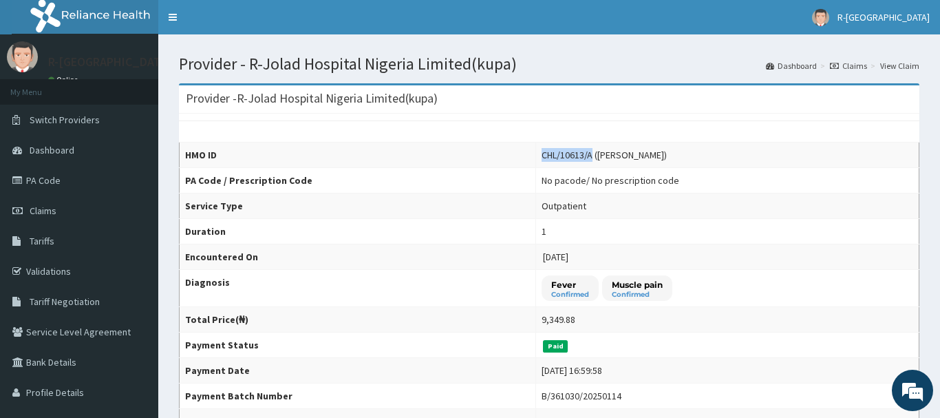
drag, startPoint x: 585, startPoint y: 152, endPoint x: 524, endPoint y: 163, distance: 61.5
click at [524, 163] on tr "HMO ID CHL/10613/A (Ofonime Ezema)" at bounding box center [550, 154] width 740 height 25
copy tr "CHL/10613/A"
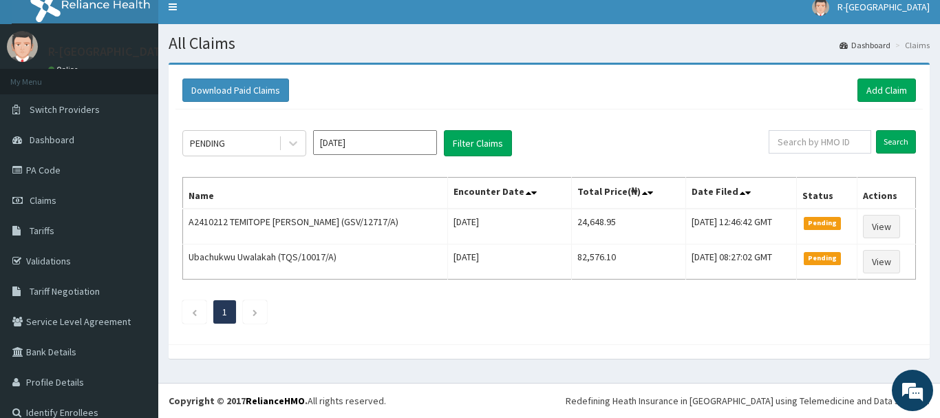
scroll to position [10, 0]
paste input "CHL/10613/A"
click at [789, 139] on input "CHL/10613/A" at bounding box center [798, 141] width 92 height 23
type input "CHL/10613/A"
click at [901, 139] on input "Search" at bounding box center [896, 141] width 40 height 23
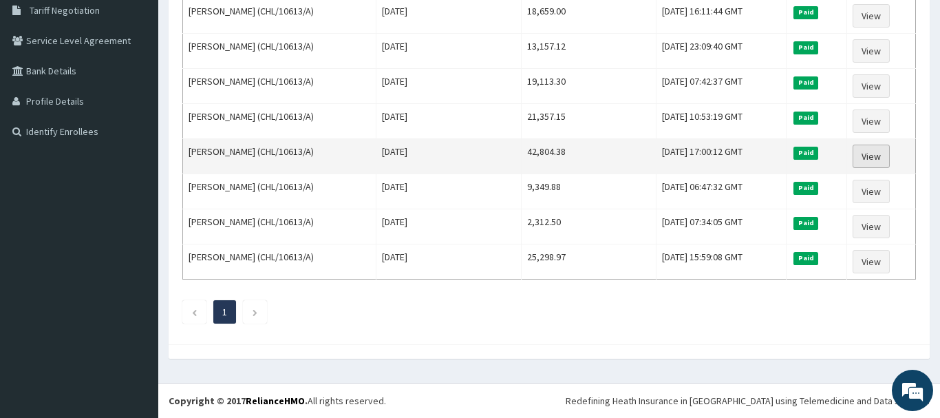
scroll to position [0, 0]
click at [870, 157] on link "View" at bounding box center [870, 155] width 37 height 23
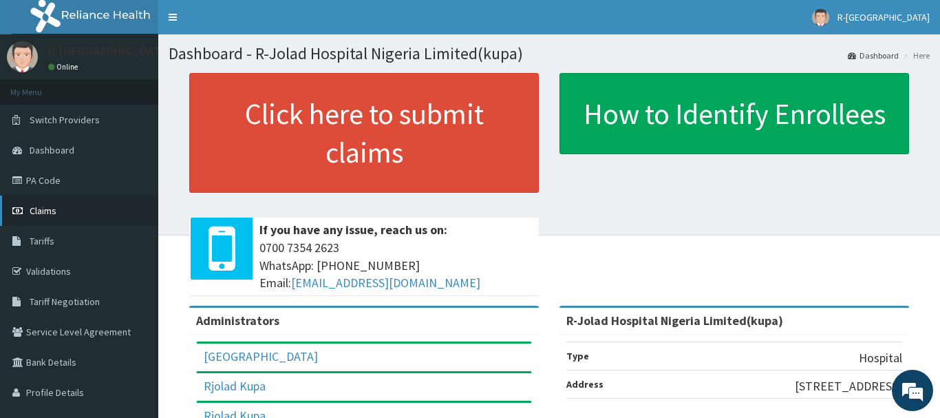
click at [48, 211] on span "Claims" at bounding box center [43, 210] width 27 height 12
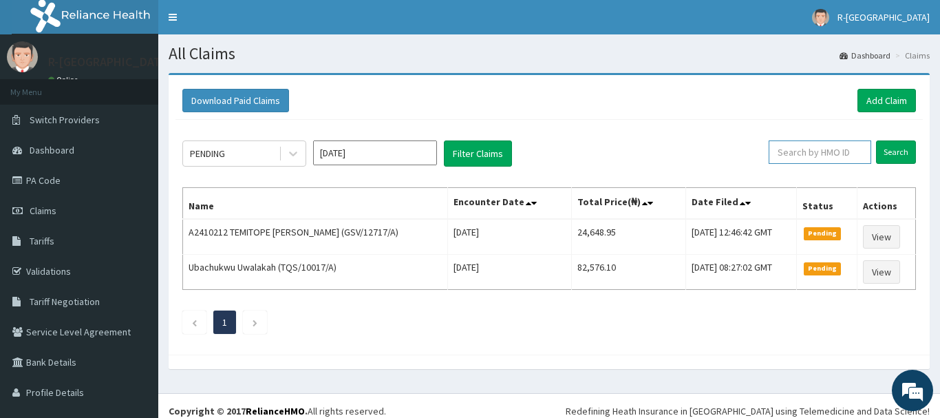
paste input "CHL/10613/A"
click at [788, 148] on input "CHL/10613/A" at bounding box center [798, 151] width 92 height 23
type input "CHL/10613/A"
click at [898, 152] on input "Search" at bounding box center [896, 151] width 40 height 23
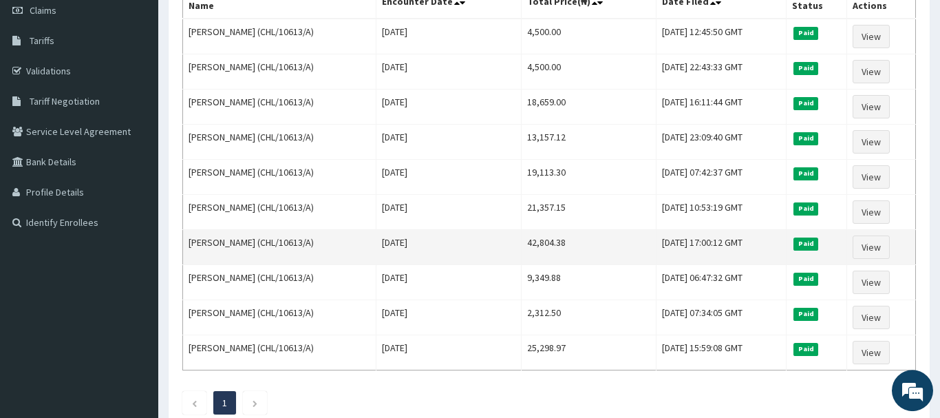
scroll to position [211, 0]
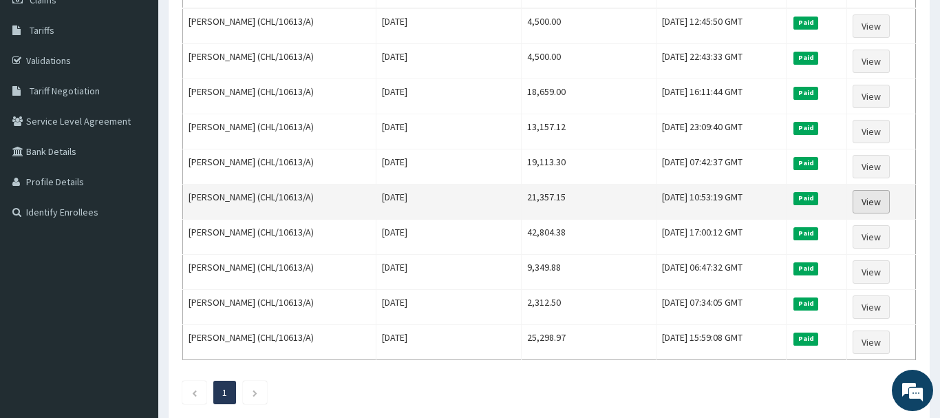
click at [870, 199] on link "View" at bounding box center [870, 201] width 37 height 23
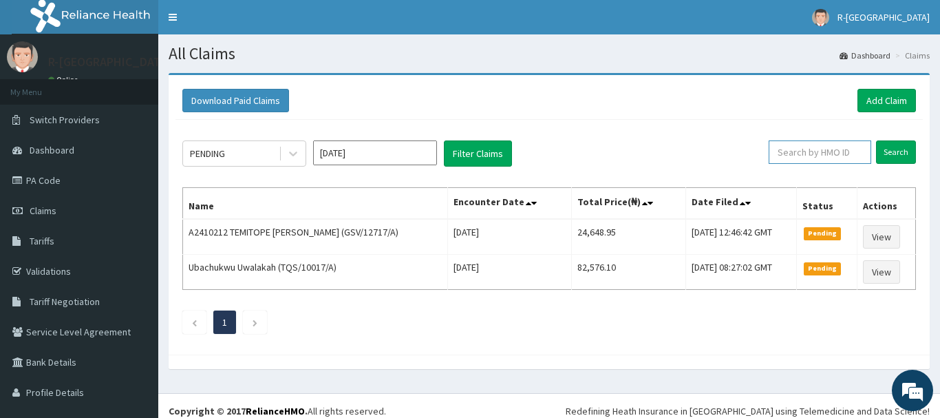
paste input "CHL/10613/A"
click at [788, 149] on input "CHL/10613/A" at bounding box center [798, 151] width 92 height 23
type input "CHL/10613/A"
click at [896, 149] on input "Search" at bounding box center [896, 151] width 40 height 23
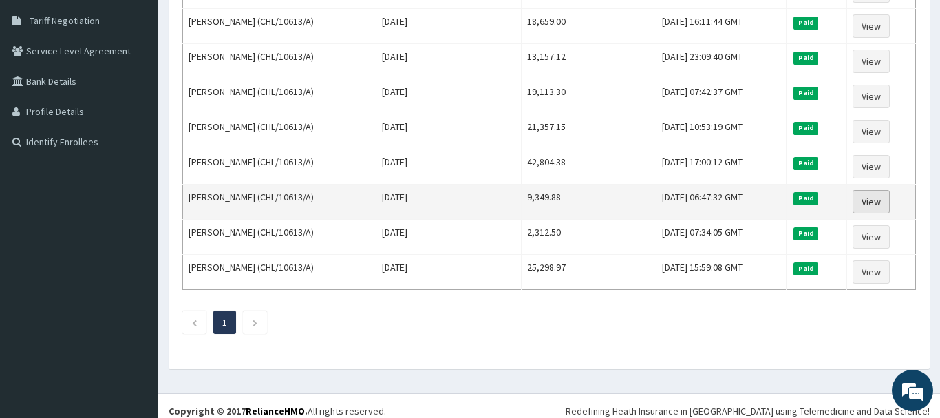
click at [877, 197] on link "View" at bounding box center [870, 201] width 37 height 23
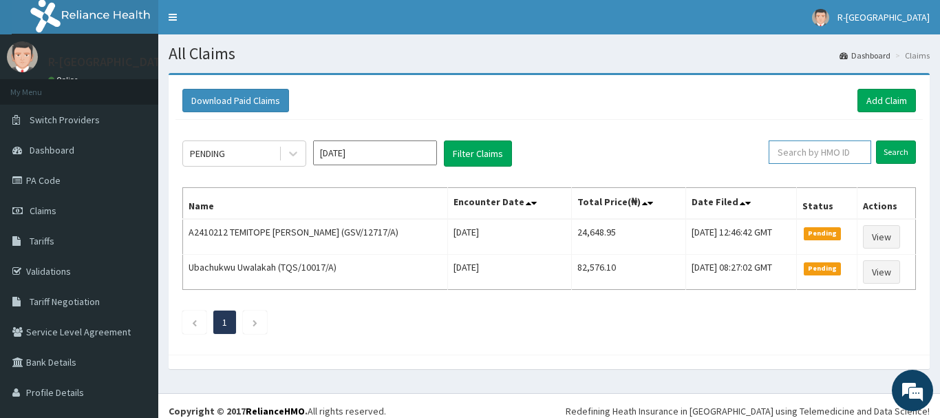
paste input "CHL/10613/A"
click at [789, 152] on input "CHL/10613/A" at bounding box center [798, 151] width 92 height 23
type input "CHL/10613/A"
click at [898, 148] on input "Search" at bounding box center [896, 151] width 40 height 23
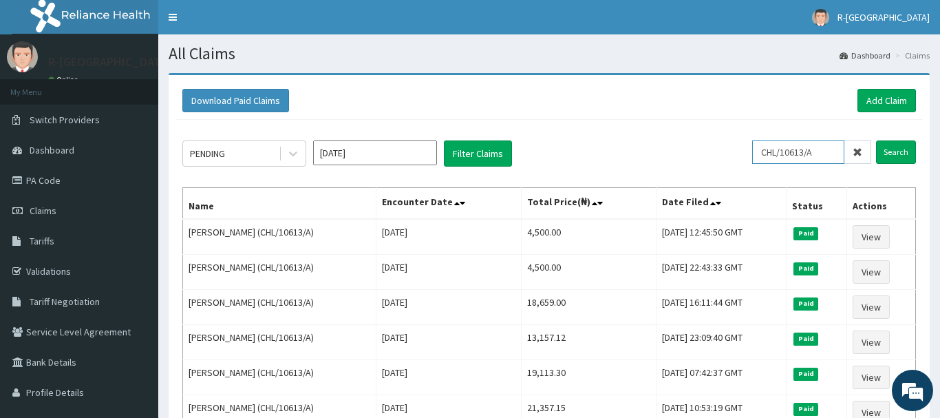
click at [771, 149] on input "CHL/10613/A" at bounding box center [798, 151] width 92 height 23
click at [896, 158] on input "Search" at bounding box center [896, 151] width 40 height 23
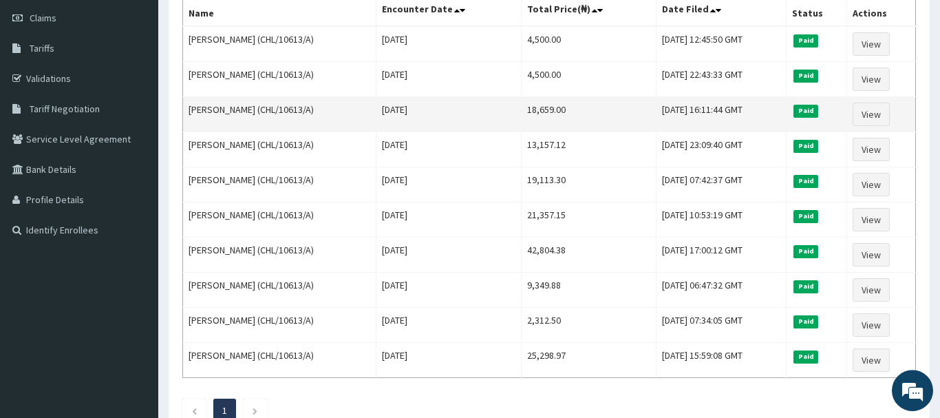
scroll to position [211, 0]
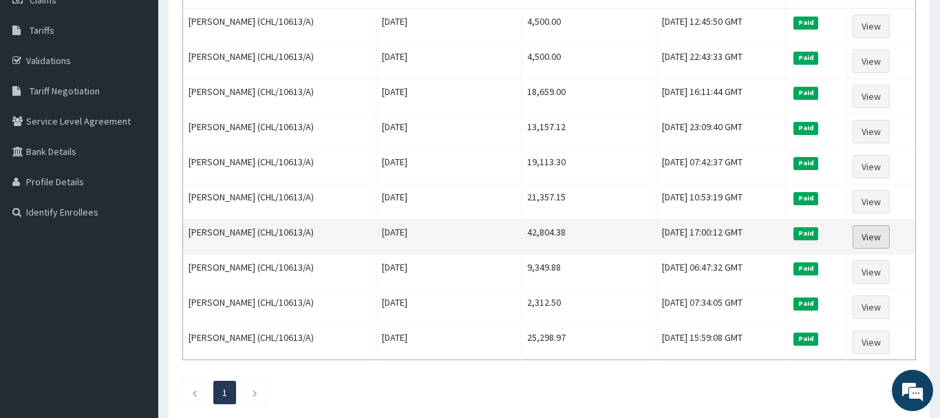
click at [873, 239] on link "View" at bounding box center [870, 236] width 37 height 23
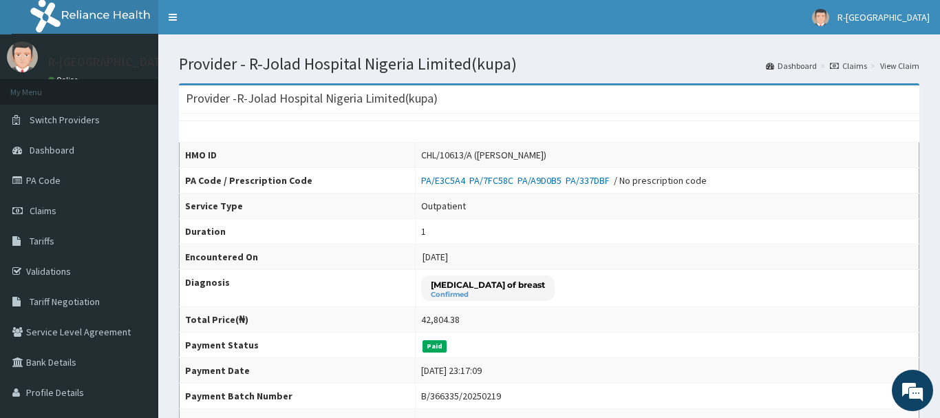
scroll to position [281, 0]
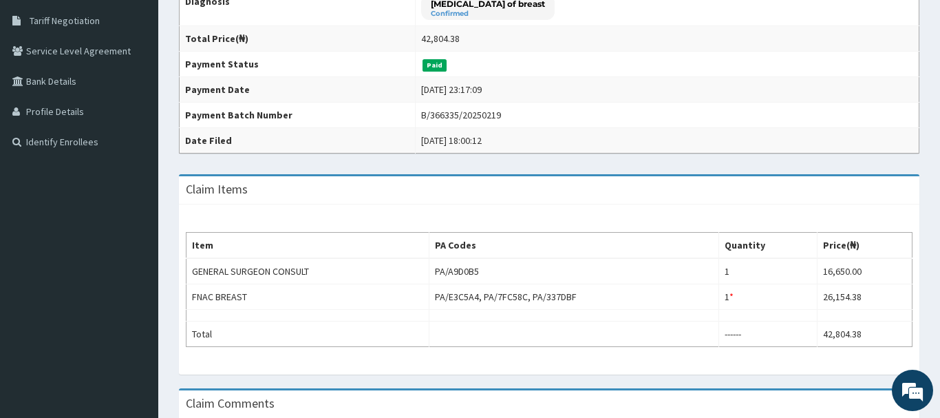
click at [431, 109] on div "B/366335/20250219" at bounding box center [461, 115] width 80 height 14
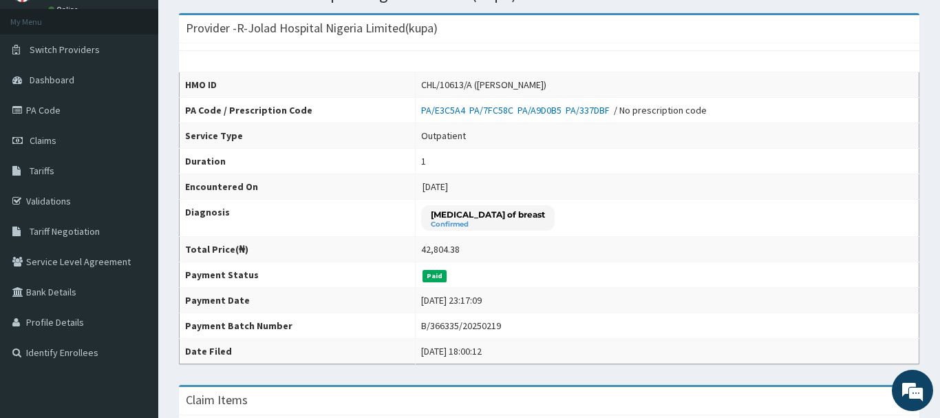
scroll to position [0, 0]
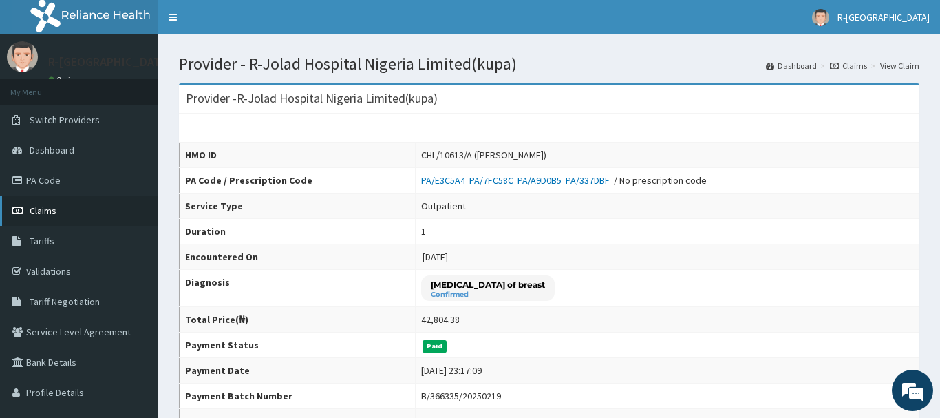
click at [41, 209] on span "Claims" at bounding box center [43, 210] width 27 height 12
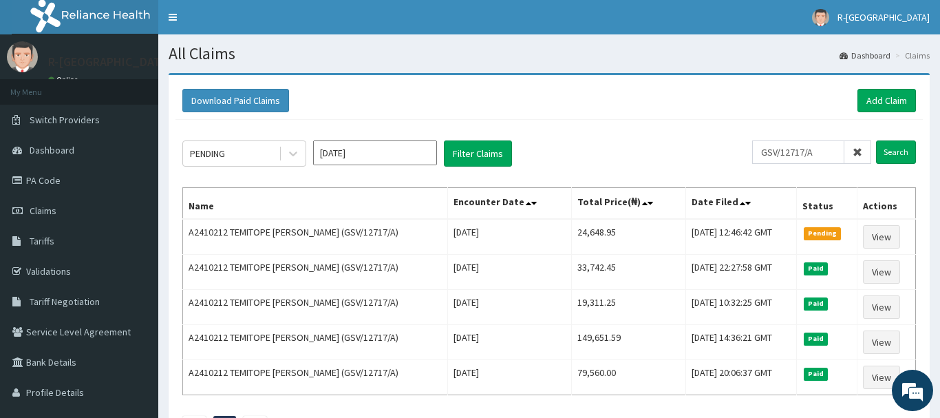
click at [859, 153] on icon at bounding box center [857, 152] width 10 height 10
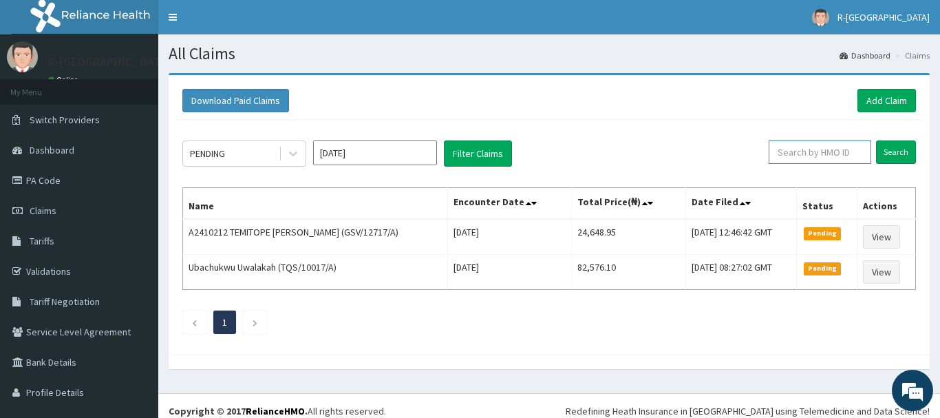
paste input "avl/10242/C"
type input "avl/10242/C"
click at [900, 151] on input "Search" at bounding box center [896, 151] width 40 height 23
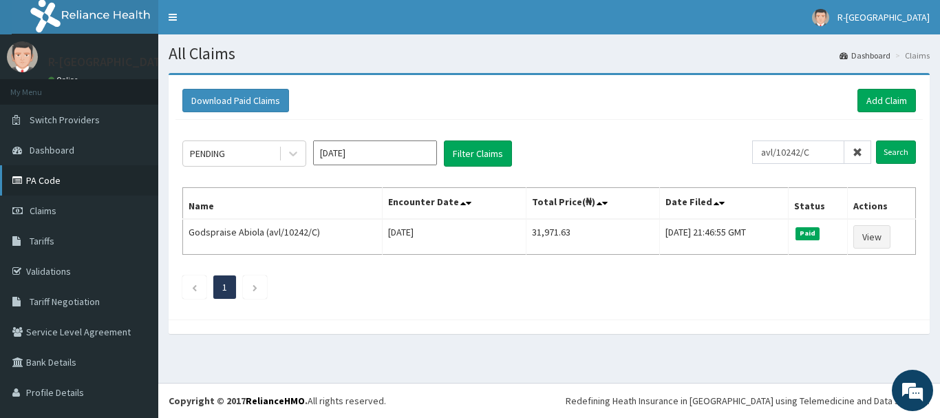
click at [49, 175] on link "PA Code" at bounding box center [79, 180] width 158 height 30
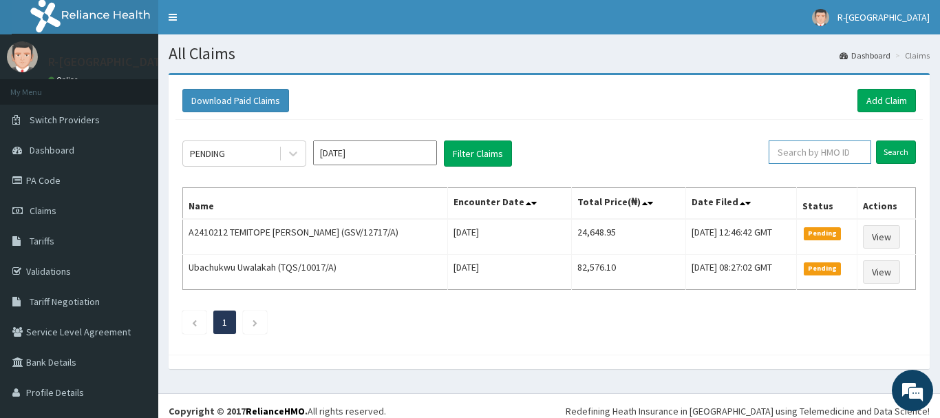
click at [801, 154] on input "text" at bounding box center [819, 151] width 102 height 23
paste input "avl/10242/C"
type input "avl/10242/C"
click at [894, 149] on input "Search" at bounding box center [896, 151] width 40 height 23
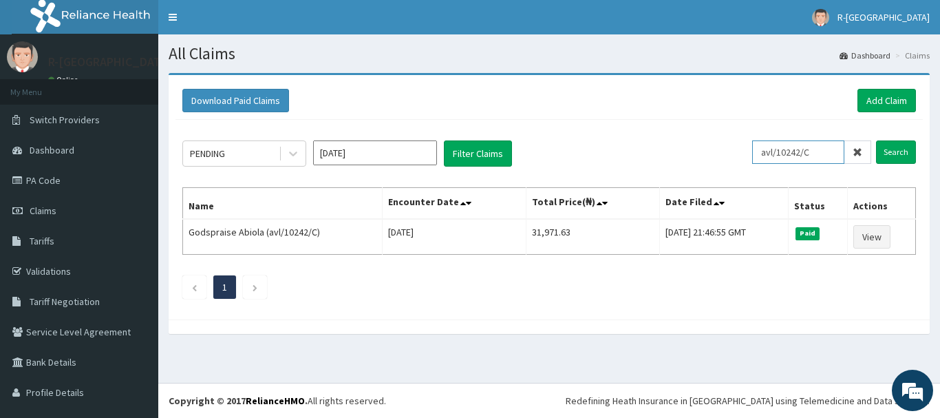
click at [770, 151] on input "avl/10242/C" at bounding box center [798, 151] width 92 height 23
click at [895, 149] on input "Search" at bounding box center [896, 151] width 40 height 23
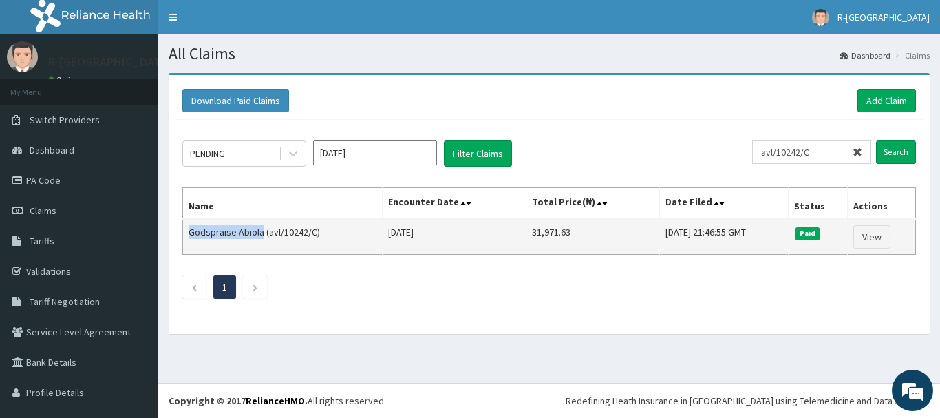
drag, startPoint x: 260, startPoint y: 230, endPoint x: 188, endPoint y: 234, distance: 71.6
click at [188, 234] on td "Godspraise Abiola (avl/10242/C)" at bounding box center [282, 237] width 199 height 36
copy td "Godspraise Abiola"
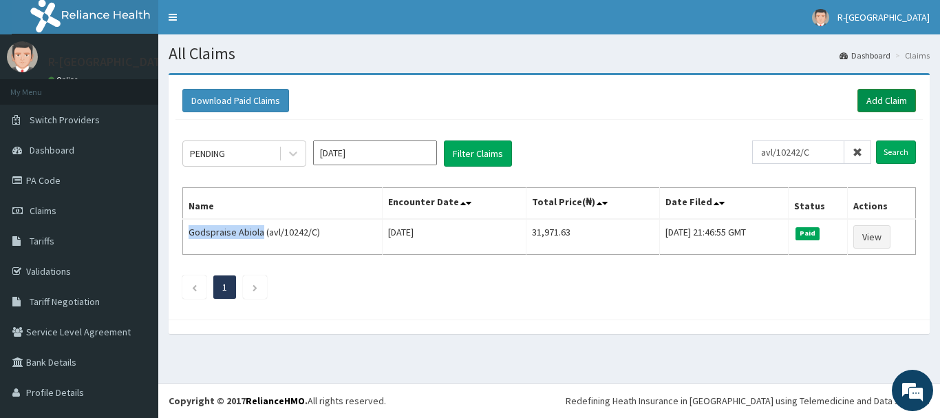
click at [885, 100] on link "Add Claim" at bounding box center [886, 100] width 58 height 23
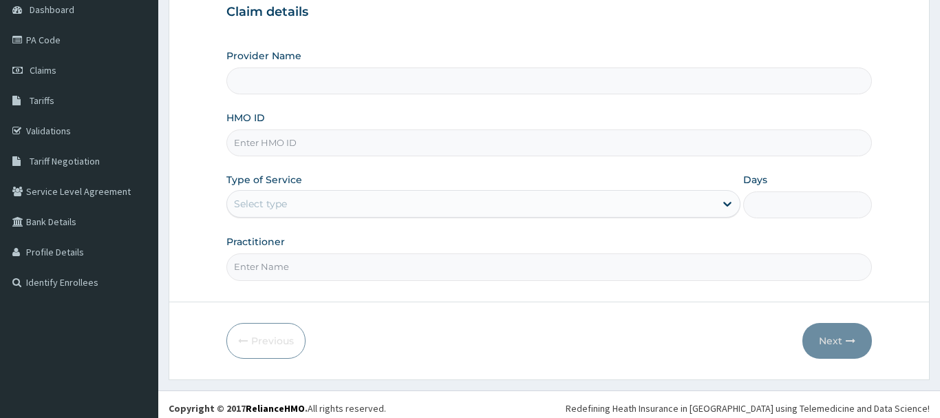
scroll to position [140, 0]
click at [255, 140] on input "HMO ID" at bounding box center [548, 142] width 645 height 27
paste input "avl/10242/C"
type input "avl/10242/C"
click at [264, 208] on div "Select type" at bounding box center [260, 204] width 53 height 14
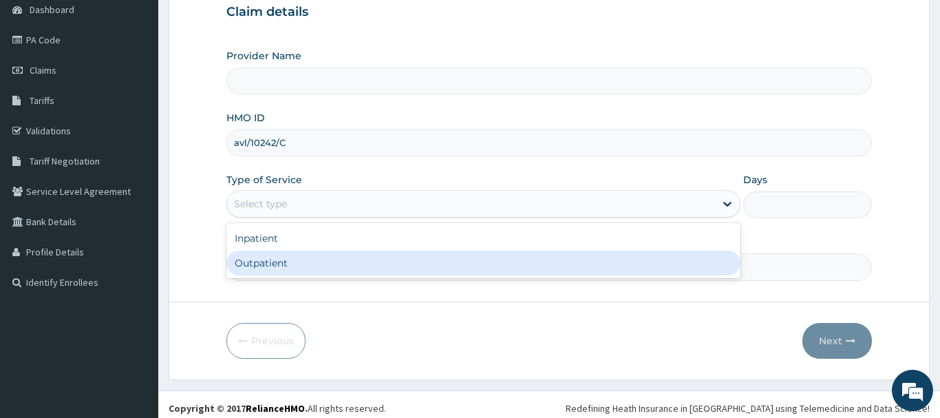
click at [261, 268] on div "Outpatient" at bounding box center [483, 262] width 515 height 25
type input "1"
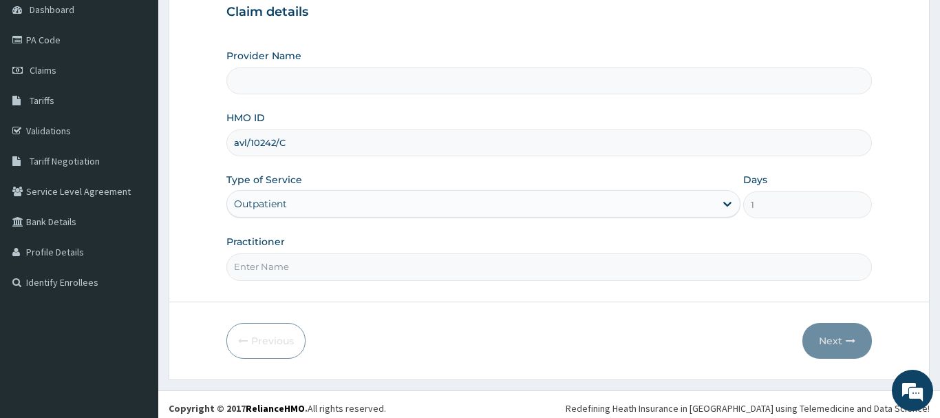
type input "R-Jolad Hospital Nigeria Limited(kupa)"
click at [259, 271] on input "Practitioner" at bounding box center [548, 266] width 645 height 27
paste input "[PERSON_NAME]"
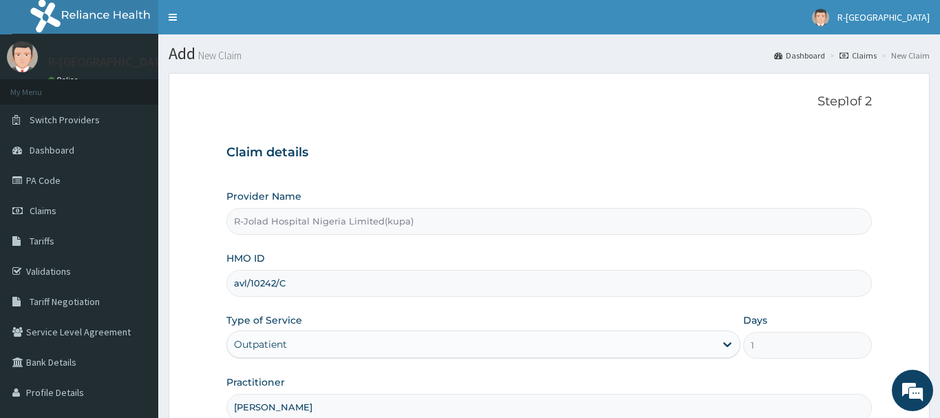
type input "[PERSON_NAME]"
drag, startPoint x: 288, startPoint y: 284, endPoint x: 229, endPoint y: 289, distance: 58.7
click at [229, 289] on input "avl/10242/C" at bounding box center [548, 283] width 645 height 27
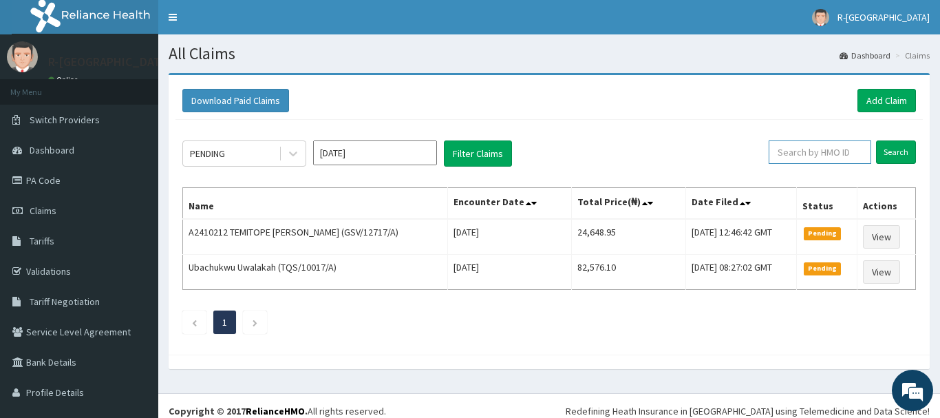
drag, startPoint x: 786, startPoint y: 155, endPoint x: 797, endPoint y: 148, distance: 13.0
paste input "avl/10242/C"
type input "avl/10242/C"
click at [894, 156] on input "Search" at bounding box center [896, 151] width 40 height 23
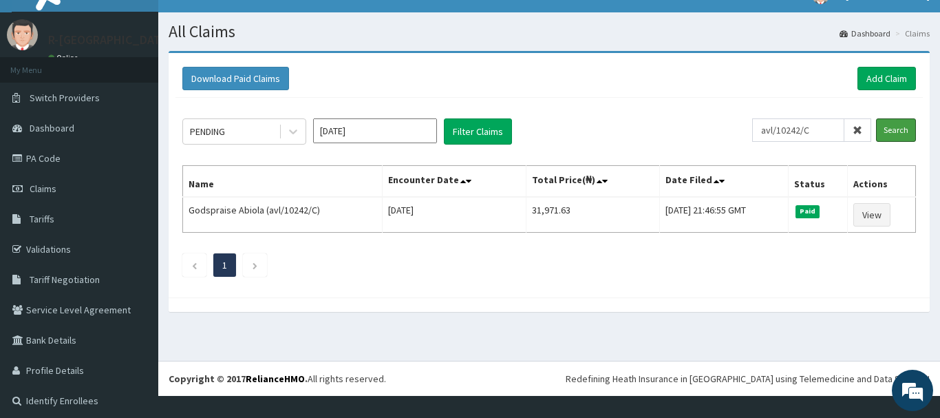
scroll to position [27, 0]
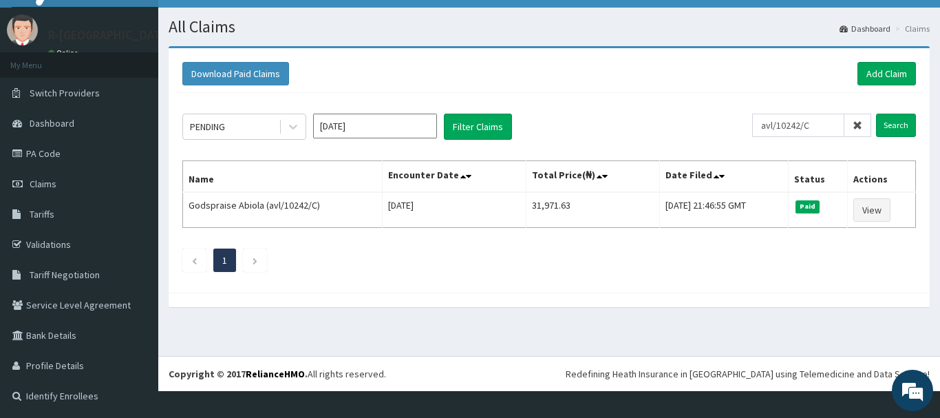
click at [859, 125] on icon at bounding box center [857, 125] width 10 height 10
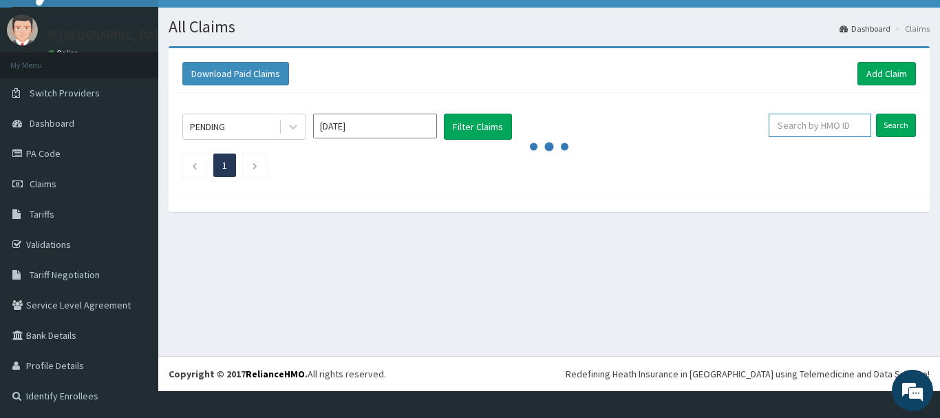
paste input "TLC/10354/D"
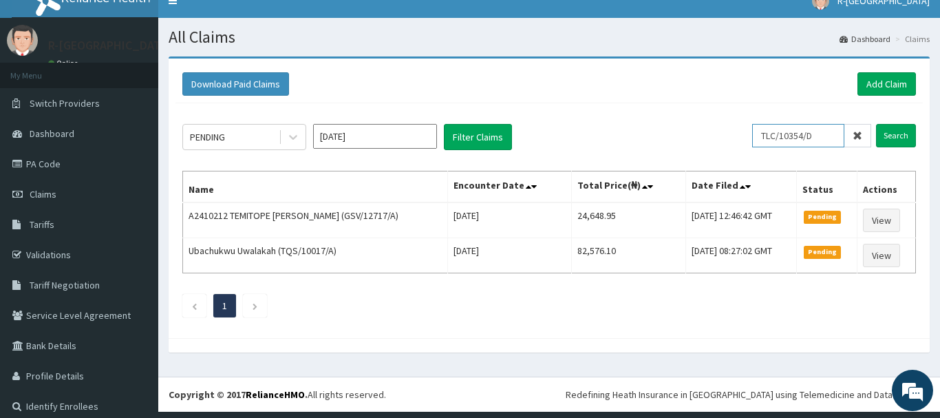
scroll to position [17, 0]
click at [896, 137] on input "Search" at bounding box center [896, 135] width 40 height 23
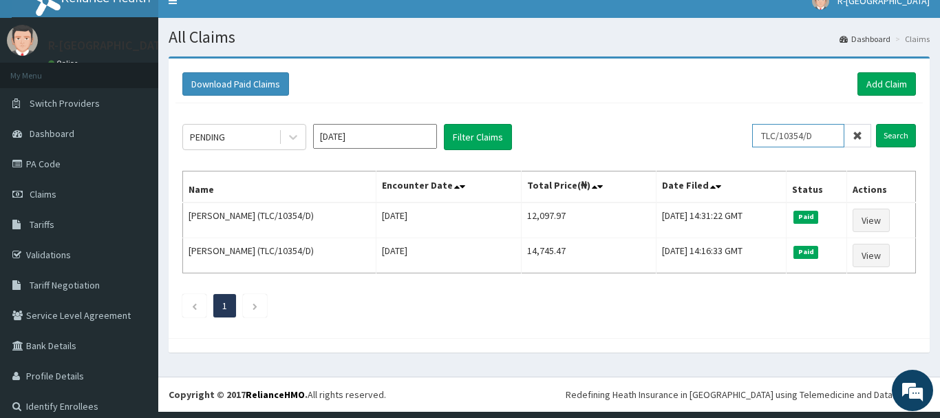
click at [822, 136] on input "TLC/10354/D" at bounding box center [798, 135] width 92 height 23
click at [892, 133] on input "Search" at bounding box center [896, 135] width 40 height 23
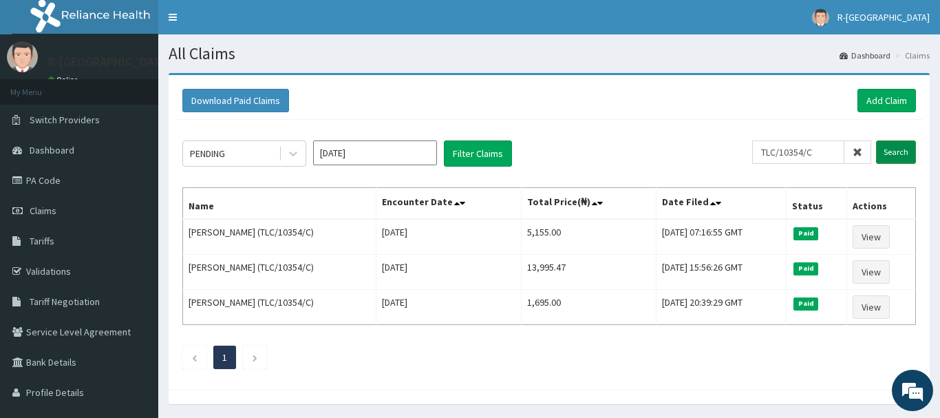
scroll to position [0, 0]
click at [821, 151] on input "TLC/10354/C" at bounding box center [798, 151] width 92 height 23
click at [900, 152] on input "Search" at bounding box center [896, 151] width 40 height 23
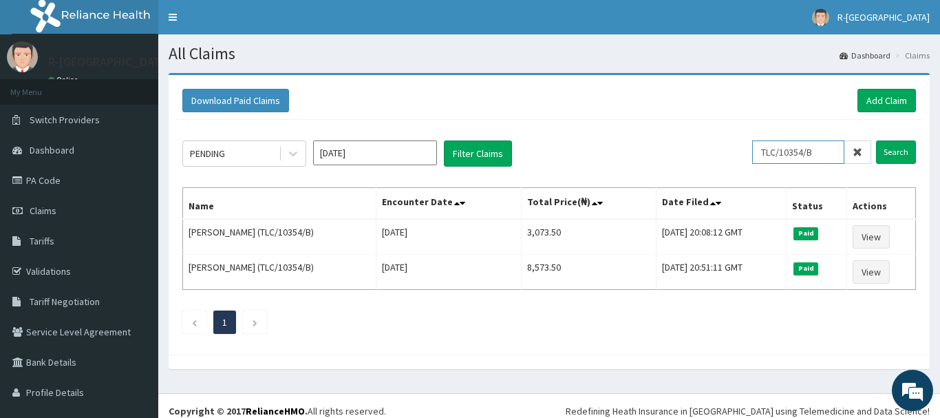
click at [823, 149] on input "TLC/10354/B" at bounding box center [798, 151] width 92 height 23
type input "TLC/10354/A"
click at [897, 158] on input "Search" at bounding box center [896, 151] width 40 height 23
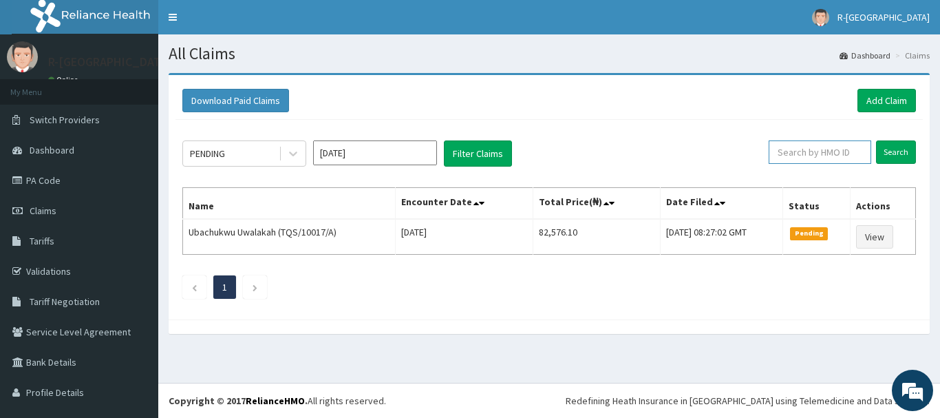
click at [803, 146] on input "text" at bounding box center [819, 151] width 102 height 23
paste input "TLC/10354/D"
click at [901, 151] on input "Search" at bounding box center [896, 151] width 40 height 23
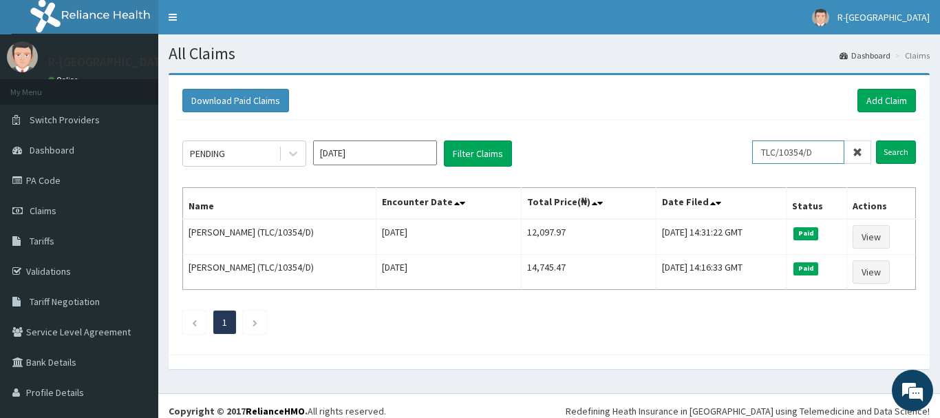
click at [821, 152] on input "TLC/10354/D" at bounding box center [798, 151] width 92 height 23
click at [889, 155] on input "Search" at bounding box center [896, 151] width 40 height 23
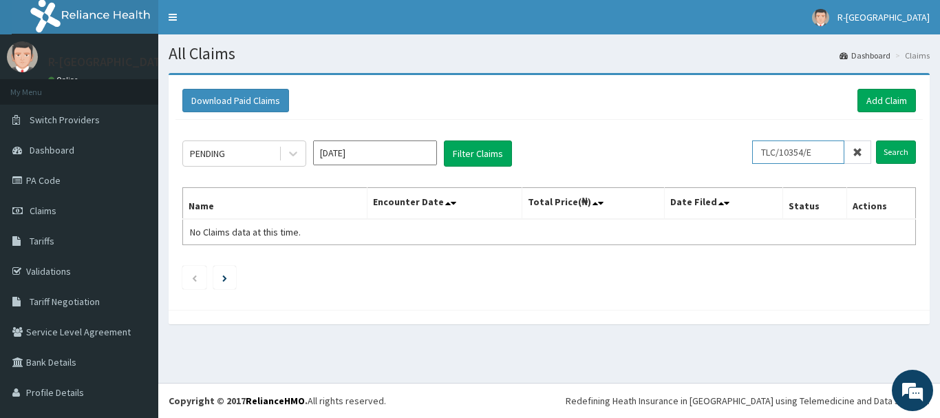
click at [820, 151] on input "TLC/10354/E" at bounding box center [798, 151] width 92 height 23
click at [892, 153] on input "Search" at bounding box center [896, 151] width 40 height 23
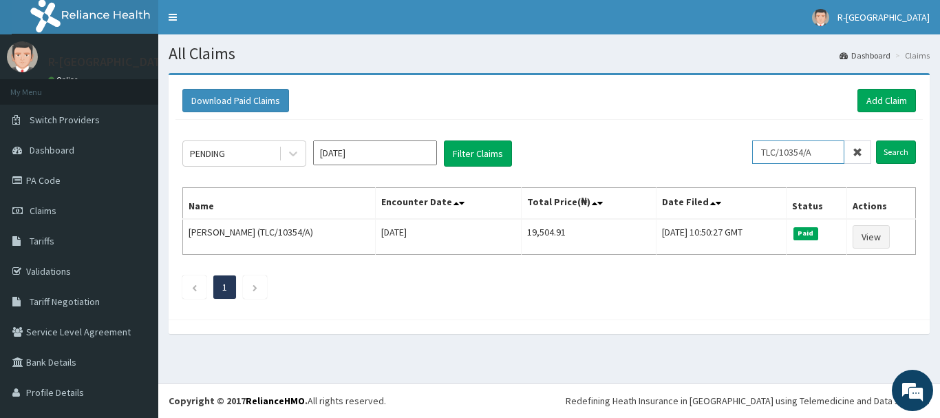
click at [819, 152] on input "TLC/10354/A" at bounding box center [798, 151] width 92 height 23
type input "TLC/10354/D"
click at [894, 151] on input "Search" at bounding box center [896, 151] width 40 height 23
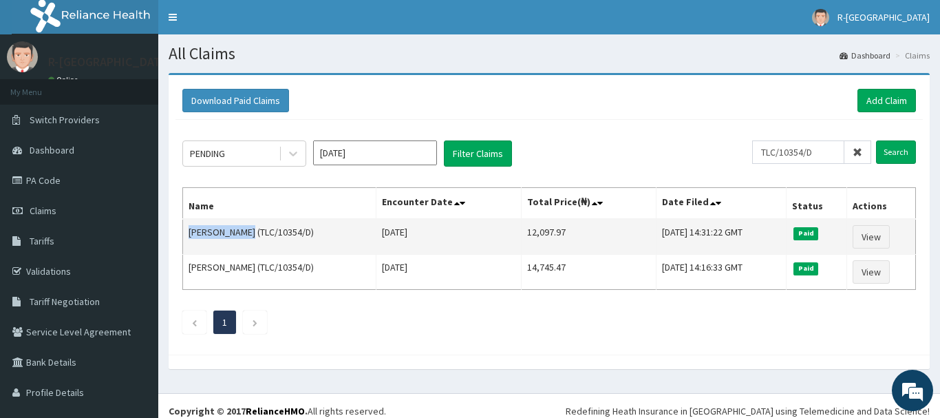
drag, startPoint x: 249, startPoint y: 231, endPoint x: 186, endPoint y: 237, distance: 63.5
click at [186, 237] on td "[PERSON_NAME] (TLC/10354/D)" at bounding box center [279, 237] width 193 height 36
copy td "[PERSON_NAME]"
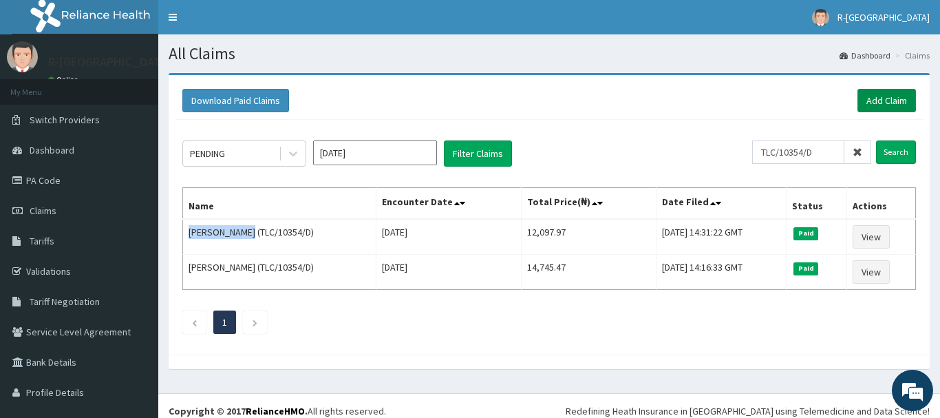
click at [887, 100] on link "Add Claim" at bounding box center [886, 100] width 58 height 23
click at [876, 100] on link "Add Claim" at bounding box center [886, 100] width 58 height 23
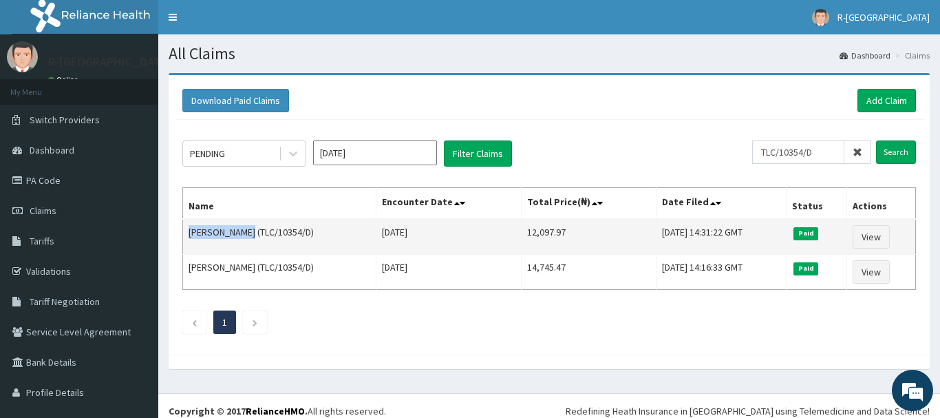
copy td "[PERSON_NAME]"
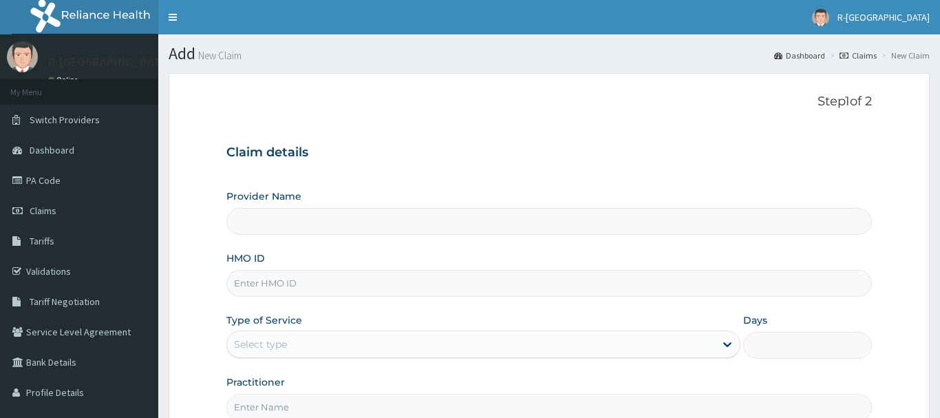
type input "R-Jolad Hospital Nigeria Limited(kupa)"
paste input "prn/10004/B"
type input "prn/10004/B"
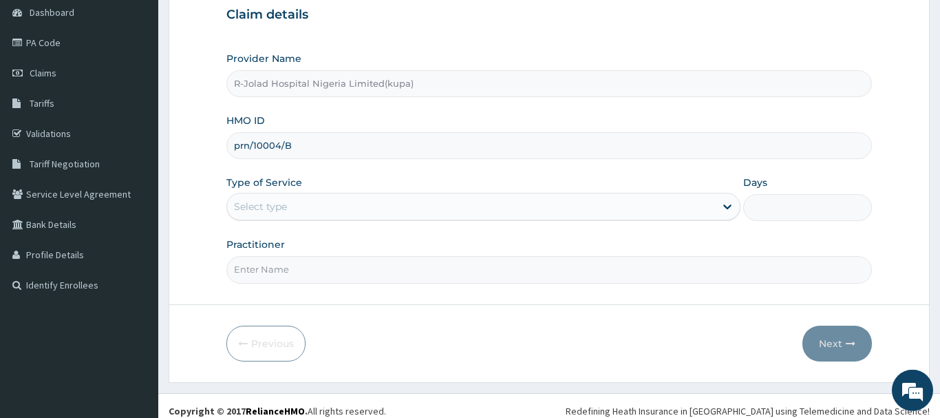
scroll to position [148, 0]
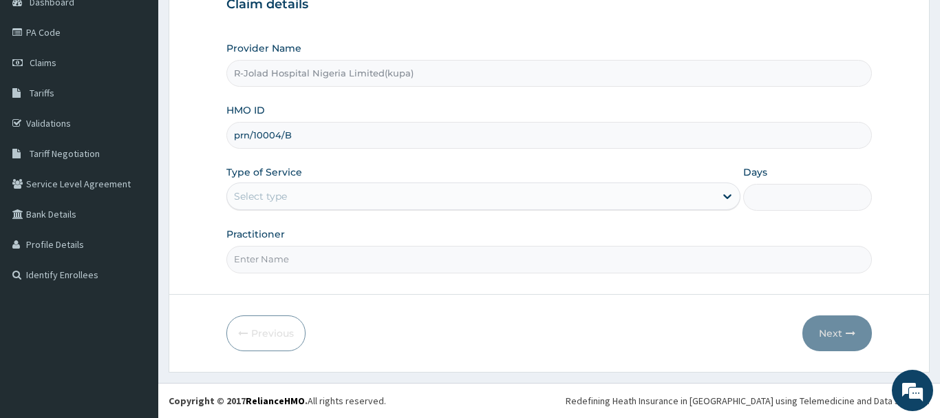
click at [247, 192] on div "Select type" at bounding box center [260, 196] width 53 height 14
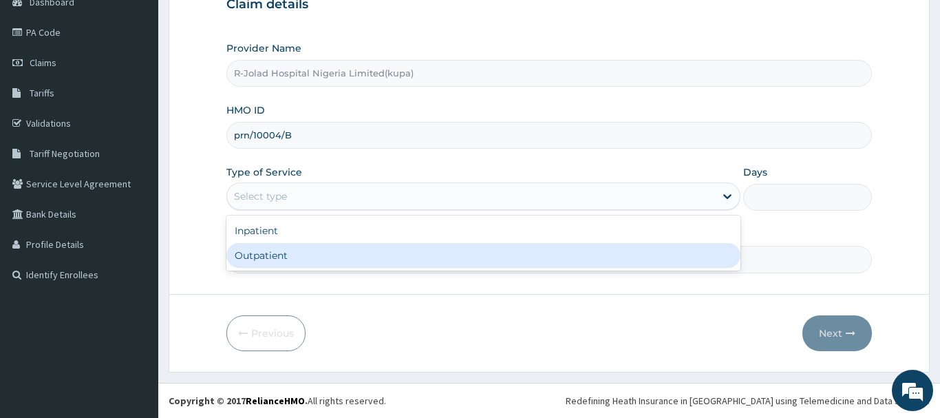
click at [257, 259] on div "Outpatient" at bounding box center [483, 255] width 515 height 25
type input "1"
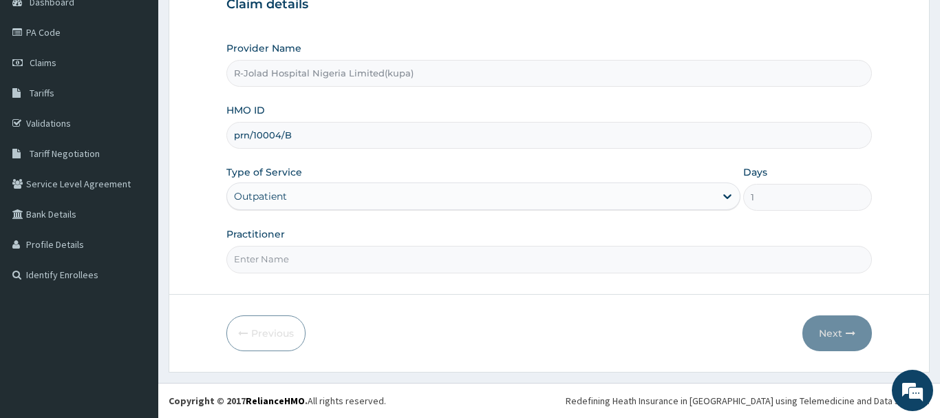
drag, startPoint x: 257, startPoint y: 261, endPoint x: 250, endPoint y: 264, distance: 7.1
click at [257, 261] on input "Practitioner" at bounding box center [548, 259] width 645 height 27
paste input "Elrufai Adike"
type input "Elrufai Adike"
click at [822, 326] on button "Next" at bounding box center [836, 333] width 69 height 36
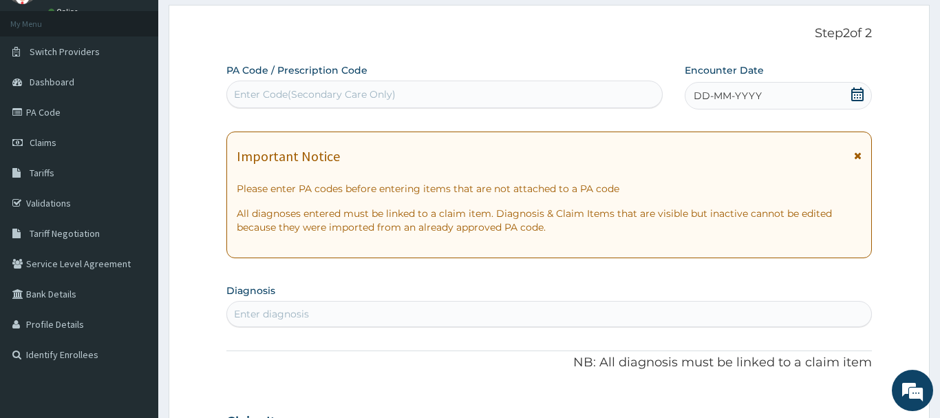
scroll to position [8, 0]
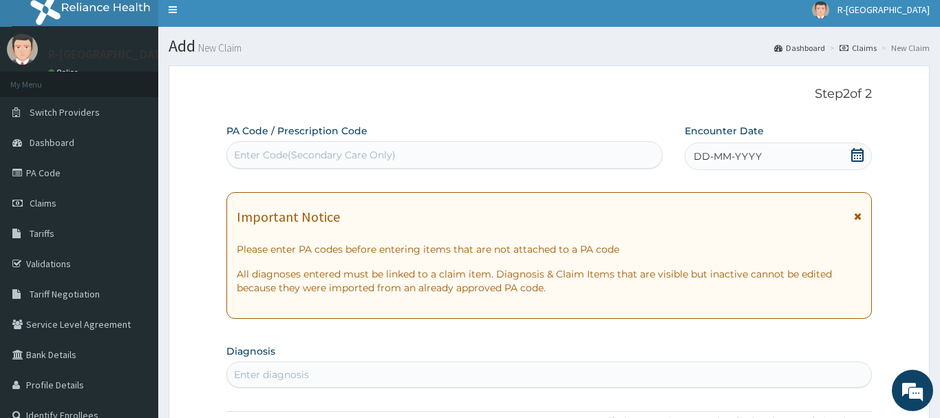
click at [856, 155] on icon at bounding box center [857, 155] width 14 height 14
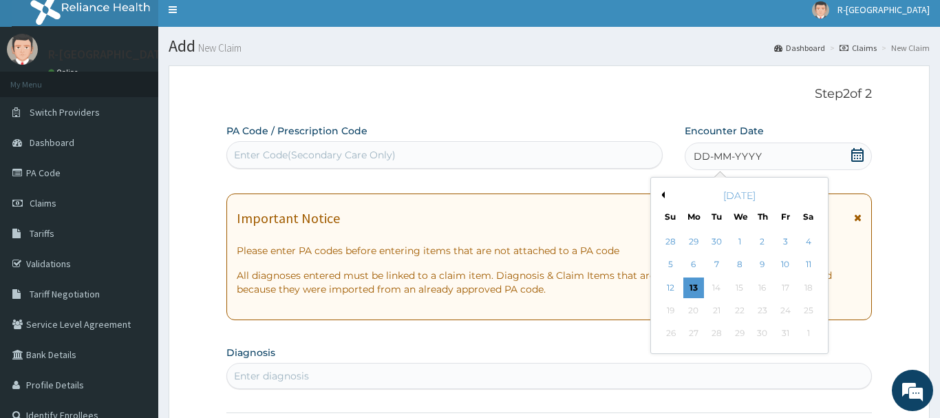
click at [662, 195] on button "Previous Month" at bounding box center [661, 194] width 7 height 7
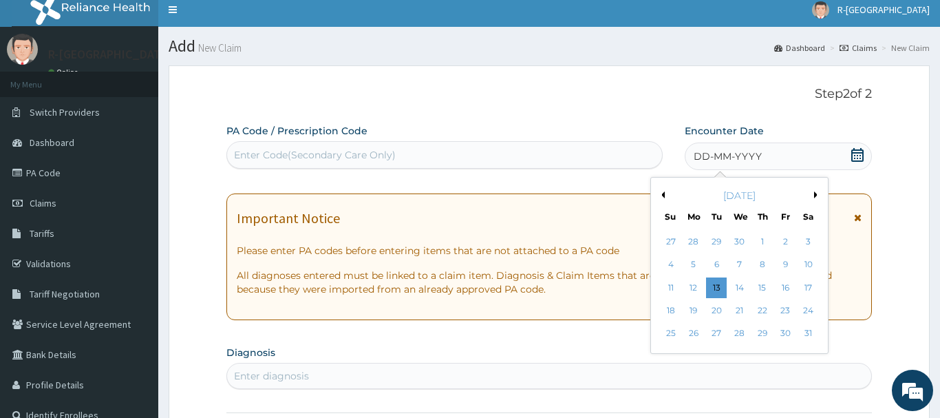
click at [662, 195] on button "Previous Month" at bounding box center [661, 194] width 7 height 7
click at [742, 265] on div "5" at bounding box center [739, 265] width 21 height 21
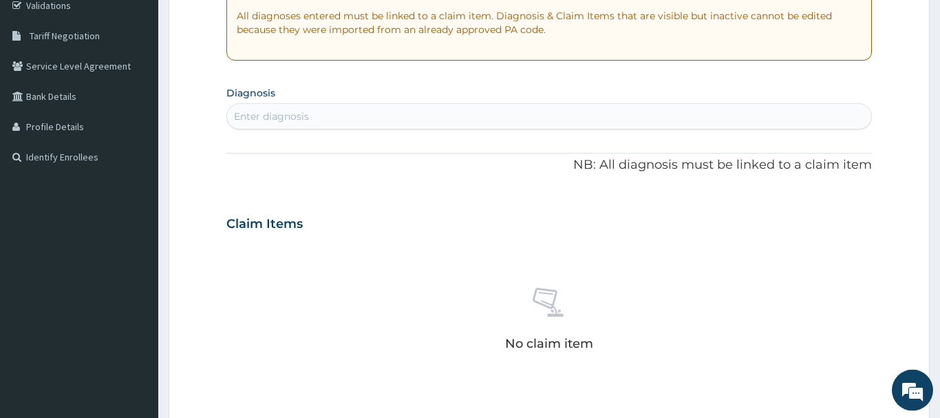
scroll to position [288, 0]
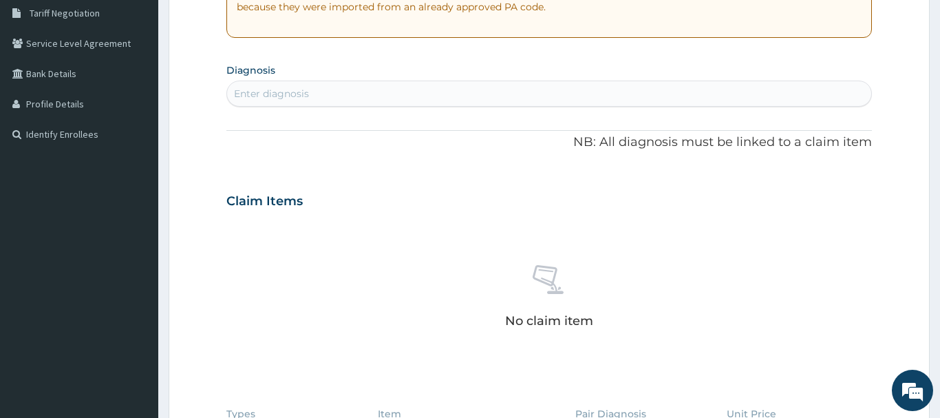
drag, startPoint x: 267, startPoint y: 91, endPoint x: 257, endPoint y: 94, distance: 10.0
click at [266, 91] on div "Enter diagnosis" at bounding box center [271, 94] width 75 height 14
type input "ACUTE UPPER"
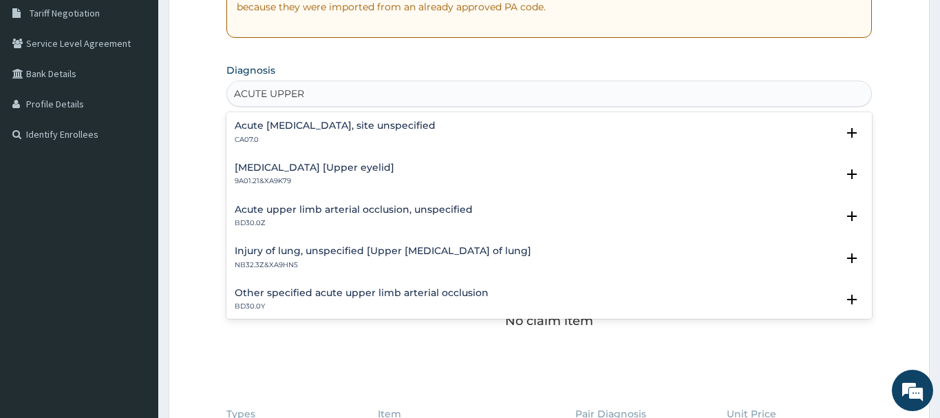
click at [347, 120] on h4 "Acute upper respiratory infection, site unspecified" at bounding box center [335, 125] width 201 height 10
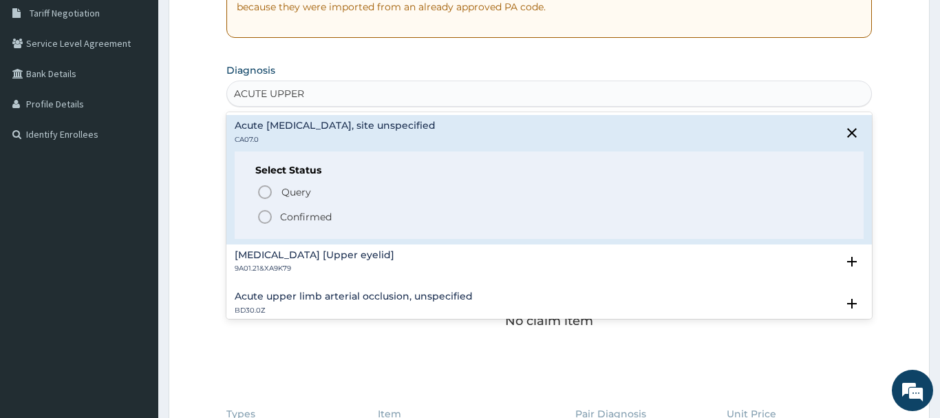
click at [267, 219] on icon "status option filled" at bounding box center [265, 216] width 17 height 17
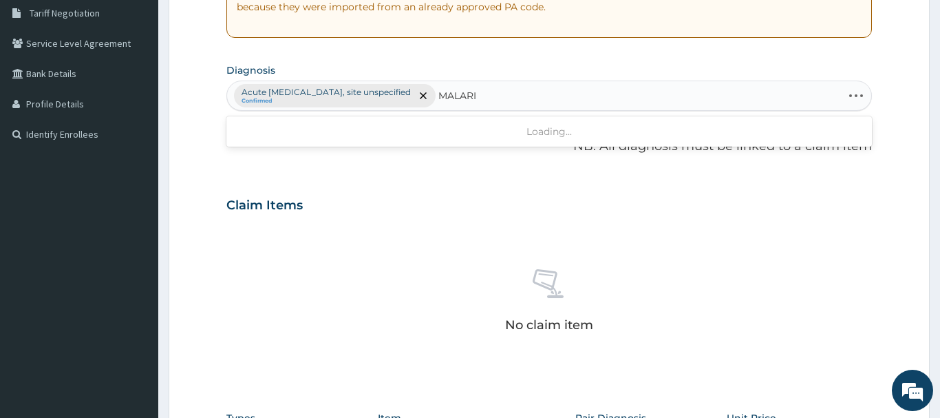
type input "MALARIA"
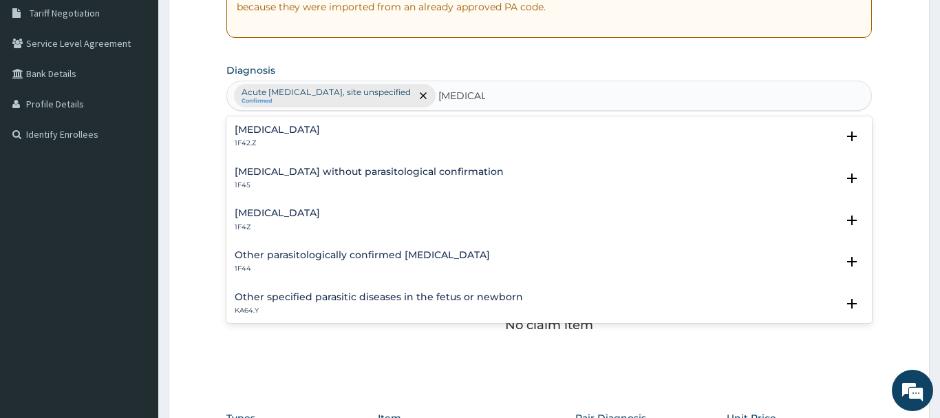
click at [260, 206] on div "Malaria, unspecified 1F4Z Select Status Query Query covers suspected (?), Keep …" at bounding box center [548, 223] width 645 height 42
click at [248, 218] on h4 "Malaria, unspecified" at bounding box center [277, 213] width 85 height 10
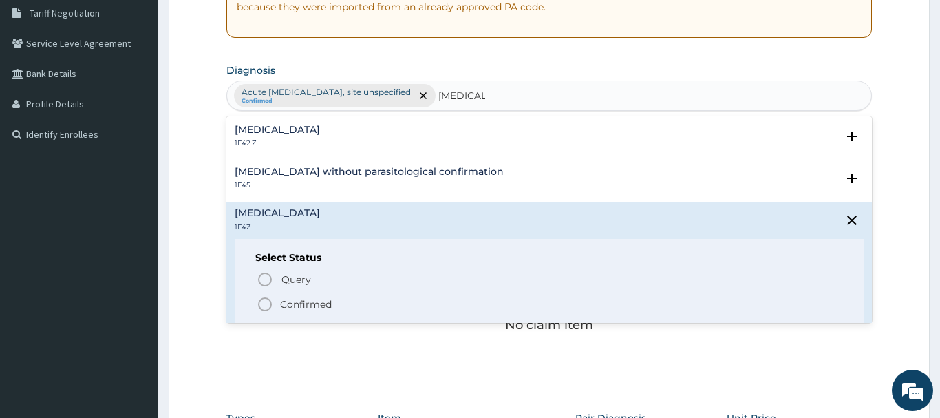
drag, startPoint x: 267, startPoint y: 301, endPoint x: 283, endPoint y: 261, distance: 42.9
click at [268, 301] on icon "status option filled" at bounding box center [265, 304] width 17 height 17
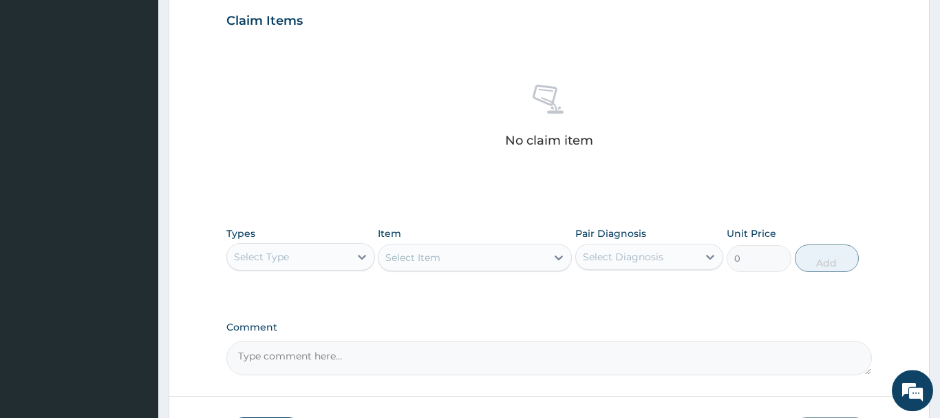
scroll to position [499, 0]
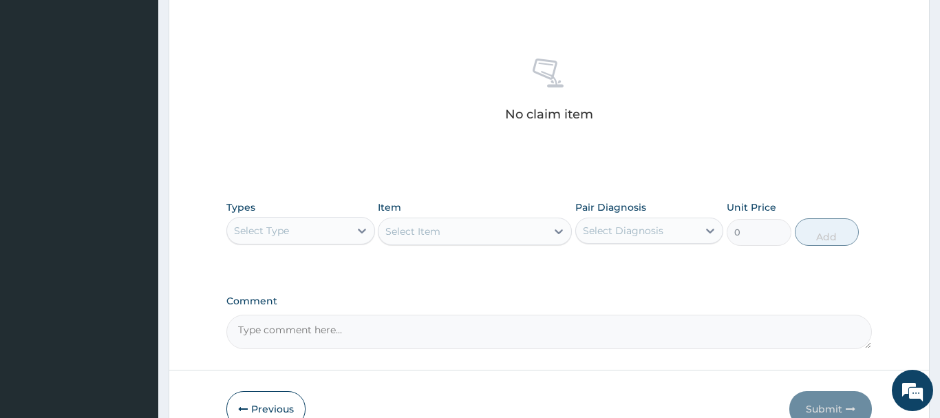
click at [293, 237] on div "Select Type" at bounding box center [288, 230] width 122 height 22
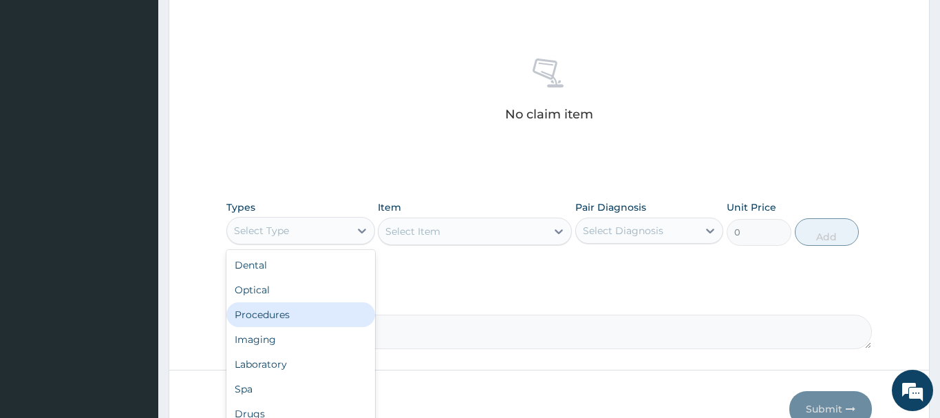
click at [283, 316] on div "Procedures" at bounding box center [300, 314] width 149 height 25
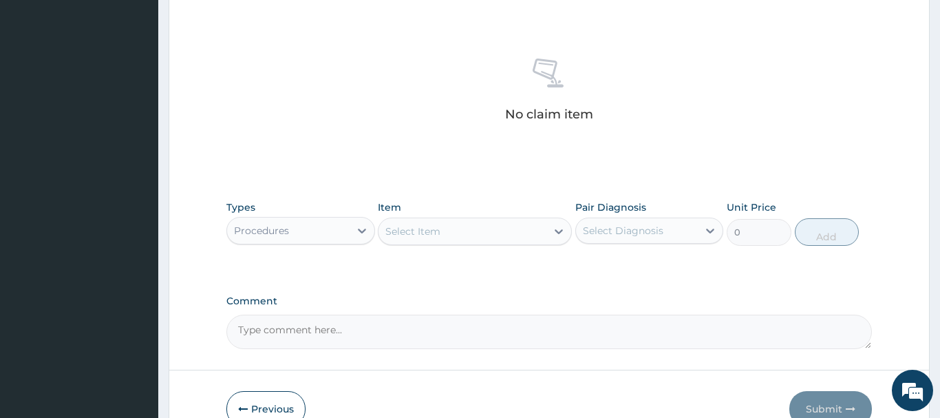
click at [429, 236] on div "Select Item" at bounding box center [412, 231] width 55 height 14
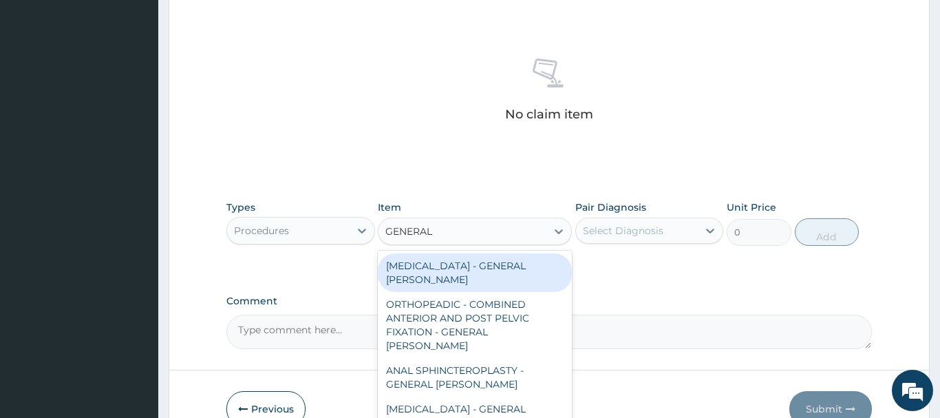
type input "GENERAL C"
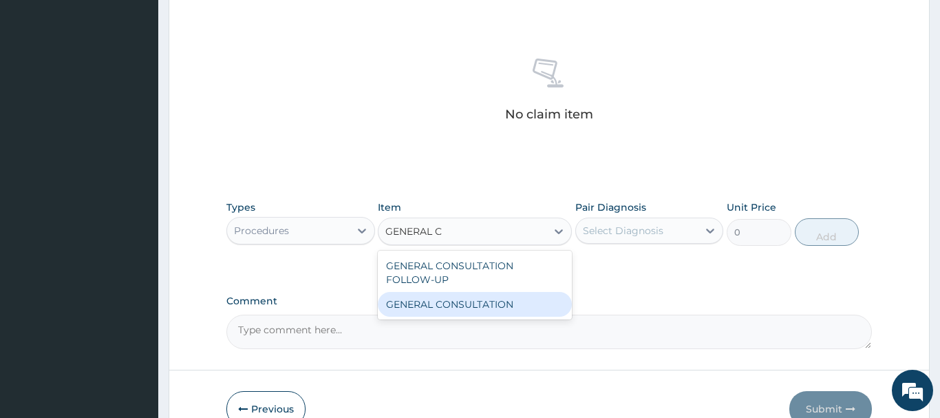
click at [510, 312] on div "GENERAL CONSULTATION" at bounding box center [475, 304] width 194 height 25
type input "6750"
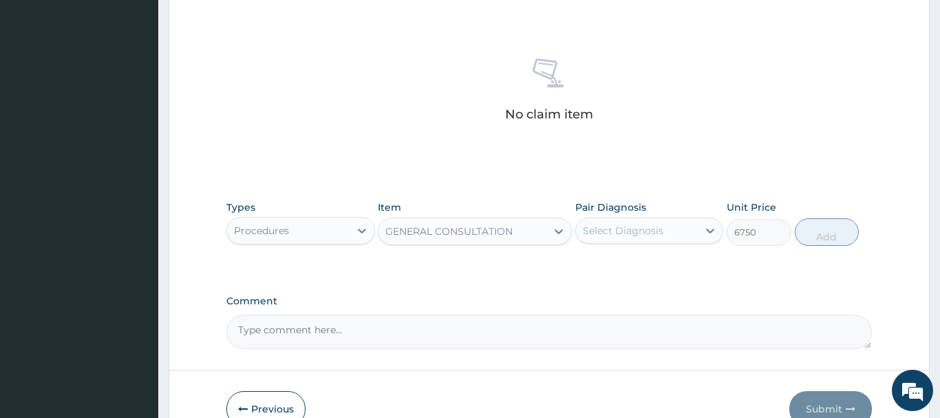
drag, startPoint x: 614, startPoint y: 228, endPoint x: 616, endPoint y: 236, distance: 8.5
click at [615, 226] on div "Select Diagnosis" at bounding box center [623, 231] width 80 height 14
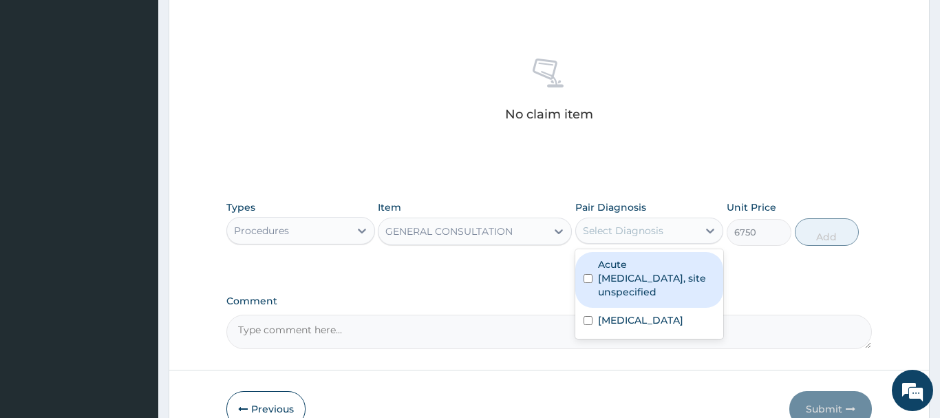
drag, startPoint x: 651, startPoint y: 285, endPoint x: 631, endPoint y: 286, distance: 20.0
click at [649, 286] on label "Acute upper respiratory infection, site unspecified" at bounding box center [657, 277] width 118 height 41
checkbox input "true"
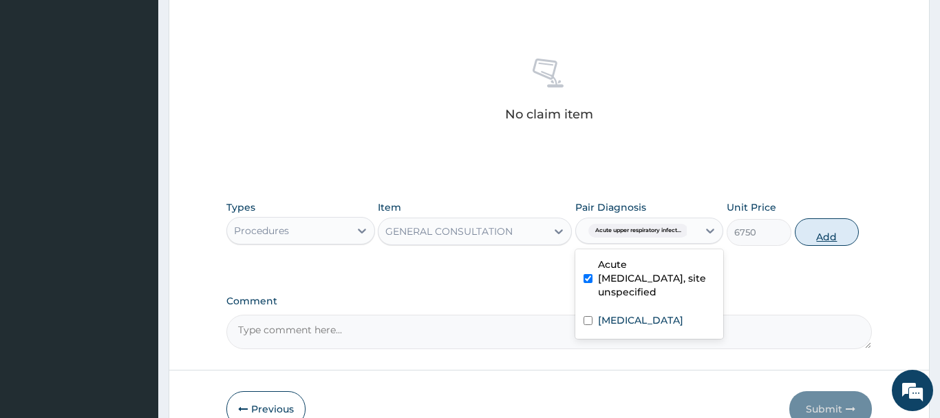
click at [817, 231] on button "Add" at bounding box center [827, 232] width 65 height 28
type input "0"
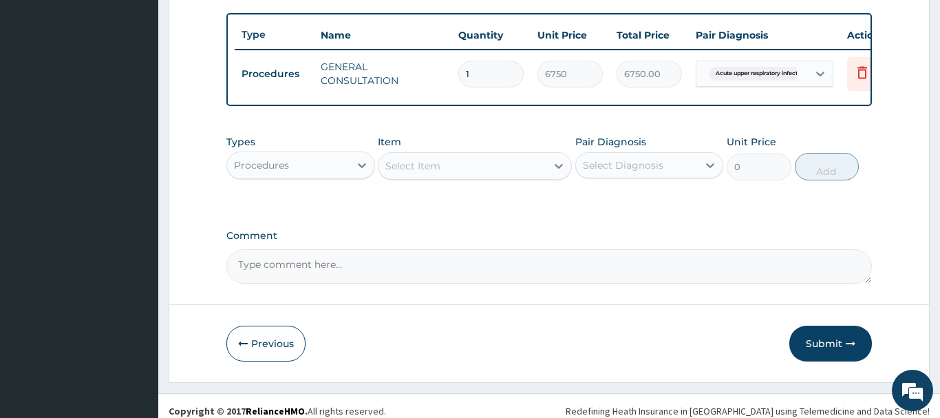
click at [286, 162] on div "Procedures" at bounding box center [261, 165] width 55 height 14
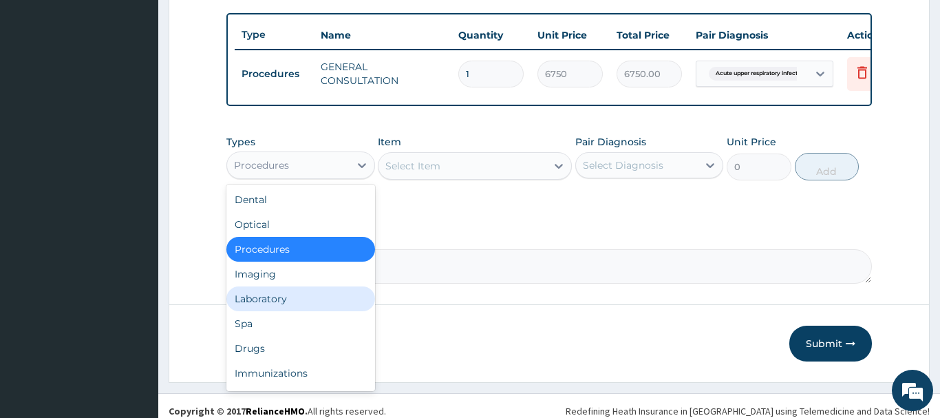
click at [251, 296] on div "Laboratory" at bounding box center [300, 298] width 149 height 25
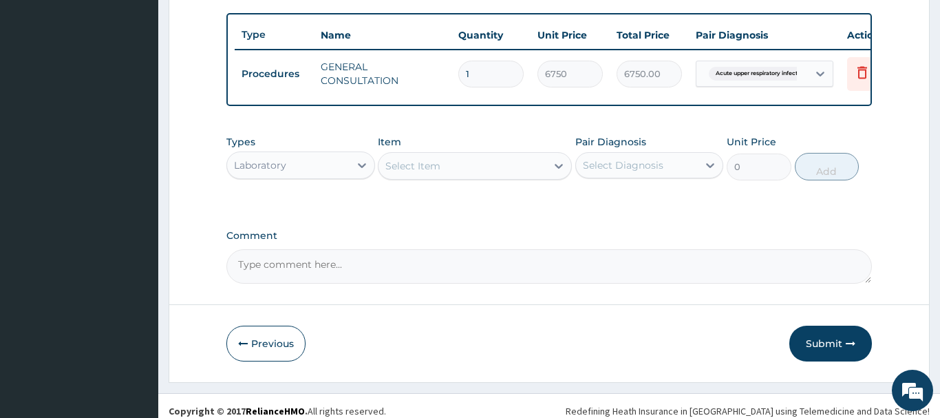
click at [408, 166] on div "Select Item" at bounding box center [412, 166] width 55 height 14
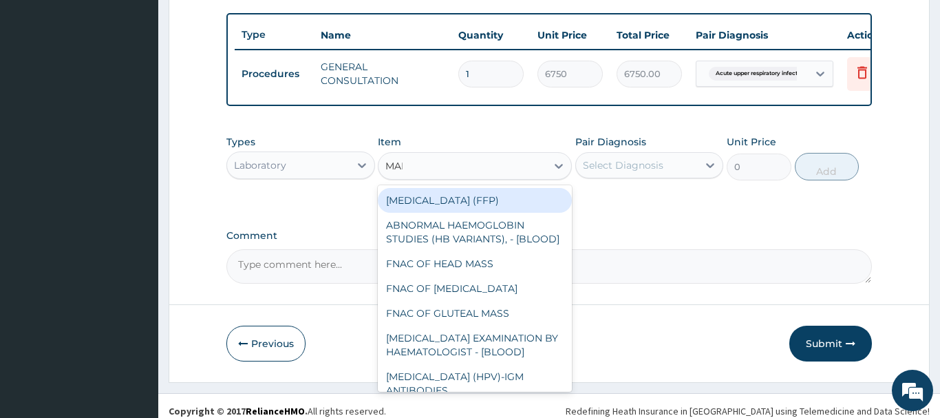
type input "MALA"
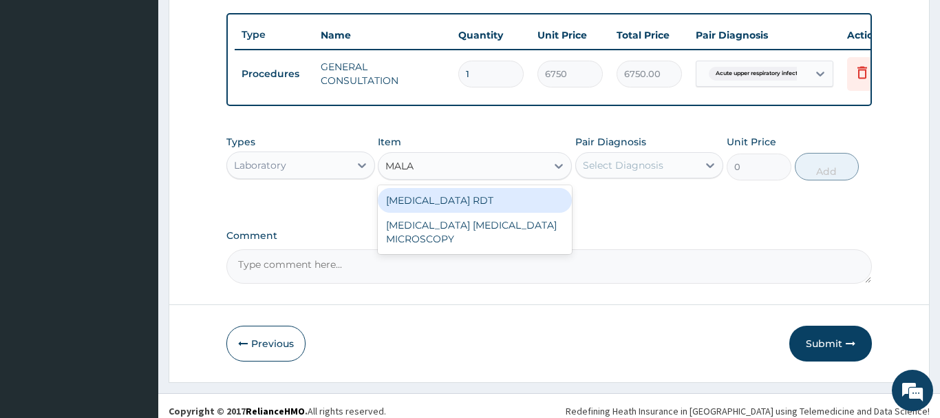
click at [460, 200] on div "MALARIA RDT" at bounding box center [475, 200] width 194 height 25
type input "2700"
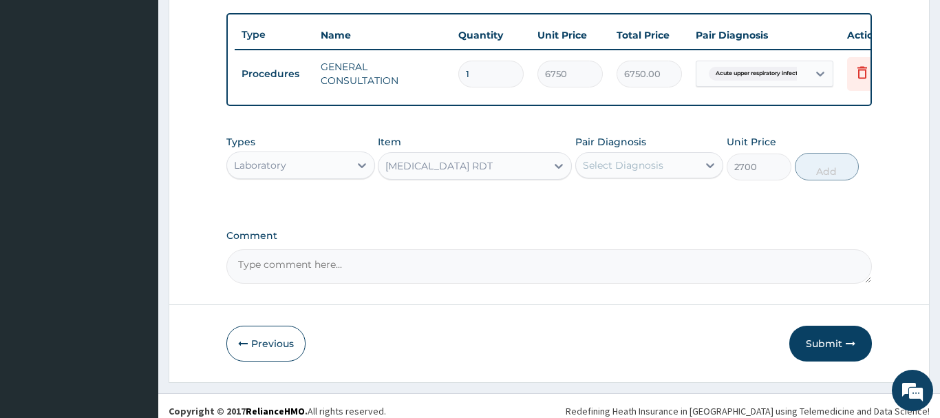
click at [627, 166] on div "Select Diagnosis" at bounding box center [623, 165] width 80 height 14
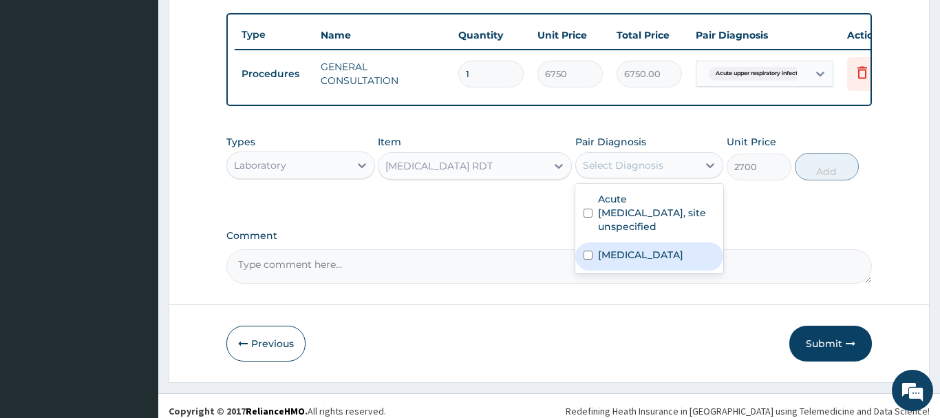
click at [679, 254] on label "Malaria, unspecified" at bounding box center [640, 255] width 85 height 14
checkbox input "true"
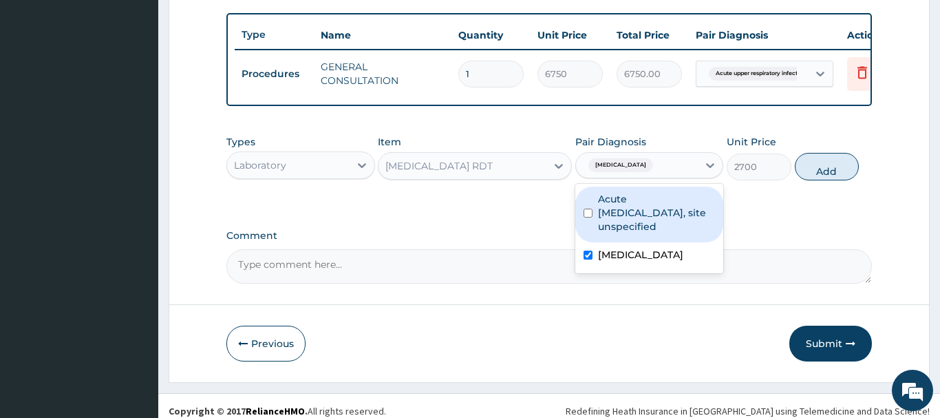
drag, startPoint x: 845, startPoint y: 167, endPoint x: 829, endPoint y: 167, distance: 16.5
click at [834, 167] on button "Add" at bounding box center [827, 167] width 65 height 28
type input "0"
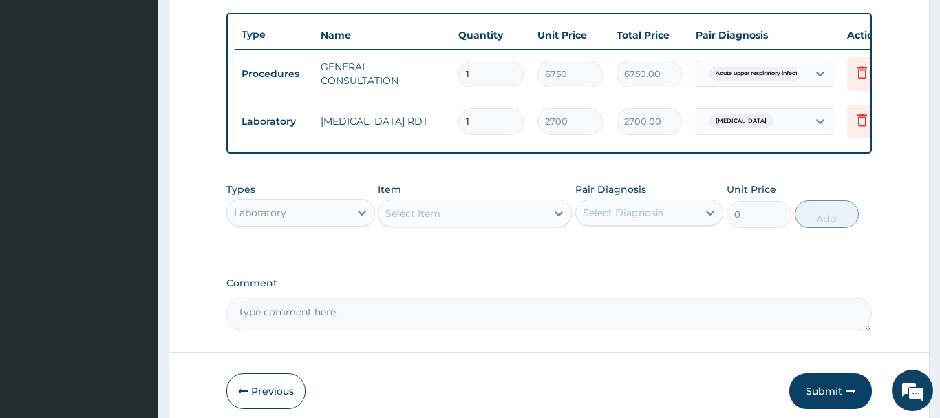
click at [433, 207] on div "Select Item" at bounding box center [462, 213] width 168 height 22
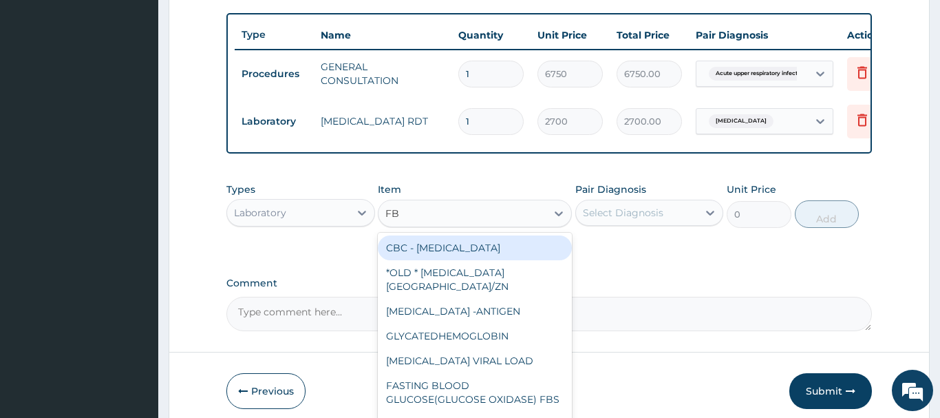
type input "FBC"
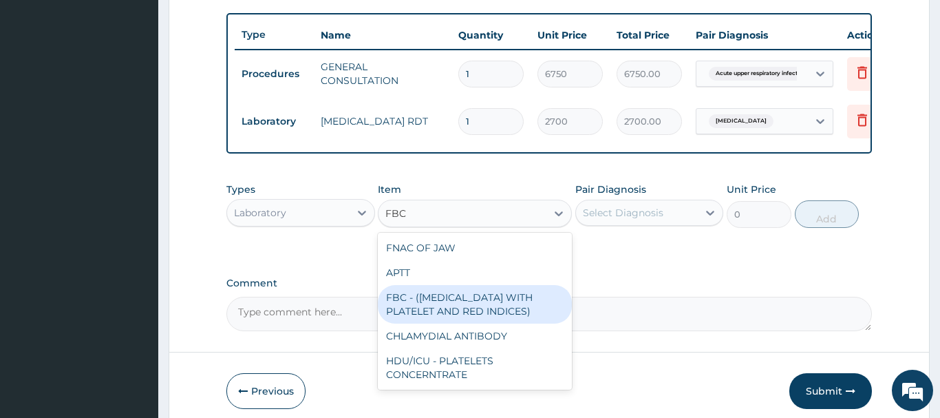
click at [476, 302] on div "FBC - (FULL BLOOD COUNT WITH PLATELET AND RED INDICES)" at bounding box center [475, 304] width 194 height 39
type input "5400"
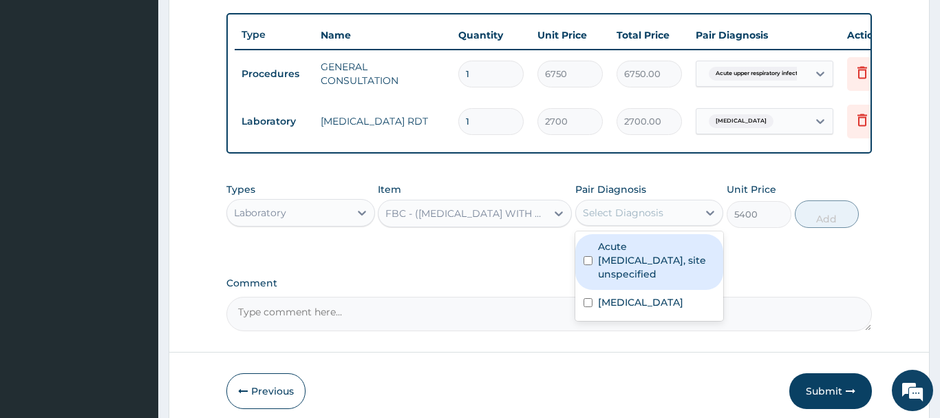
click at [622, 220] on div "Select Diagnosis" at bounding box center [637, 213] width 122 height 22
click at [647, 262] on label "Acute upper respiratory infection, site unspecified" at bounding box center [657, 259] width 118 height 41
checkbox input "true"
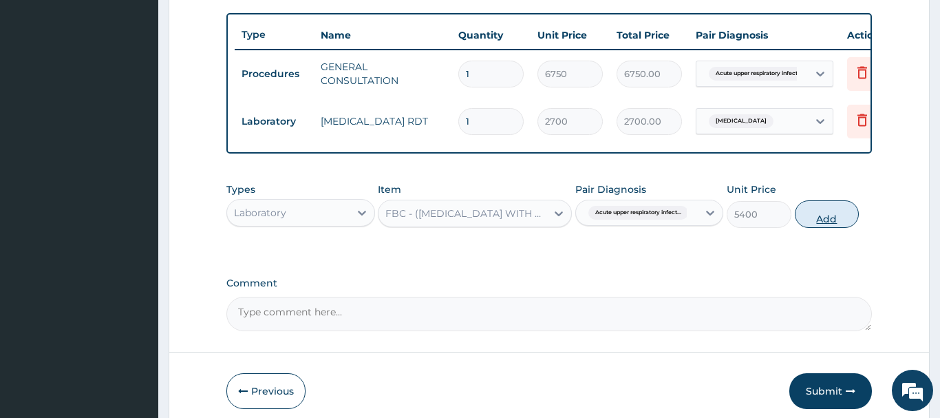
click at [823, 210] on button "Add" at bounding box center [827, 214] width 65 height 28
type input "0"
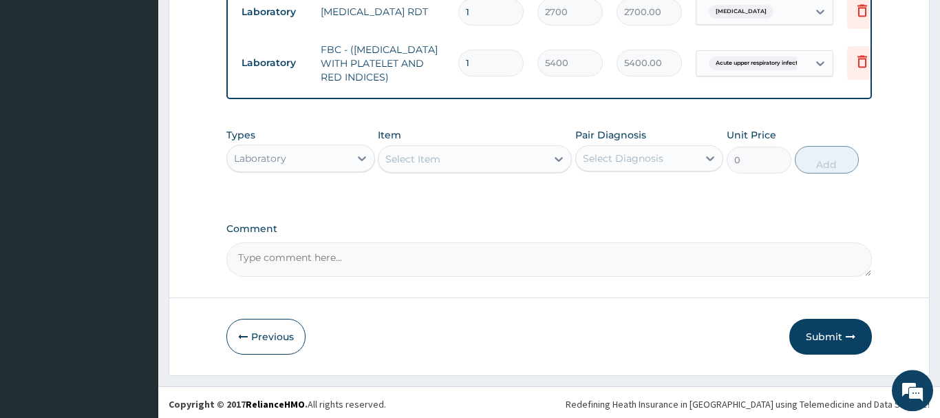
scroll to position [612, 0]
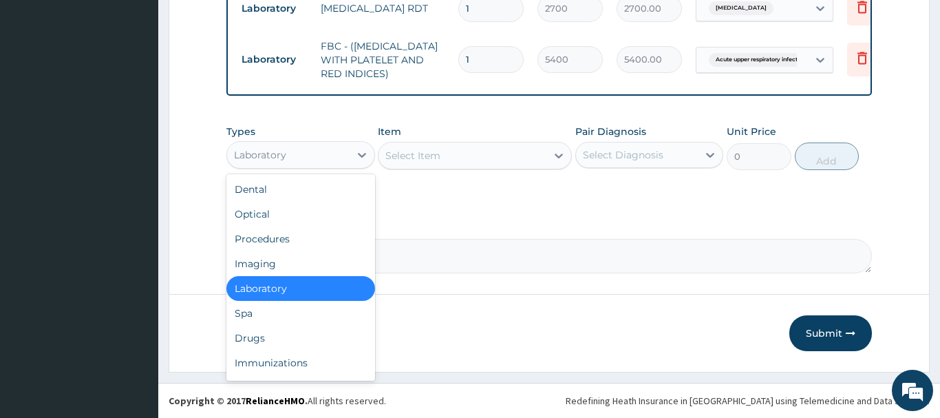
drag, startPoint x: 307, startPoint y: 155, endPoint x: 316, endPoint y: 143, distance: 15.7
click at [307, 155] on div "Laboratory" at bounding box center [288, 155] width 122 height 22
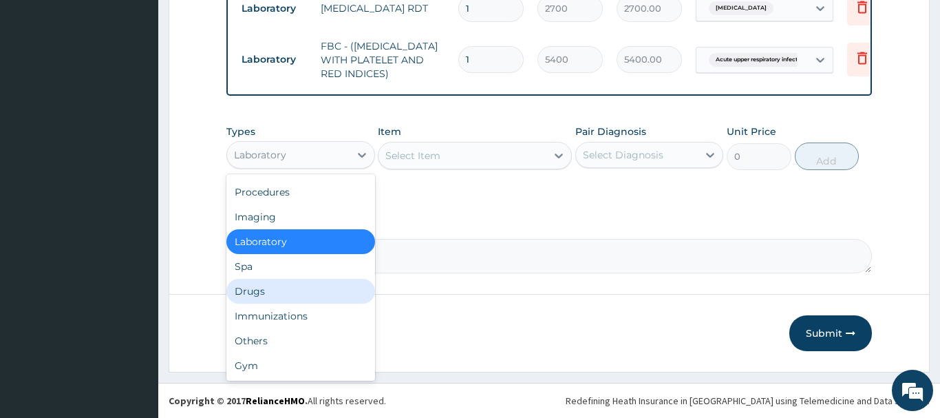
drag, startPoint x: 233, startPoint y: 289, endPoint x: 239, endPoint y: 288, distance: 7.0
click at [234, 289] on div "Drugs" at bounding box center [300, 291] width 149 height 25
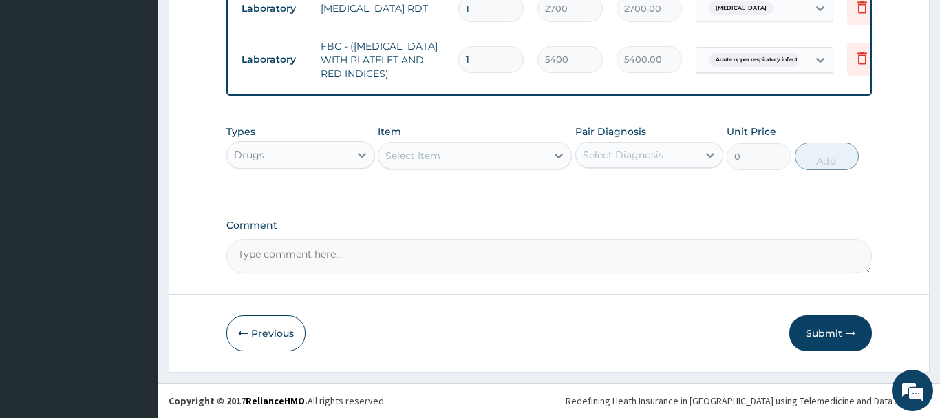
click at [413, 160] on div "Select Item" at bounding box center [412, 156] width 55 height 14
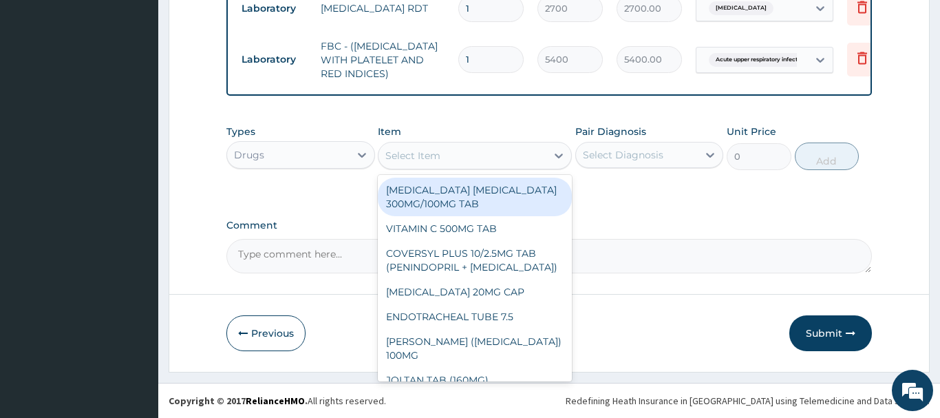
paste input "CHLORPHENIRAMINE SYRU"
type input "CHLORPHENIRAMINE SYRU"
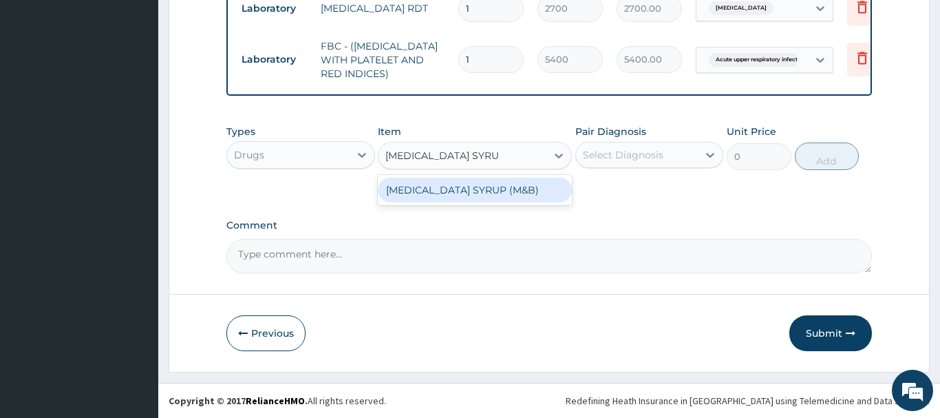
click at [468, 197] on div "CHLORPHENIRAMINE SYRUP (M&B)" at bounding box center [475, 189] width 194 height 25
type input "962.5"
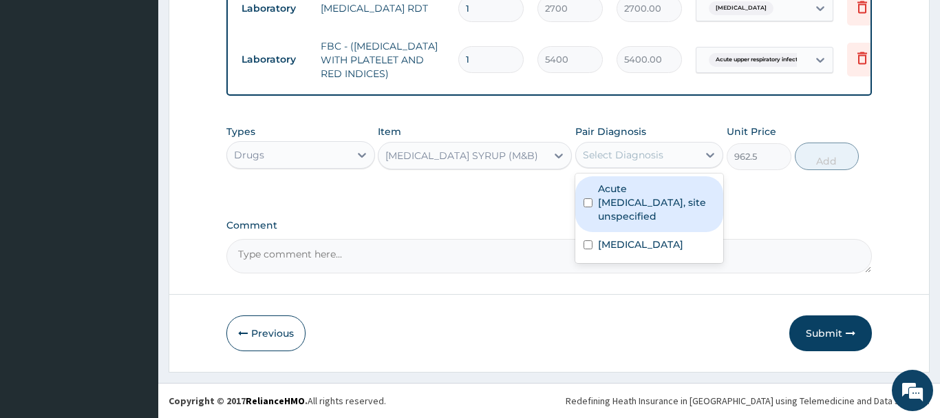
click at [623, 152] on div "Select Diagnosis" at bounding box center [623, 155] width 80 height 14
click at [646, 208] on label "Acute upper respiratory infection, site unspecified" at bounding box center [657, 202] width 118 height 41
checkbox input "true"
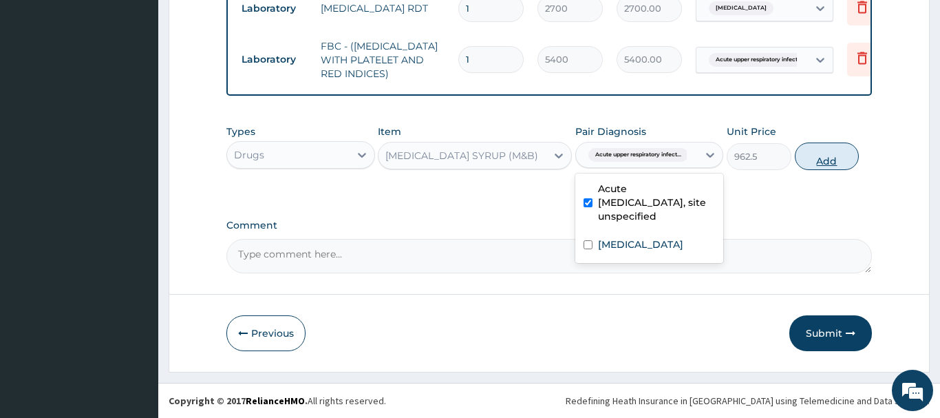
click at [823, 153] on button "Add" at bounding box center [827, 156] width 65 height 28
type input "0"
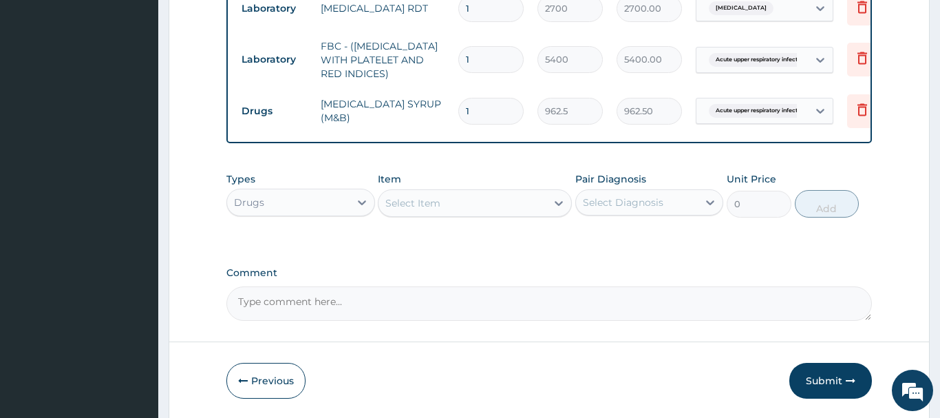
click at [440, 209] on div "Select Item" at bounding box center [462, 203] width 168 height 22
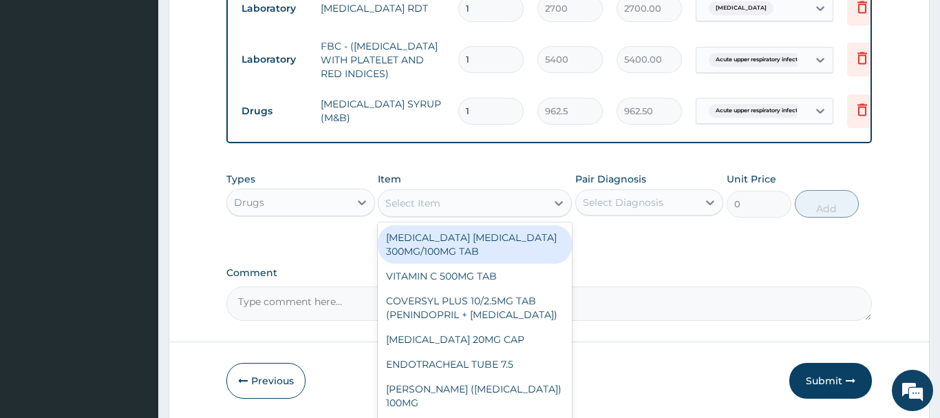
paste input "PARACETAMOL 125MG/5ML SYRUP"
type input "PARACETAMOL 125MG/5ML SYRUP"
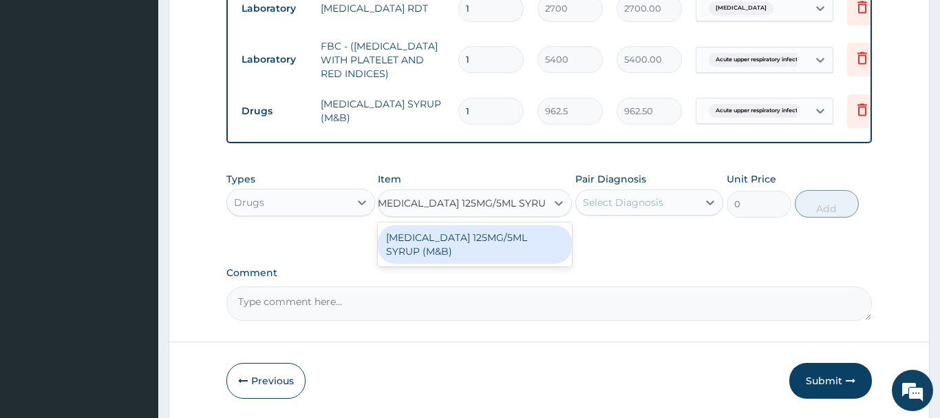
click at [474, 250] on div "PARACETAMOL 125MG/5ML SYRUP (M&B)" at bounding box center [475, 244] width 194 height 39
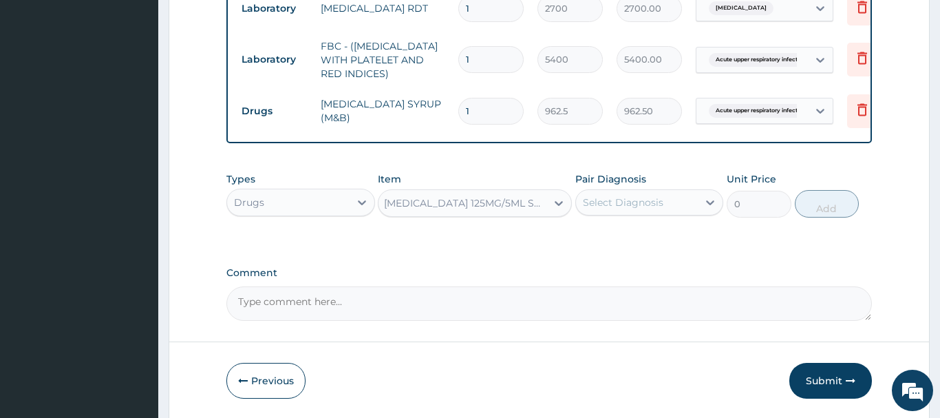
type input "1001"
click at [632, 199] on div "Select Diagnosis" at bounding box center [623, 202] width 80 height 14
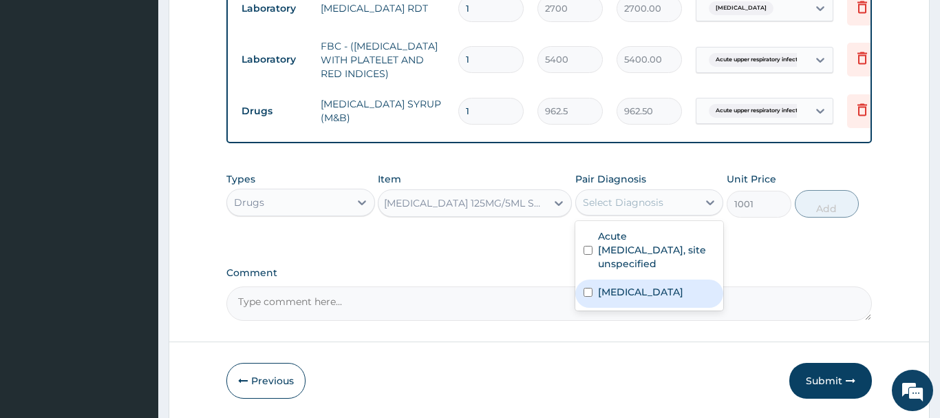
click at [639, 290] on label "Malaria, unspecified" at bounding box center [640, 292] width 85 height 14
checkbox input "true"
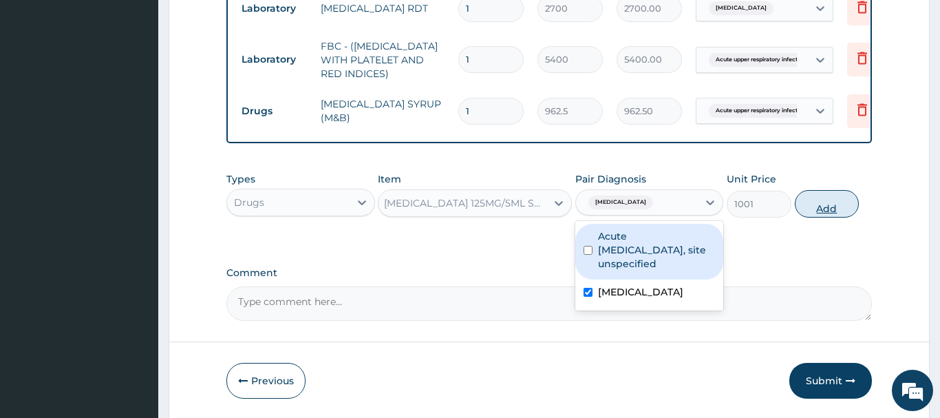
click at [824, 197] on button "Add" at bounding box center [827, 204] width 65 height 28
type input "0"
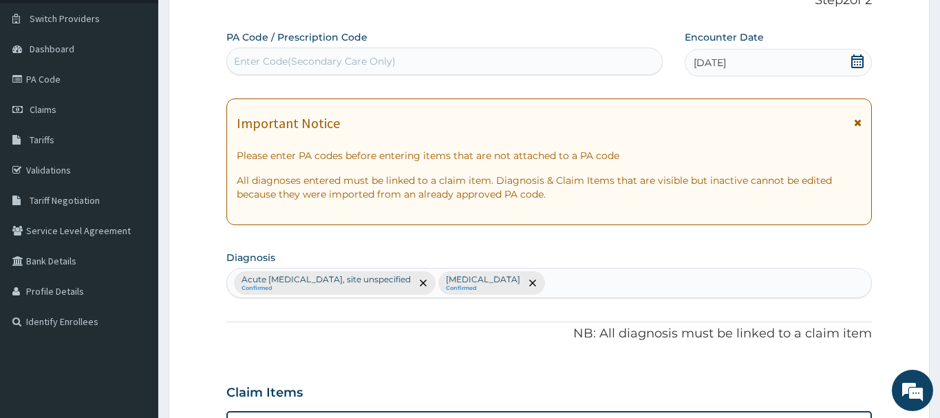
scroll to position [50, 0]
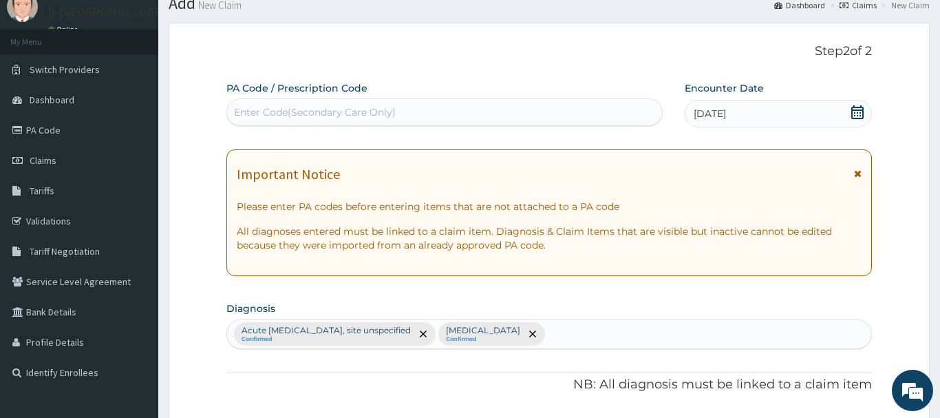
click at [852, 107] on icon at bounding box center [857, 112] width 12 height 14
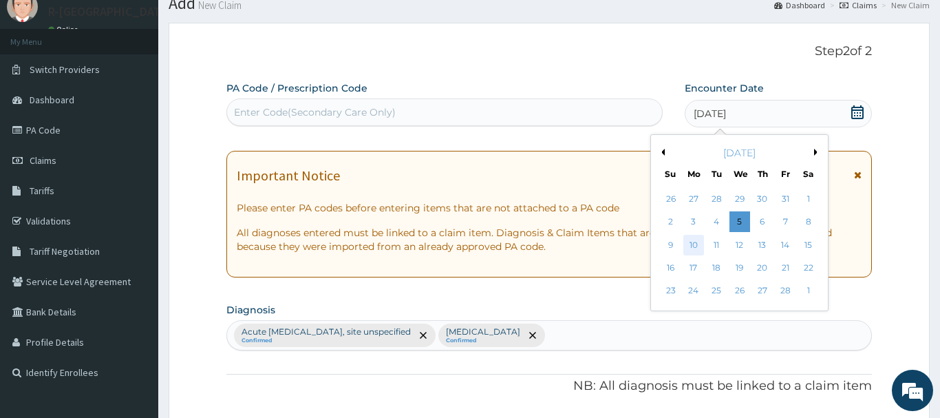
click at [691, 248] on div "10" at bounding box center [693, 245] width 21 height 21
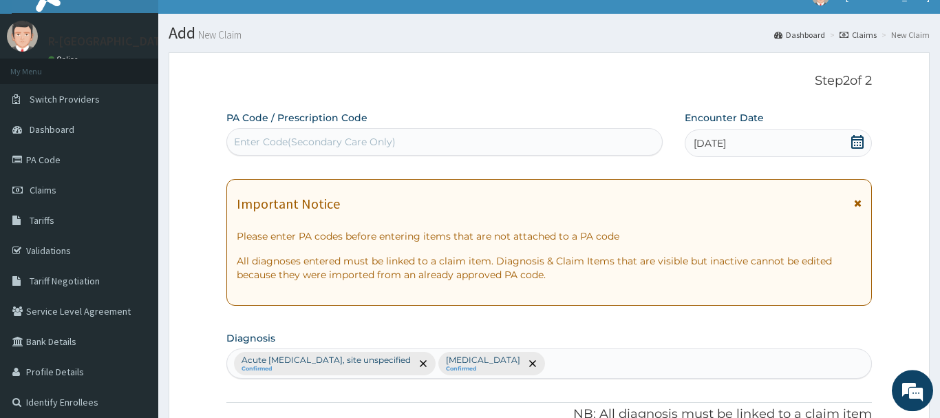
scroll to position [0, 0]
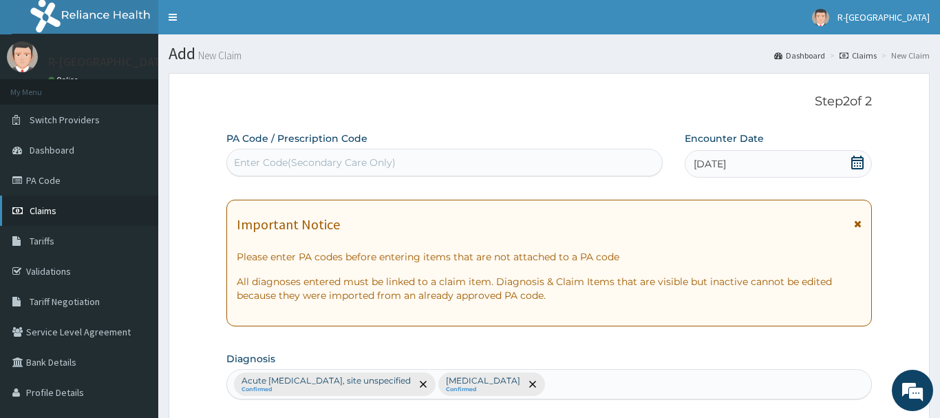
click at [55, 213] on span "Claims" at bounding box center [43, 210] width 27 height 12
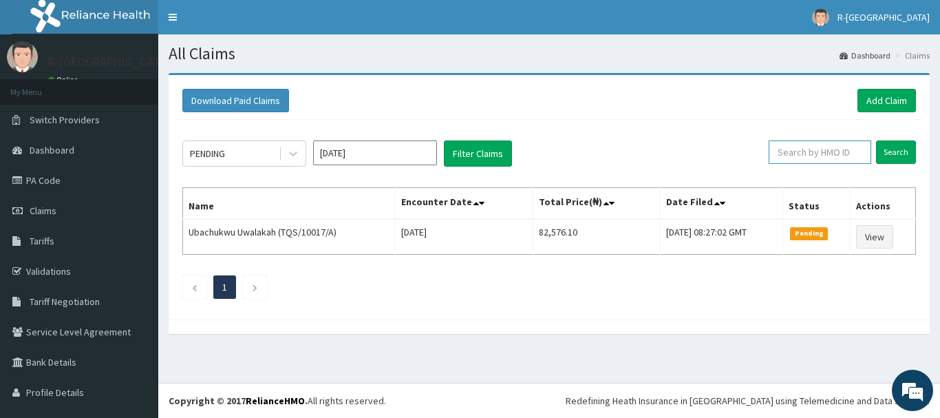
click at [799, 152] on input "text" at bounding box center [819, 151] width 102 height 23
paste input "PTB/10147/A"
type input "PTB/10147/A"
click at [894, 151] on input "Search" at bounding box center [896, 151] width 40 height 23
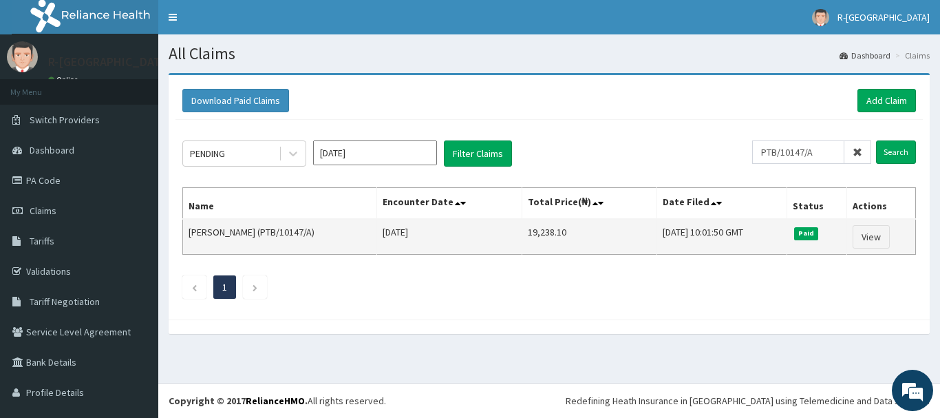
drag, startPoint x: 262, startPoint y: 228, endPoint x: 309, endPoint y: 233, distance: 47.1
click at [309, 233] on td "Hephzibah Ajayi (PTB/10147/A)" at bounding box center [280, 237] width 194 height 36
copy td "PTB/10147/A"
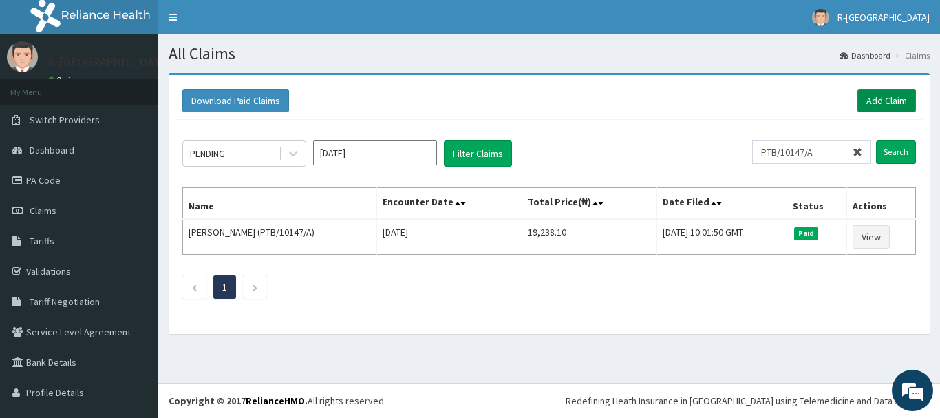
click at [881, 100] on link "Add Claim" at bounding box center [886, 100] width 58 height 23
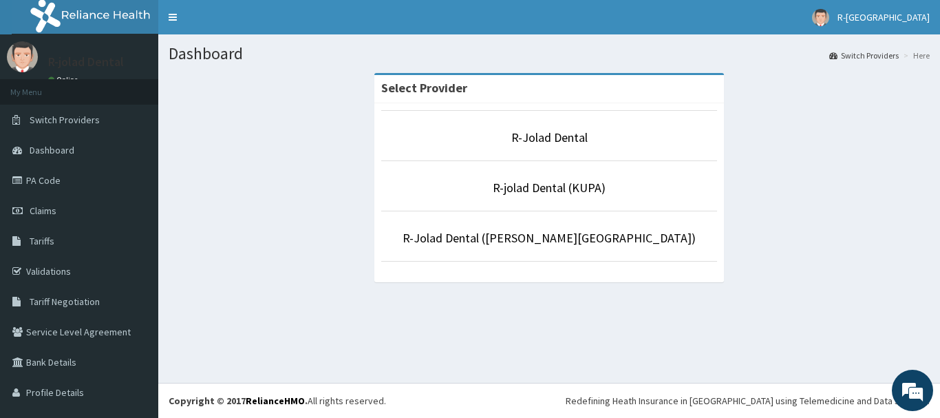
click at [551, 197] on li "R-jolad Dental (KUPA)" at bounding box center [549, 185] width 336 height 51
click at [574, 197] on p "R-jolad Dental (KUPA)" at bounding box center [549, 188] width 336 height 18
click at [572, 187] on link "R-jolad Dental (KUPA)" at bounding box center [549, 188] width 113 height 16
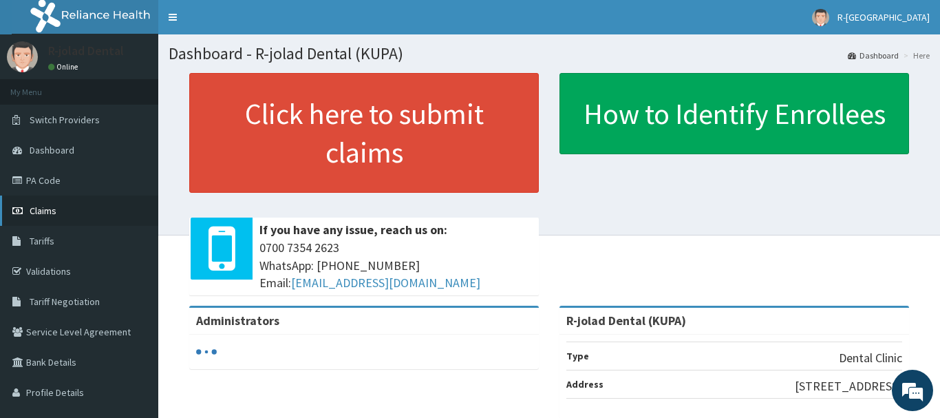
click at [45, 206] on span "Claims" at bounding box center [43, 210] width 27 height 12
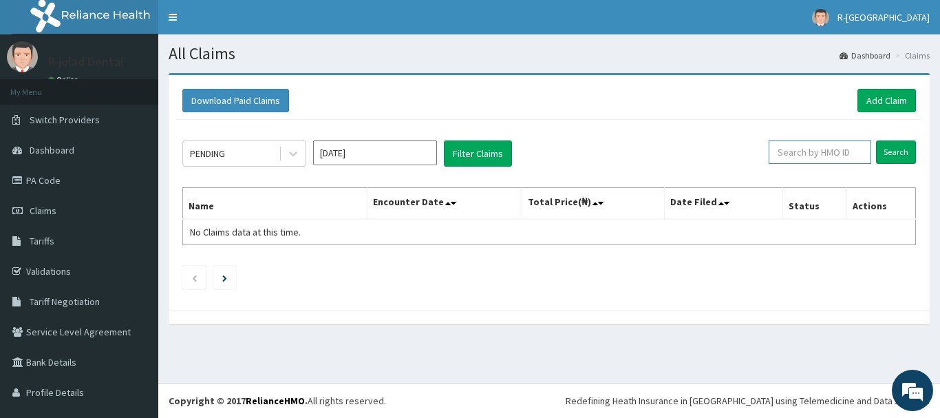
paste input "PTB/10147/A"
type input "PTB/10147/A"
click at [899, 153] on input "Search" at bounding box center [896, 151] width 40 height 23
click at [773, 149] on input "PTB/10147/A" at bounding box center [798, 151] width 92 height 23
click at [770, 152] on input "PTB/10147/A" at bounding box center [798, 151] width 92 height 23
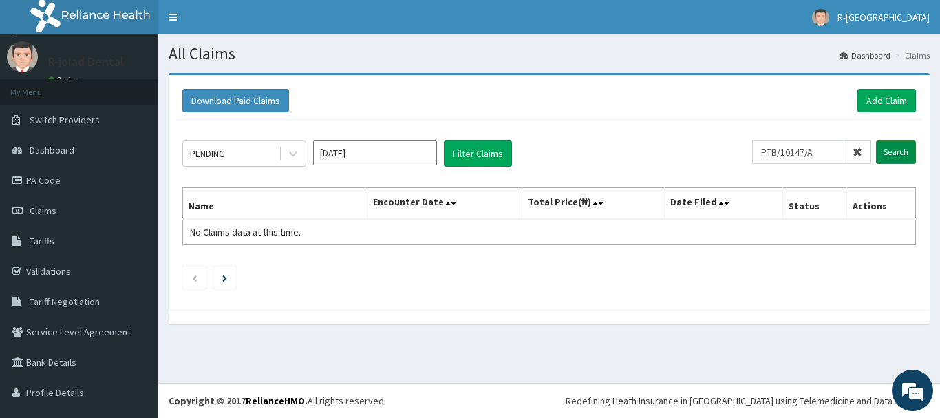
click at [893, 148] on input "Search" at bounding box center [896, 151] width 40 height 23
click at [861, 153] on icon at bounding box center [857, 152] width 10 height 10
paste input "PTB/10147/A"
type input "PTB/10147/A"
click at [886, 155] on input "Search" at bounding box center [896, 151] width 40 height 23
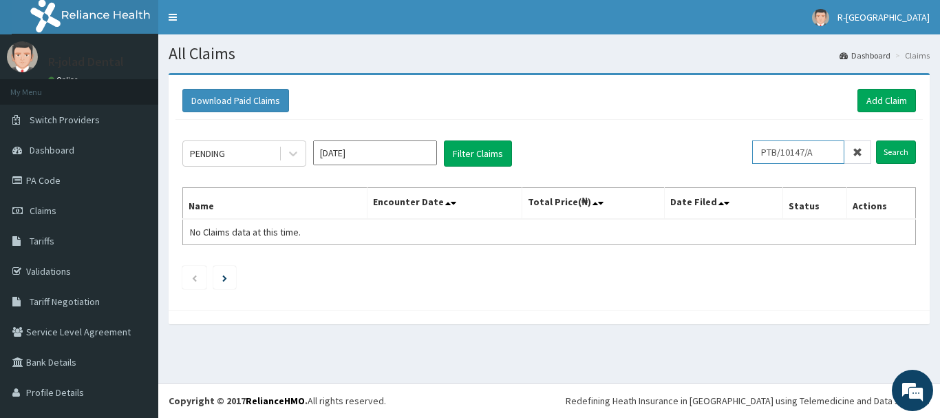
click at [770, 153] on input "PTB/10147/A" at bounding box center [798, 151] width 92 height 23
click at [908, 149] on input "Search" at bounding box center [896, 151] width 40 height 23
click at [58, 213] on link "Claims" at bounding box center [79, 210] width 158 height 30
click at [792, 149] on input "text" at bounding box center [819, 151] width 102 height 23
paste input "PTB/10147/A"
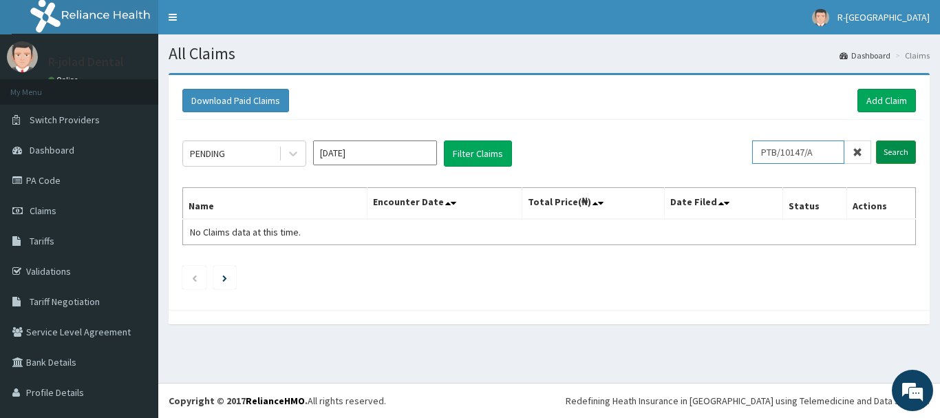
type input "PTB/10147/A"
click at [895, 153] on input "Search" at bounding box center [896, 151] width 40 height 23
click at [41, 179] on link "PA Code" at bounding box center [79, 180] width 158 height 30
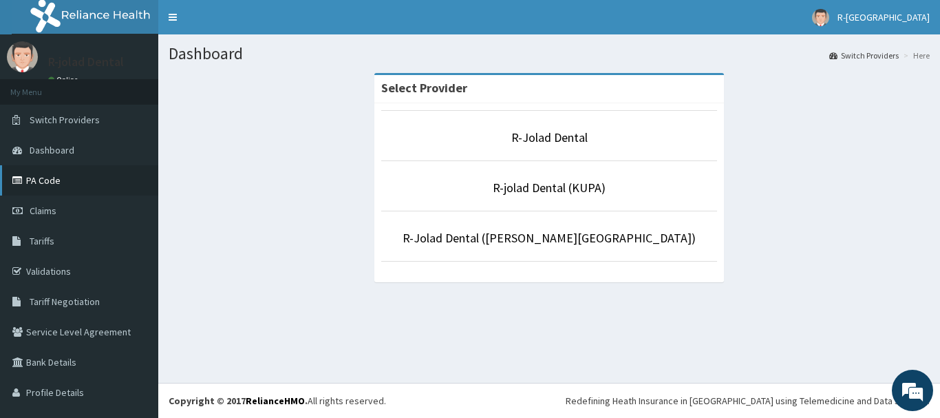
click at [38, 182] on link "PA Code" at bounding box center [79, 180] width 158 height 30
click at [579, 191] on link "R-jolad Dental (KUPA)" at bounding box center [549, 188] width 113 height 16
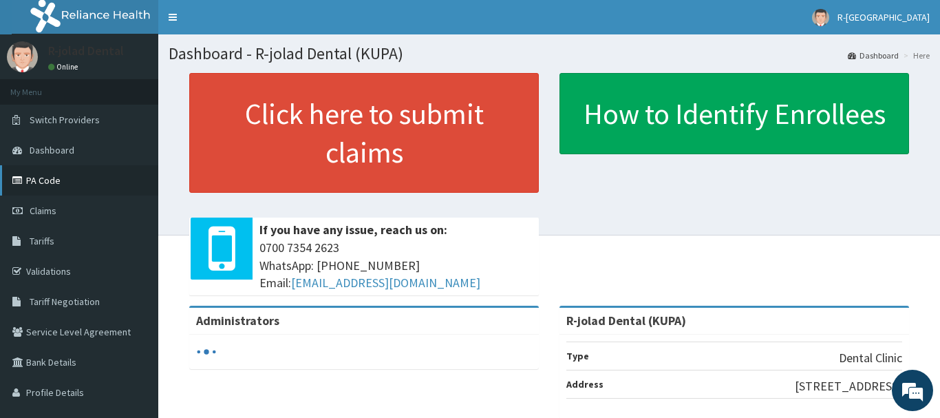
click at [47, 184] on link "PA Code" at bounding box center [79, 180] width 158 height 30
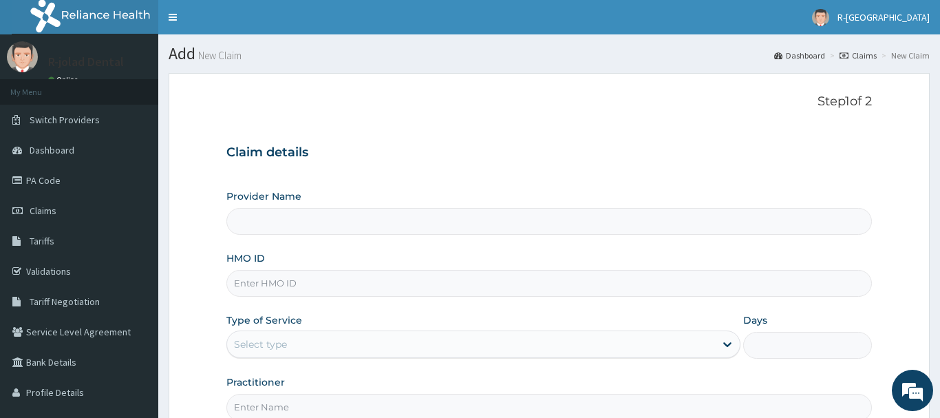
type input "R-jolad Dental (KUPA)"
click at [41, 213] on span "Claims" at bounding box center [43, 210] width 27 height 12
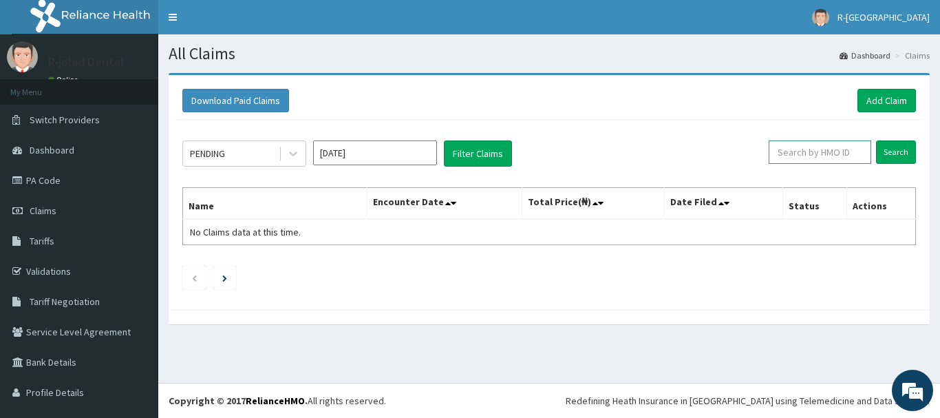
paste input "PTB/10147/A"
type input "PTB/10147/A"
click at [885, 152] on input "Search" at bounding box center [896, 151] width 40 height 23
click at [770, 153] on input "PTB/10147/A" at bounding box center [798, 151] width 92 height 23
click at [885, 153] on input "Search" at bounding box center [896, 151] width 40 height 23
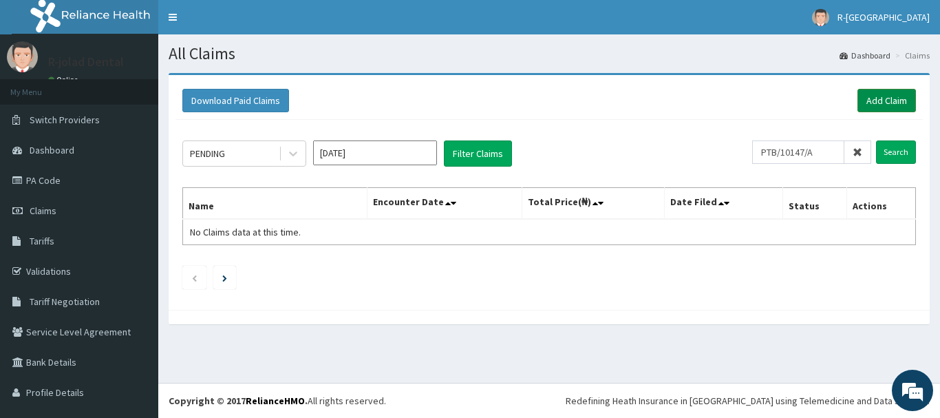
click at [872, 100] on link "Add Claim" at bounding box center [886, 100] width 58 height 23
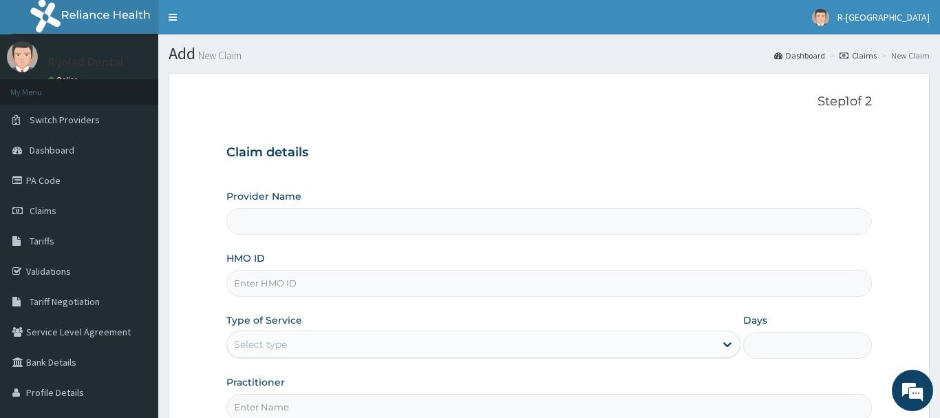
click at [242, 270] on input "HMO ID" at bounding box center [548, 283] width 645 height 27
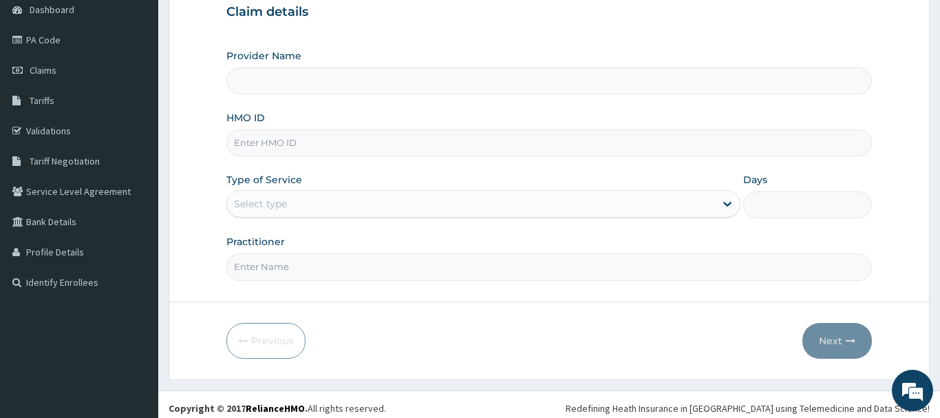
paste input "PTB/10147/A"
type input "PTB/10147/A"
type input "R-jolad Dental (KUPA)"
type input "PTB/10147/A"
click at [269, 202] on div "Select type" at bounding box center [260, 204] width 53 height 14
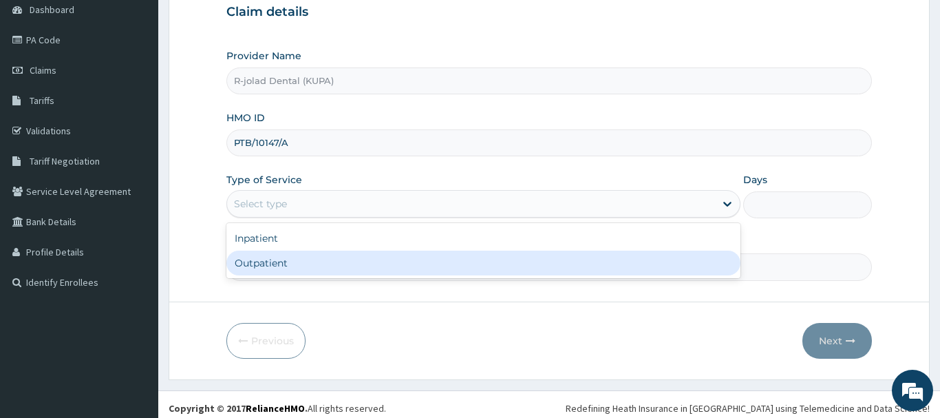
click at [252, 266] on div "Outpatient" at bounding box center [483, 262] width 515 height 25
type input "1"
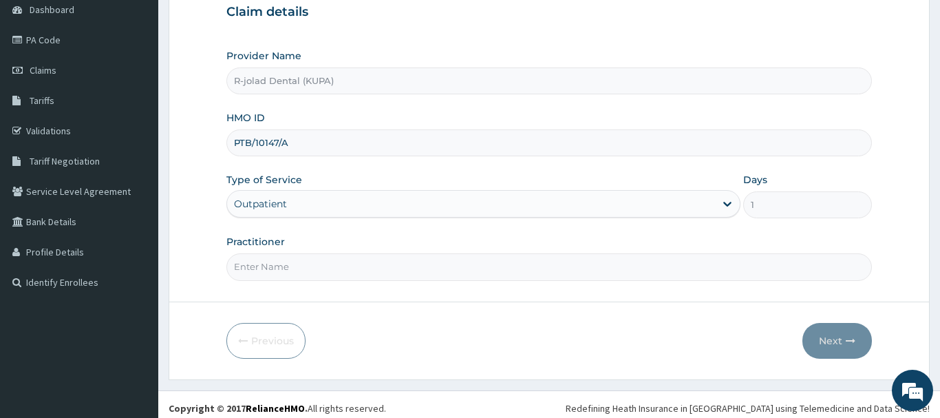
click at [257, 270] on input "Practitioner" at bounding box center [548, 266] width 645 height 27
type input "NO"
click at [818, 338] on button "Next" at bounding box center [836, 341] width 69 height 36
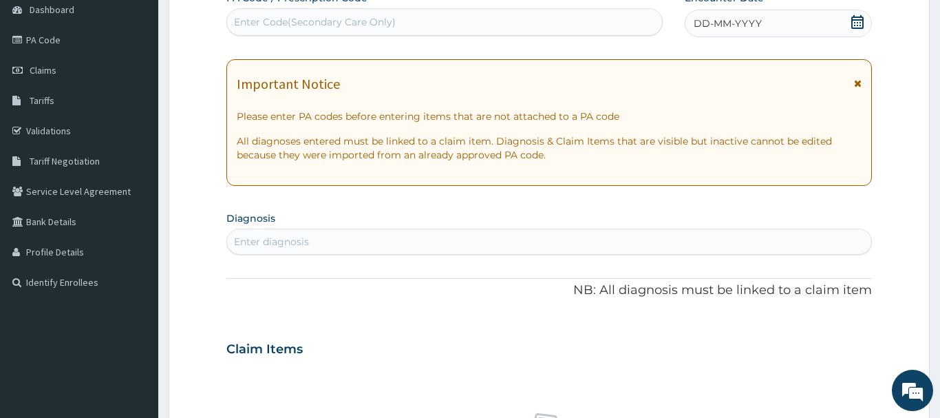
click at [248, 21] on div "Enter Code(Secondary Care Only)" at bounding box center [315, 22] width 162 height 14
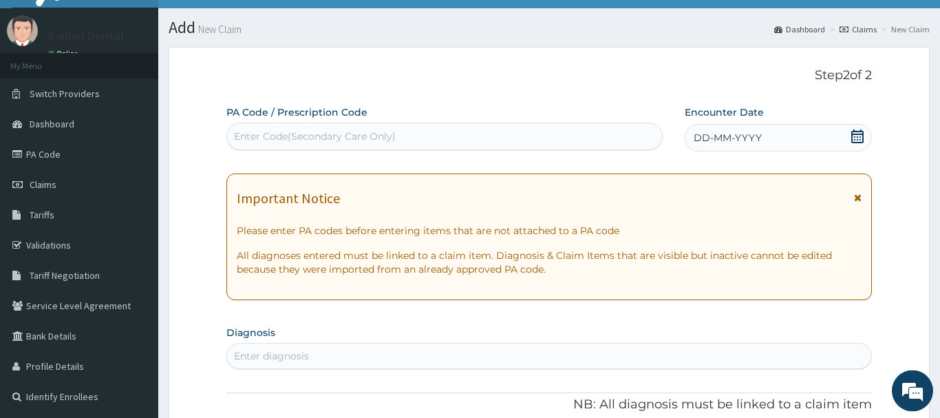
scroll to position [0, 0]
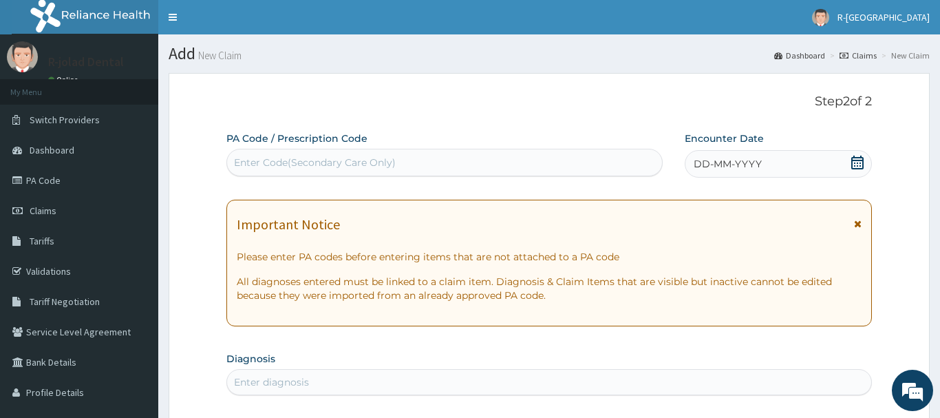
click at [250, 164] on div "Enter Code(Secondary Care Only)" at bounding box center [315, 162] width 162 height 14
click at [250, 162] on div "Enter Code(Secondary Care Only)" at bounding box center [315, 162] width 162 height 14
paste input "PA/BFA2F1"
type input "PA/BFA2F1"
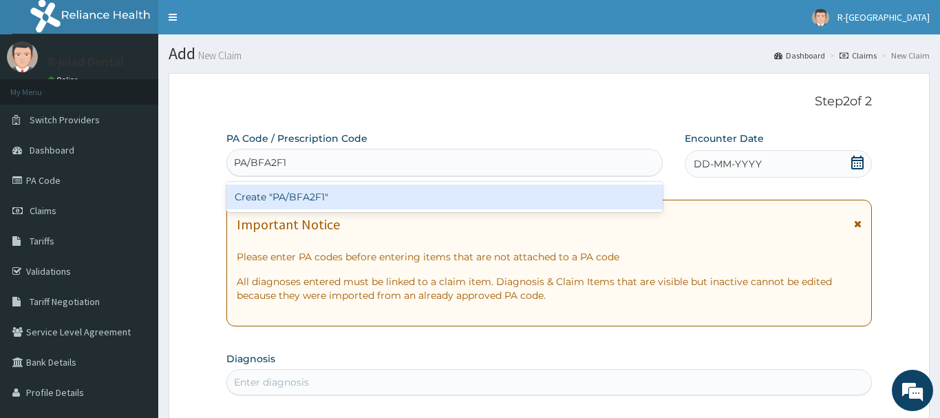
click at [314, 202] on div "Create "PA/BFA2F1"" at bounding box center [444, 196] width 436 height 25
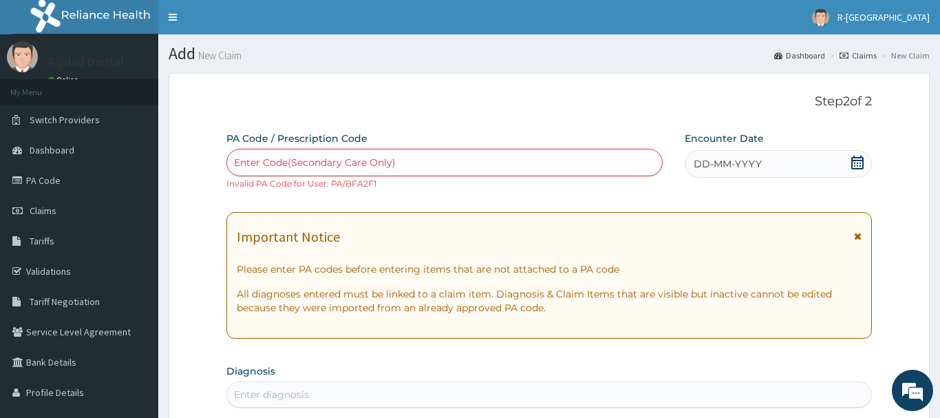
click at [253, 162] on div "Enter Code(Secondary Care Only)" at bounding box center [315, 162] width 162 height 14
paste input "PA/BFA2F1"
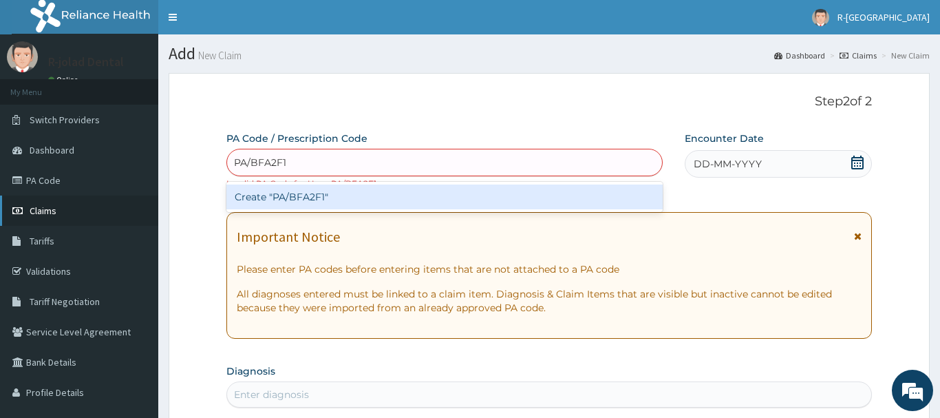
type input "PA/BFA2F1"
click at [43, 213] on span "Claims" at bounding box center [43, 210] width 27 height 12
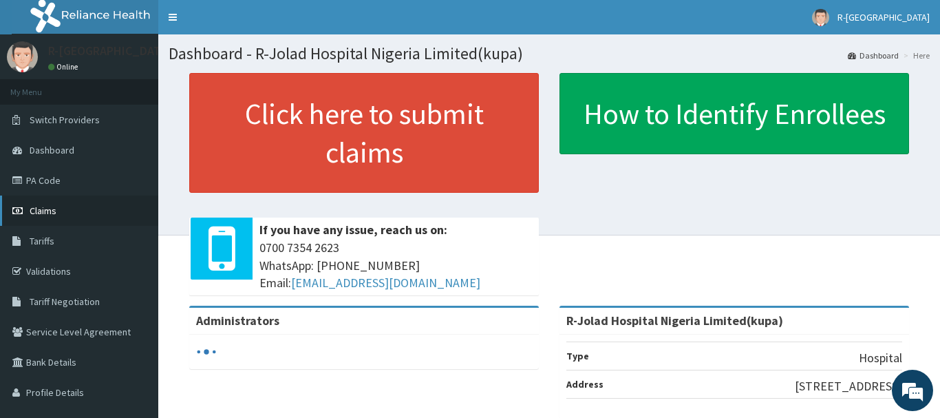
click at [39, 211] on span "Claims" at bounding box center [43, 210] width 27 height 12
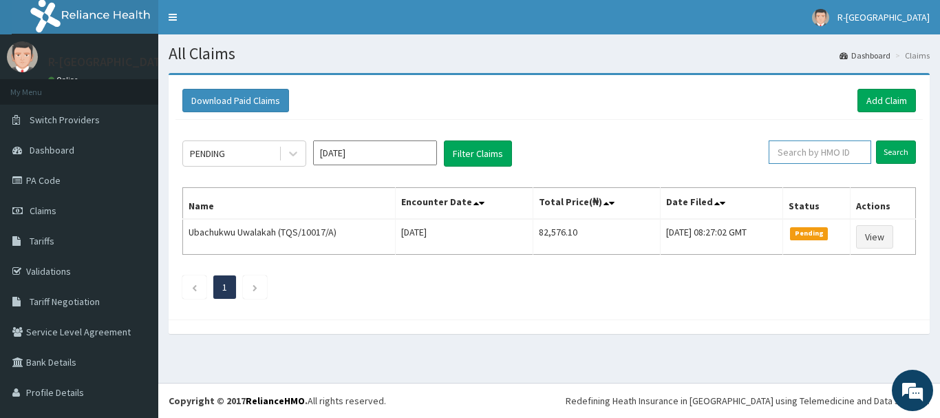
paste input "LCM/10004/D"
type input "LCM/10004/D"
click at [897, 152] on input "Search" at bounding box center [896, 151] width 40 height 23
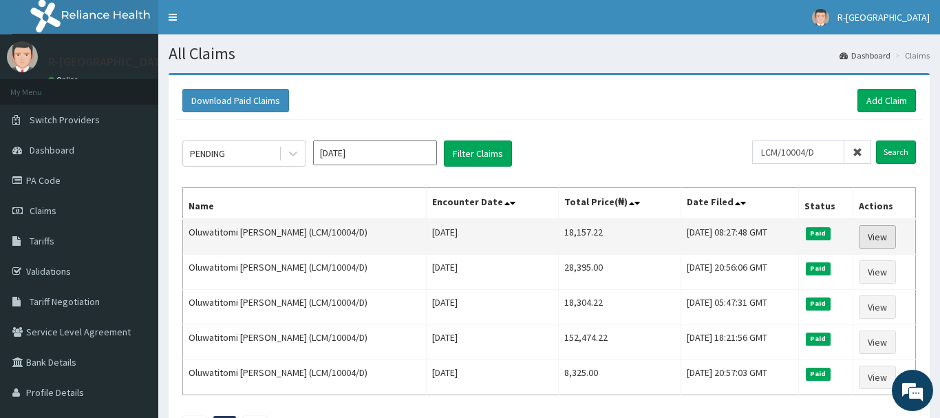
click at [884, 237] on link "View" at bounding box center [877, 236] width 37 height 23
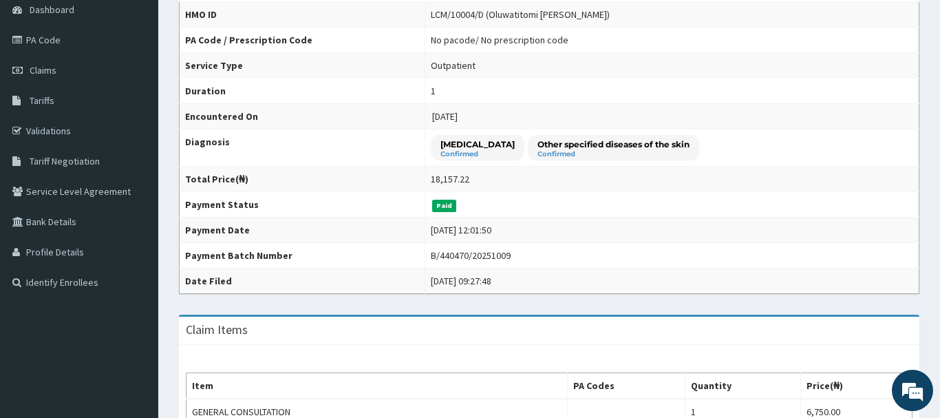
click at [431, 259] on div "B/440470/20251009" at bounding box center [471, 255] width 80 height 14
click at [431, 258] on div "B/440470/20251009" at bounding box center [471, 255] width 80 height 14
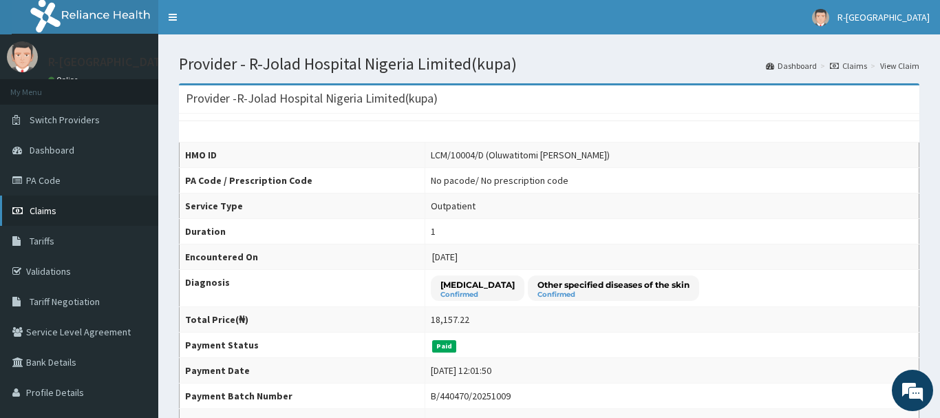
click at [52, 213] on span "Claims" at bounding box center [43, 210] width 27 height 12
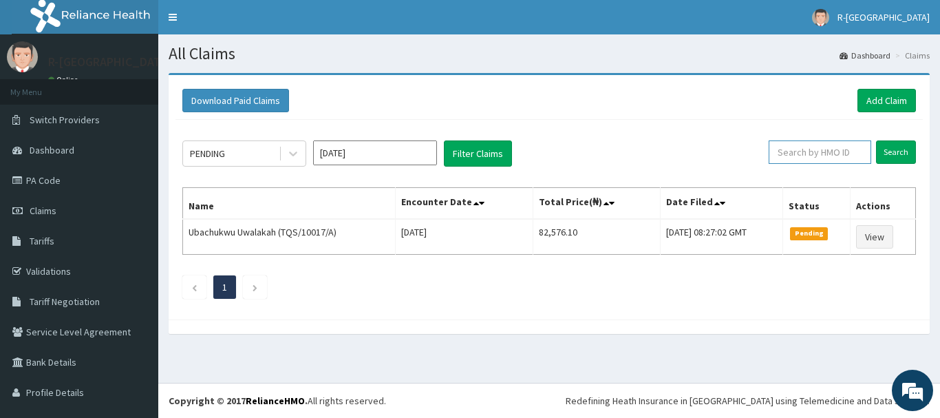
click at [798, 149] on input "text" at bounding box center [819, 151] width 102 height 23
paste input "BBL/10028/B"
type input "BBL/10028/B"
click at [893, 150] on input "Search" at bounding box center [896, 151] width 40 height 23
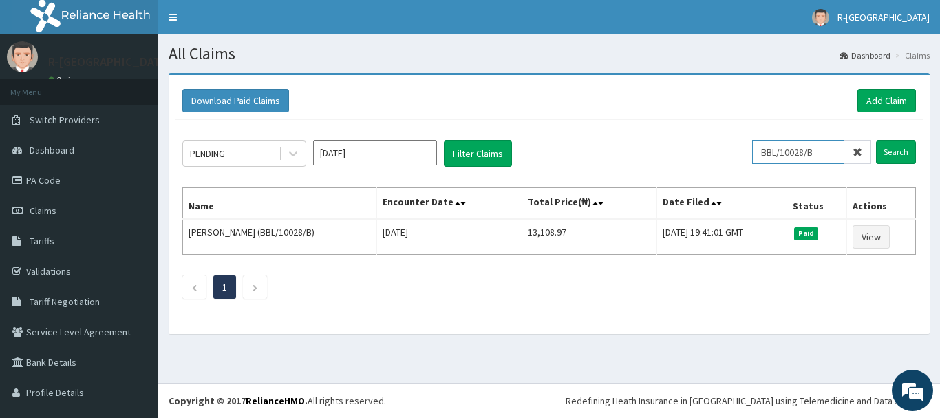
click at [771, 150] on input "BBL/10028/B" at bounding box center [798, 151] width 92 height 23
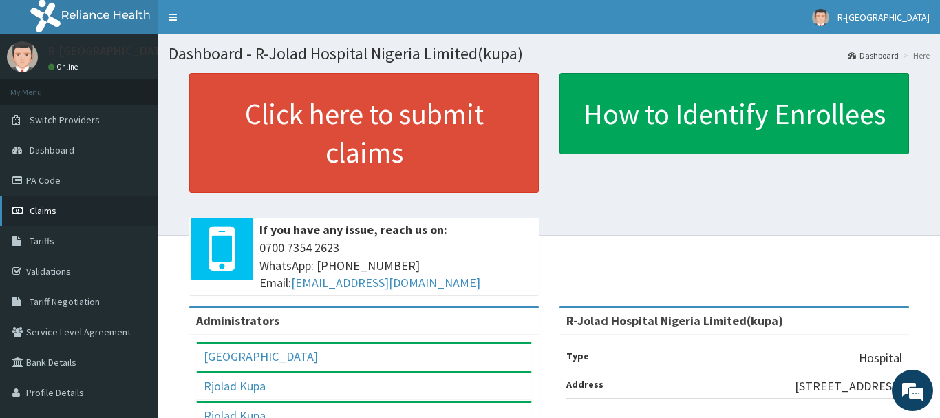
click at [35, 208] on span "Claims" at bounding box center [43, 210] width 27 height 12
